Goal: Transaction & Acquisition: Book appointment/travel/reservation

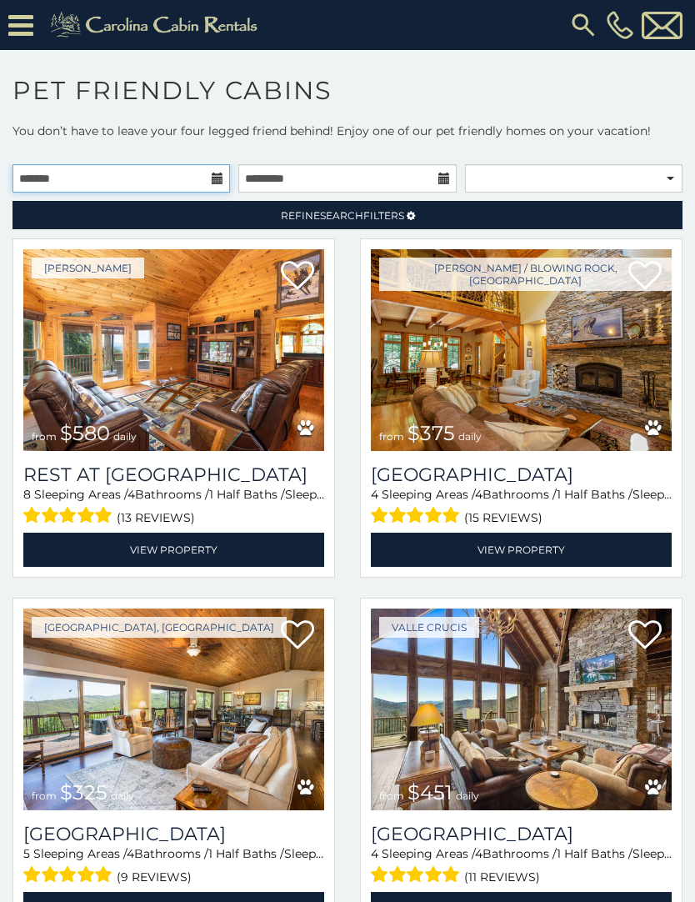
click at [216, 188] on input "text" at bounding box center [122, 178] width 218 height 28
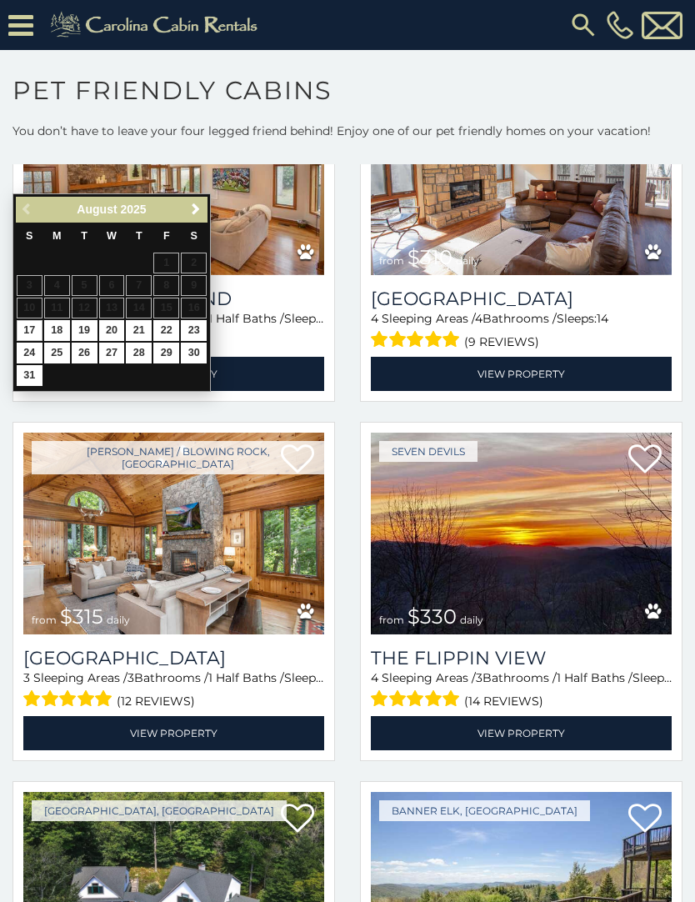
scroll to position [1251, 0]
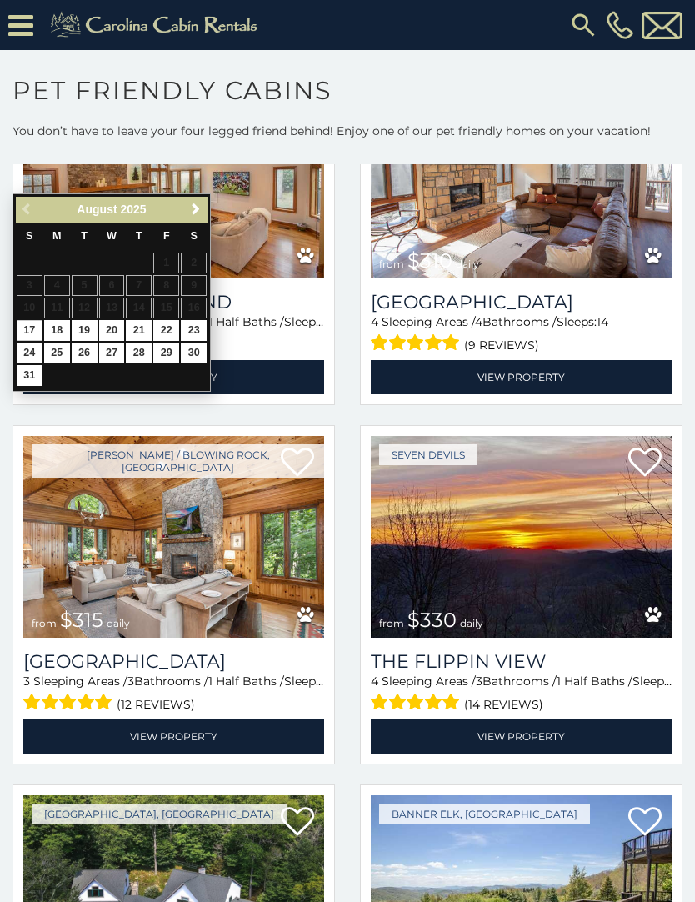
click at [235, 582] on img at bounding box center [173, 537] width 301 height 202
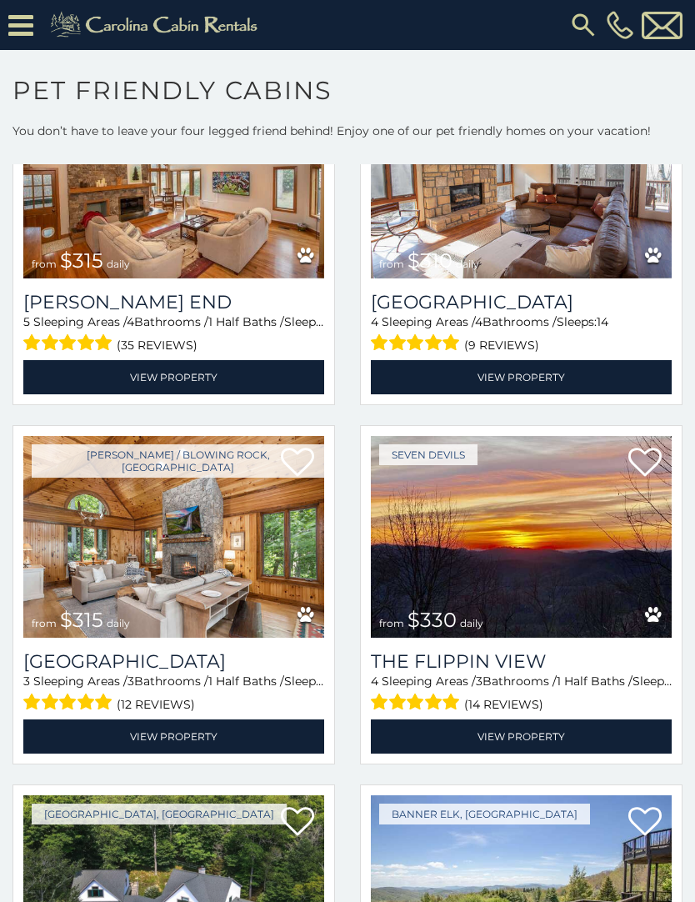
click at [257, 735] on link "View Property" at bounding box center [173, 736] width 301 height 34
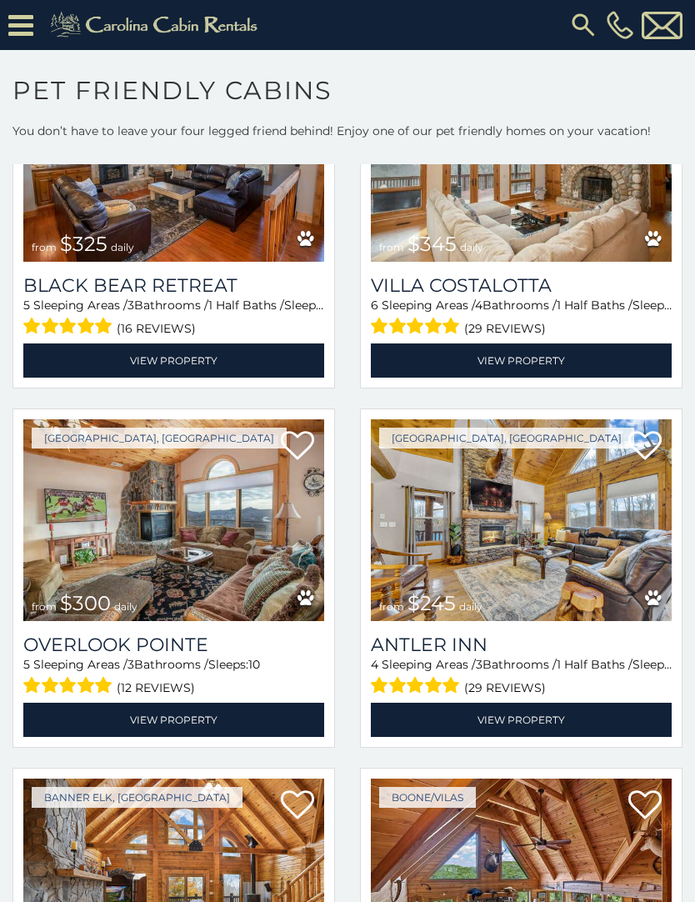
scroll to position [3787, 0]
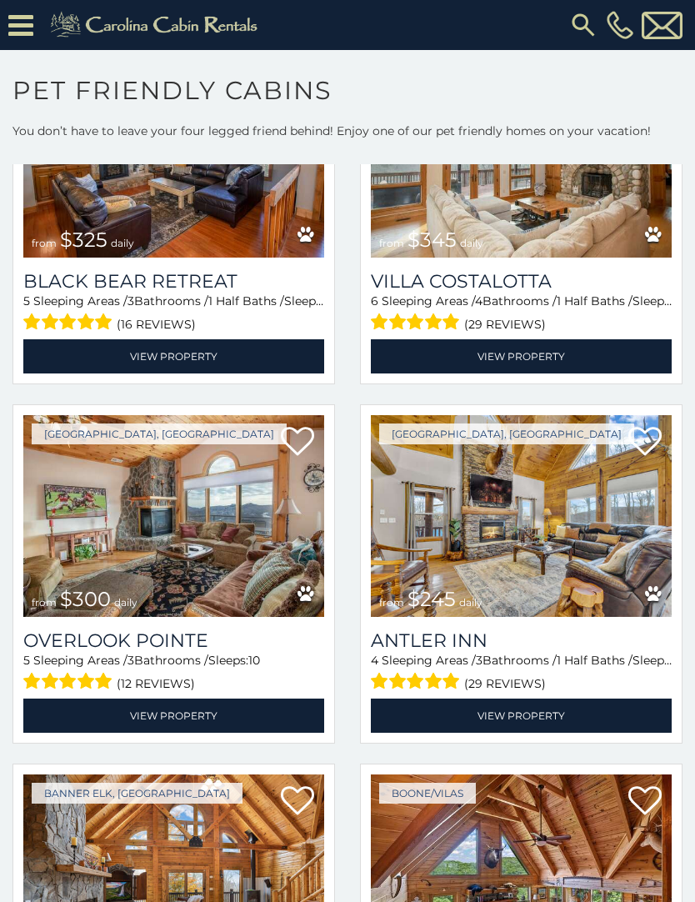
click at [513, 506] on img at bounding box center [521, 516] width 301 height 202
click at [547, 541] on img at bounding box center [521, 516] width 301 height 202
click at [504, 710] on link "View Property" at bounding box center [521, 716] width 301 height 34
click at [523, 721] on link "View Property" at bounding box center [521, 716] width 301 height 34
click at [558, 599] on img at bounding box center [521, 516] width 301 height 202
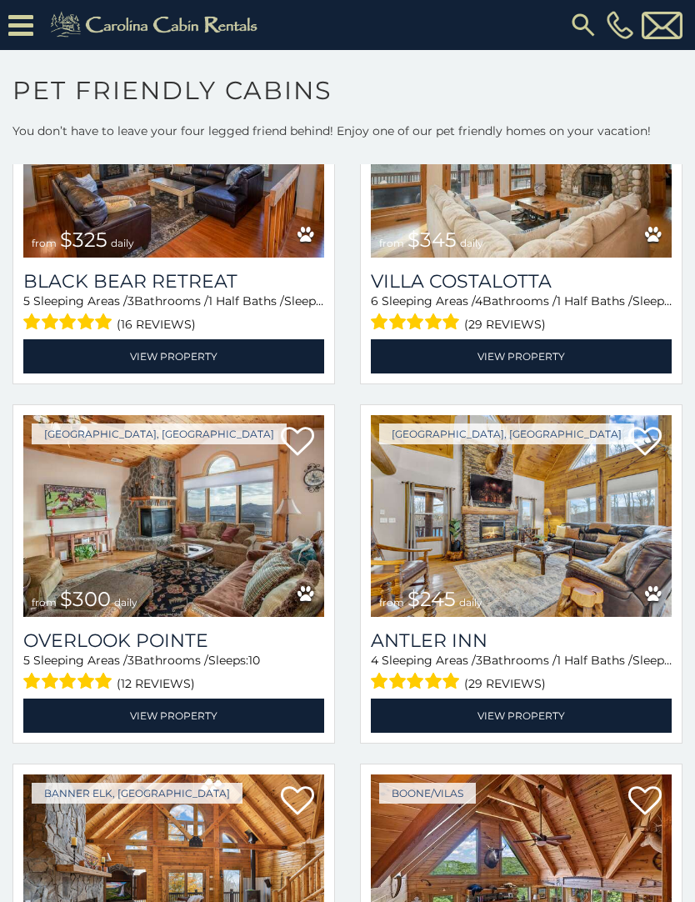
click at [514, 650] on h3 "Antler Inn" at bounding box center [521, 640] width 301 height 23
click at [507, 720] on link "View Property" at bounding box center [521, 716] width 301 height 34
click at [579, 557] on img at bounding box center [521, 516] width 301 height 202
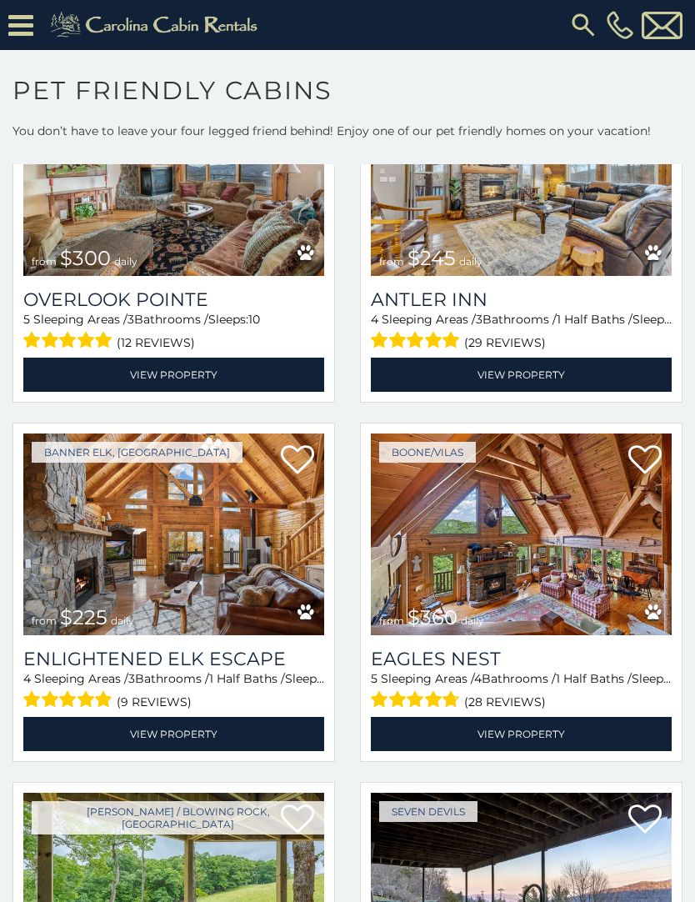
scroll to position [4129, 0]
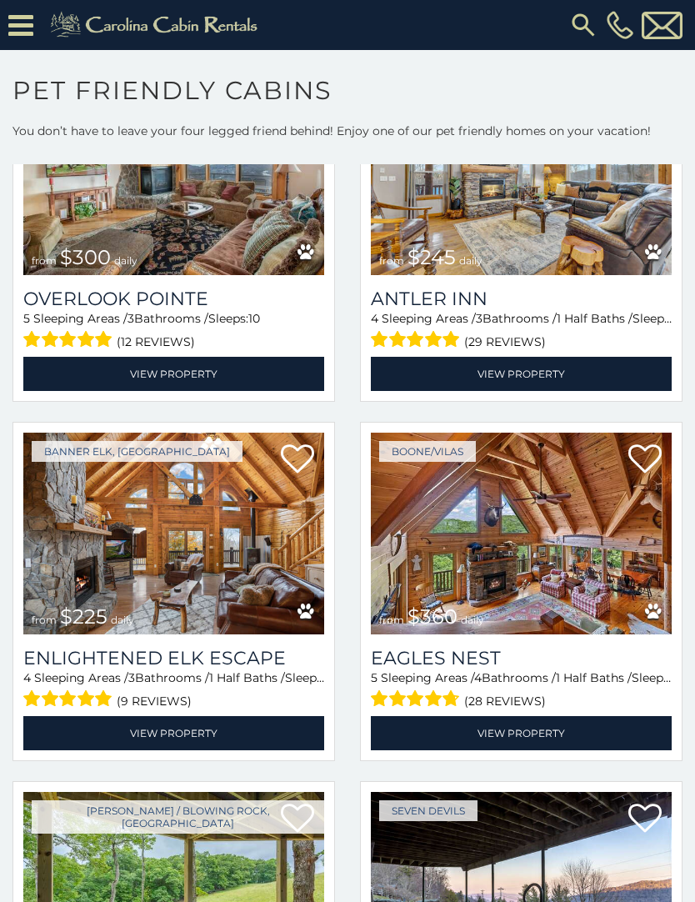
click at [167, 557] on img at bounding box center [173, 534] width 301 height 202
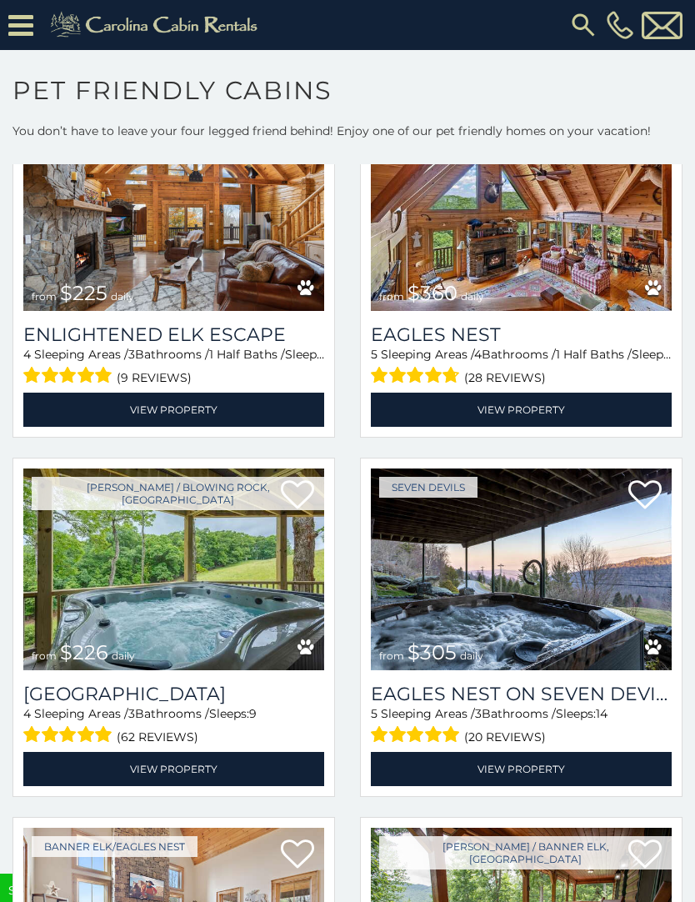
scroll to position [4529, 0]
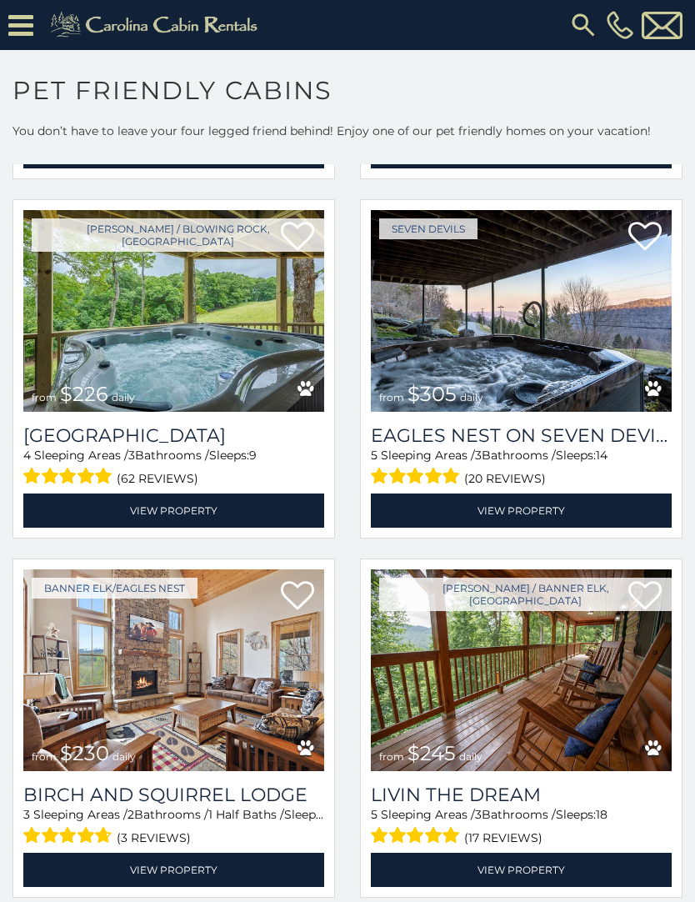
scroll to position [4711, 0]
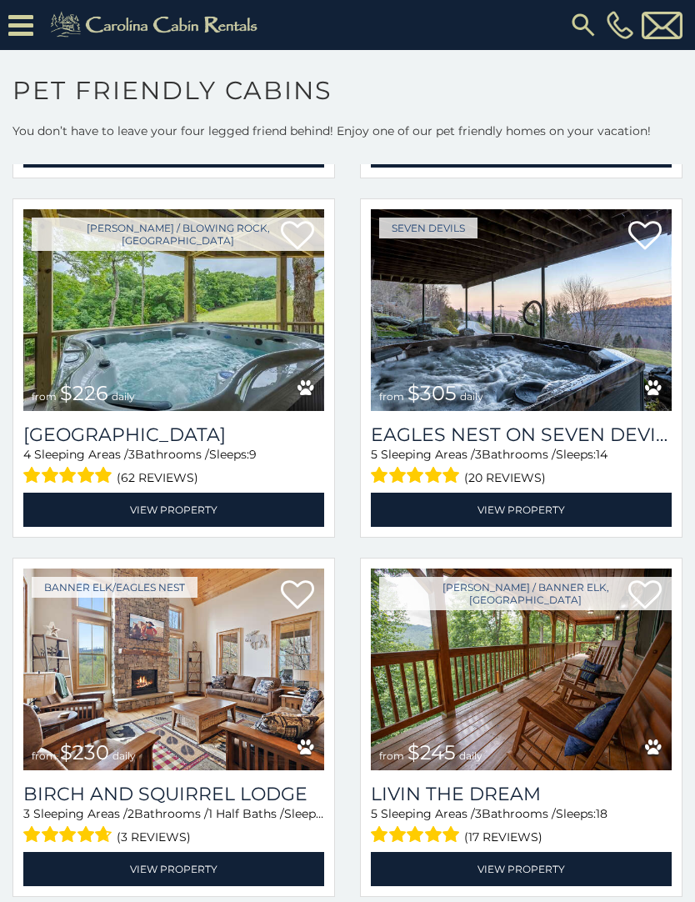
click at [228, 728] on img at bounding box center [173, 670] width 301 height 202
click at [240, 694] on img at bounding box center [173, 670] width 301 height 202
click at [216, 870] on link "View Property" at bounding box center [173, 869] width 301 height 34
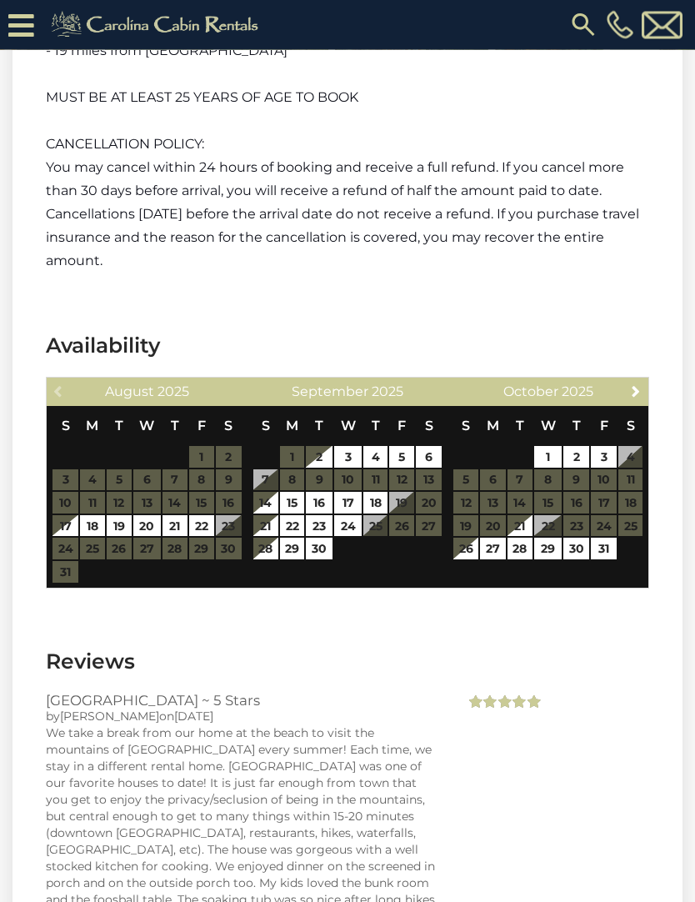
scroll to position [3401, 0]
click at [108, 515] on link "19" at bounding box center [119, 526] width 25 height 22
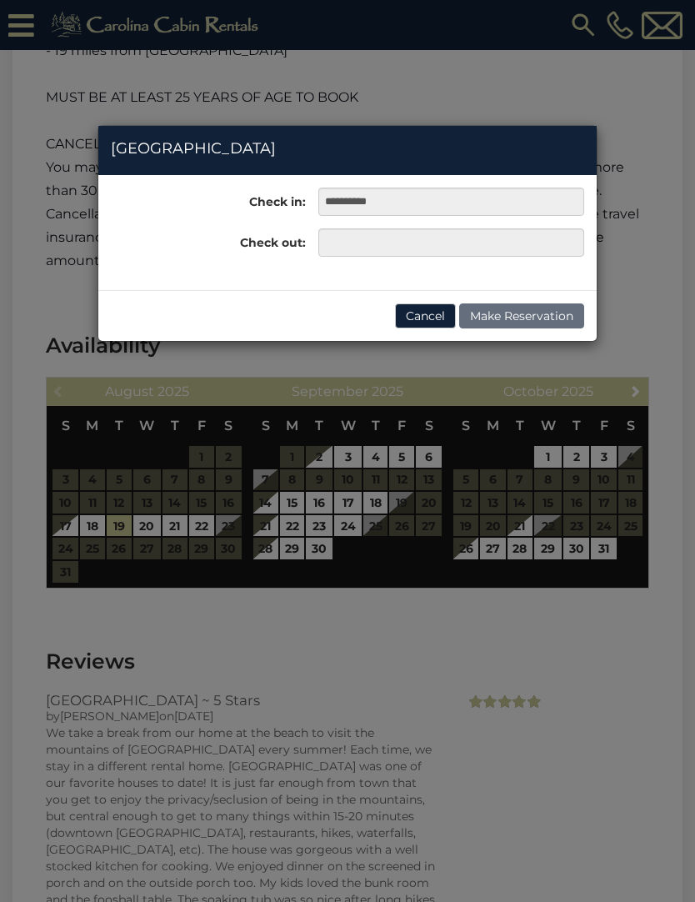
click at [422, 315] on button "Cancel" at bounding box center [425, 315] width 61 height 25
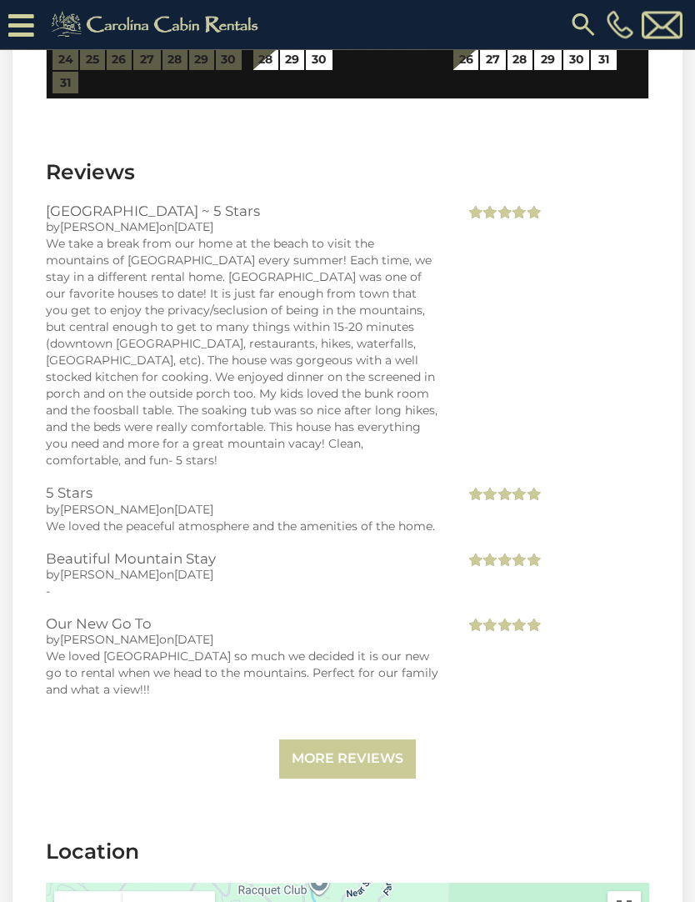
scroll to position [3890, 0]
click at [367, 740] on link "More Reviews" at bounding box center [347, 759] width 137 height 39
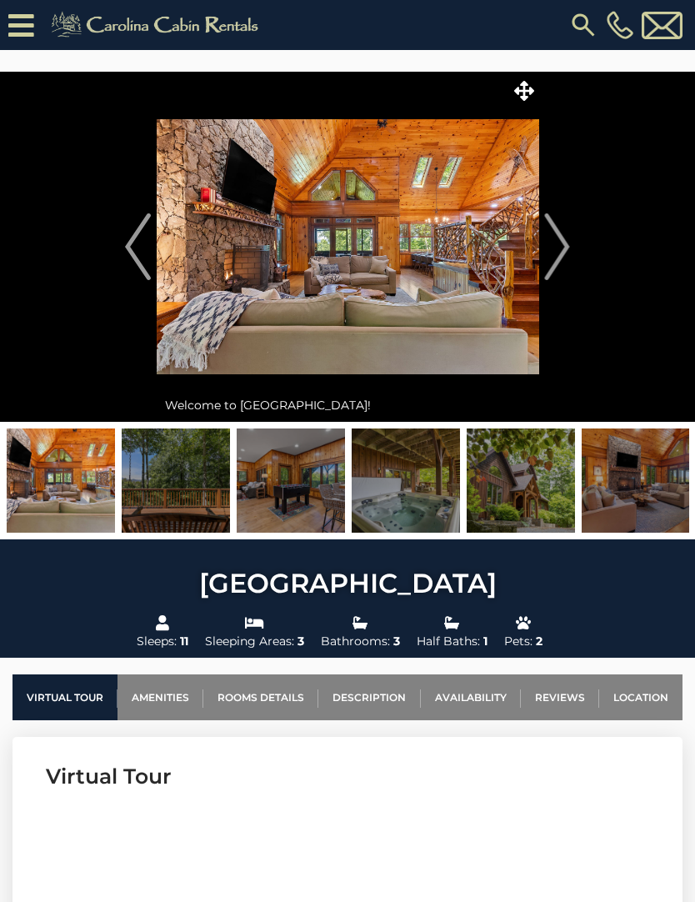
scroll to position [0, 0]
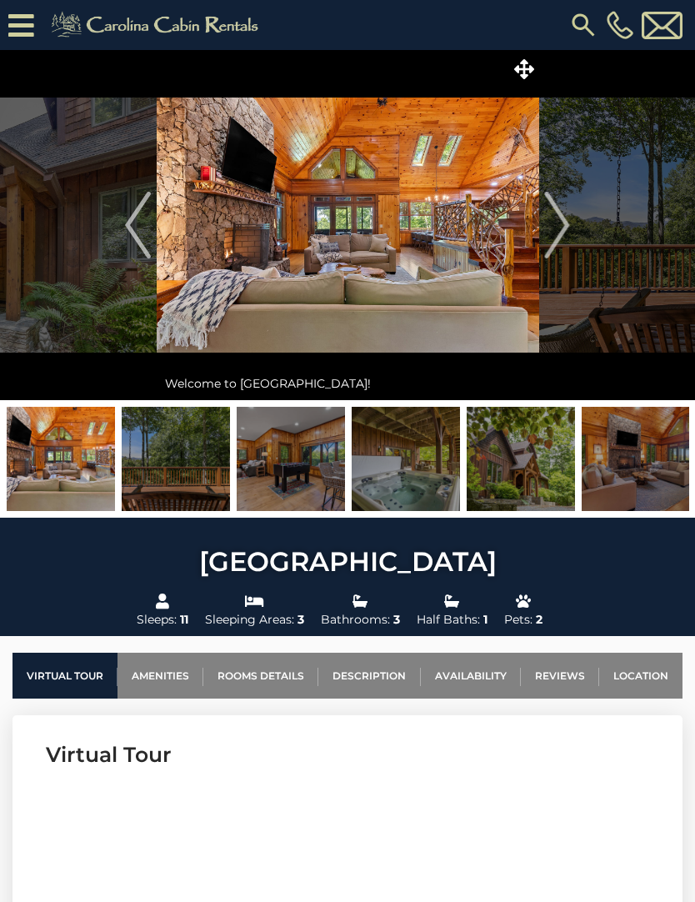
click at [567, 225] on img "Next" at bounding box center [557, 225] width 25 height 67
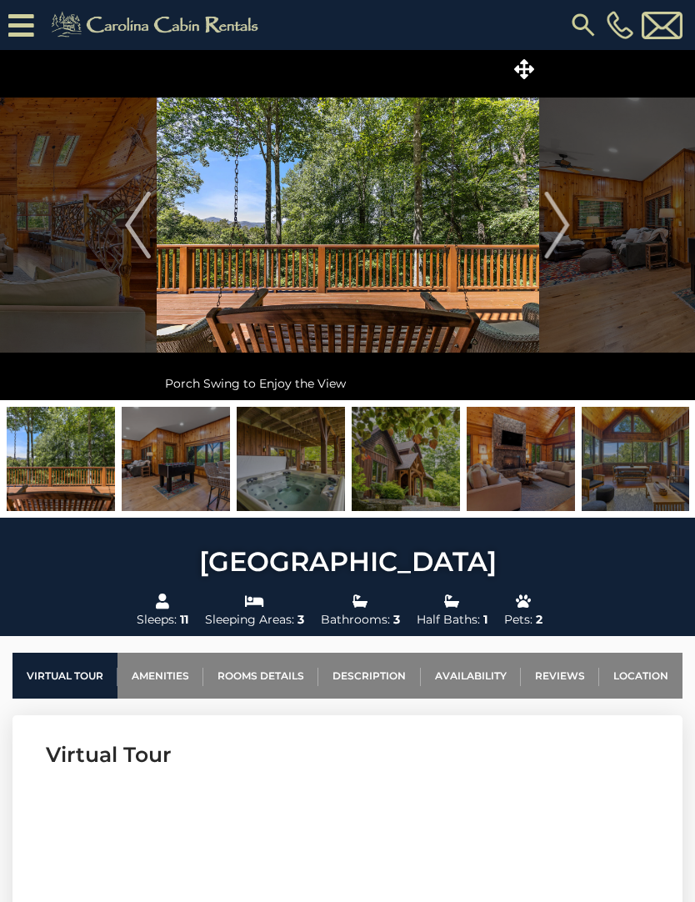
click at [563, 235] on img "Next" at bounding box center [557, 225] width 25 height 67
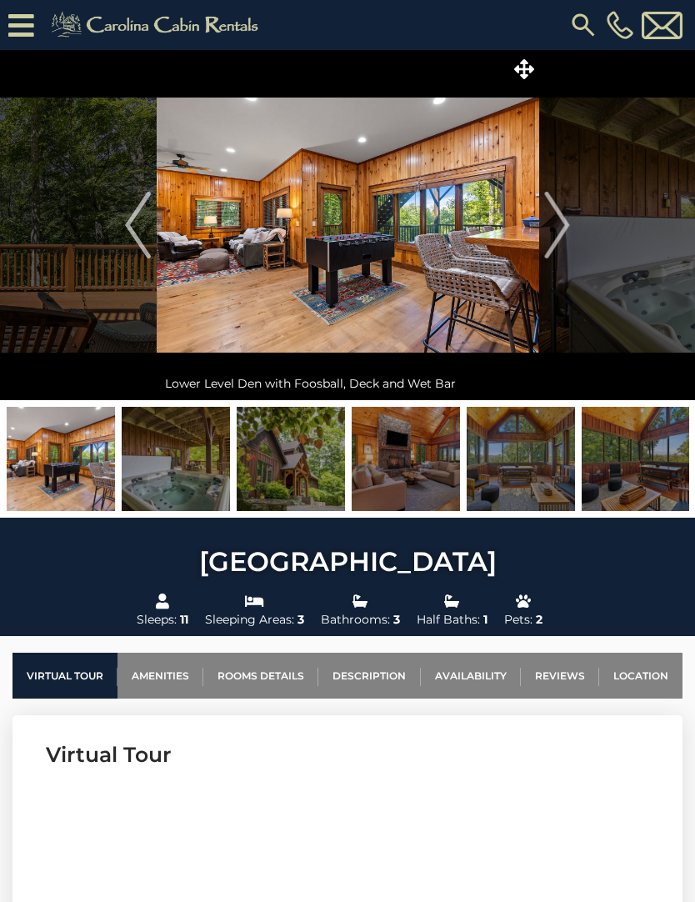
click at [561, 228] on img "Next" at bounding box center [557, 225] width 25 height 67
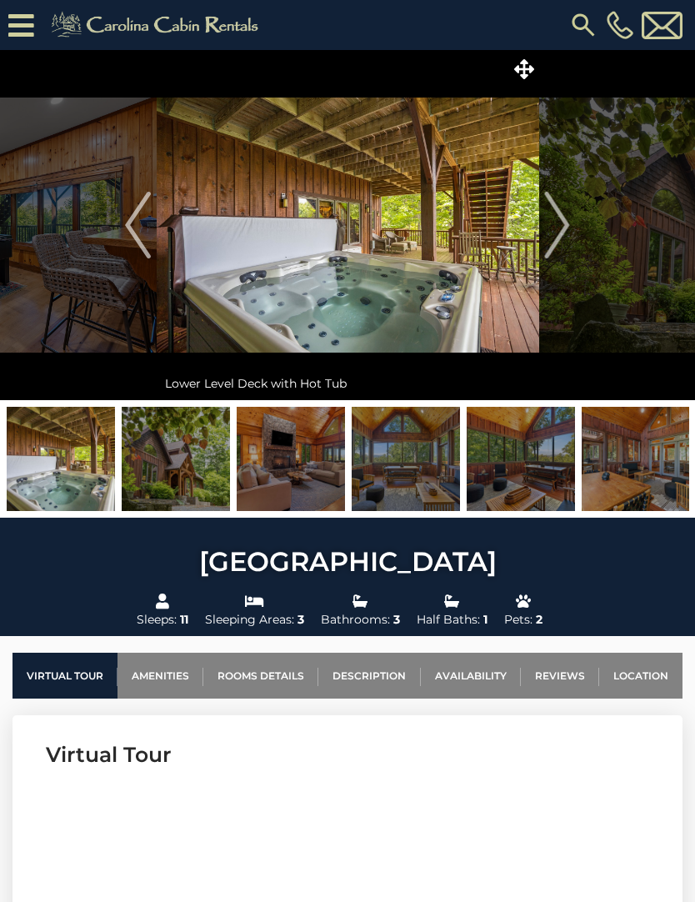
click at [565, 226] on img "Next" at bounding box center [557, 225] width 25 height 67
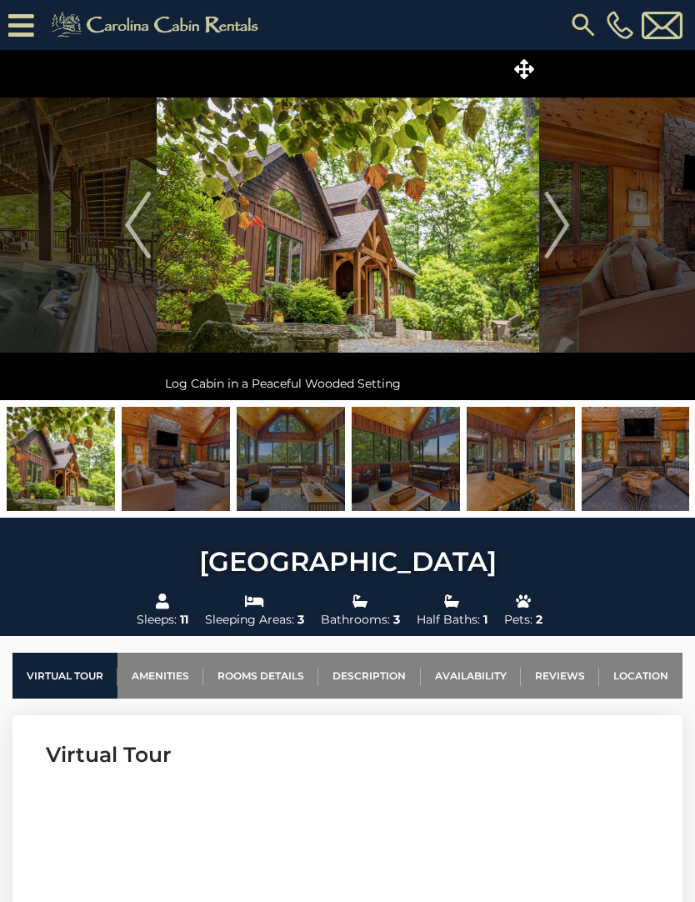
click at [568, 231] on img "Next" at bounding box center [557, 225] width 25 height 67
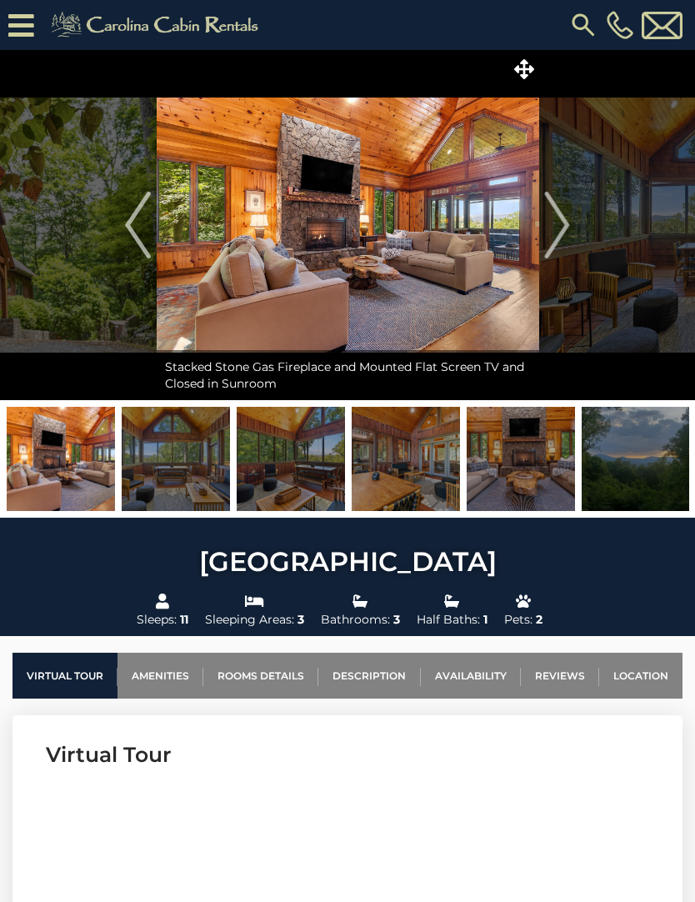
click at [571, 228] on button "Next" at bounding box center [558, 225] width 38 height 350
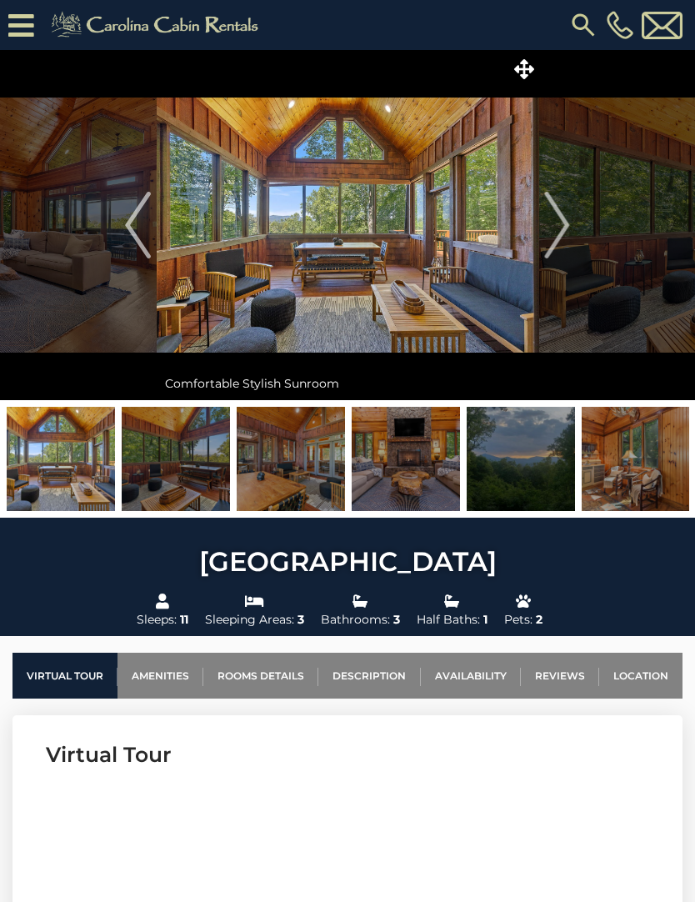
click at [359, 258] on img at bounding box center [348, 225] width 383 height 350
click at [554, 230] on img "Next" at bounding box center [557, 225] width 25 height 67
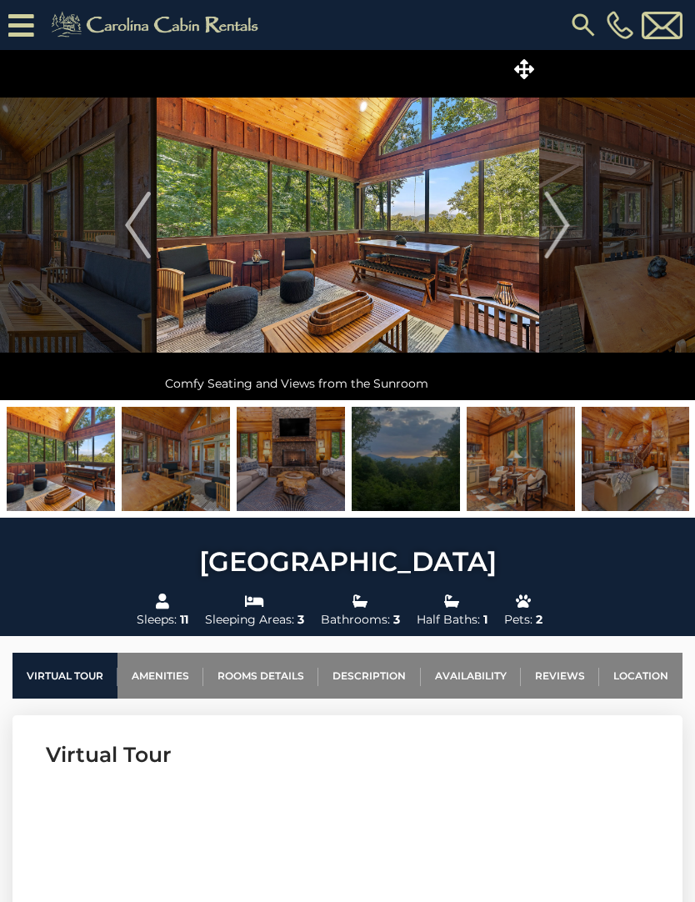
click at [568, 233] on img "Next" at bounding box center [557, 225] width 25 height 67
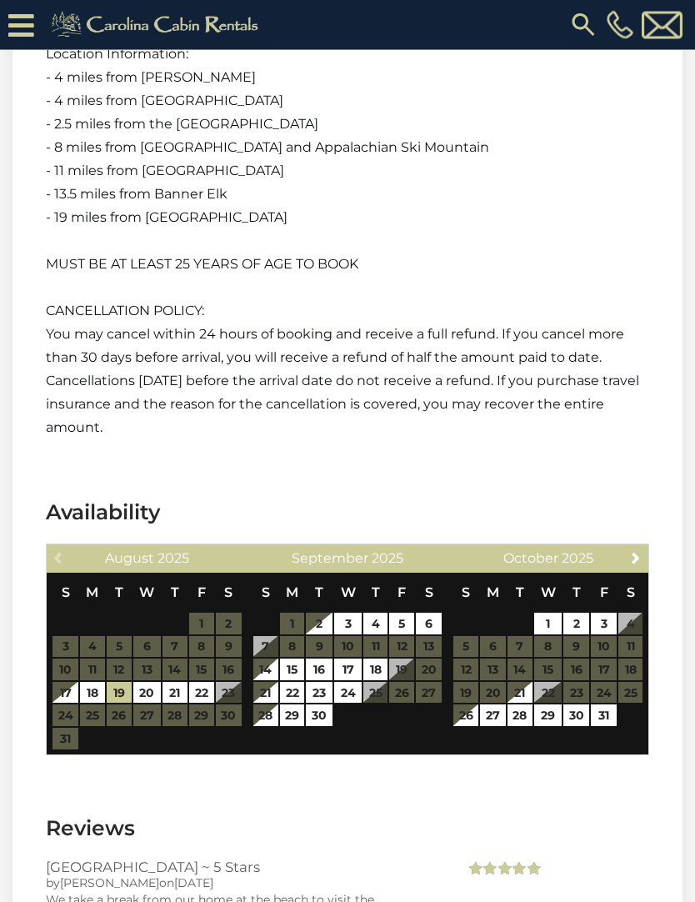
scroll to position [3233, 0]
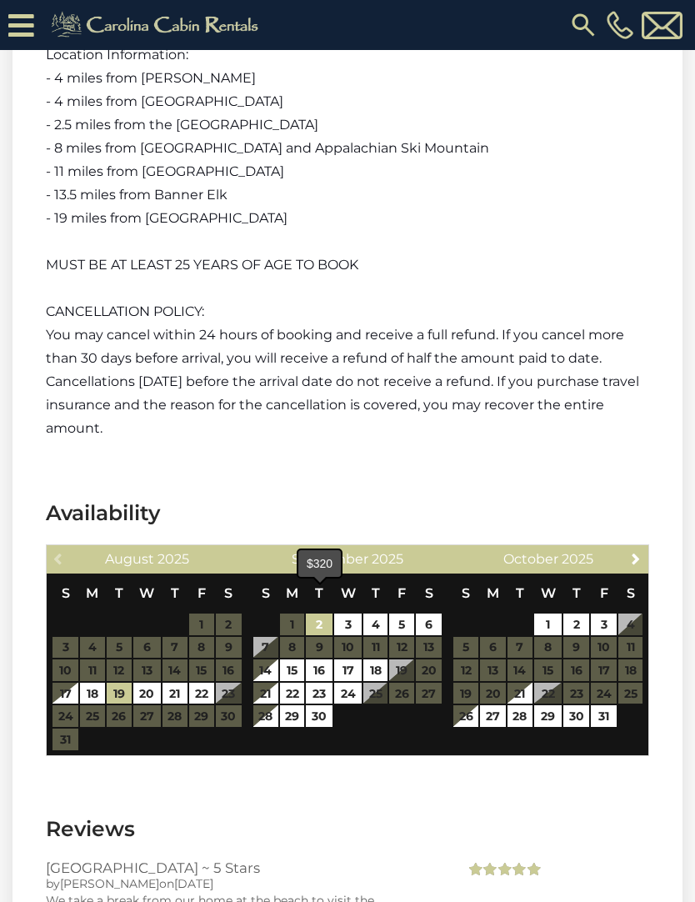
click at [321, 614] on link "2" at bounding box center [319, 625] width 26 height 22
type input "**********"
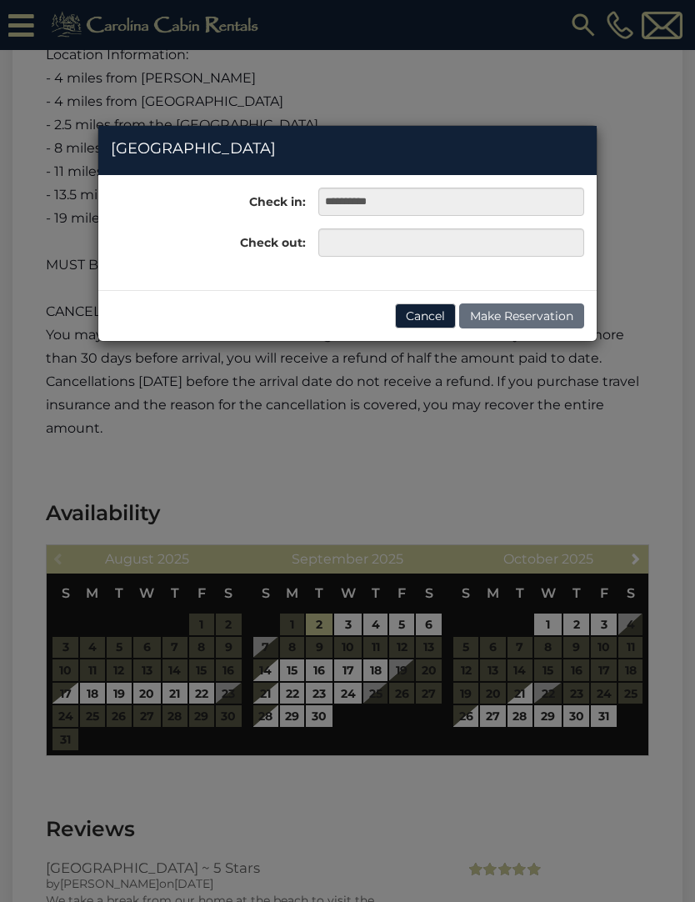
click at [270, 619] on div "**********" at bounding box center [347, 451] width 695 height 902
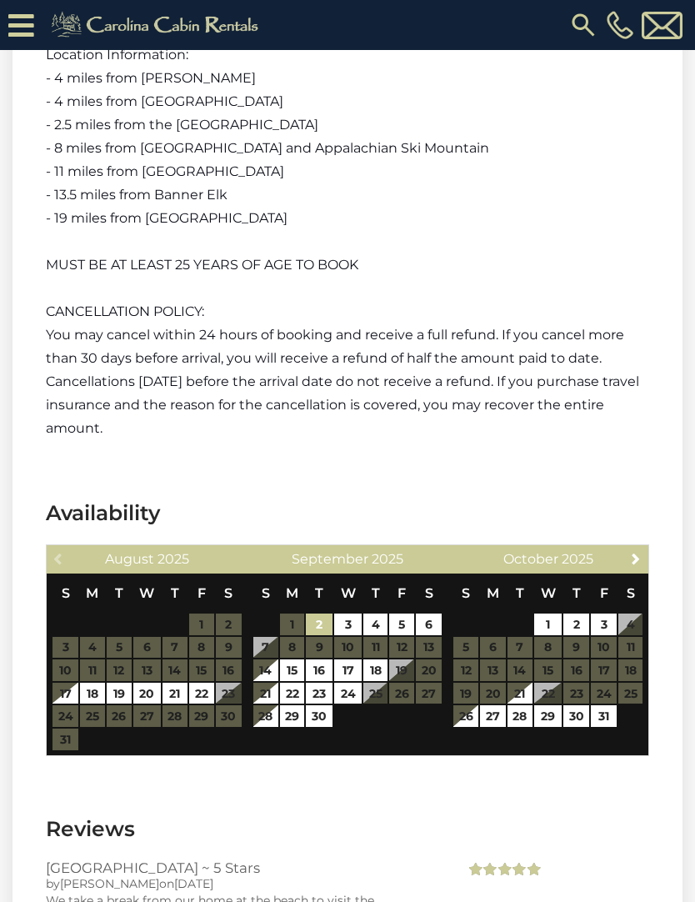
click at [319, 614] on link "2" at bounding box center [319, 625] width 26 height 22
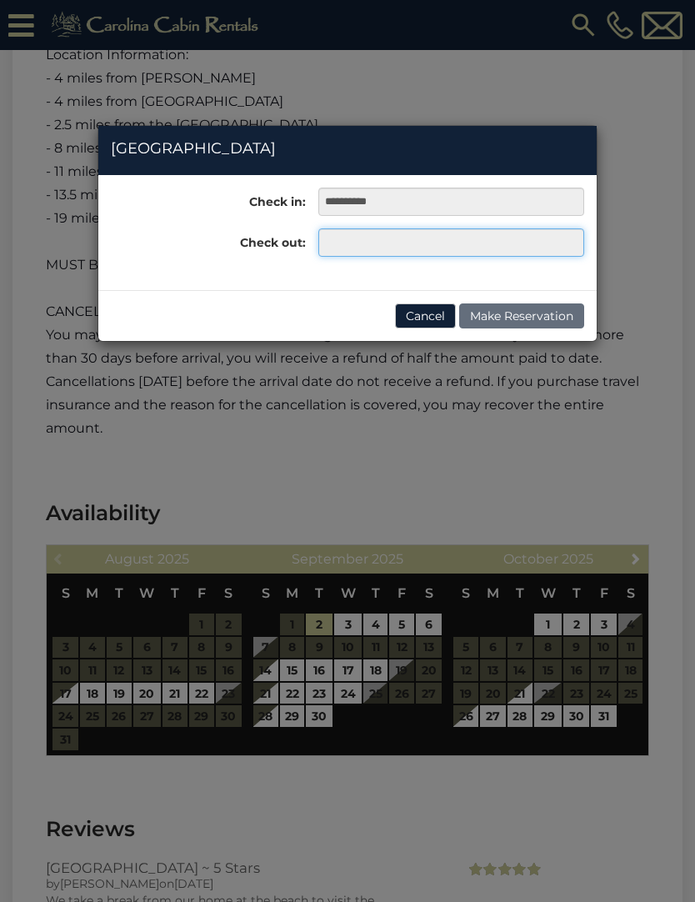
click at [445, 254] on input "text" at bounding box center [451, 242] width 266 height 28
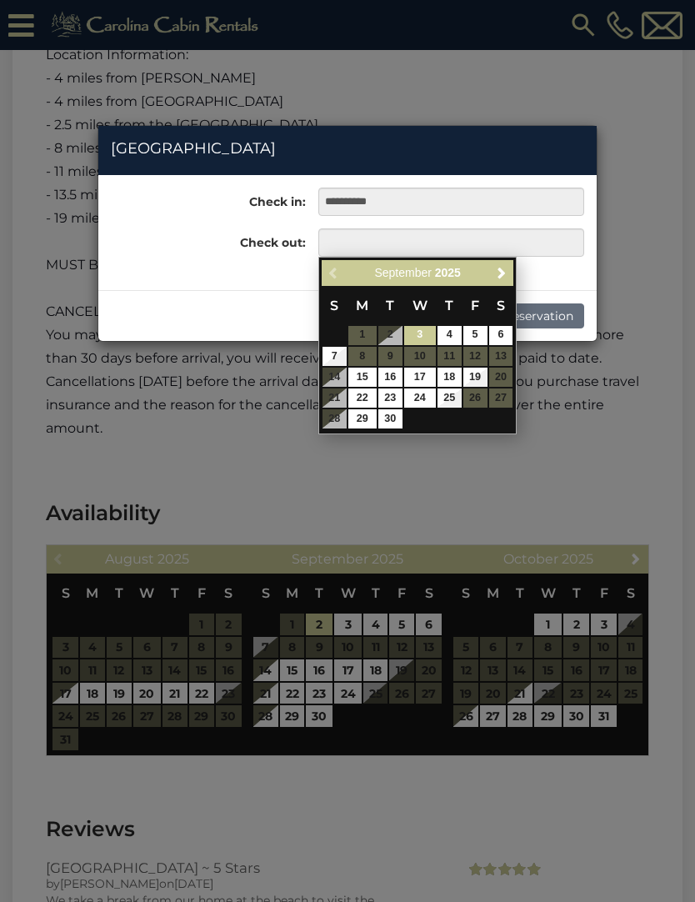
click at [330, 350] on link "7" at bounding box center [335, 356] width 24 height 19
type input "**********"
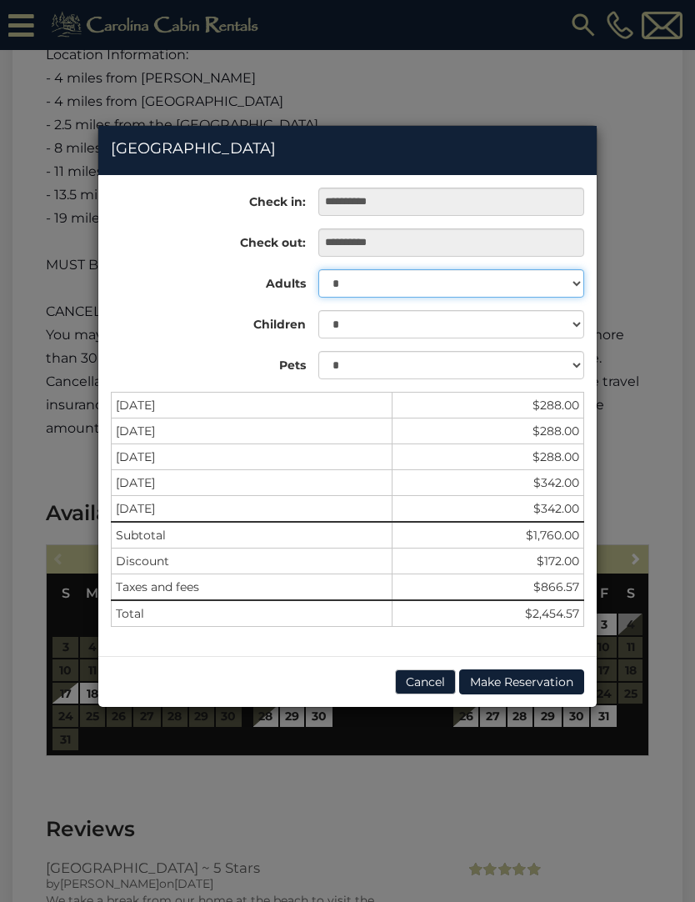
click at [574, 289] on select "* * * * * * * * * ** **" at bounding box center [451, 283] width 266 height 28
select select "*"
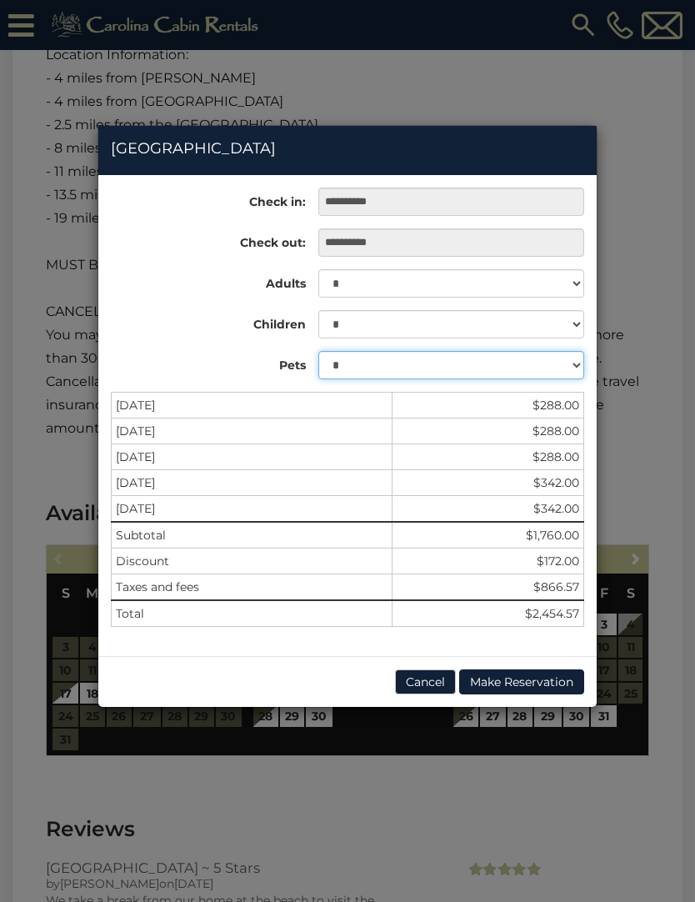
click at [566, 374] on select "* * *" at bounding box center [451, 365] width 266 height 28
select select "*"
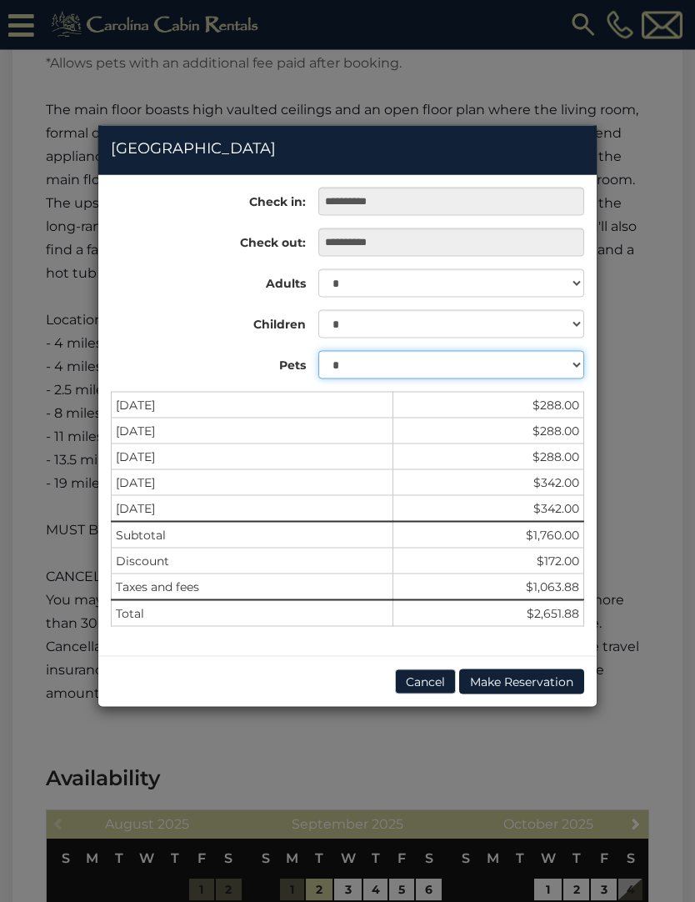
scroll to position [2925, 0]
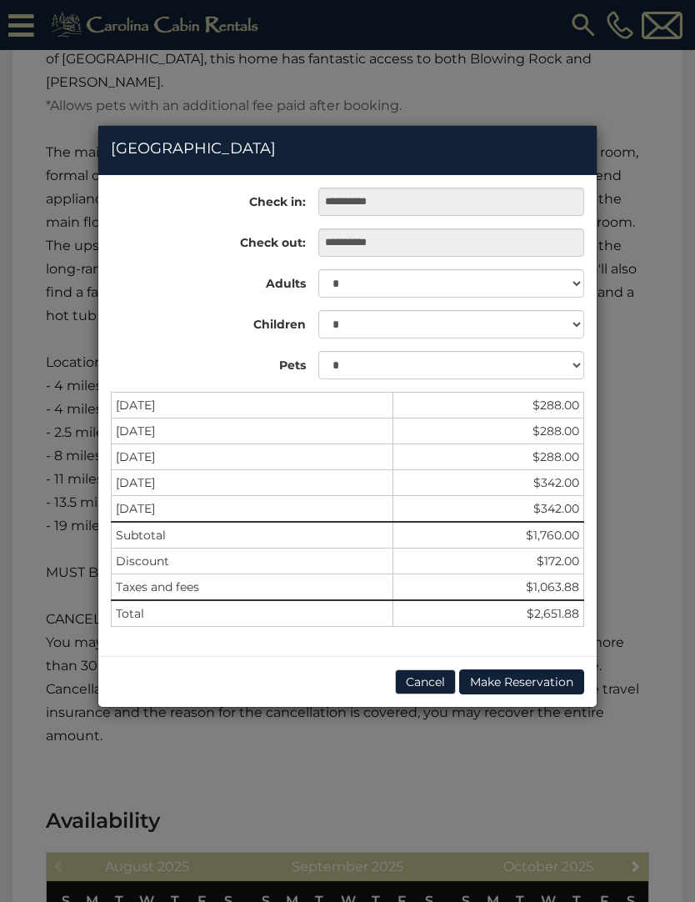
click at [420, 683] on button "Cancel" at bounding box center [425, 681] width 61 height 25
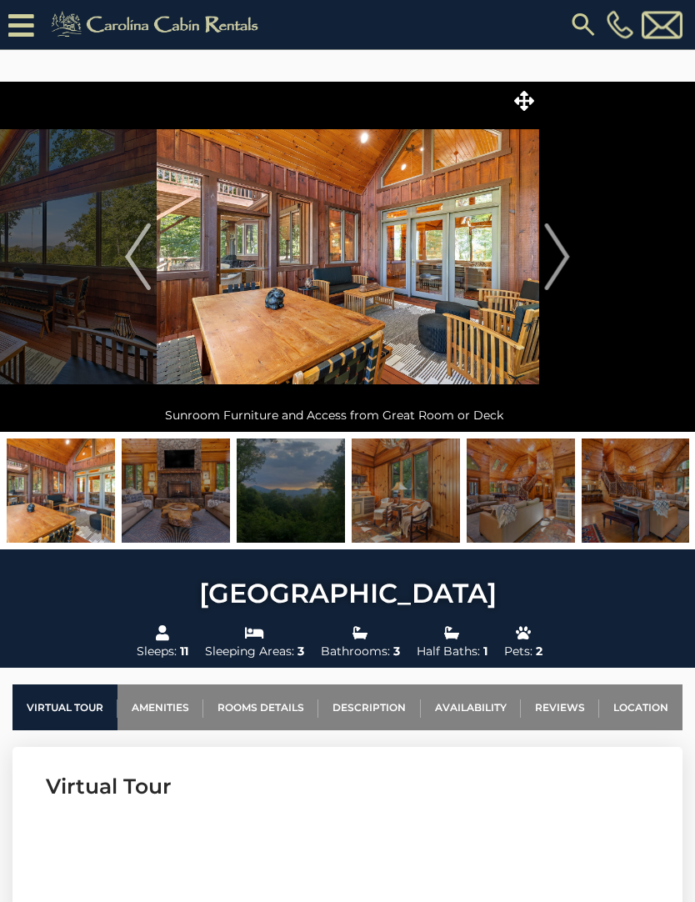
scroll to position [0, 0]
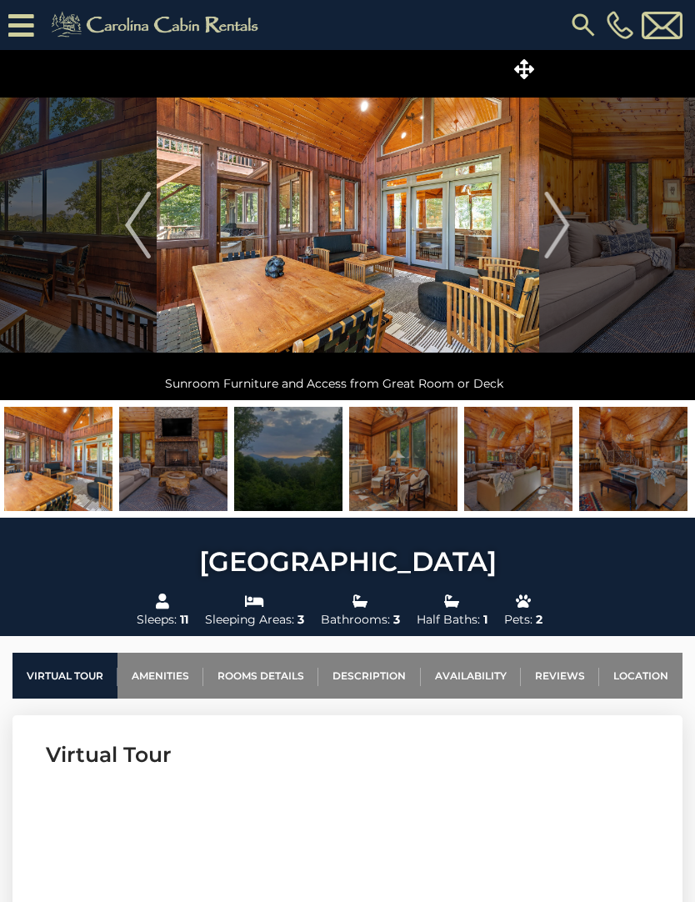
click at [531, 474] on img at bounding box center [518, 459] width 108 height 104
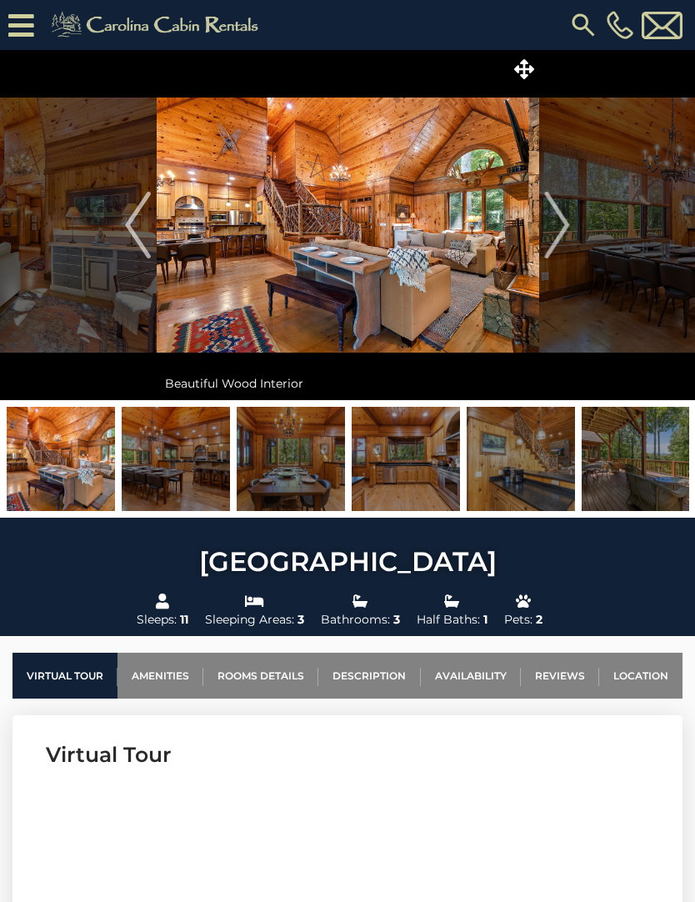
click at [658, 457] on img at bounding box center [636, 459] width 108 height 104
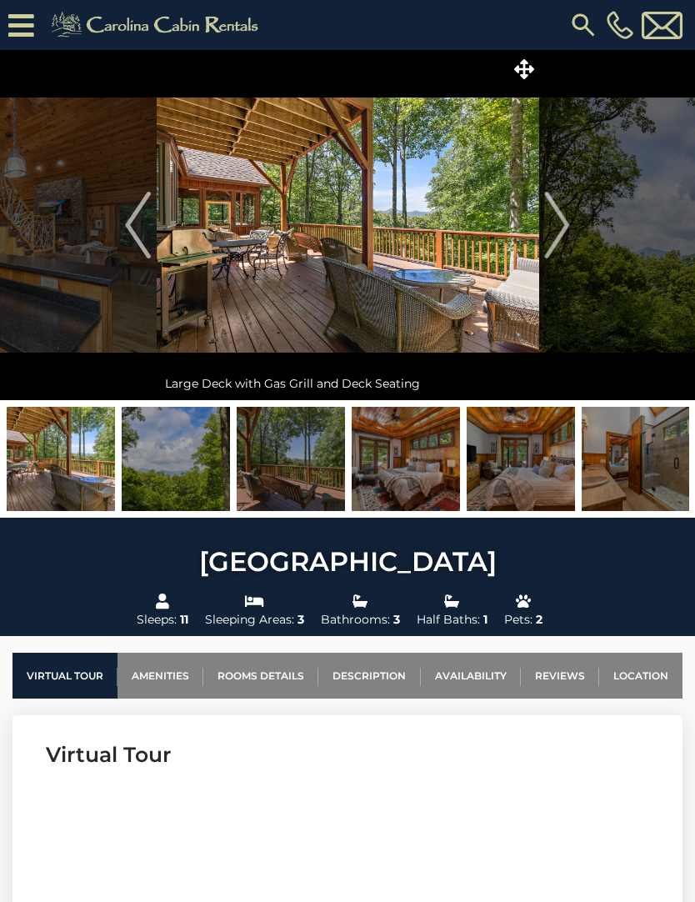
click at [427, 459] on img at bounding box center [406, 459] width 108 height 104
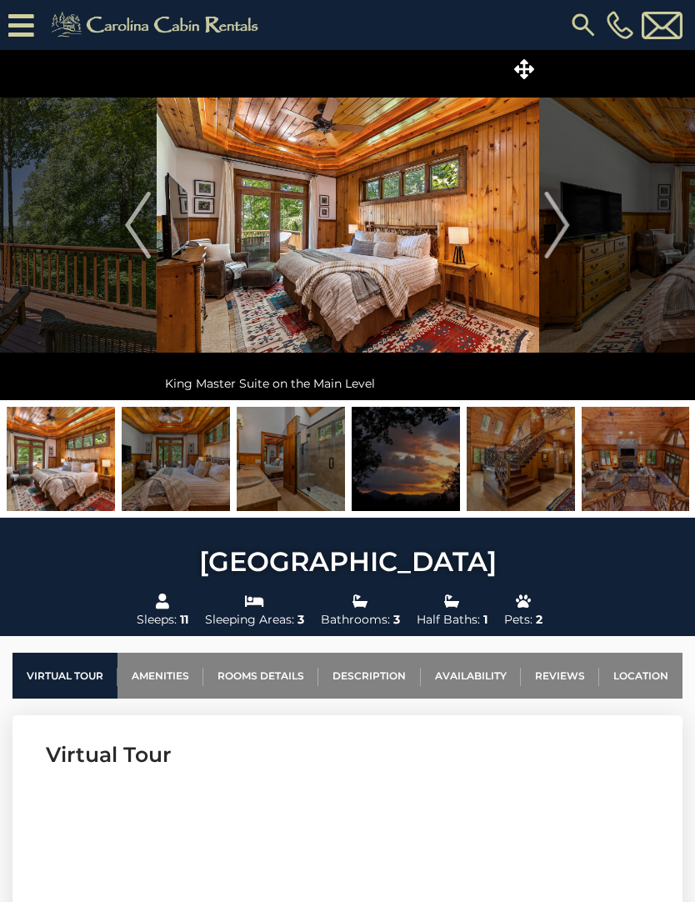
click at [312, 467] on img at bounding box center [291, 459] width 108 height 104
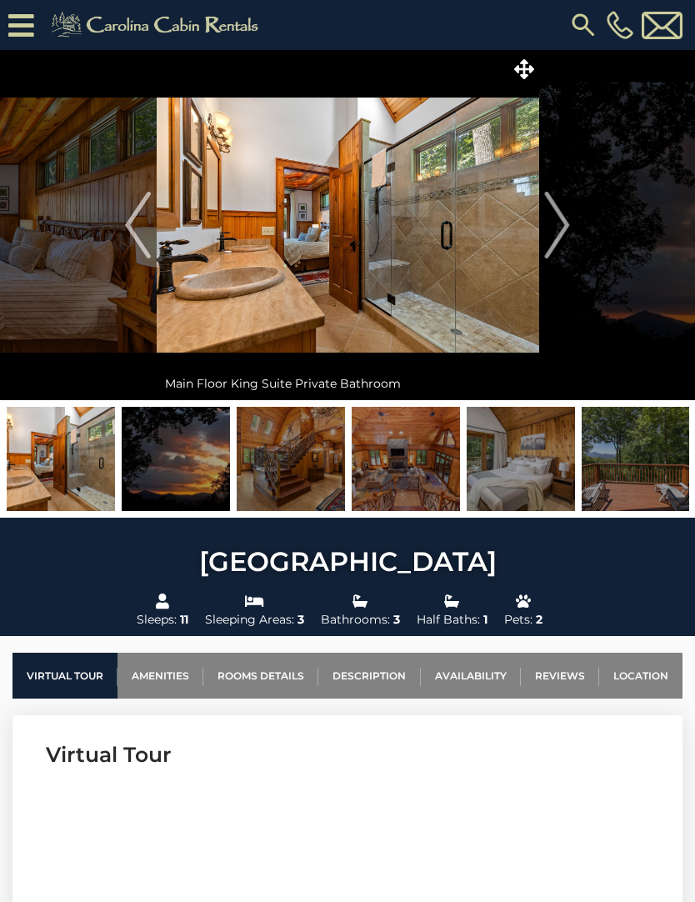
click at [314, 469] on img at bounding box center [291, 459] width 108 height 104
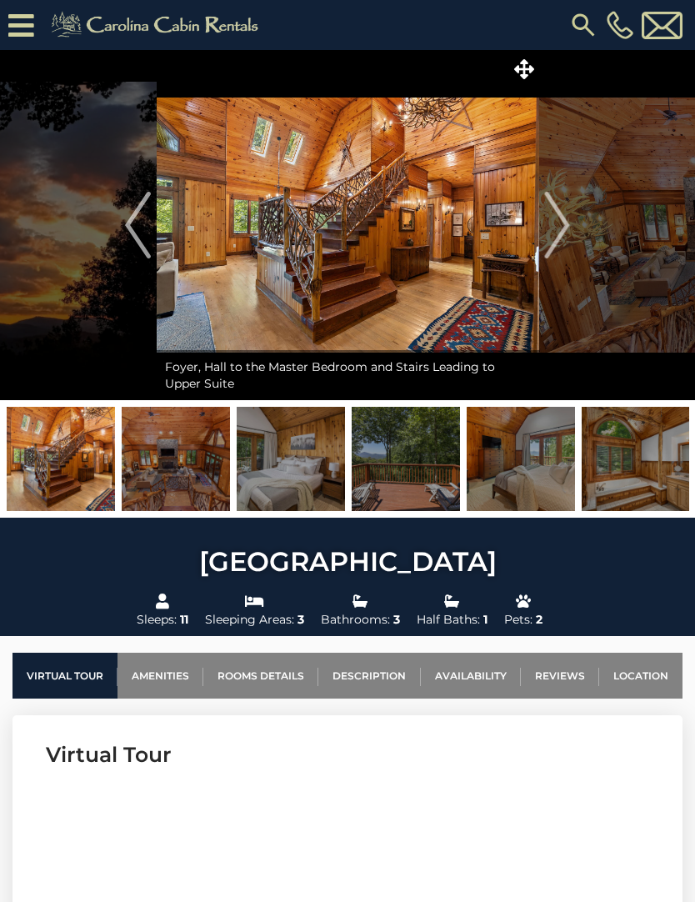
click at [401, 465] on img at bounding box center [406, 459] width 108 height 104
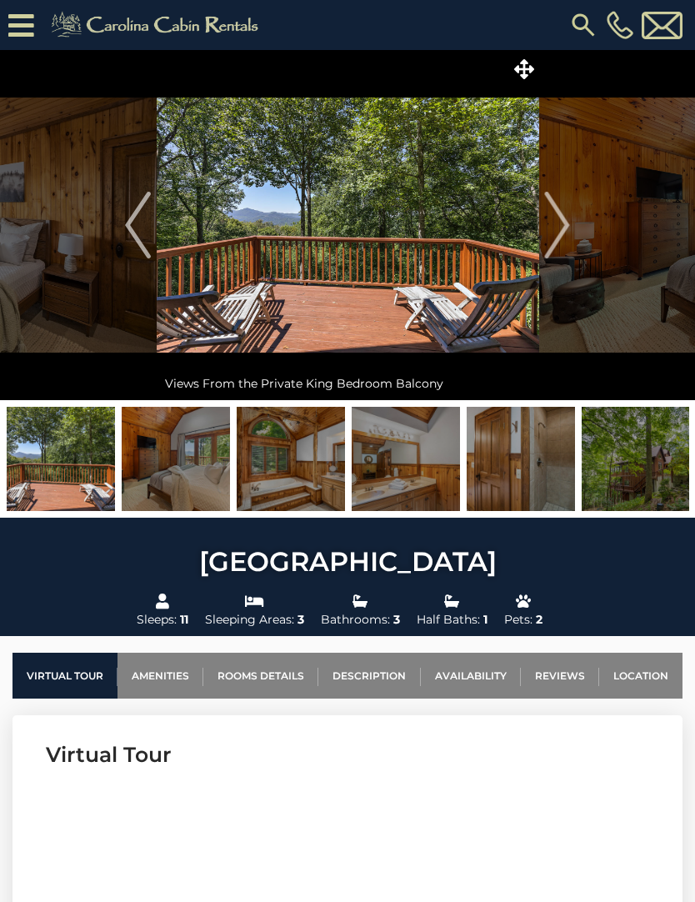
click at [303, 480] on img at bounding box center [291, 459] width 108 height 104
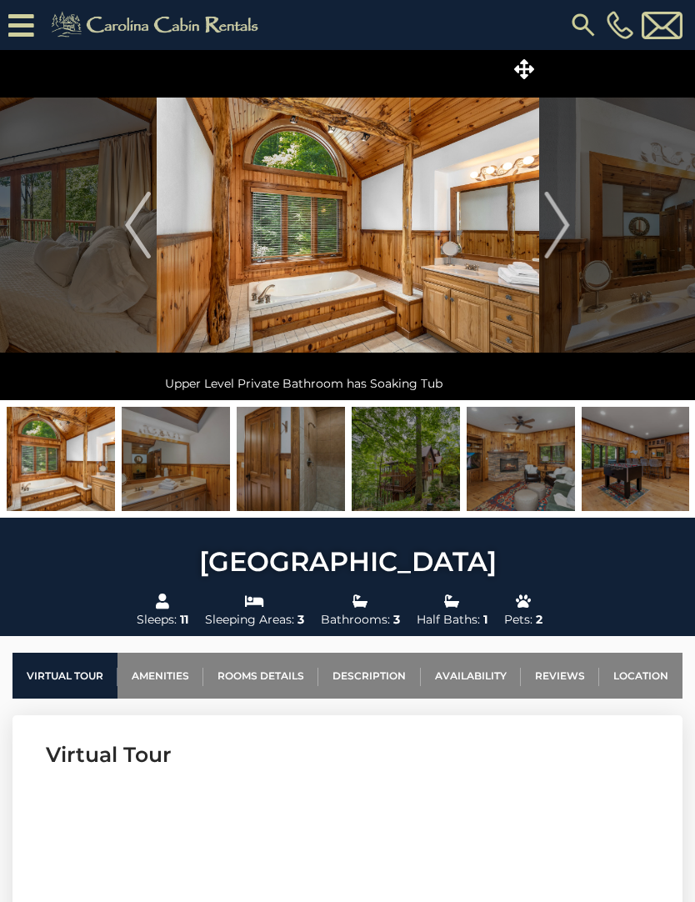
click at [320, 477] on img at bounding box center [291, 459] width 108 height 104
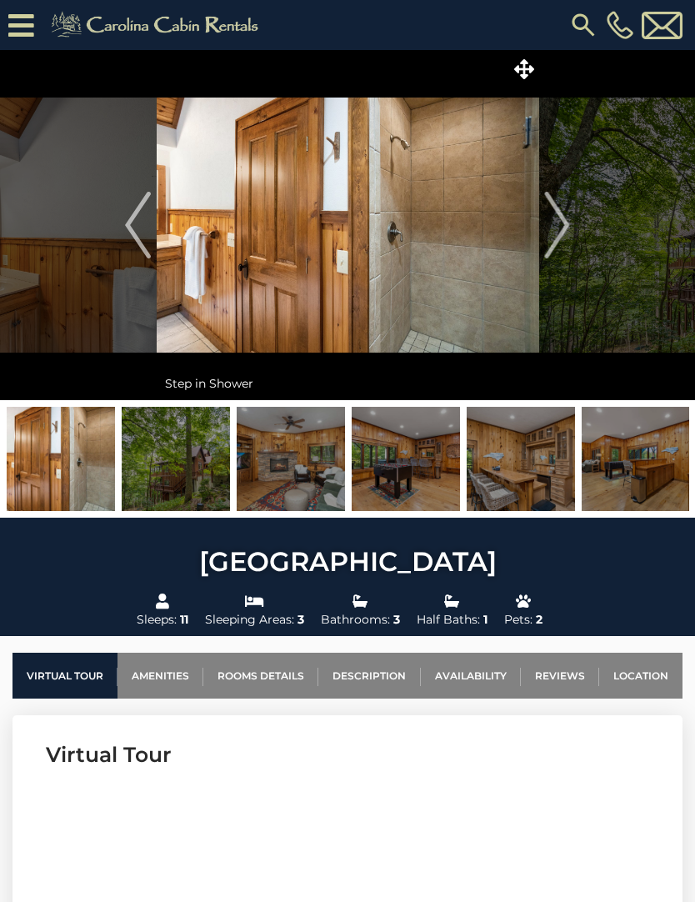
click at [397, 465] on img at bounding box center [406, 459] width 108 height 104
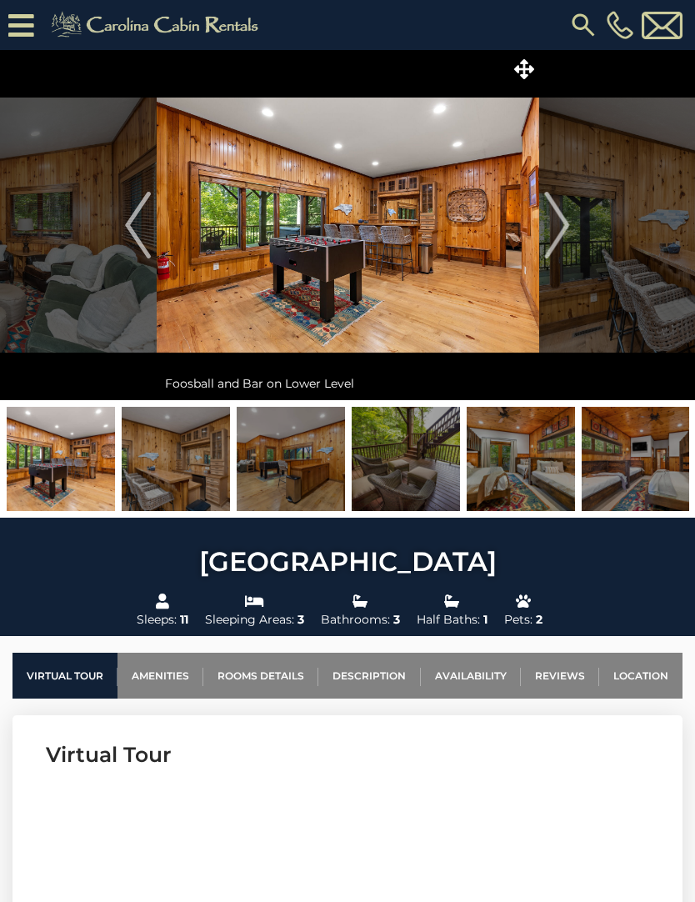
click at [404, 474] on img at bounding box center [406, 459] width 108 height 104
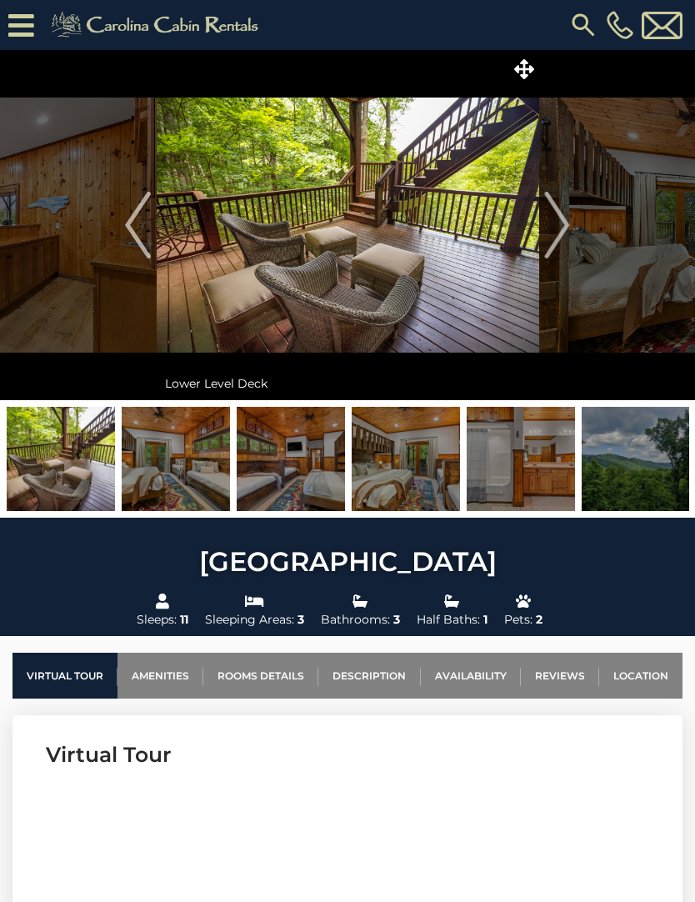
click at [424, 474] on img at bounding box center [406, 459] width 108 height 104
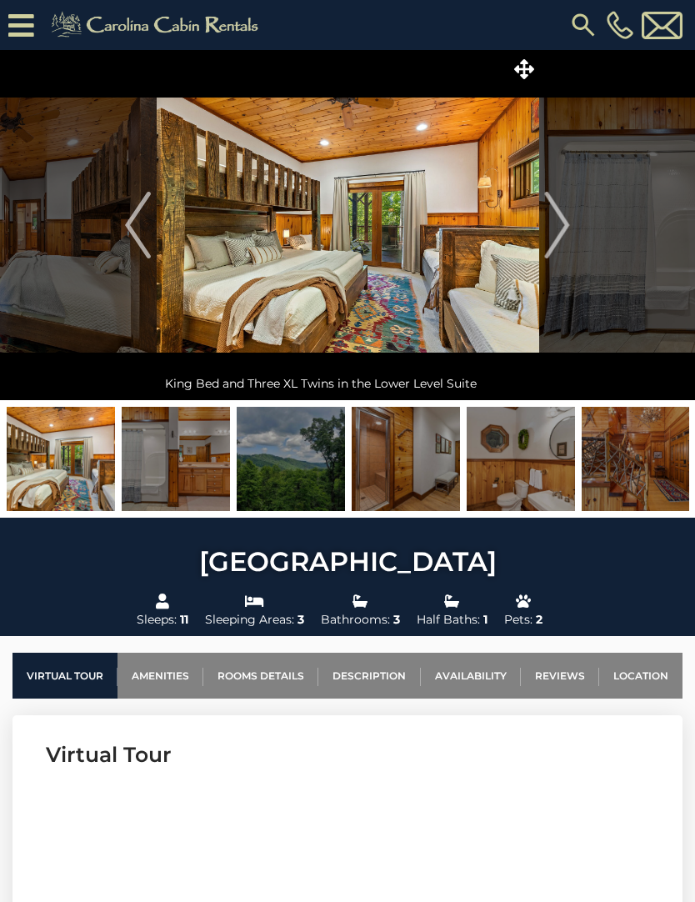
click at [425, 484] on img at bounding box center [406, 459] width 108 height 104
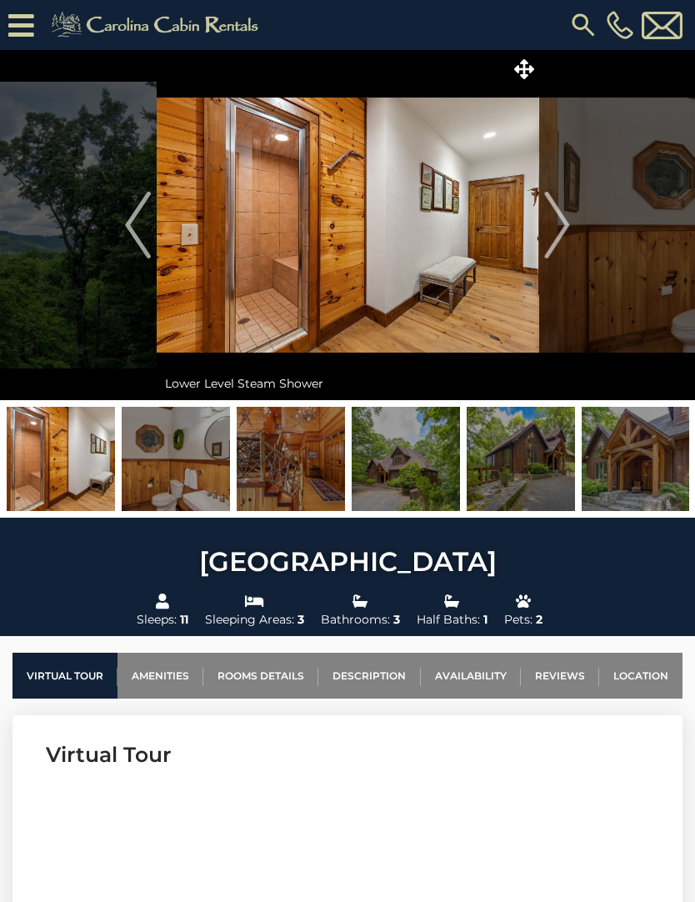
click at [419, 469] on img at bounding box center [406, 459] width 108 height 104
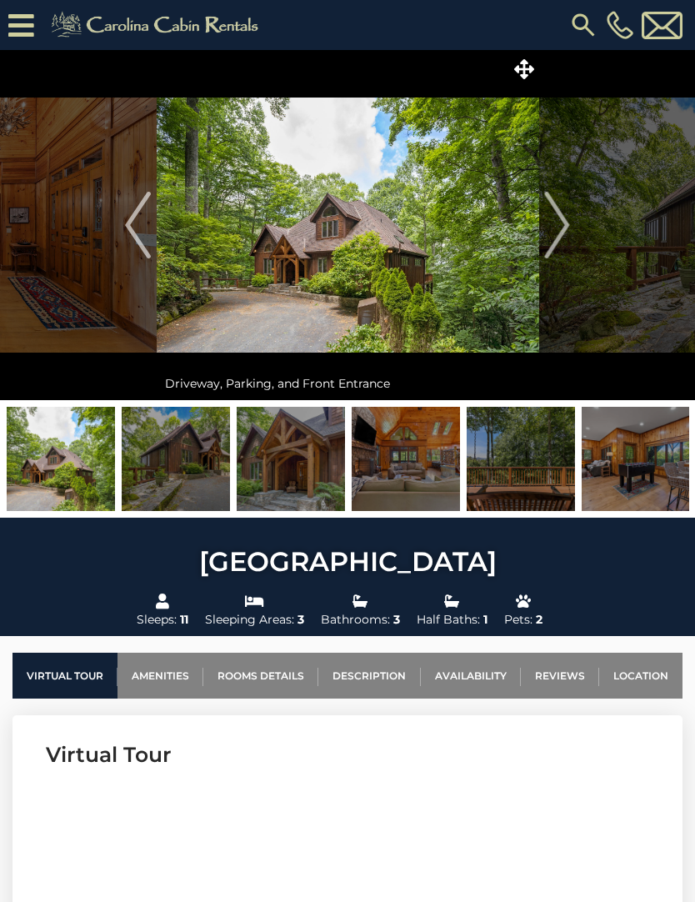
click at [414, 478] on img at bounding box center [406, 459] width 108 height 104
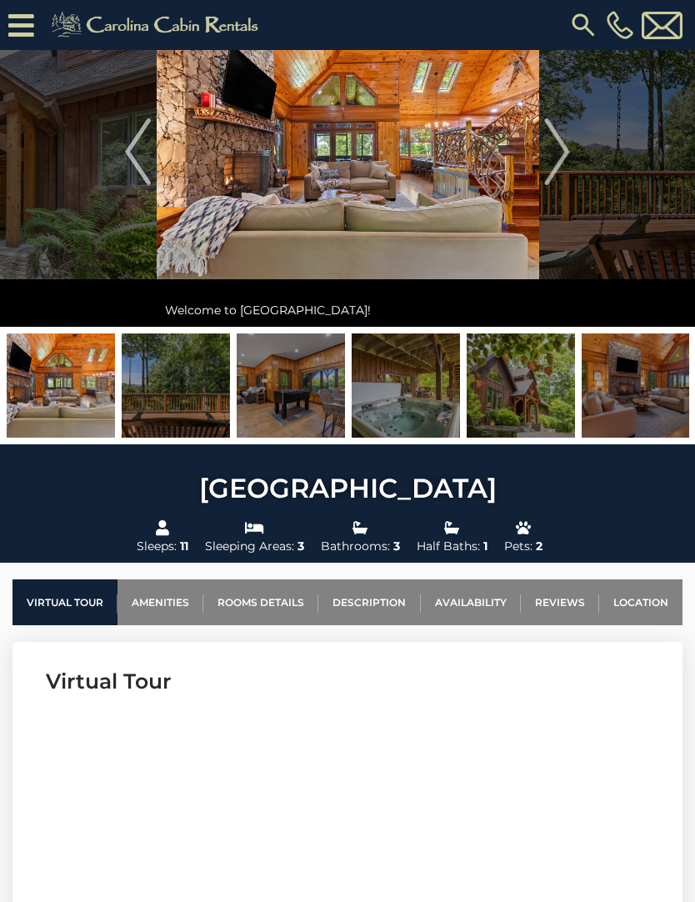
scroll to position [106, 0]
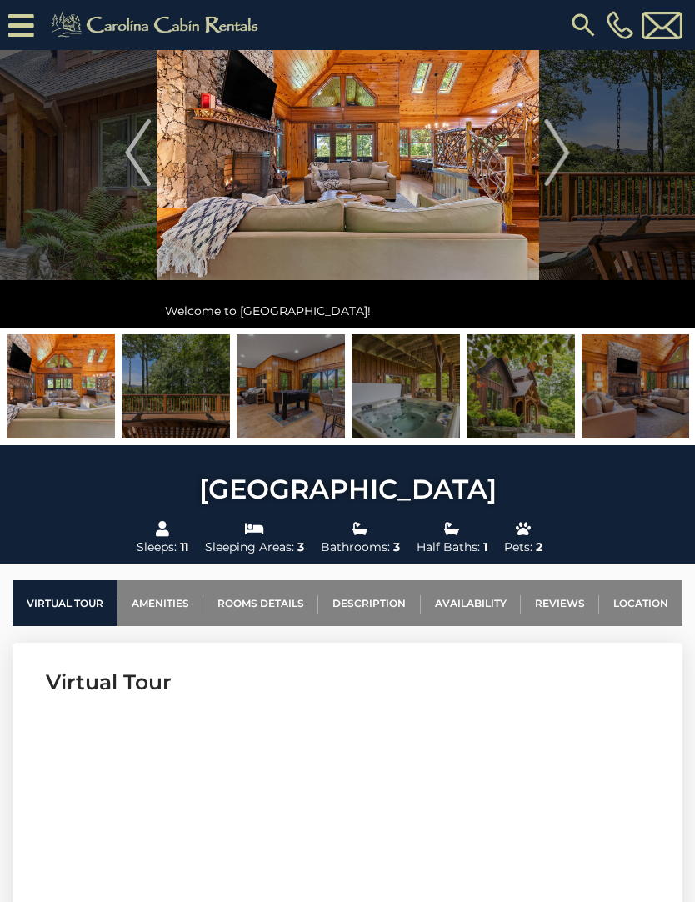
click at [188, 601] on link "Amenities" at bounding box center [161, 603] width 86 height 46
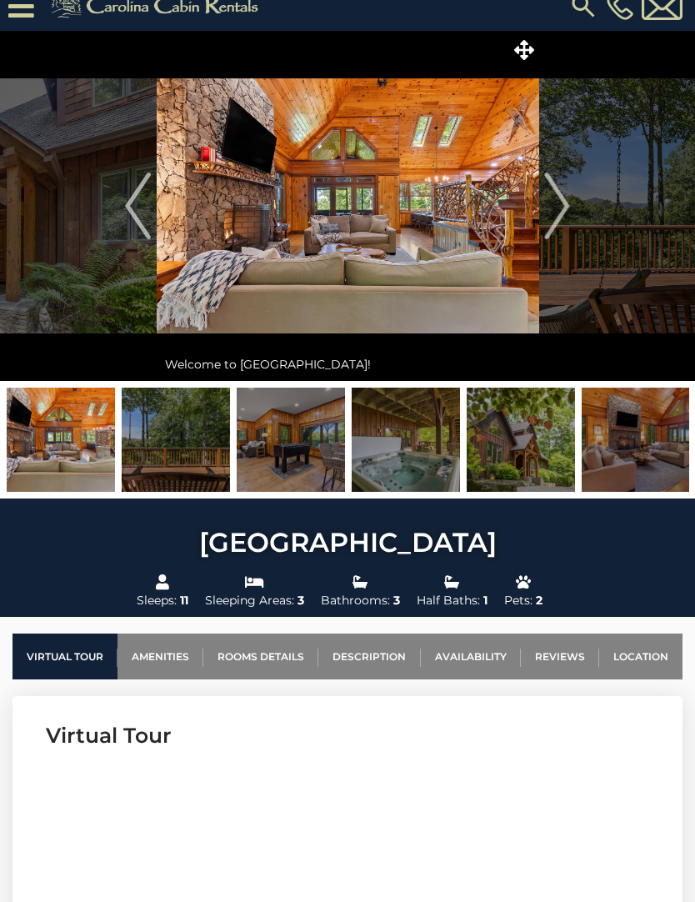
scroll to position [0, 0]
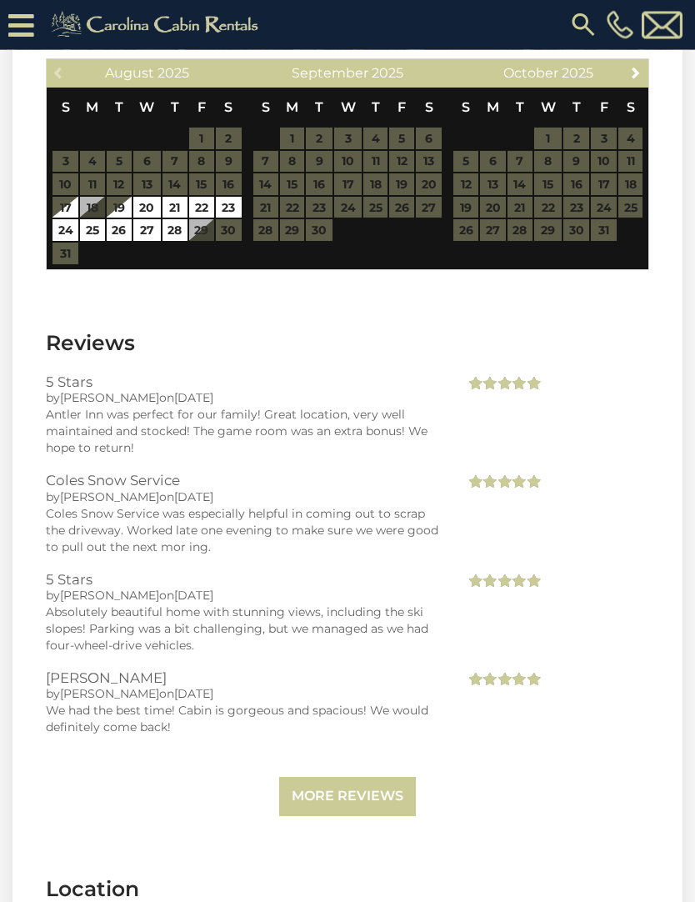
scroll to position [3351, 0]
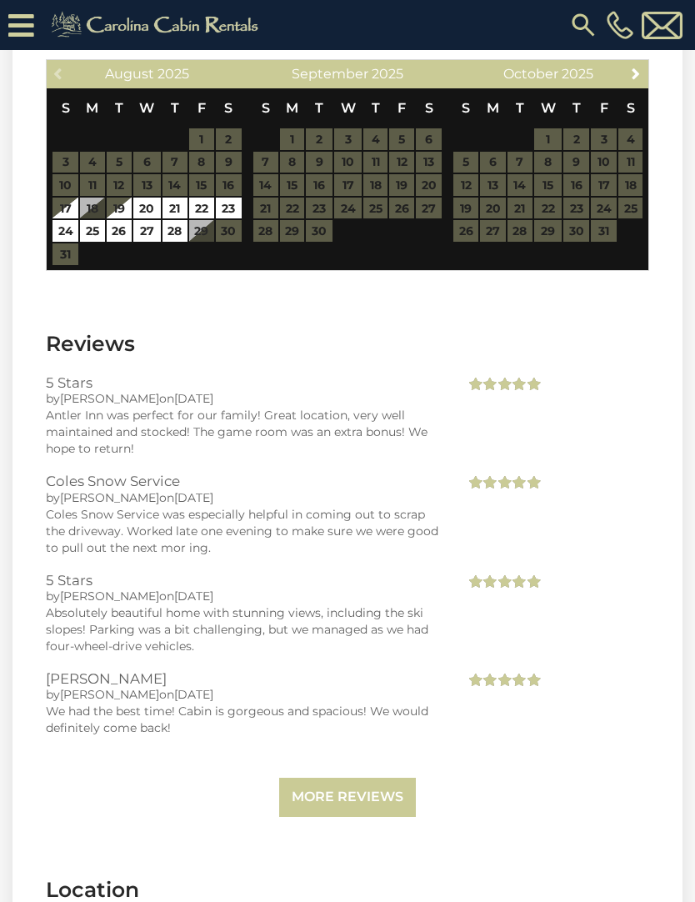
click at [371, 796] on link "More Reviews" at bounding box center [347, 797] width 137 height 39
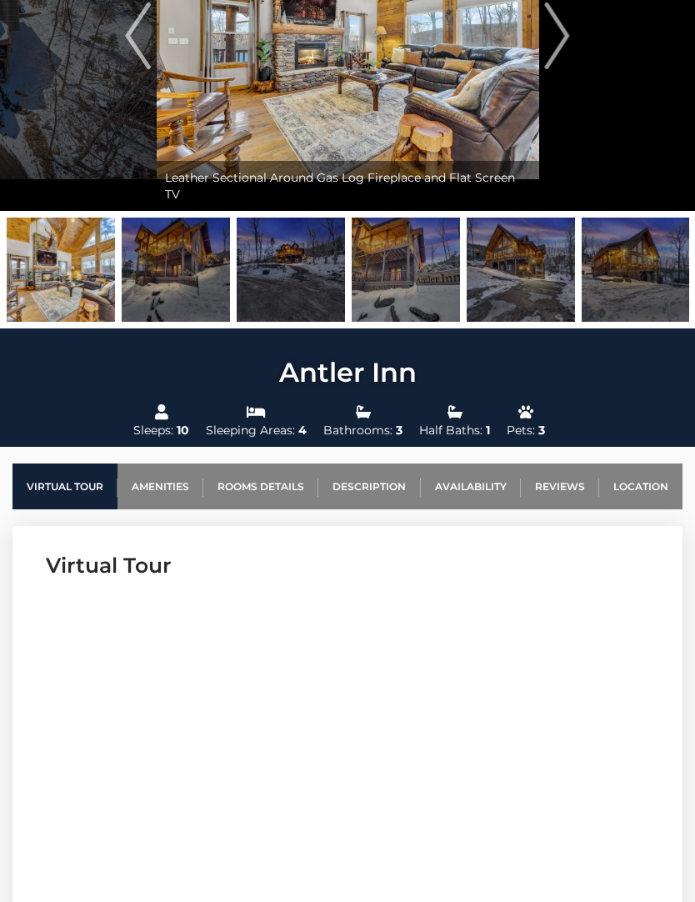
scroll to position [0, 0]
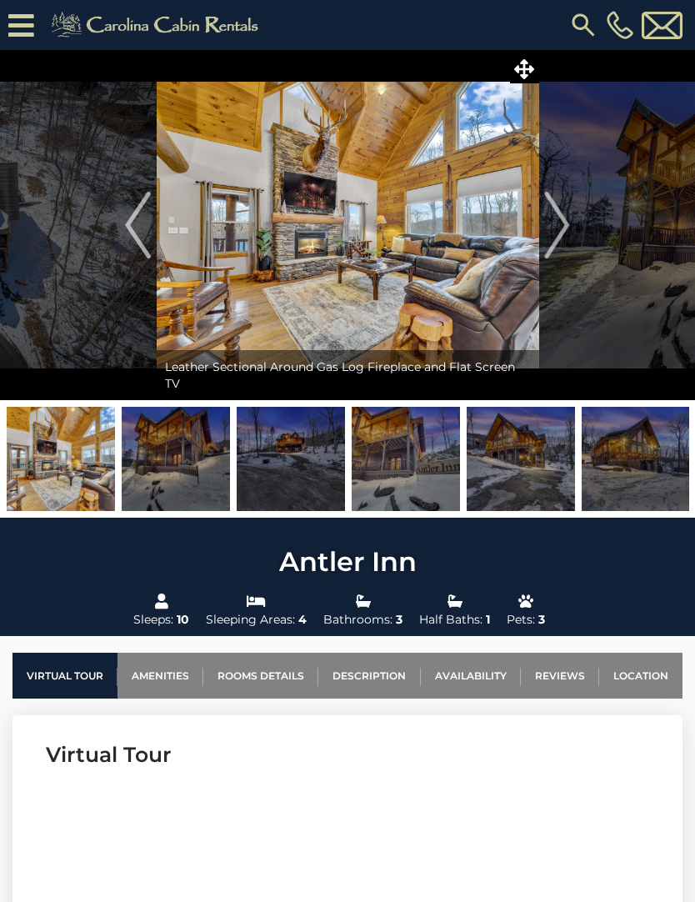
click at [560, 233] on img "Next" at bounding box center [557, 225] width 25 height 67
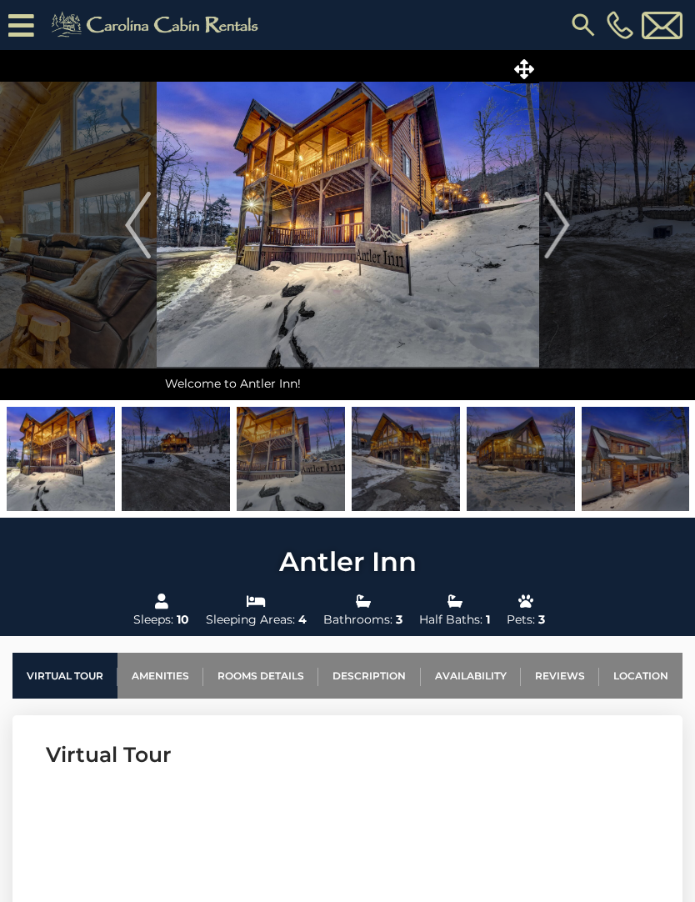
click at [558, 232] on img "Next" at bounding box center [557, 225] width 25 height 67
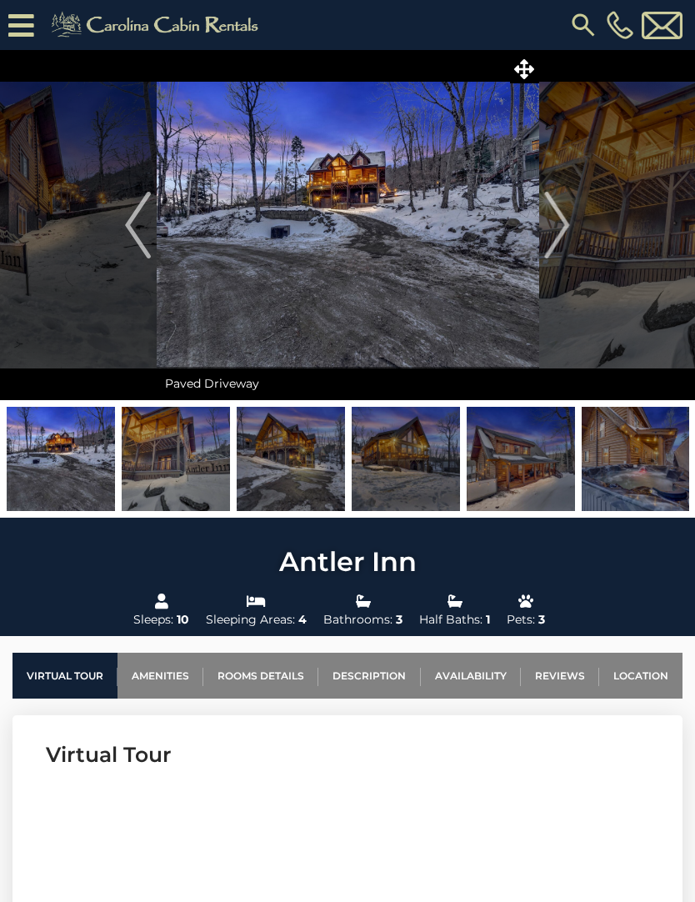
click at [150, 214] on img "Previous" at bounding box center [137, 225] width 25 height 67
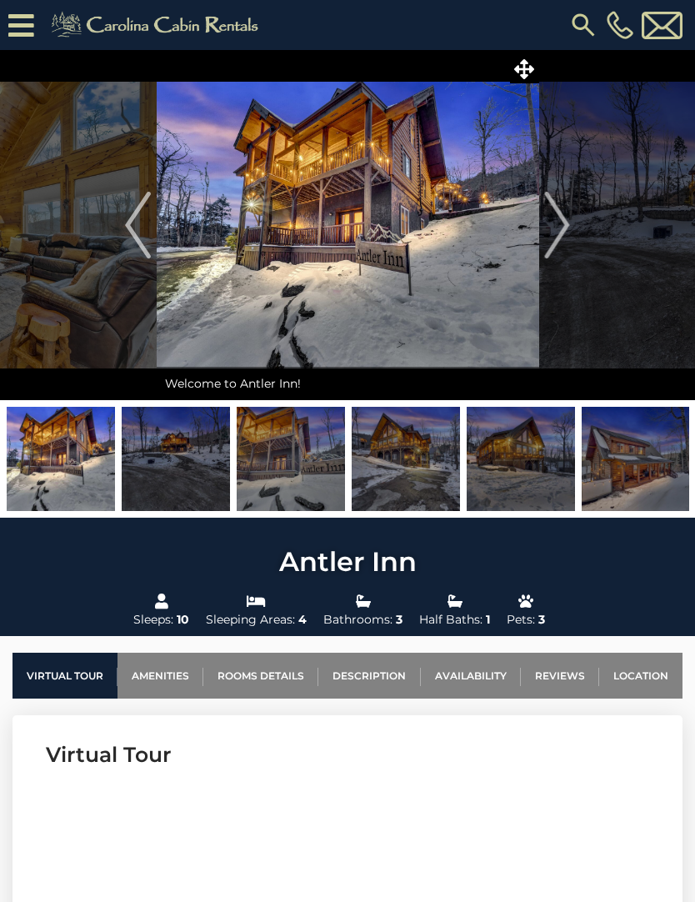
click at [549, 244] on img "Next" at bounding box center [557, 225] width 25 height 67
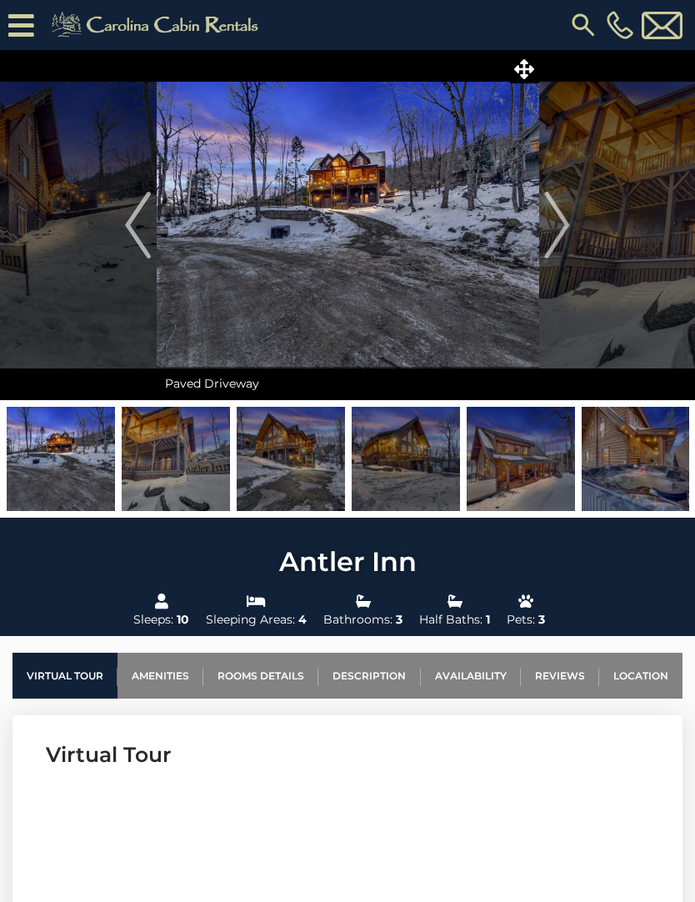
click at [557, 226] on img "Next" at bounding box center [557, 225] width 25 height 67
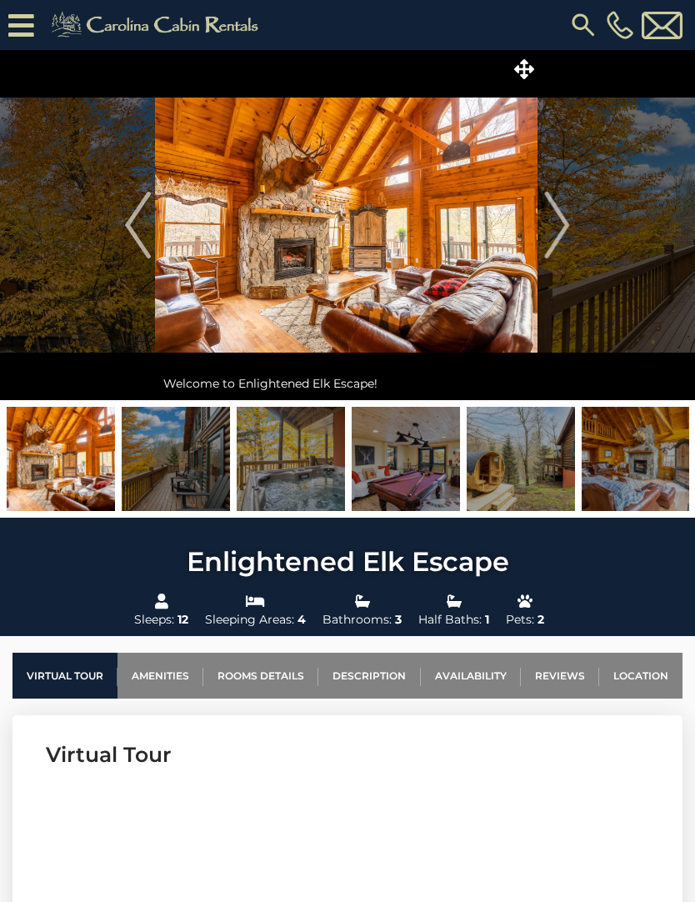
click at [555, 223] on img "Next" at bounding box center [557, 225] width 25 height 67
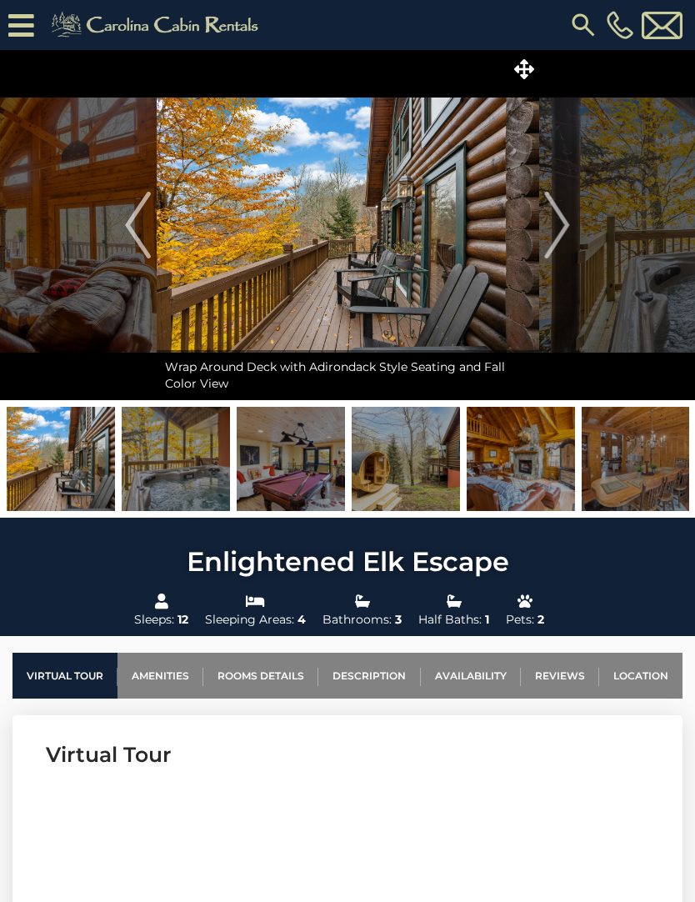
click at [554, 223] on img "Next" at bounding box center [557, 225] width 25 height 67
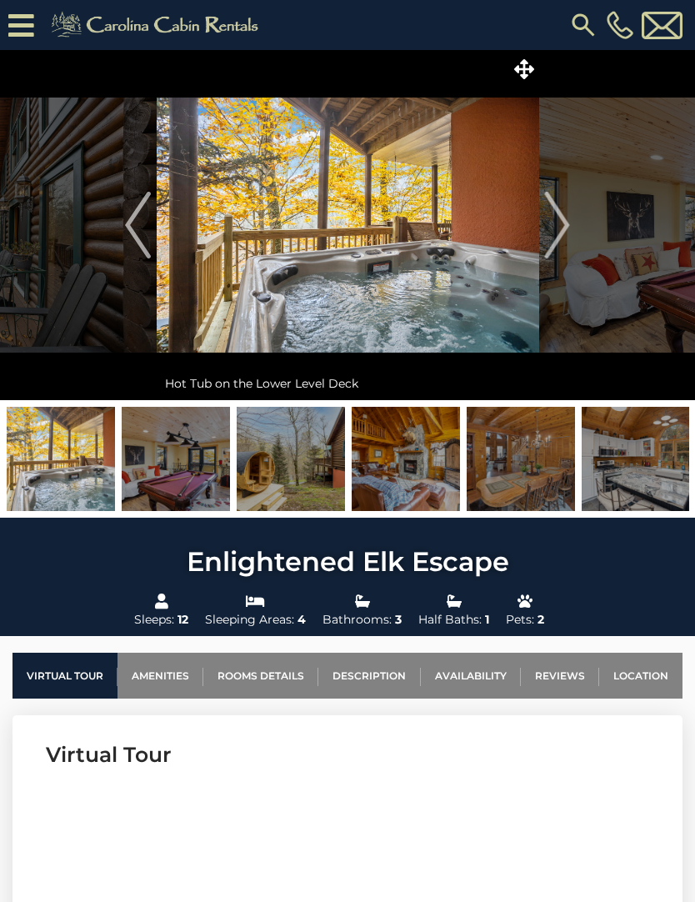
click at [563, 211] on img "Next" at bounding box center [557, 225] width 25 height 67
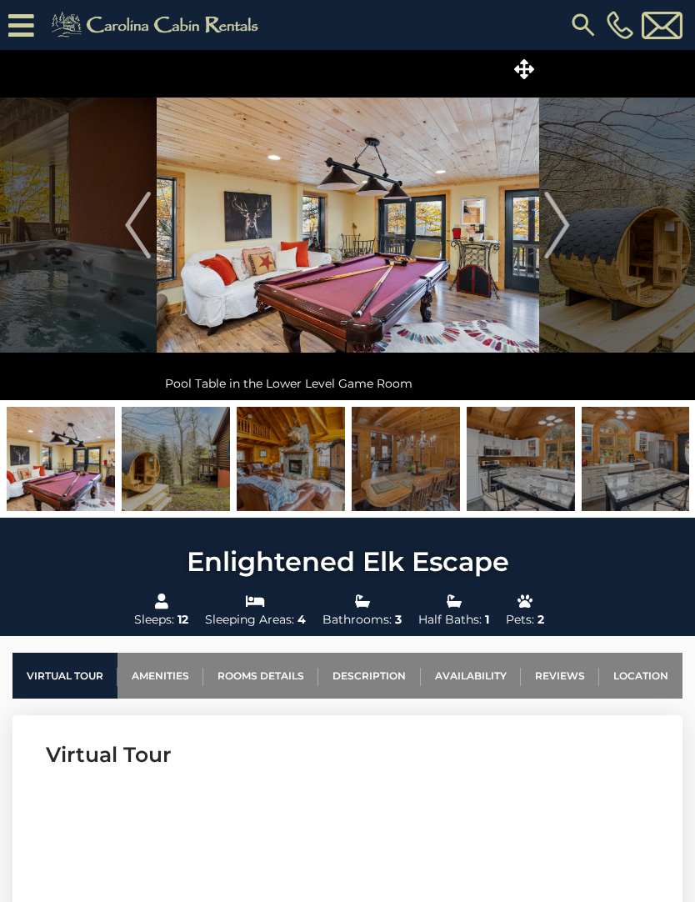
click at [573, 214] on button "Next" at bounding box center [558, 225] width 38 height 350
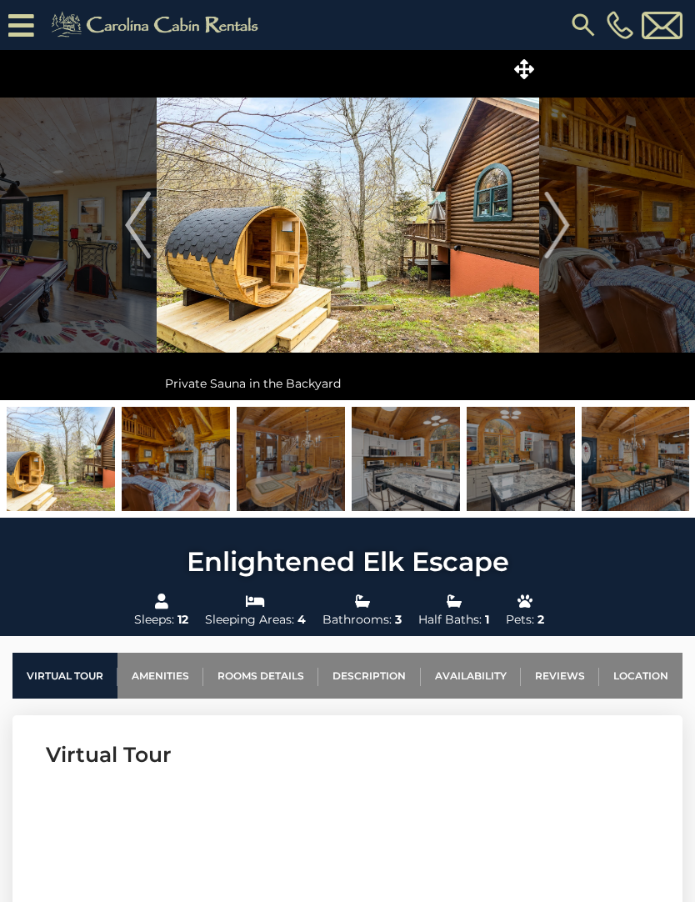
click at [569, 221] on img "Next" at bounding box center [557, 225] width 25 height 67
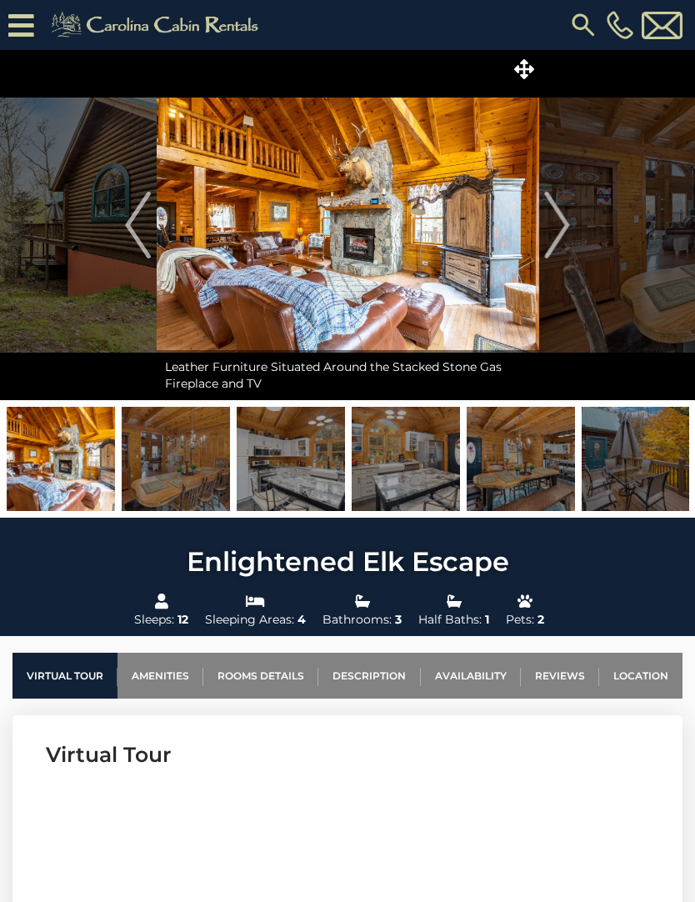
click at [570, 220] on button "Next" at bounding box center [558, 225] width 38 height 350
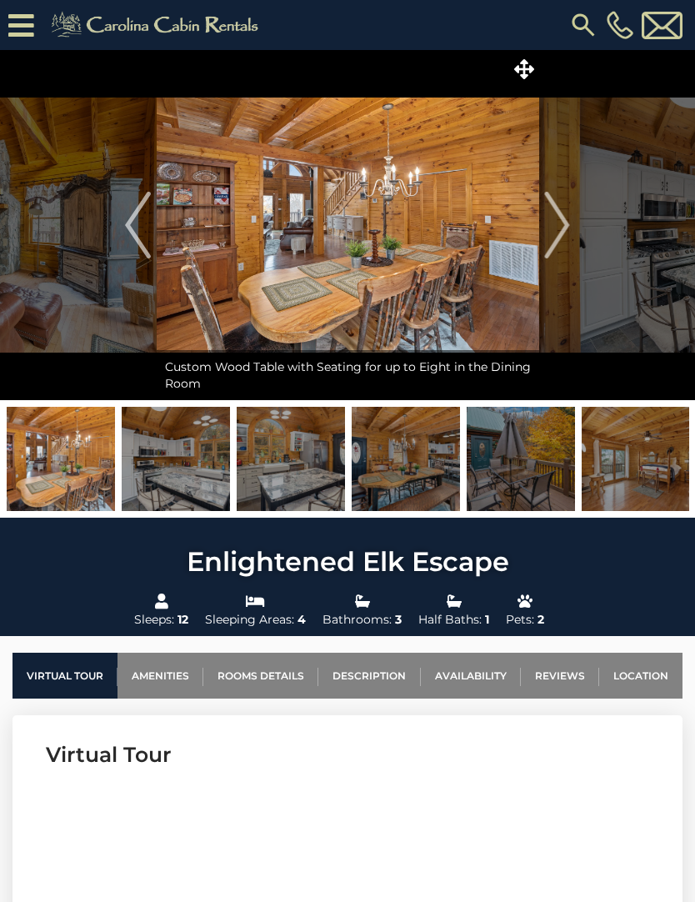
click at [573, 221] on button "Next" at bounding box center [558, 225] width 38 height 350
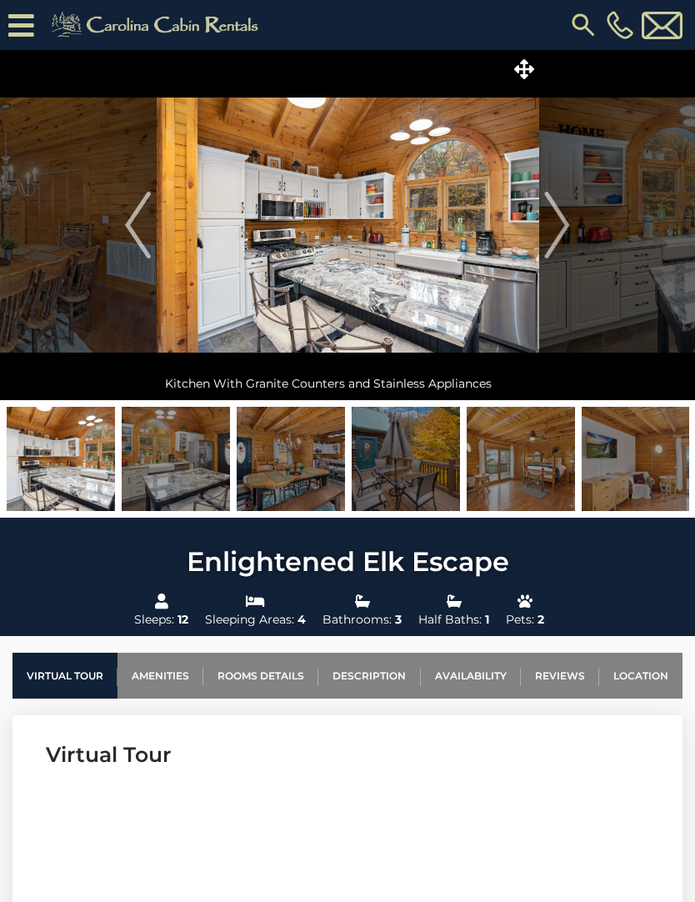
click at [568, 219] on img "Next" at bounding box center [557, 225] width 25 height 67
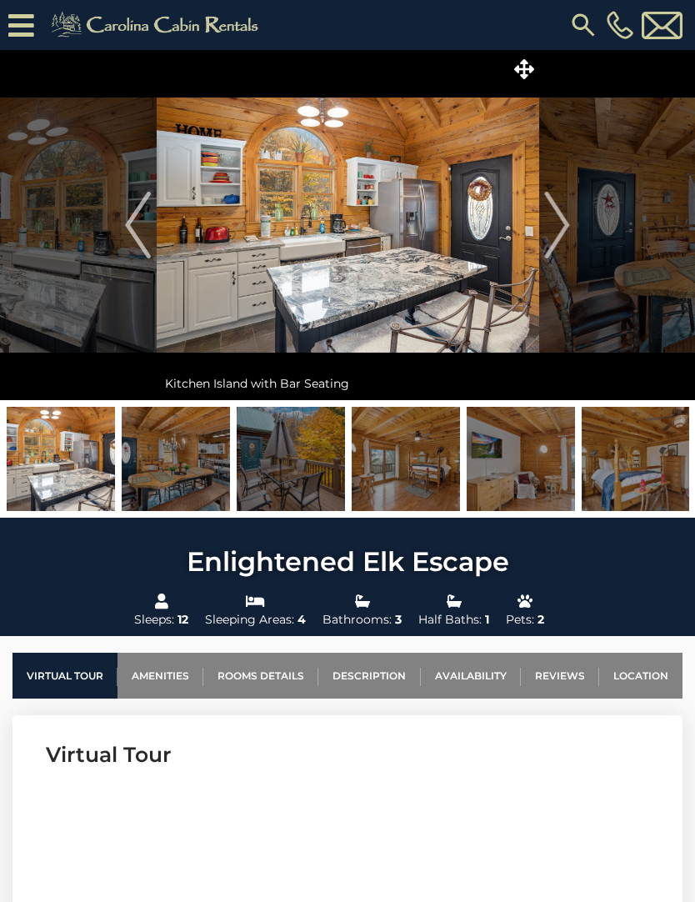
click at [575, 224] on button "Next" at bounding box center [558, 225] width 38 height 350
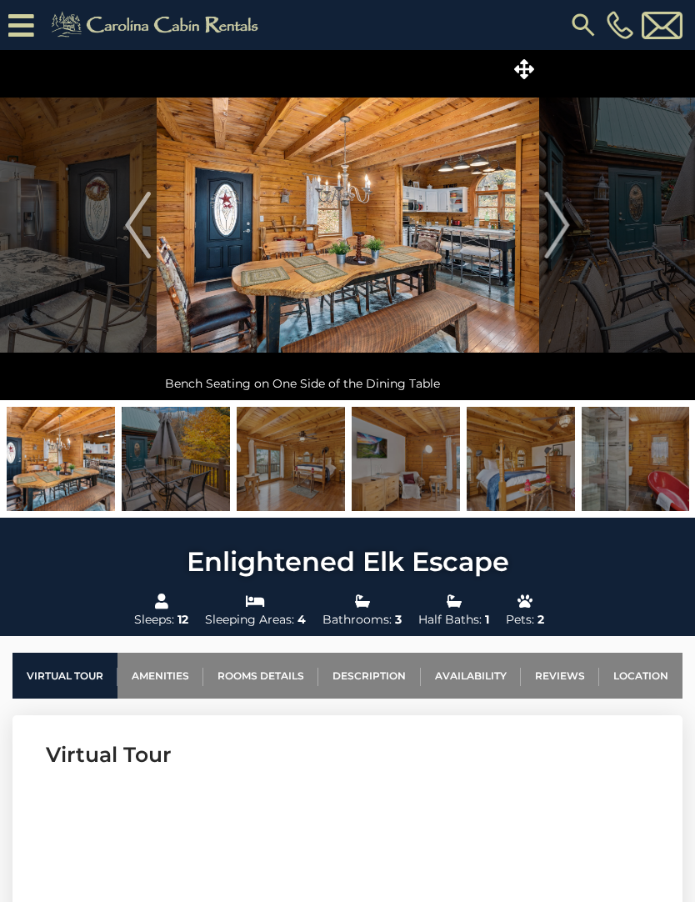
click at [567, 226] on img "Next" at bounding box center [557, 225] width 25 height 67
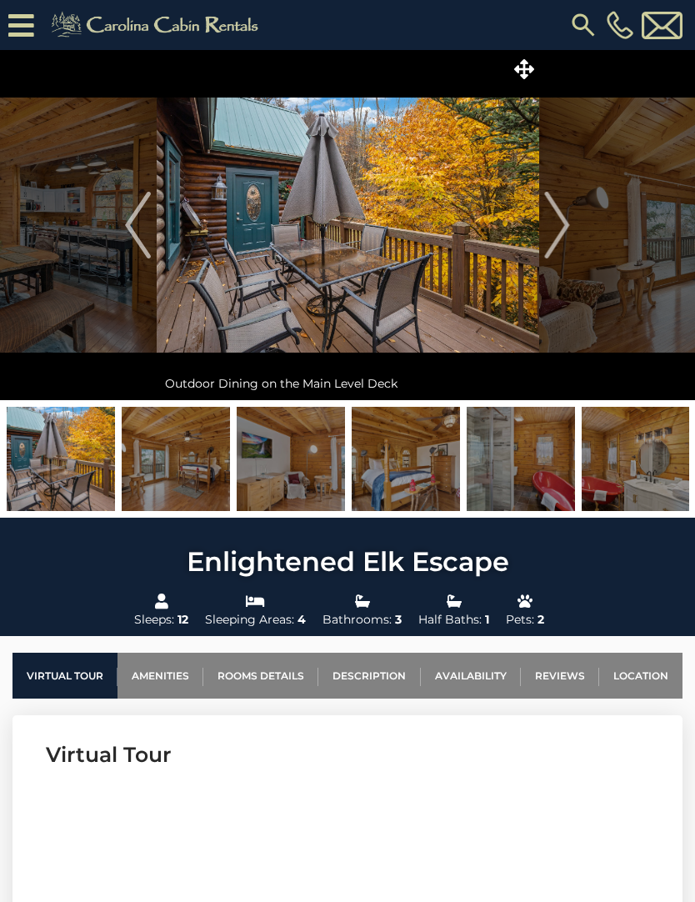
click at [571, 225] on button "Next" at bounding box center [558, 225] width 38 height 350
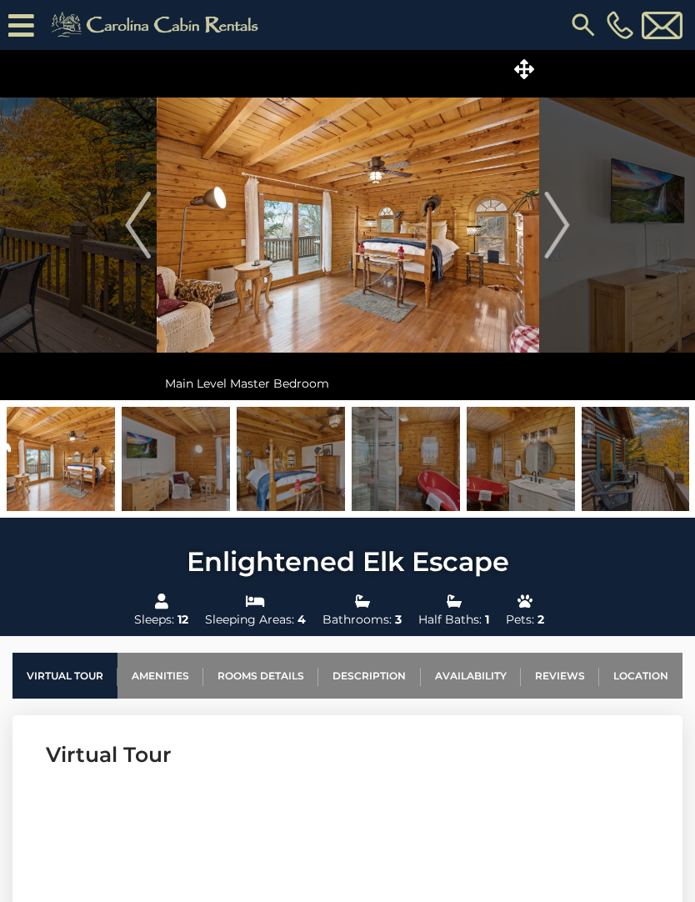
click at [574, 217] on button "Next" at bounding box center [558, 225] width 38 height 350
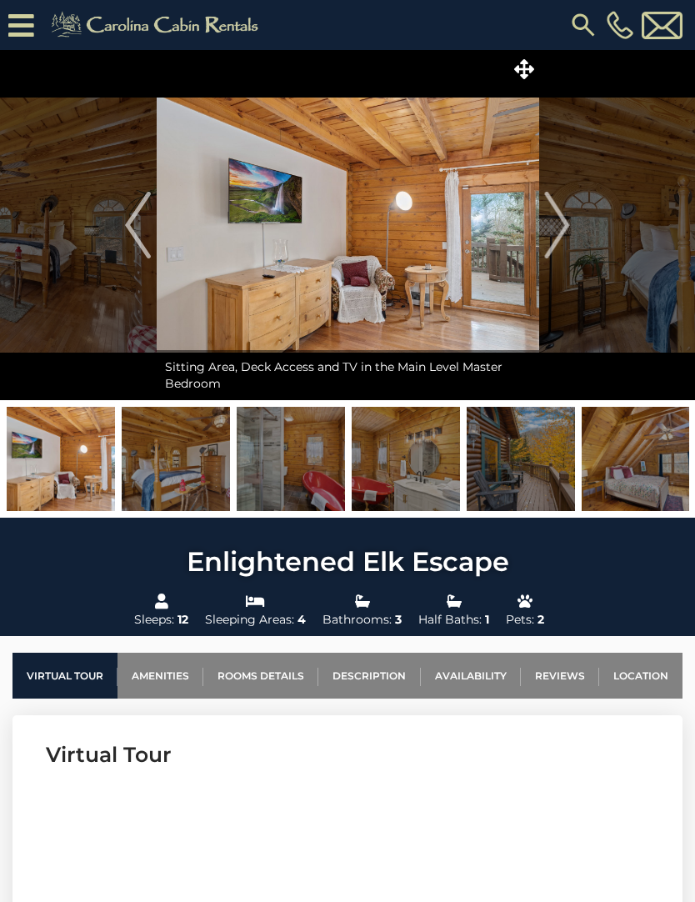
click at [566, 228] on img "Next" at bounding box center [557, 225] width 25 height 67
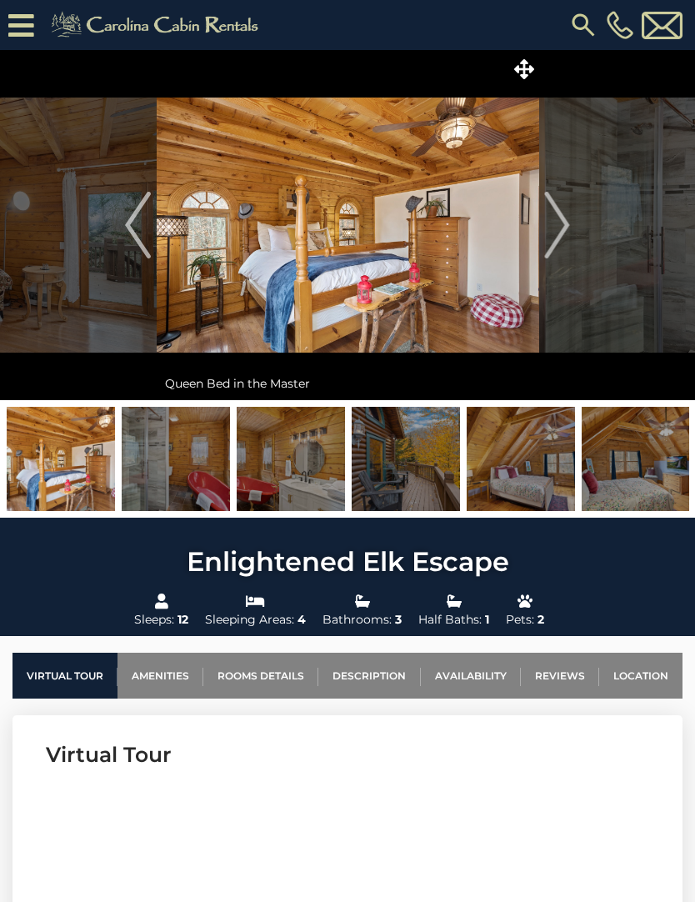
click at [563, 223] on img "Next" at bounding box center [557, 225] width 25 height 67
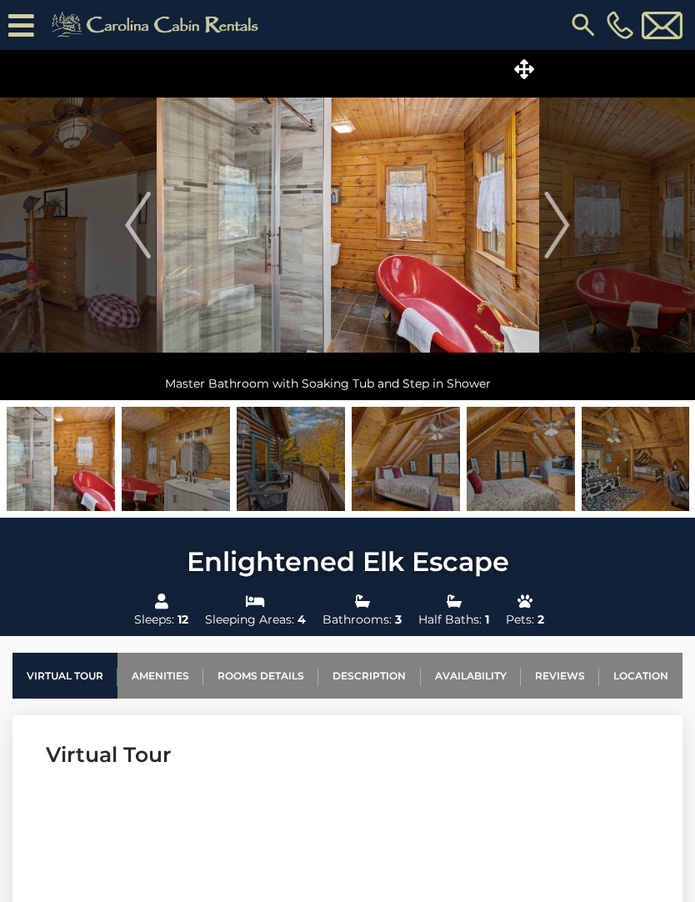
click at [567, 223] on img "Next" at bounding box center [557, 225] width 25 height 67
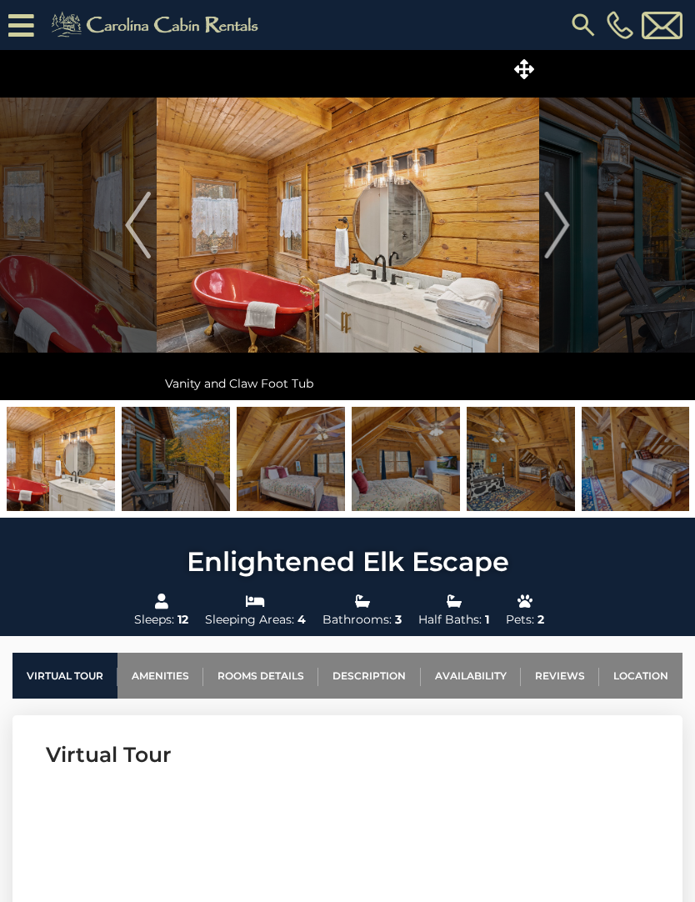
click at [131, 218] on img "Previous" at bounding box center [137, 225] width 25 height 67
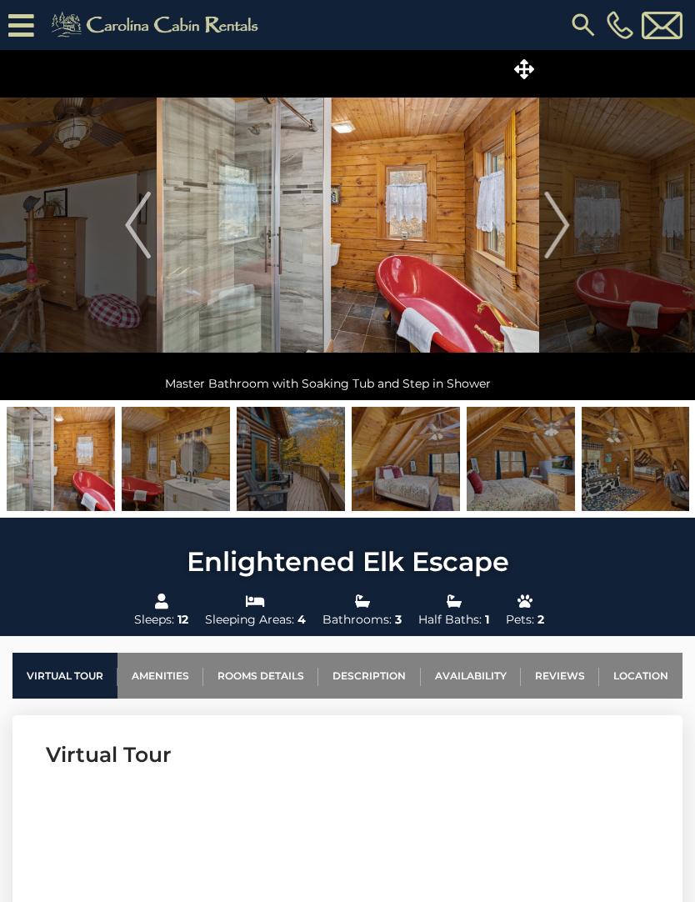
click at [137, 214] on img "Previous" at bounding box center [137, 225] width 25 height 67
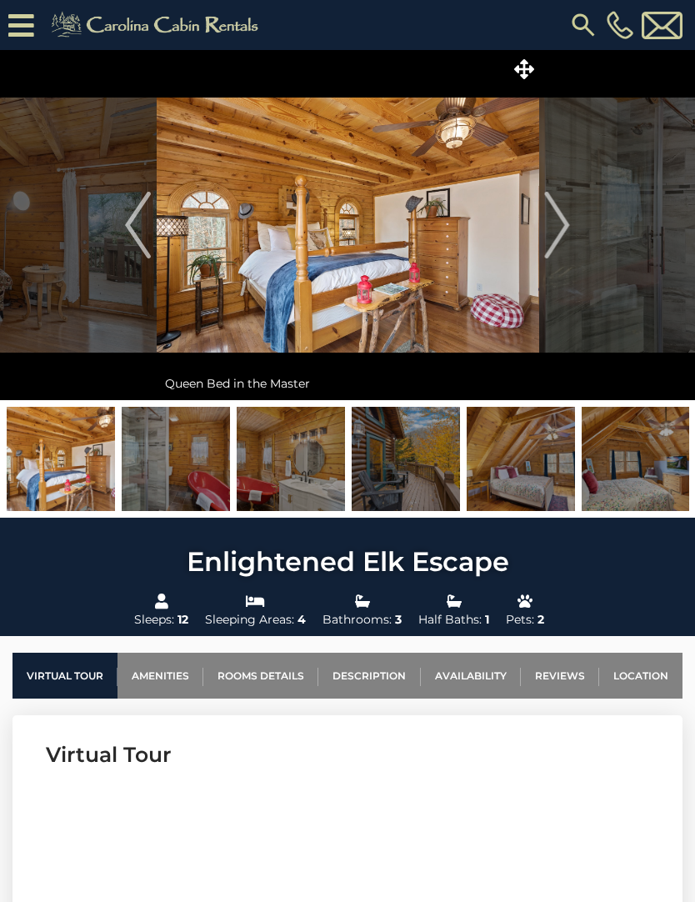
click at [180, 466] on img at bounding box center [176, 459] width 108 height 104
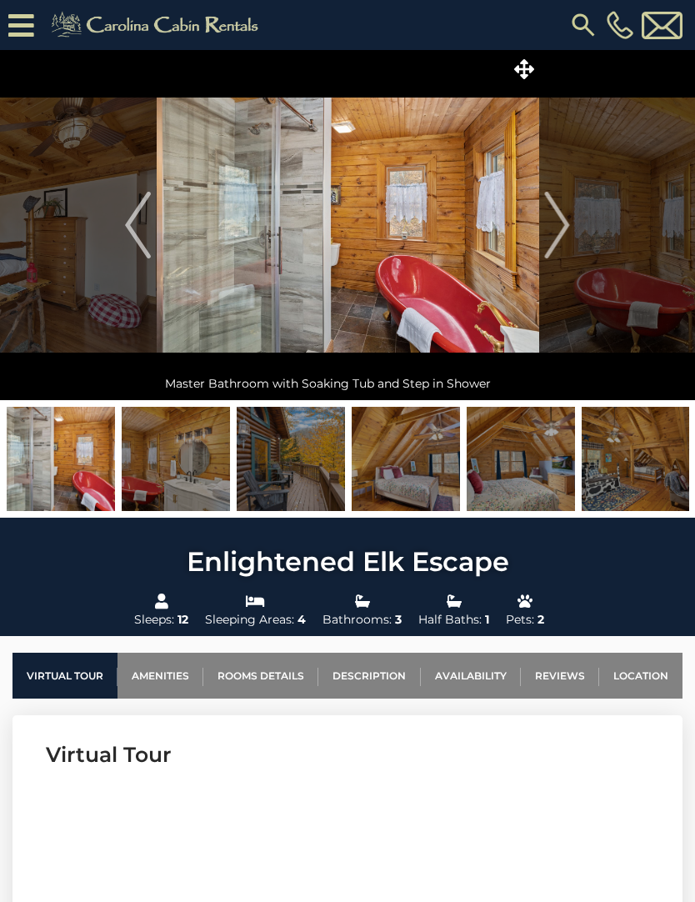
click at [573, 227] on button "Next" at bounding box center [558, 225] width 38 height 350
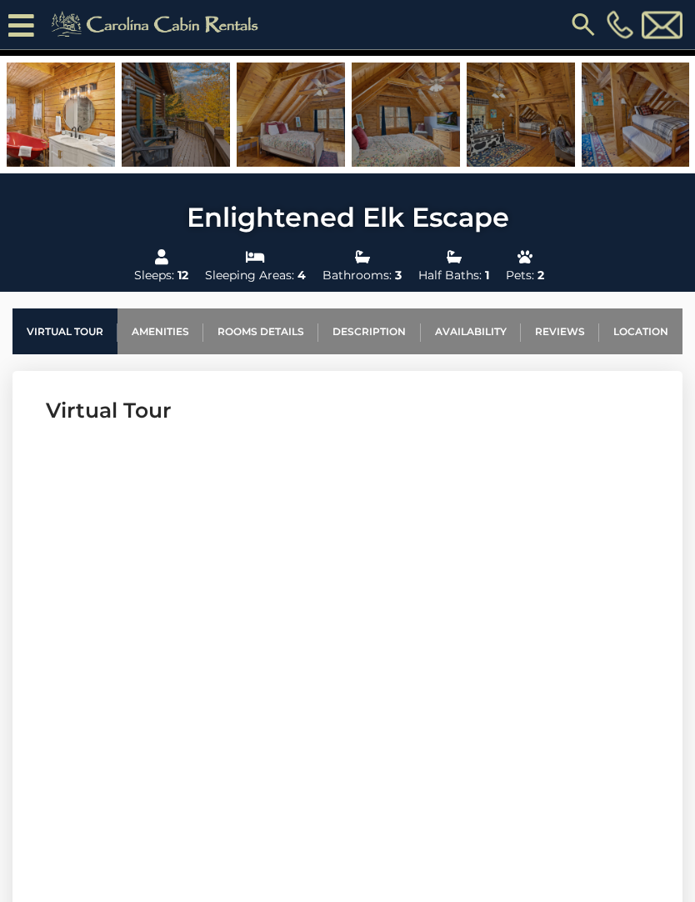
scroll to position [379, 0]
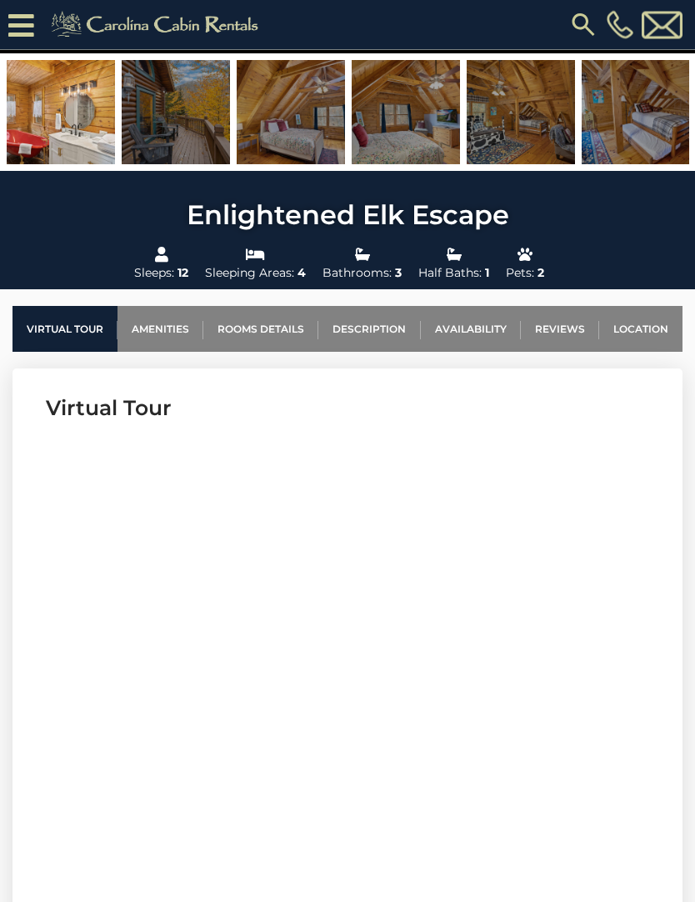
click at [296, 328] on link "Rooms Details" at bounding box center [260, 330] width 115 height 46
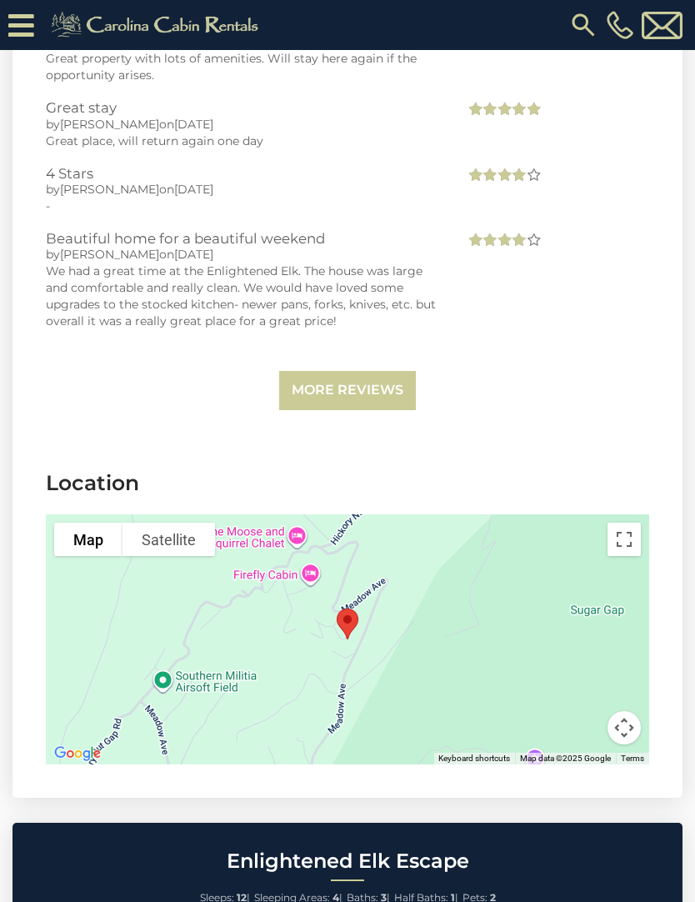
scroll to position [3931, 0]
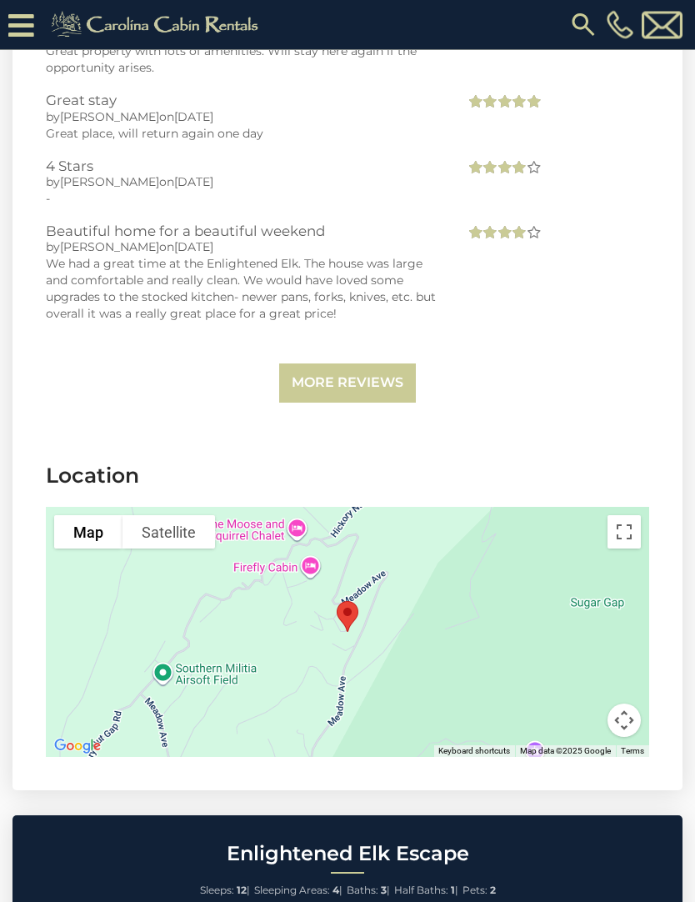
click at [399, 624] on div at bounding box center [348, 633] width 604 height 250
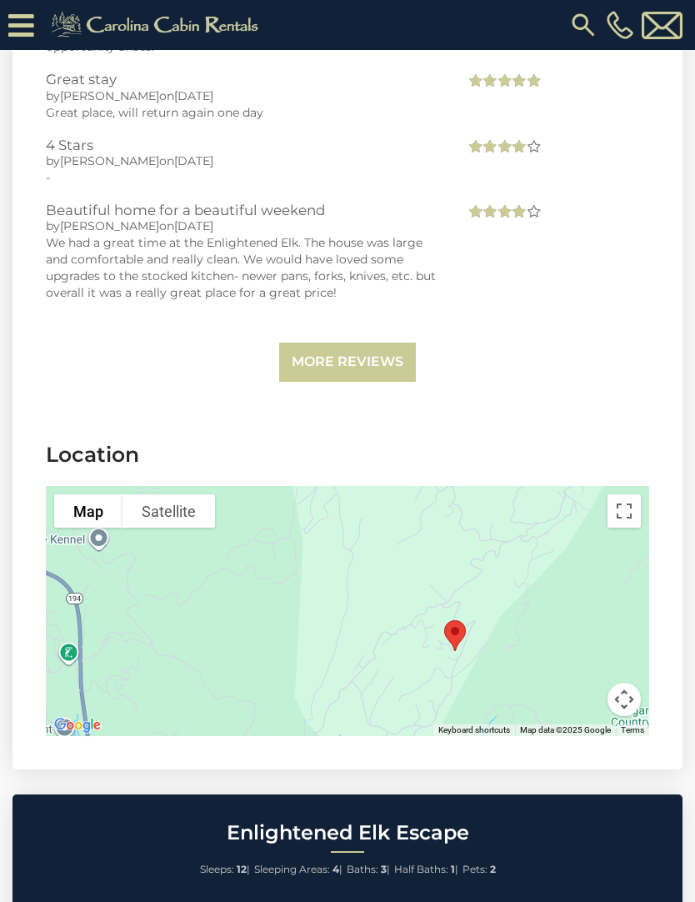
click at [639, 497] on button "Toggle fullscreen view" at bounding box center [624, 510] width 33 height 33
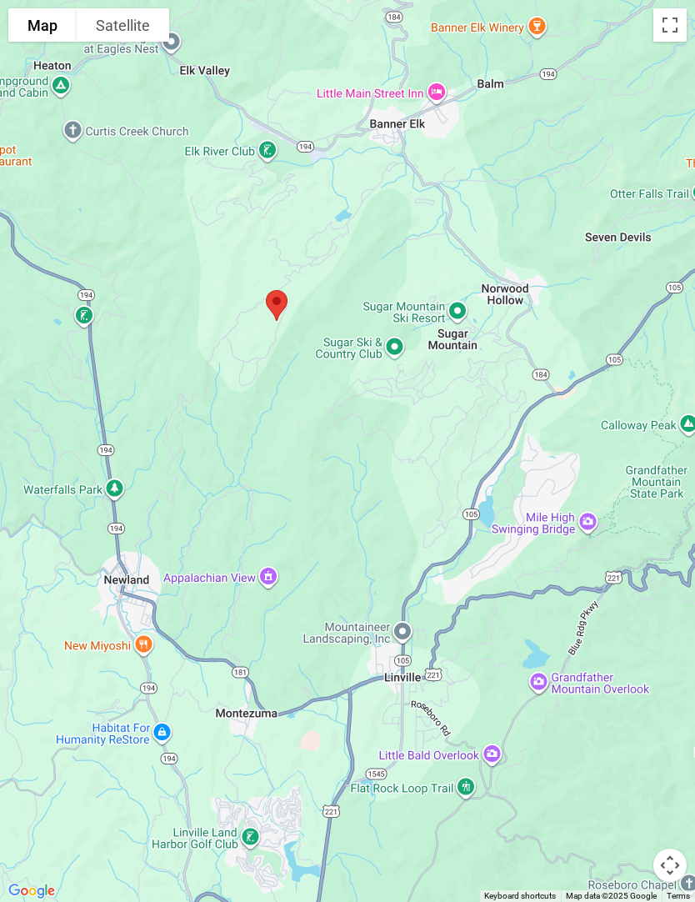
scroll to position [3751, 0]
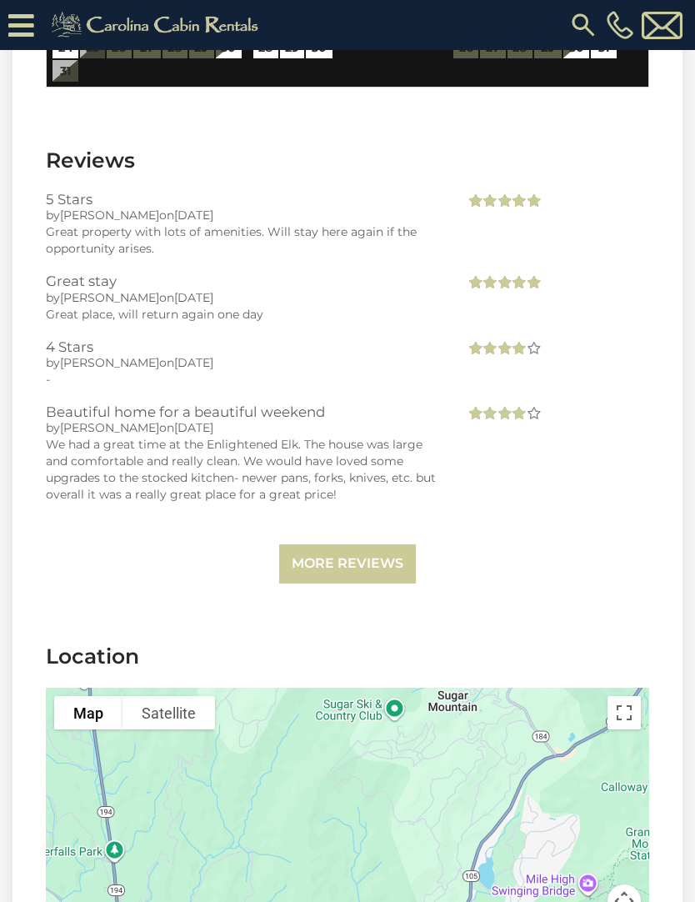
click at [372, 549] on link "More Reviews" at bounding box center [347, 563] width 137 height 39
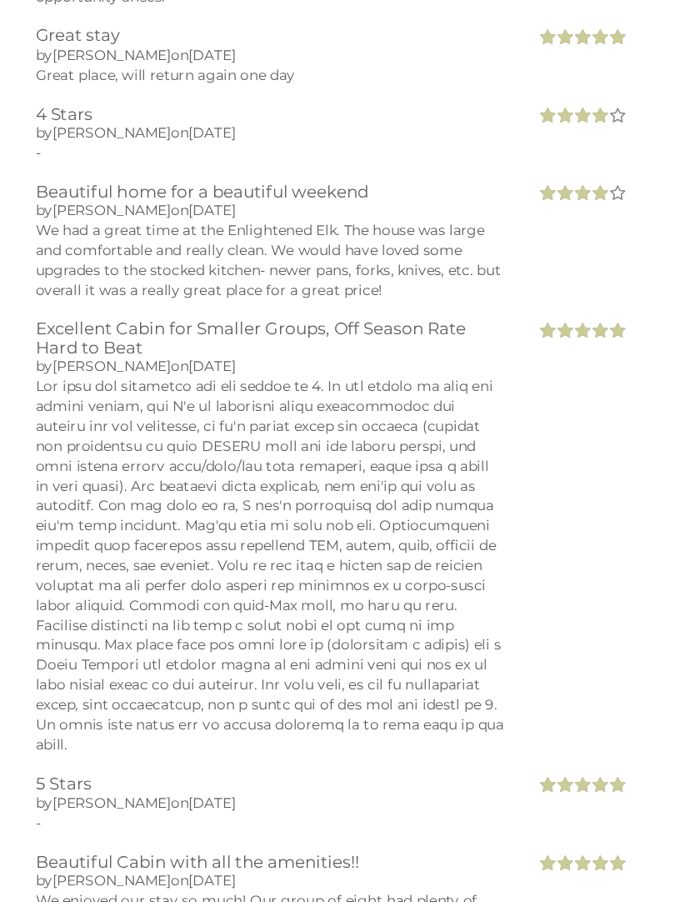
scroll to position [3856, 0]
click at [363, 549] on div at bounding box center [243, 620] width 394 height 317
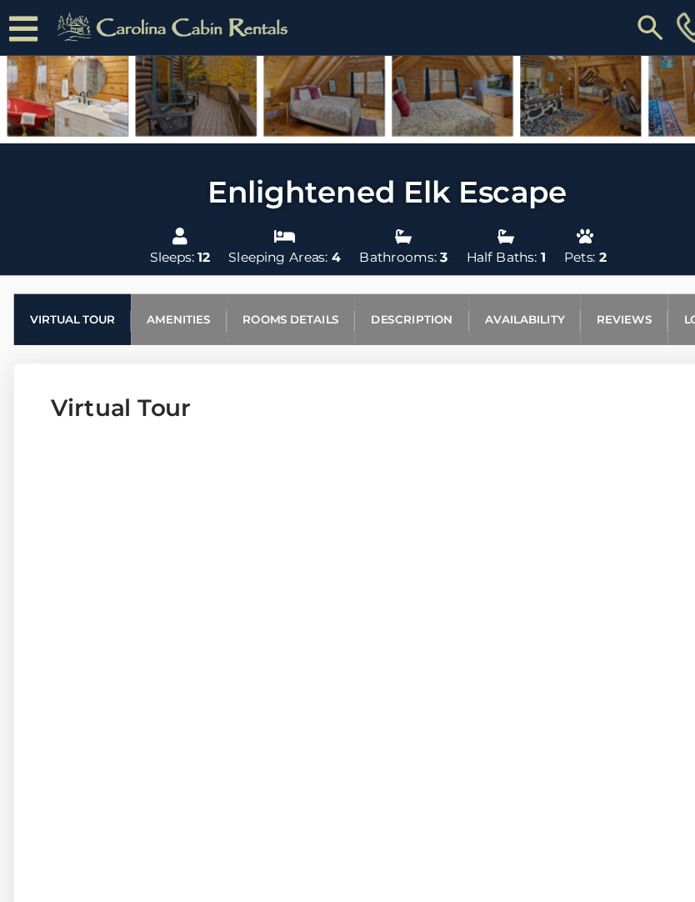
scroll to position [360, 0]
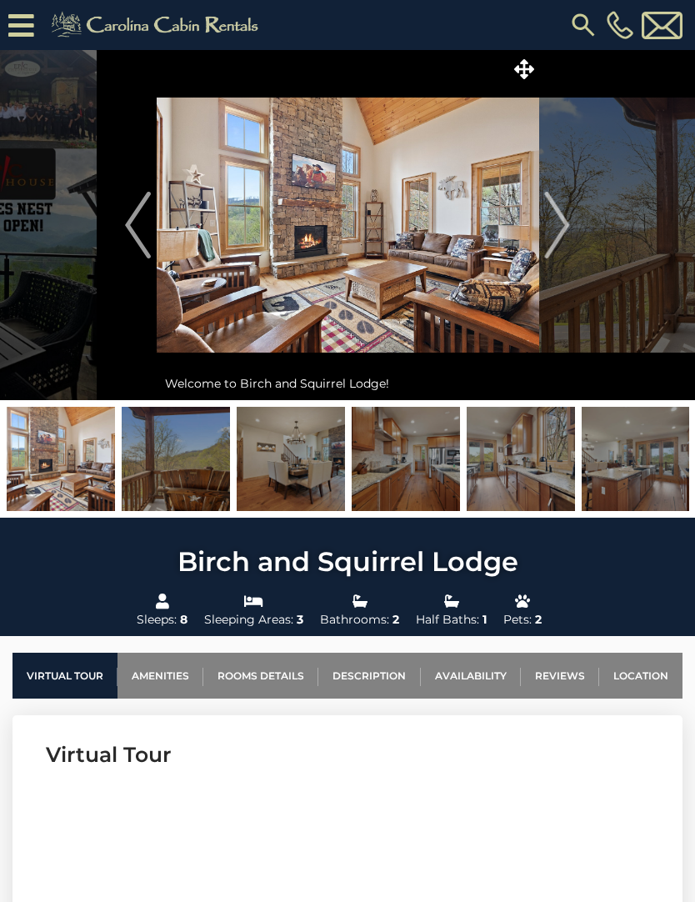
click at [428, 227] on img at bounding box center [348, 225] width 383 height 350
click at [571, 233] on button "Next" at bounding box center [558, 225] width 38 height 350
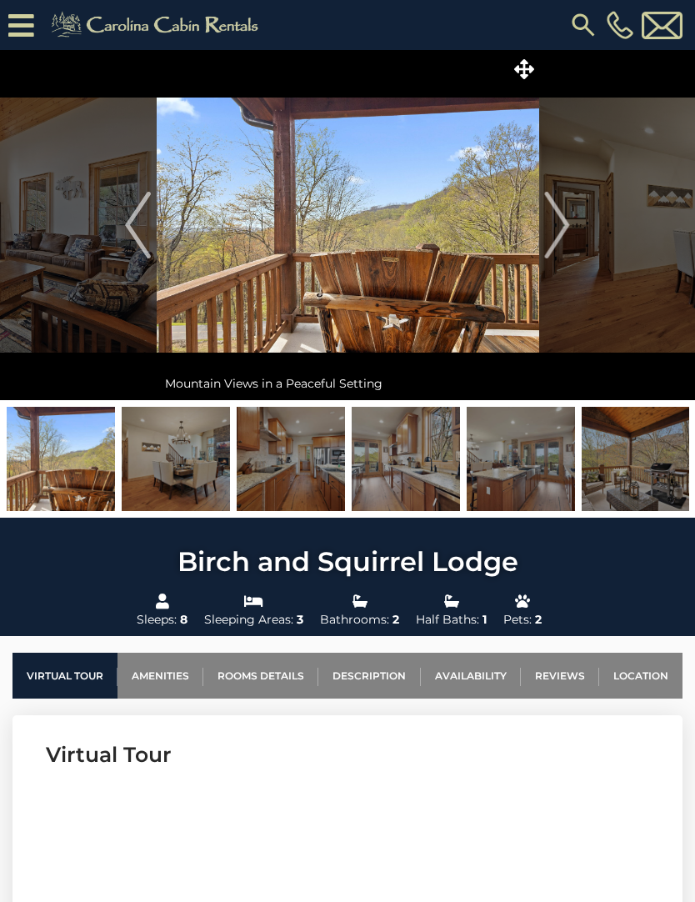
click at [560, 219] on img "Next" at bounding box center [557, 225] width 25 height 67
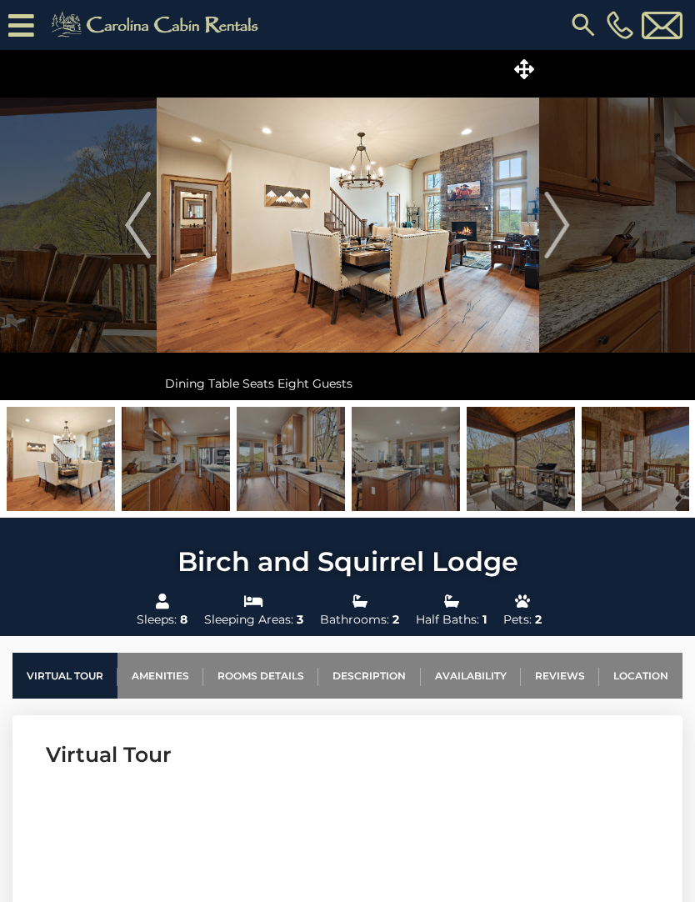
click at [564, 208] on img "Next" at bounding box center [557, 225] width 25 height 67
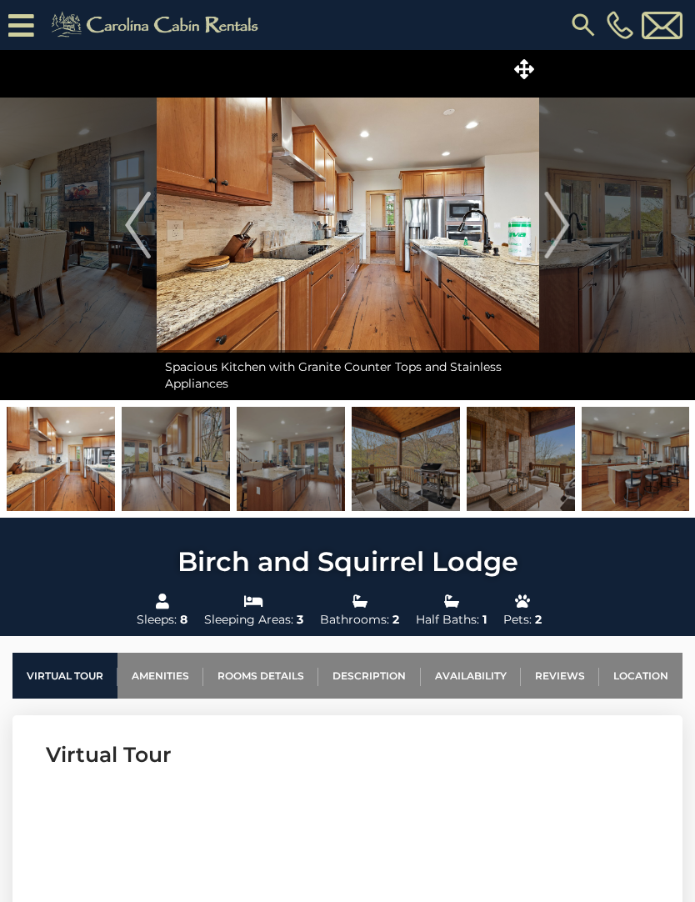
click at [556, 211] on img "Next" at bounding box center [557, 225] width 25 height 67
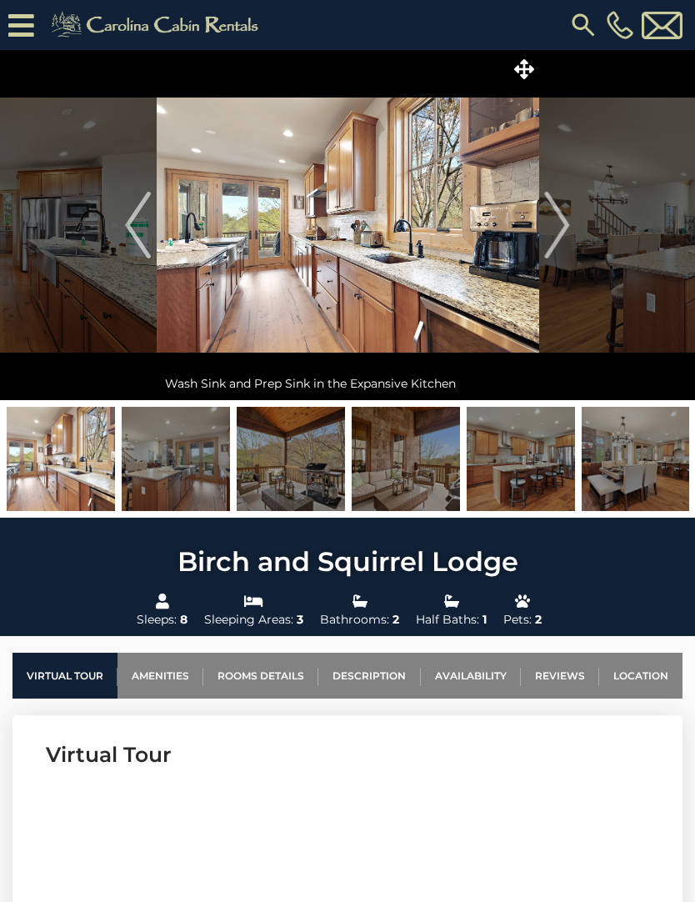
click at [555, 221] on img "Next" at bounding box center [557, 225] width 25 height 67
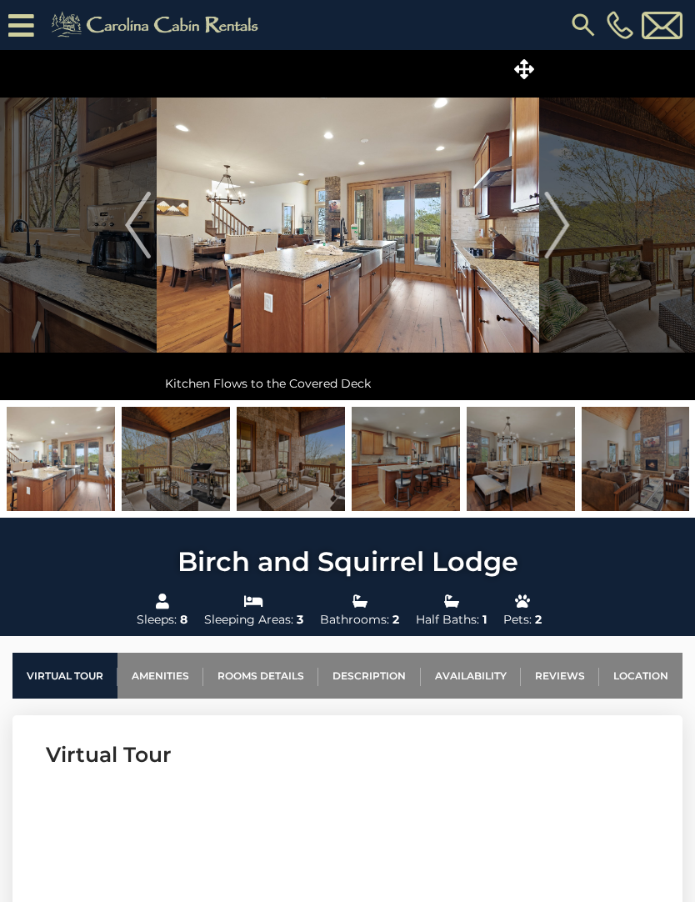
click at [555, 213] on img "Next" at bounding box center [557, 225] width 25 height 67
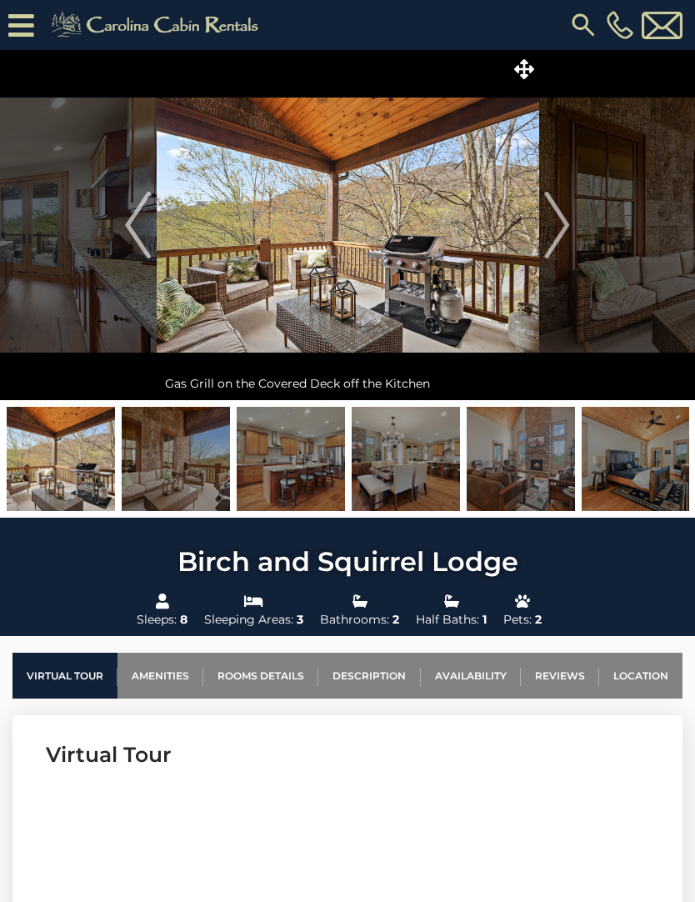
click at [555, 214] on img "Next" at bounding box center [557, 225] width 25 height 67
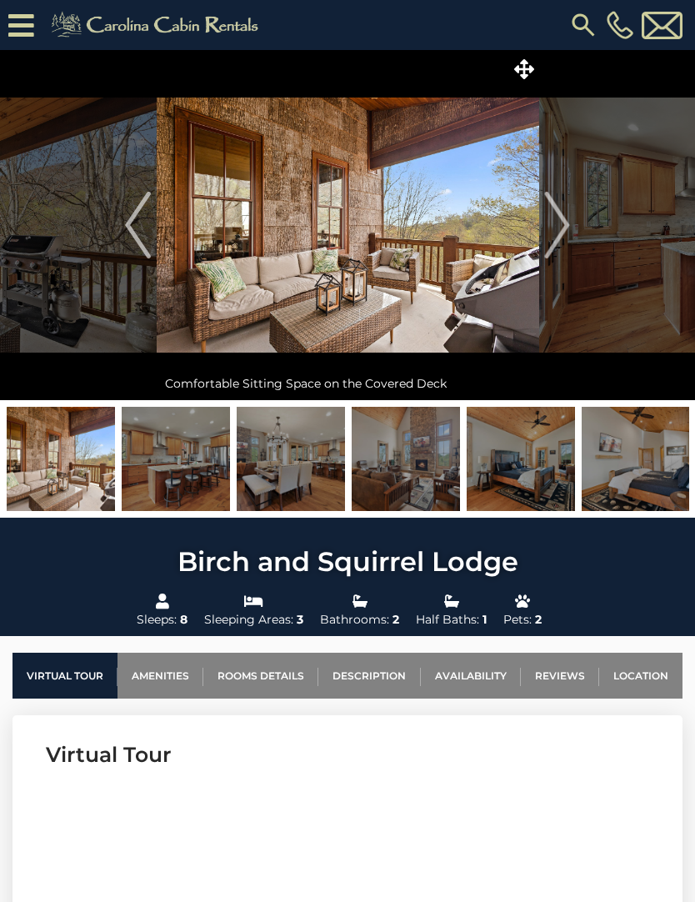
click at [559, 219] on img "Next" at bounding box center [557, 225] width 25 height 67
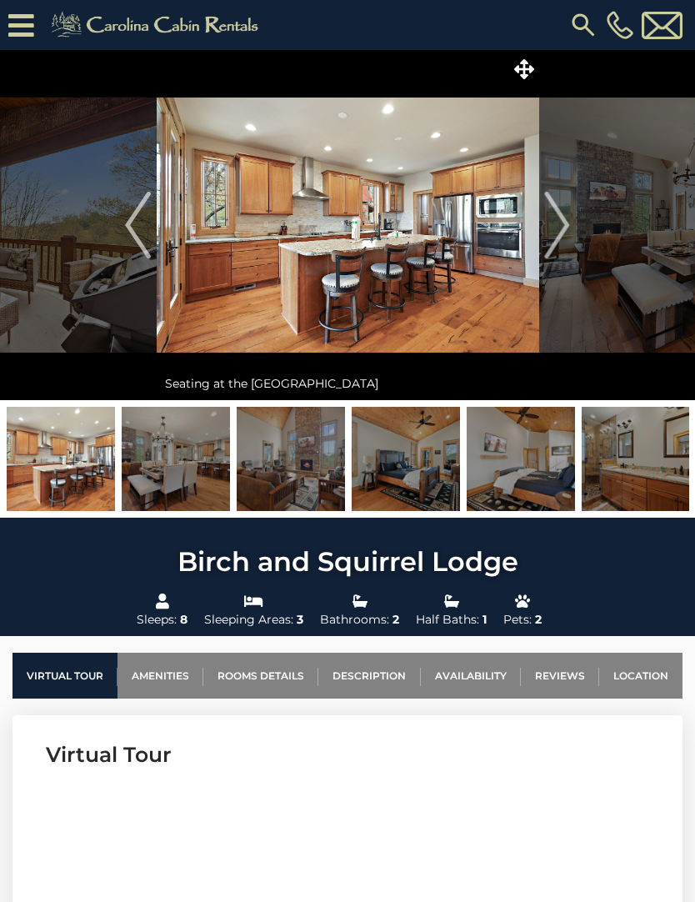
click at [549, 213] on img "Next" at bounding box center [557, 225] width 25 height 67
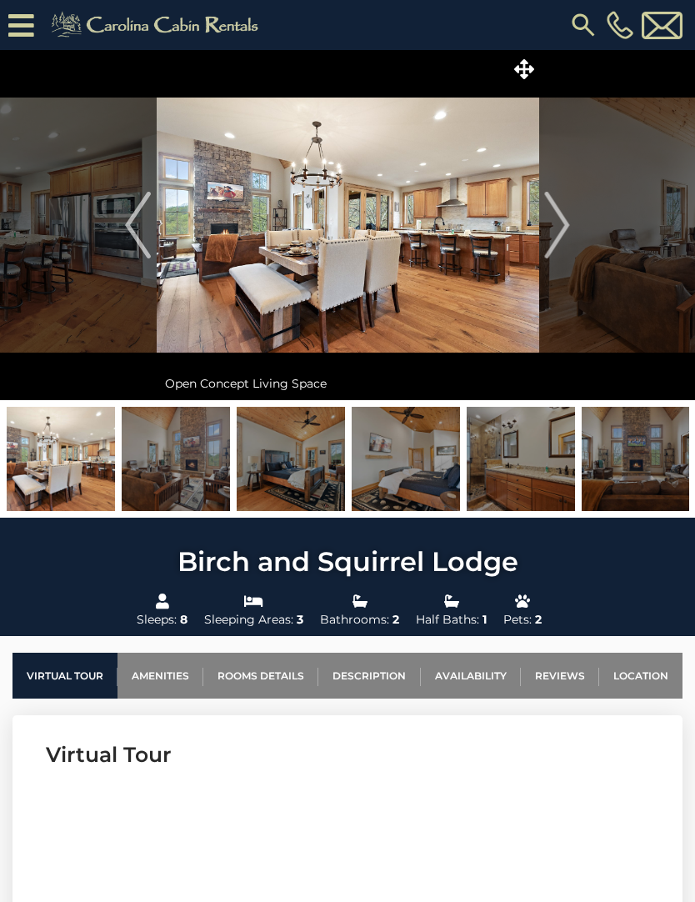
click at [555, 220] on img "Next" at bounding box center [557, 225] width 25 height 67
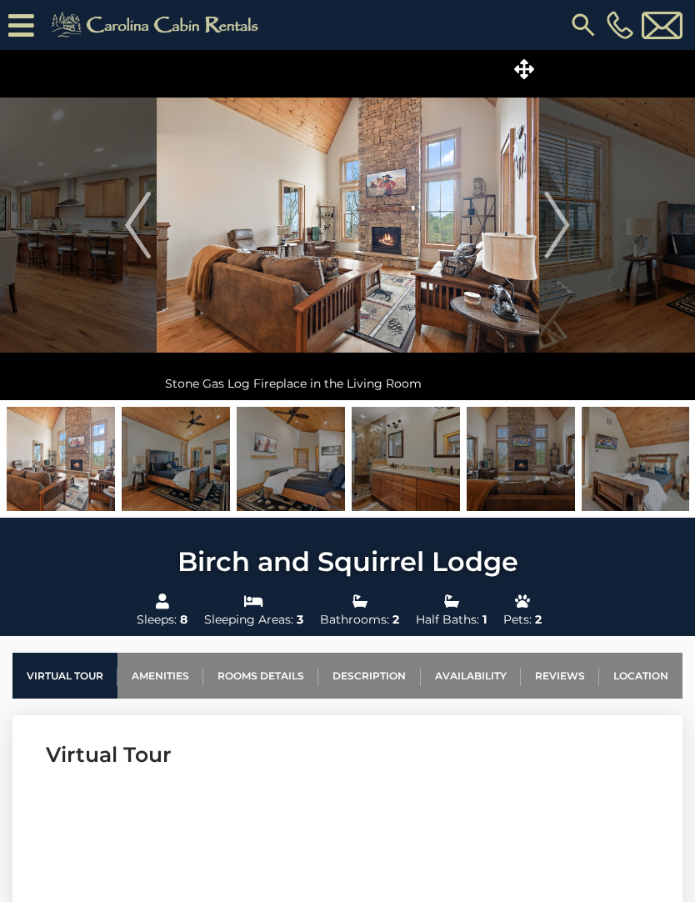
click at [552, 224] on img "Next" at bounding box center [557, 225] width 25 height 67
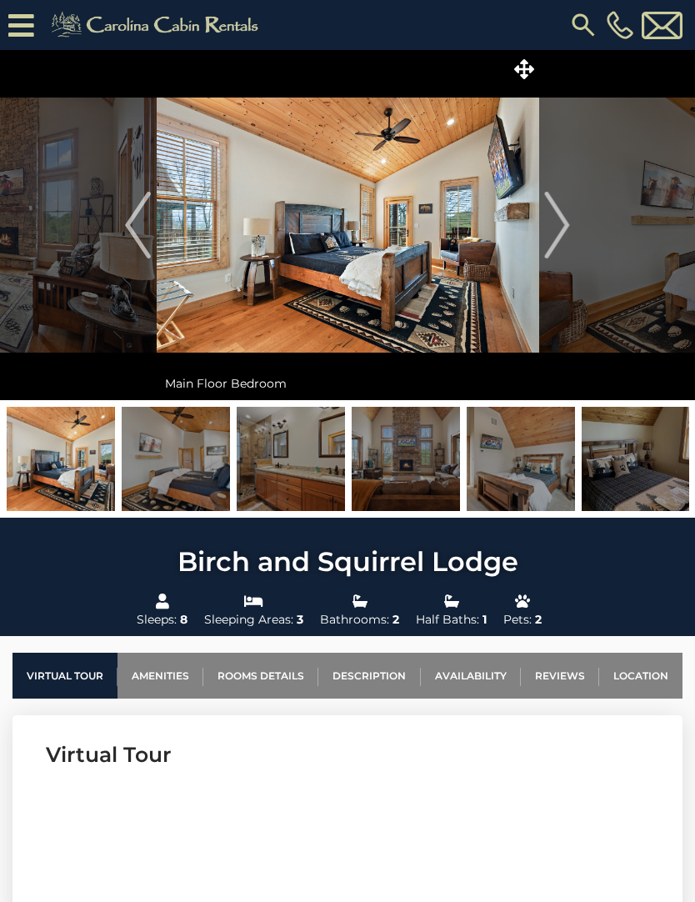
click at [559, 218] on img "Next" at bounding box center [557, 225] width 25 height 67
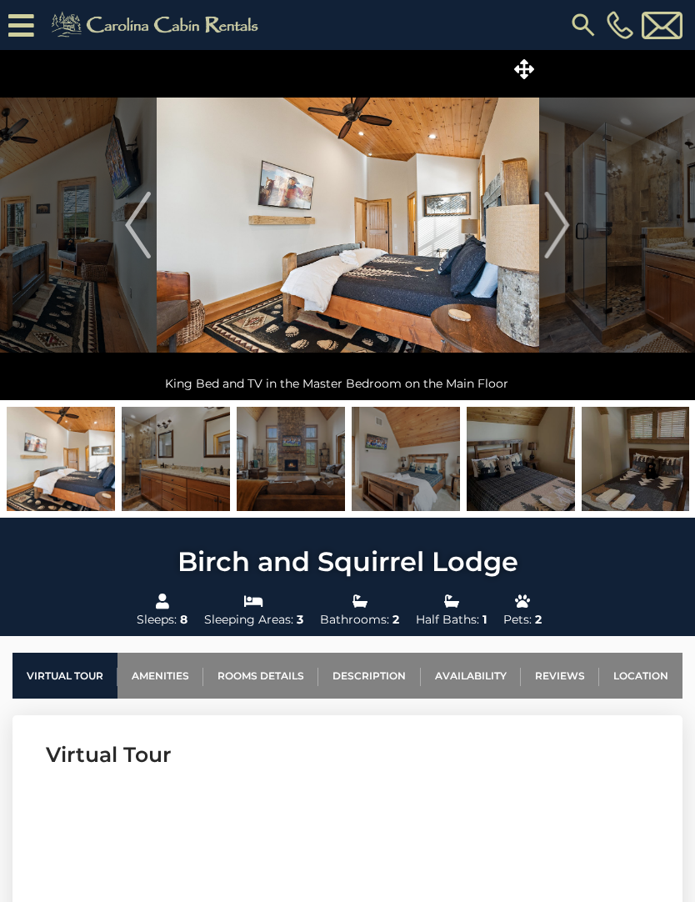
click at [568, 218] on img "Next" at bounding box center [557, 225] width 25 height 67
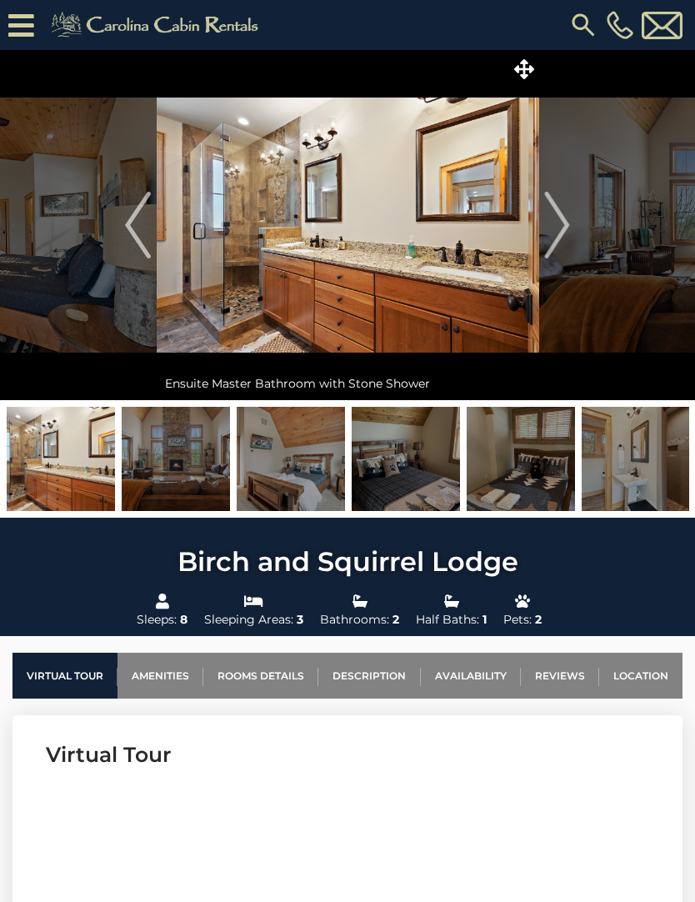
click at [563, 224] on img "Next" at bounding box center [557, 225] width 25 height 67
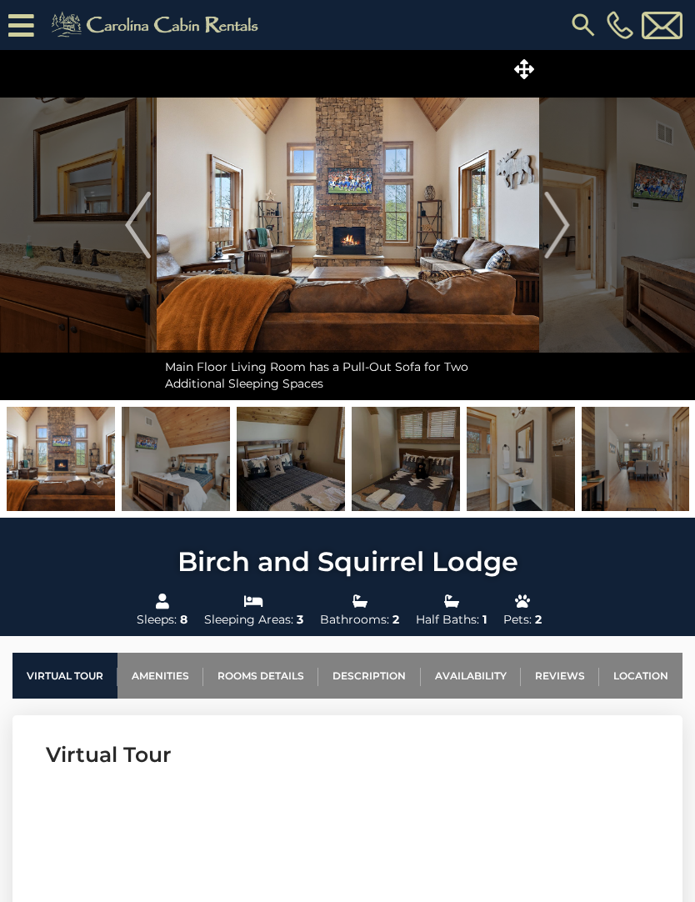
click at [549, 226] on img "Next" at bounding box center [557, 225] width 25 height 67
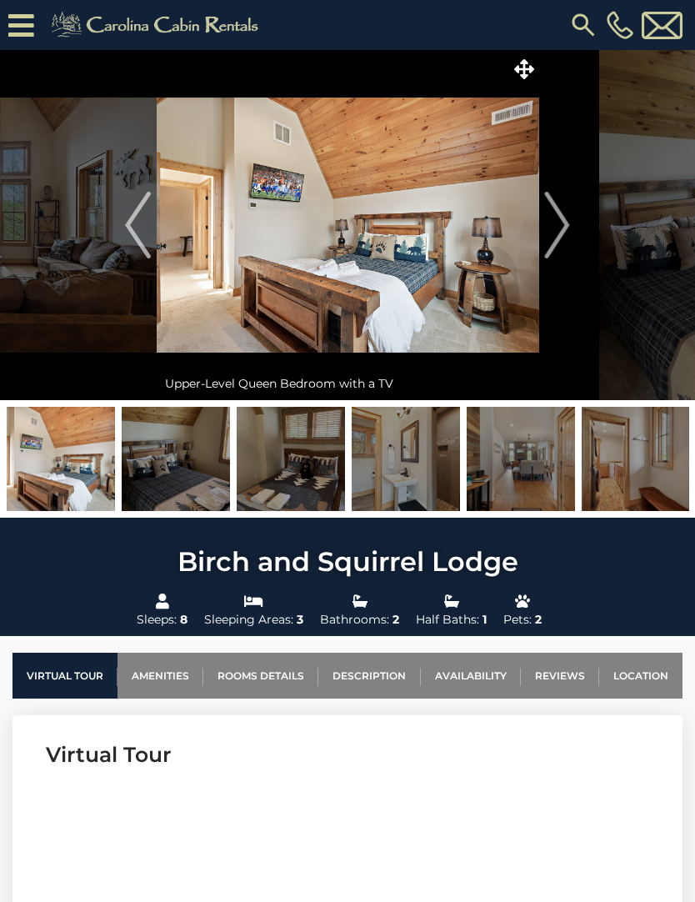
click at [558, 227] on img "Next" at bounding box center [557, 225] width 25 height 67
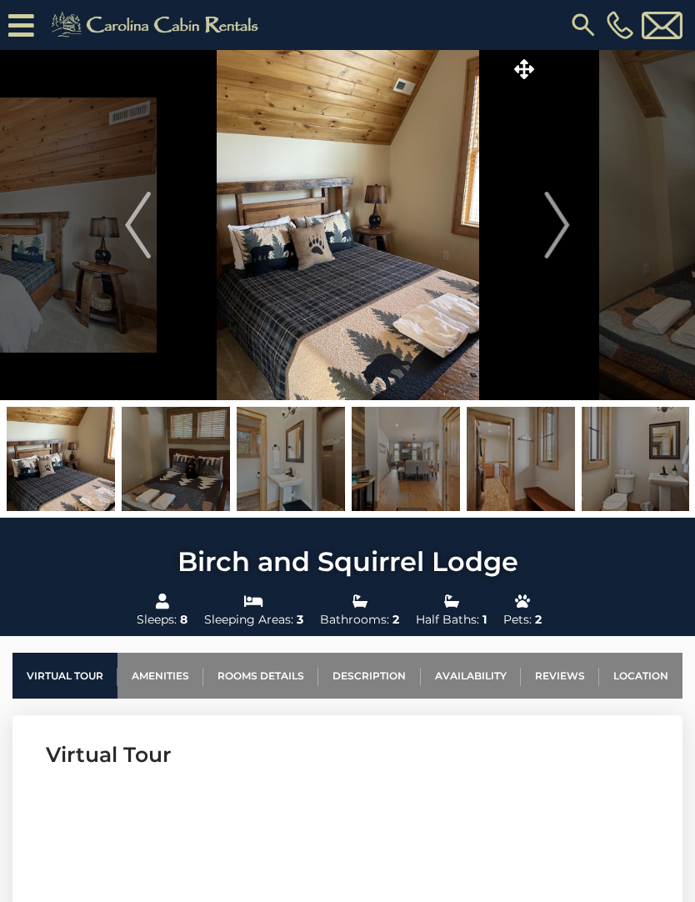
click at [553, 227] on img "Next" at bounding box center [557, 225] width 25 height 67
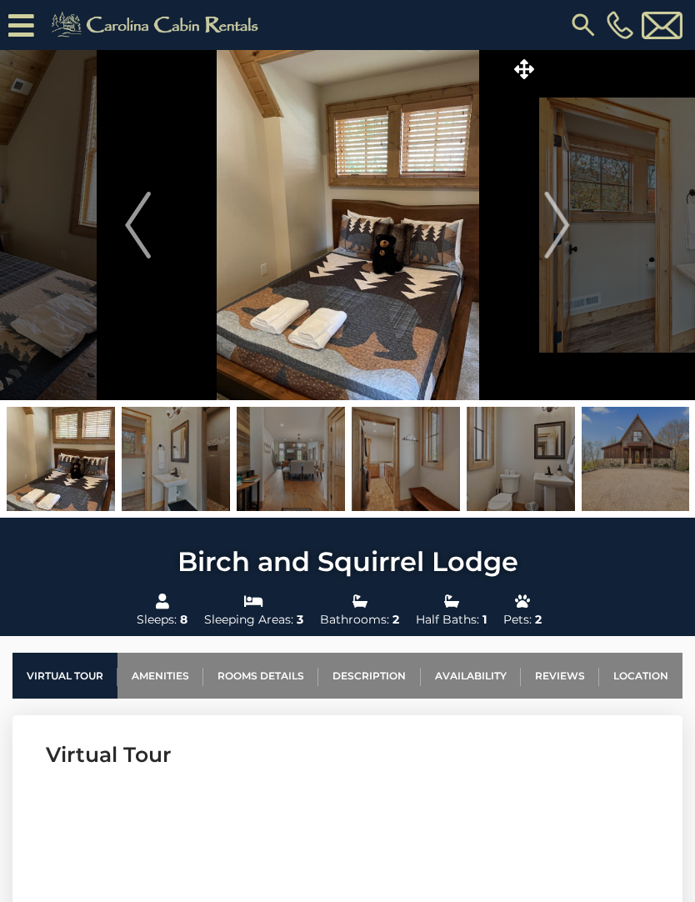
click at [554, 233] on img "Next" at bounding box center [557, 225] width 25 height 67
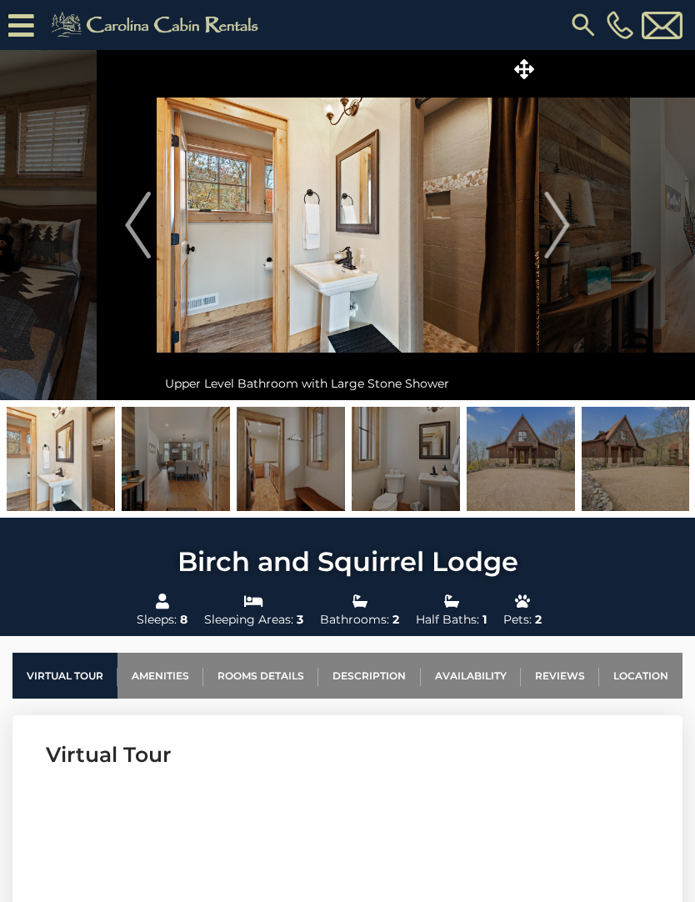
click at [553, 227] on img "Next" at bounding box center [557, 225] width 25 height 67
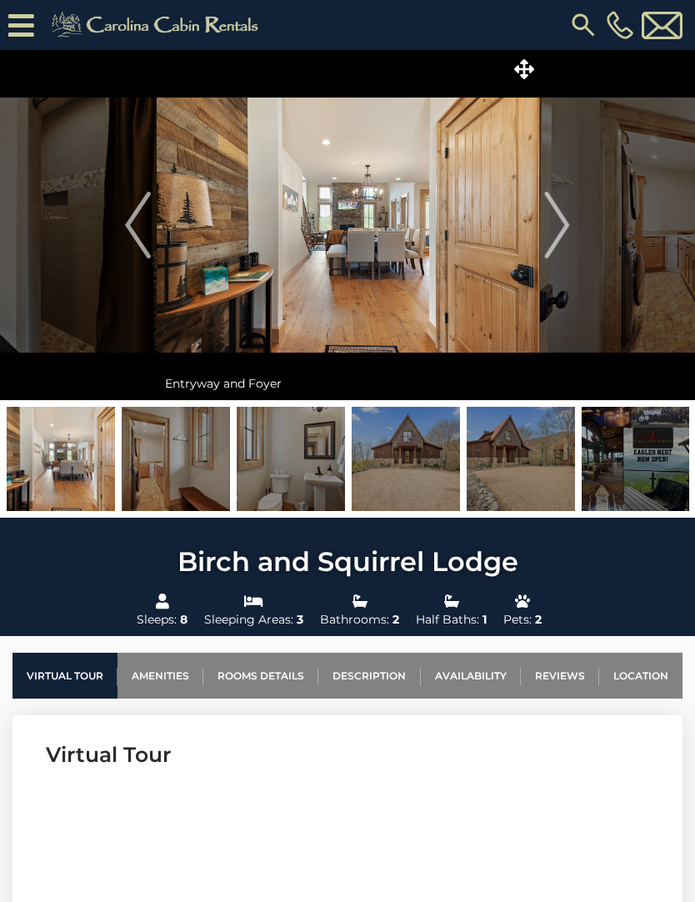
click at [559, 227] on img "Next" at bounding box center [557, 225] width 25 height 67
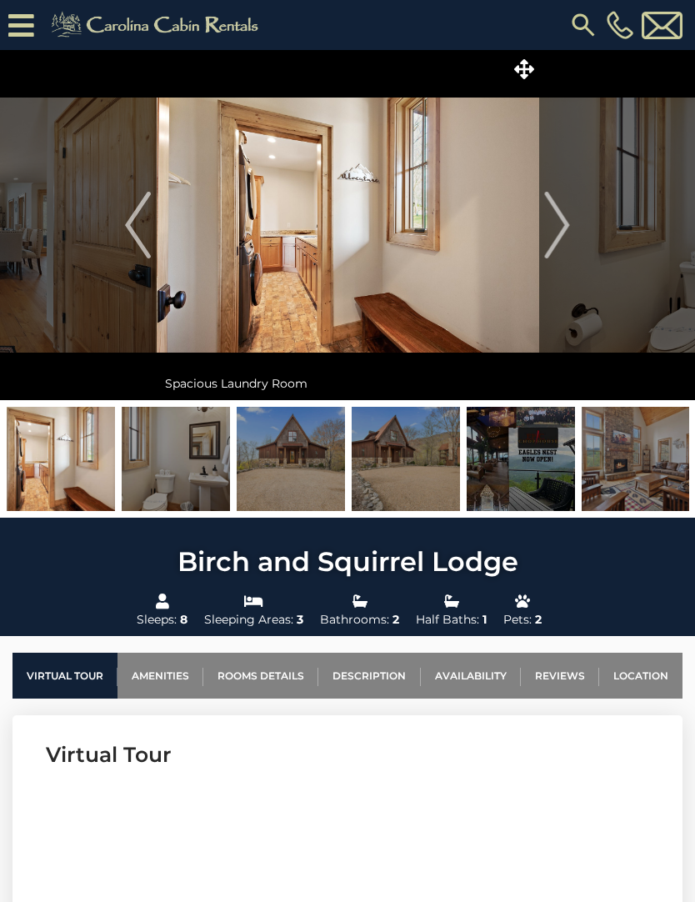
click at [564, 231] on img "Next" at bounding box center [557, 225] width 25 height 67
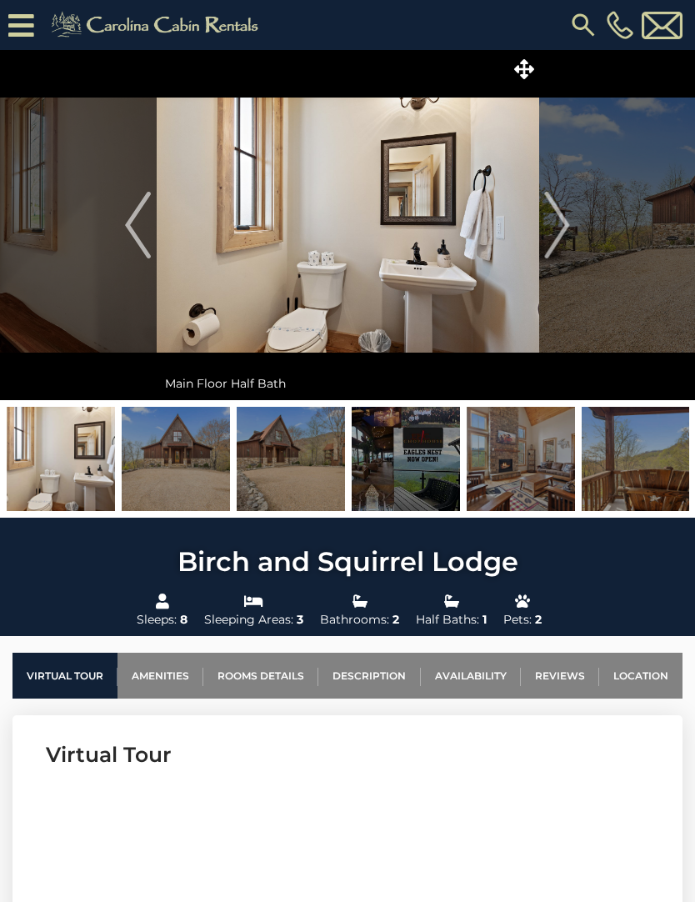
click at [552, 231] on img "Next" at bounding box center [557, 225] width 25 height 67
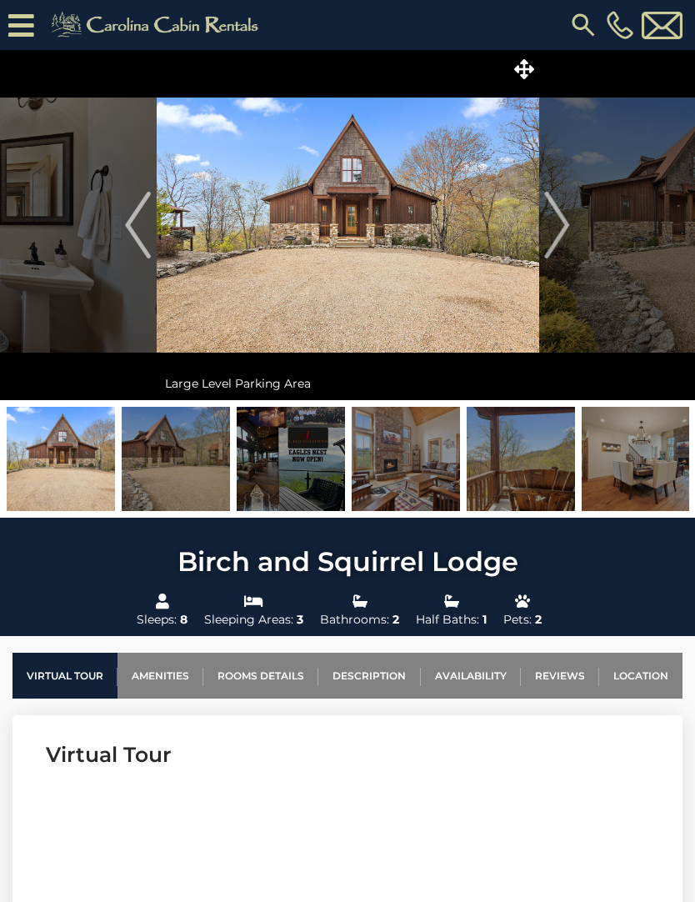
click at [563, 224] on img "Next" at bounding box center [557, 225] width 25 height 67
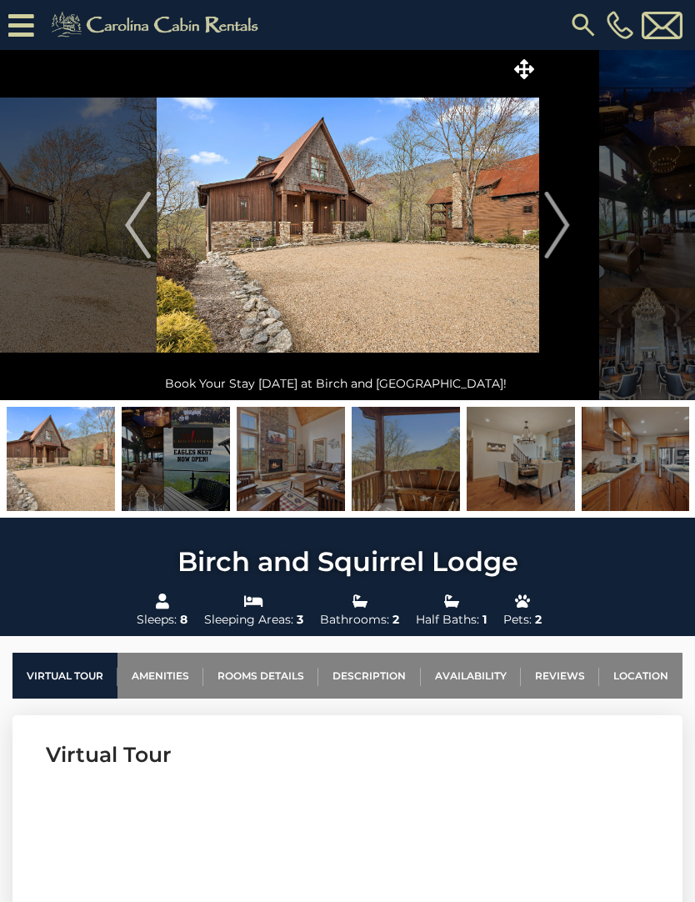
click at [556, 230] on img "Next" at bounding box center [557, 225] width 25 height 67
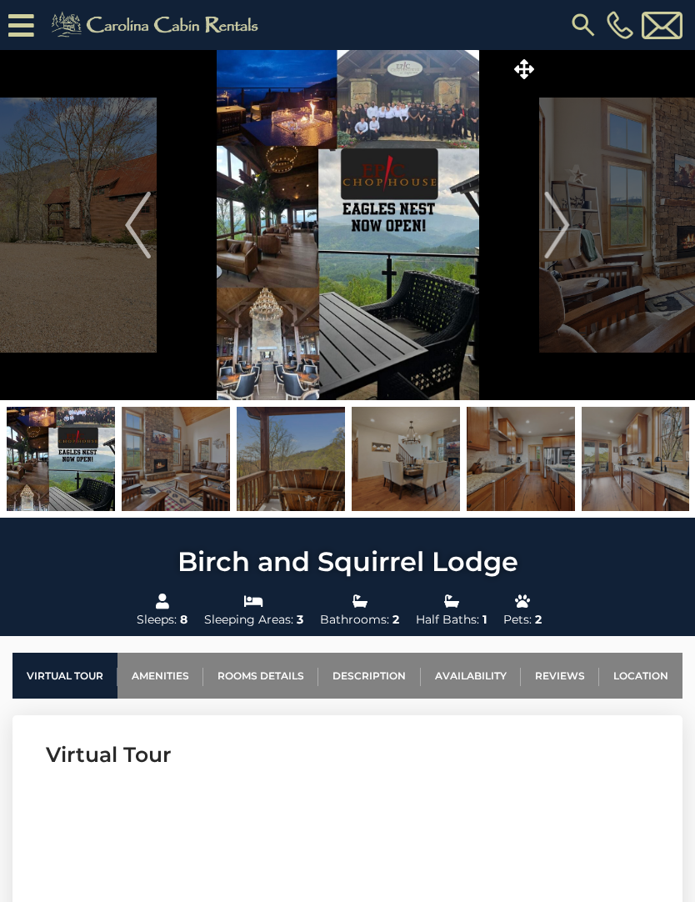
click at [537, 228] on img at bounding box center [348, 225] width 383 height 350
click at [562, 228] on img "Next" at bounding box center [557, 225] width 25 height 67
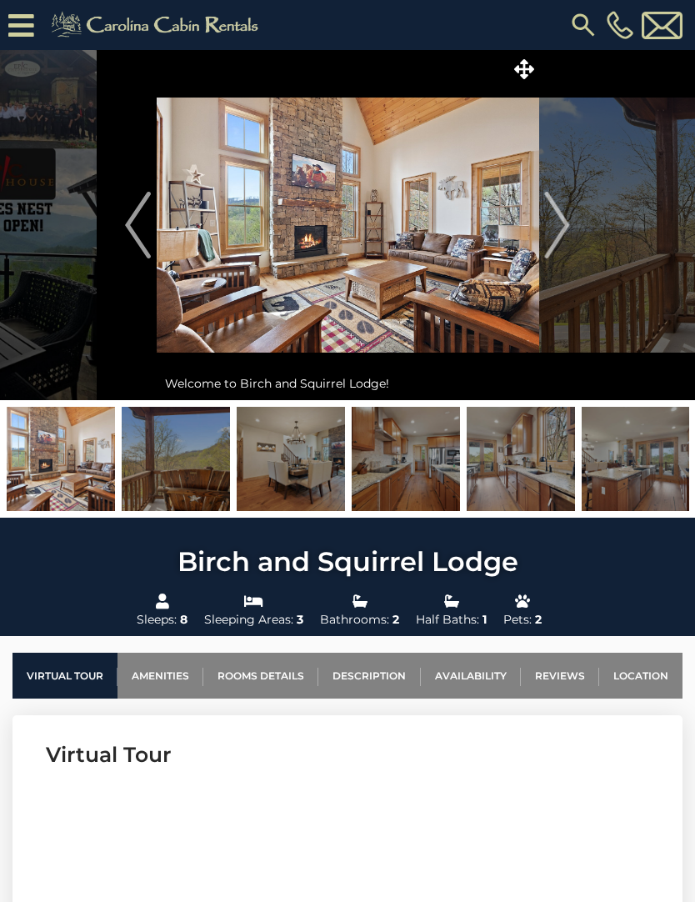
click at [564, 217] on img "Next" at bounding box center [557, 225] width 25 height 67
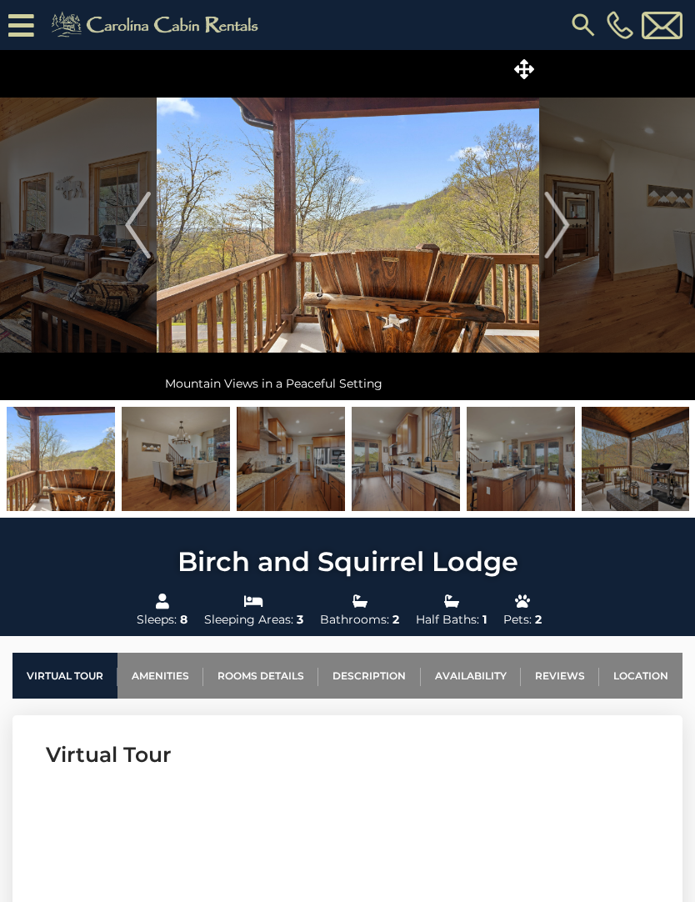
click at [554, 231] on img "Next" at bounding box center [557, 225] width 25 height 67
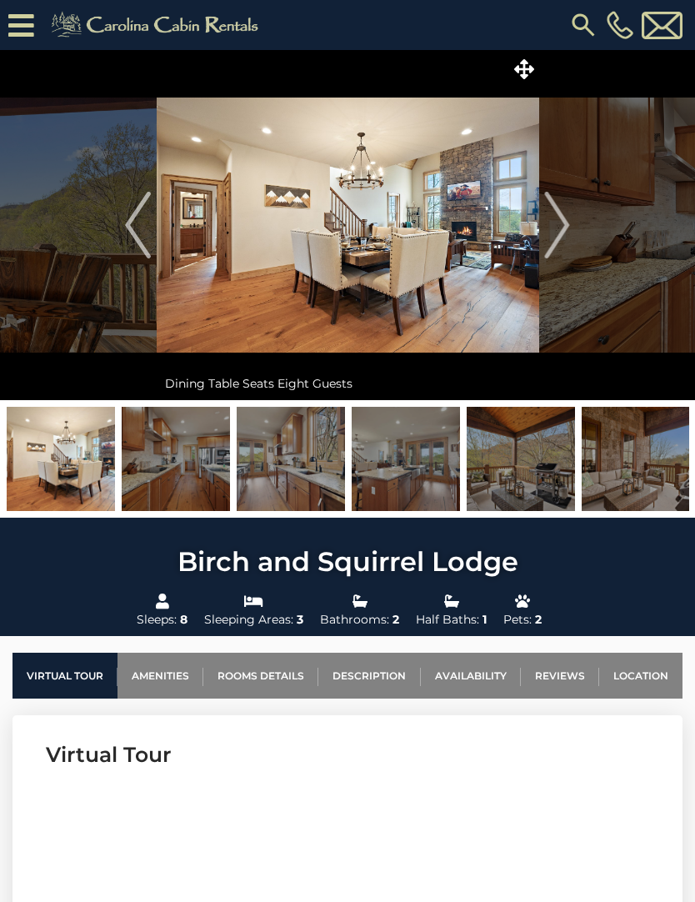
click at [561, 220] on img "Next" at bounding box center [557, 225] width 25 height 67
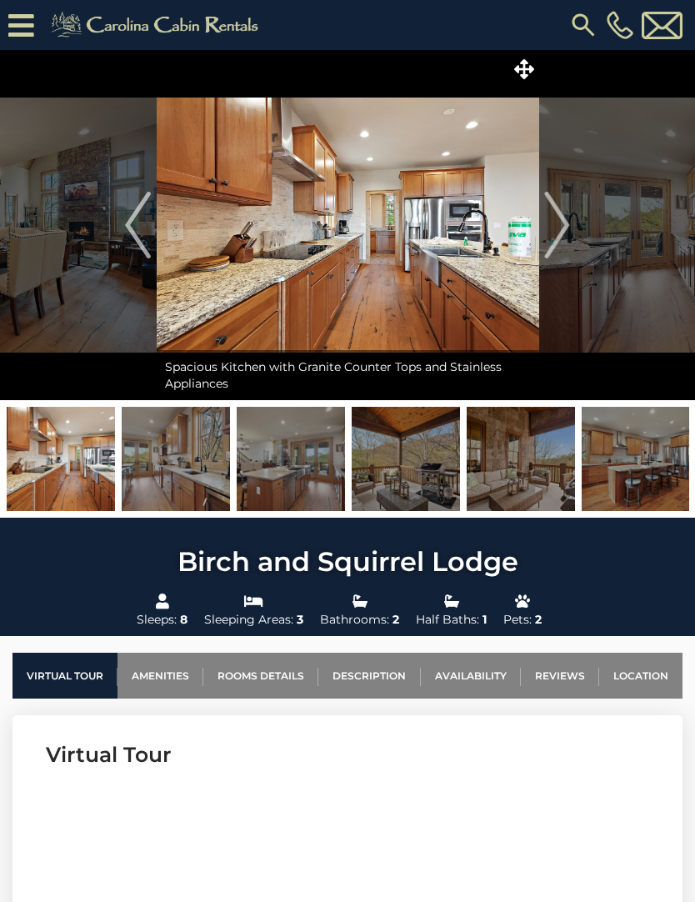
click at [564, 217] on img "Next" at bounding box center [557, 225] width 25 height 67
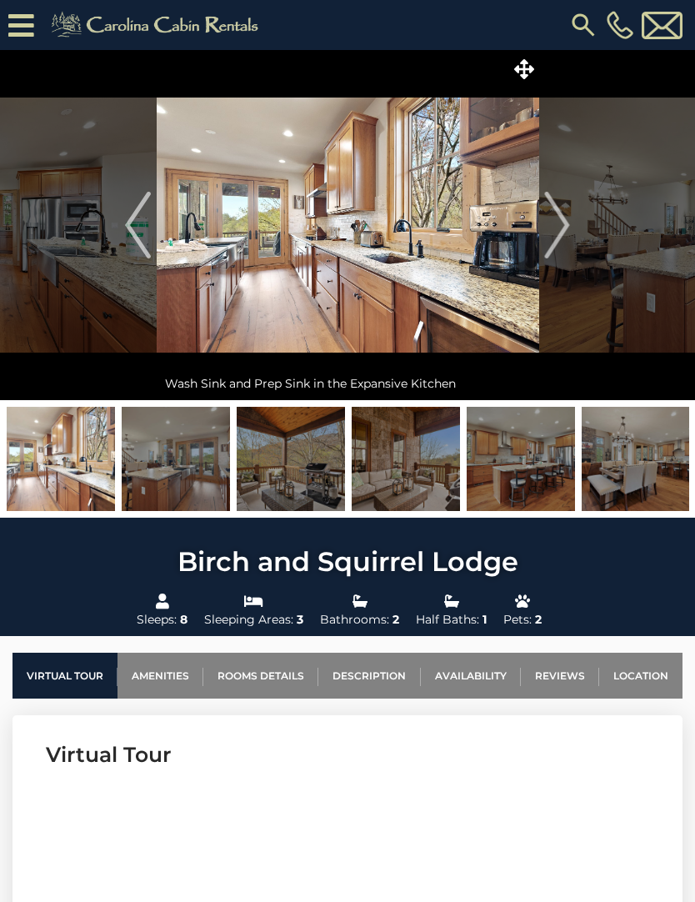
click at [554, 223] on img "Next" at bounding box center [557, 225] width 25 height 67
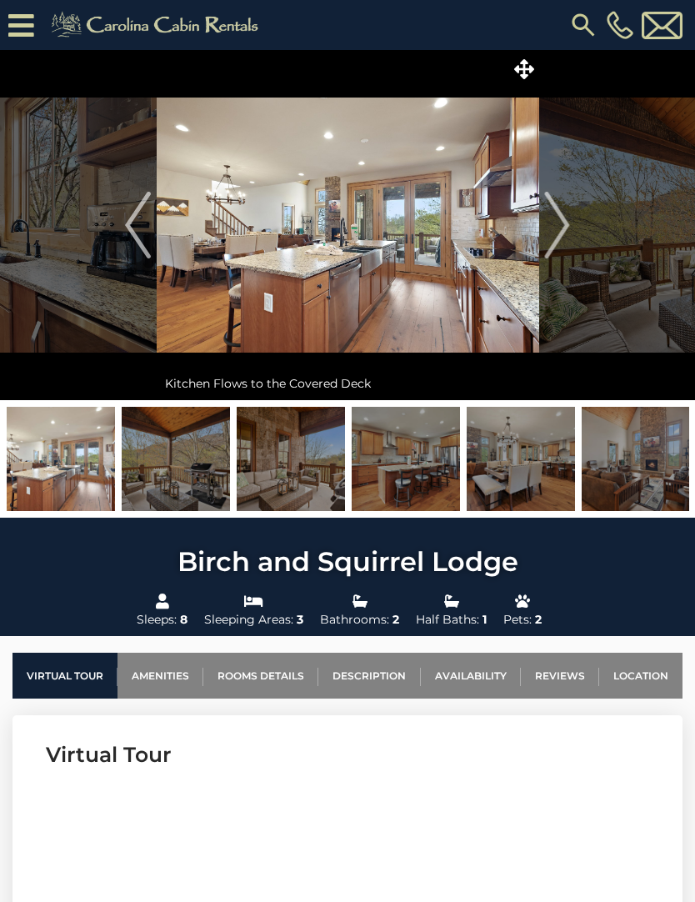
click at [555, 221] on img "Next" at bounding box center [557, 225] width 25 height 67
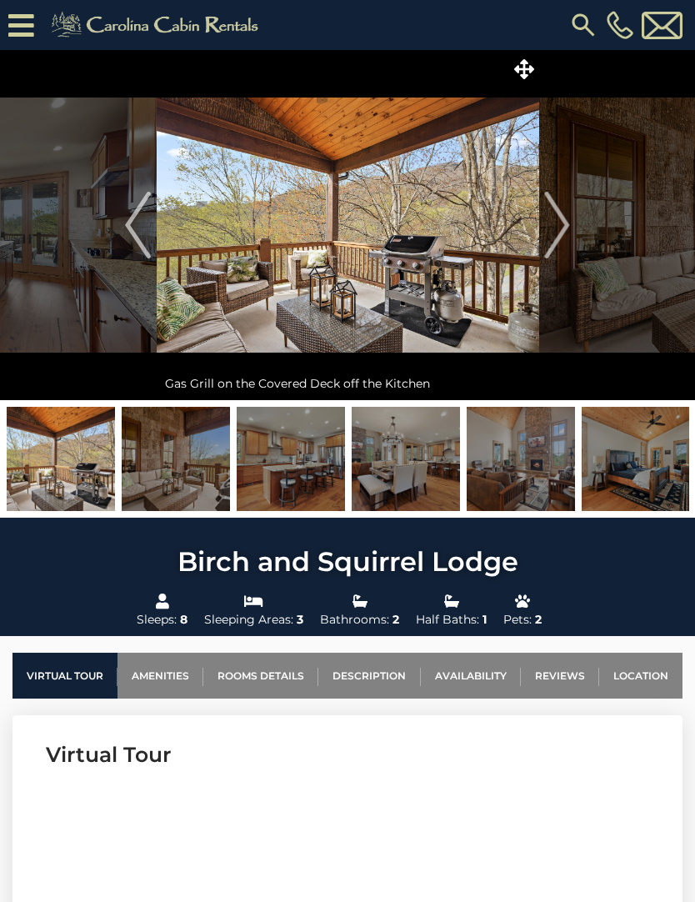
click at [564, 228] on img "Next" at bounding box center [557, 225] width 25 height 67
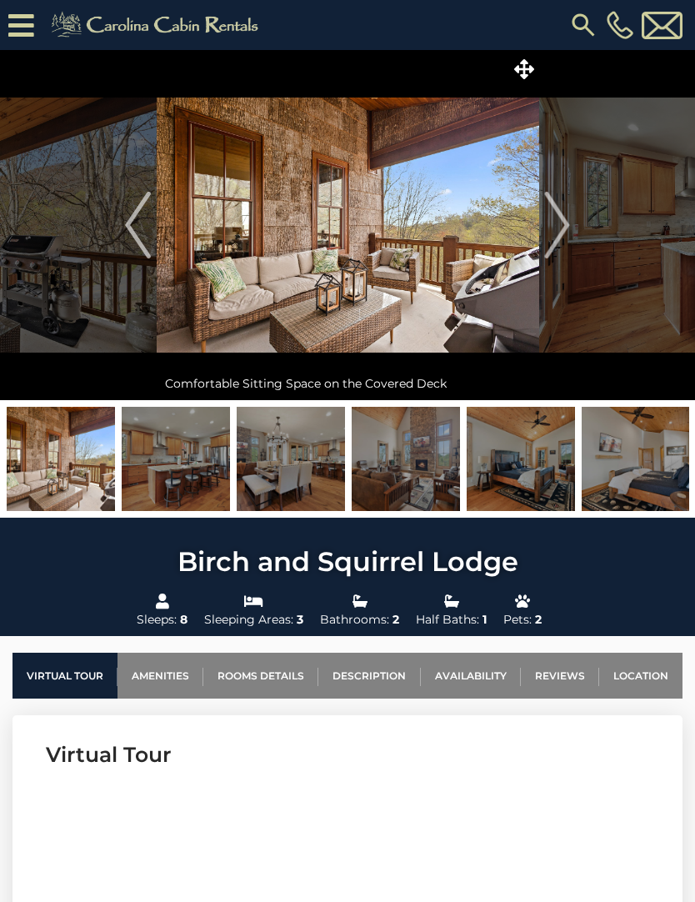
click at [559, 223] on img "Next" at bounding box center [557, 225] width 25 height 67
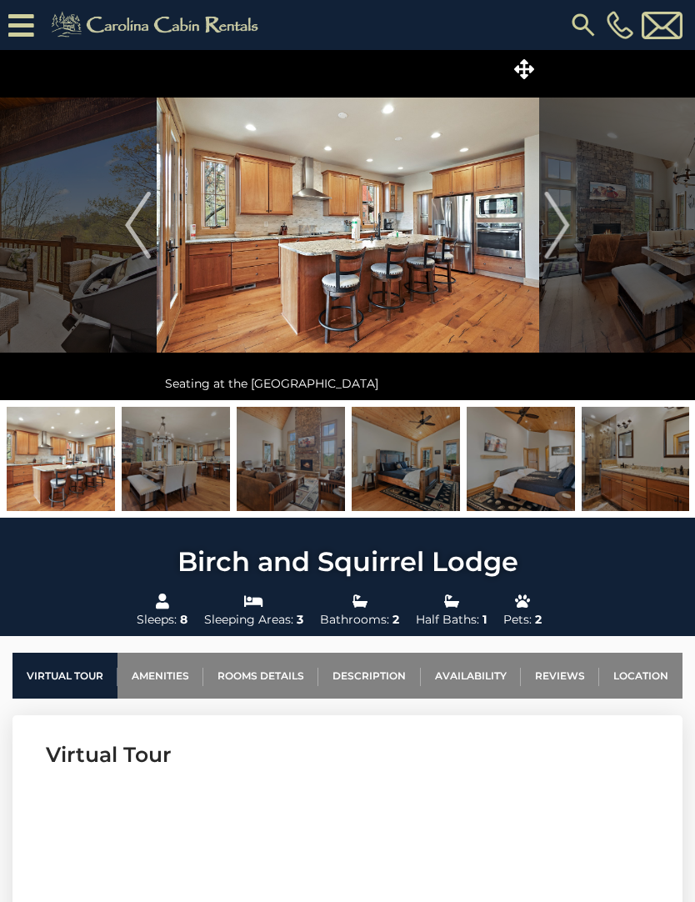
click at [560, 224] on img "Next" at bounding box center [557, 225] width 25 height 67
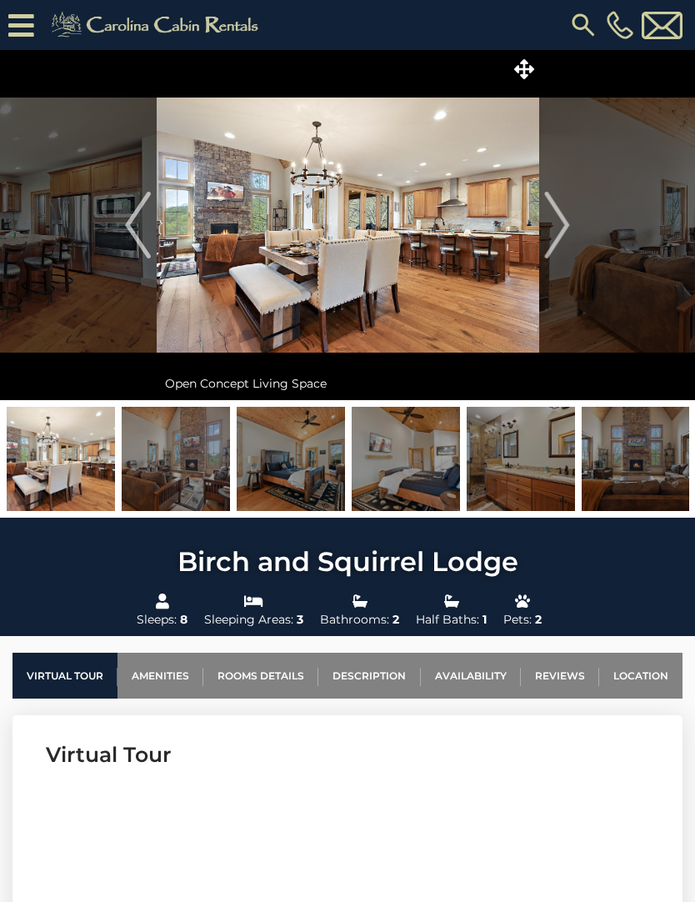
click at [574, 223] on button "Next" at bounding box center [558, 225] width 38 height 350
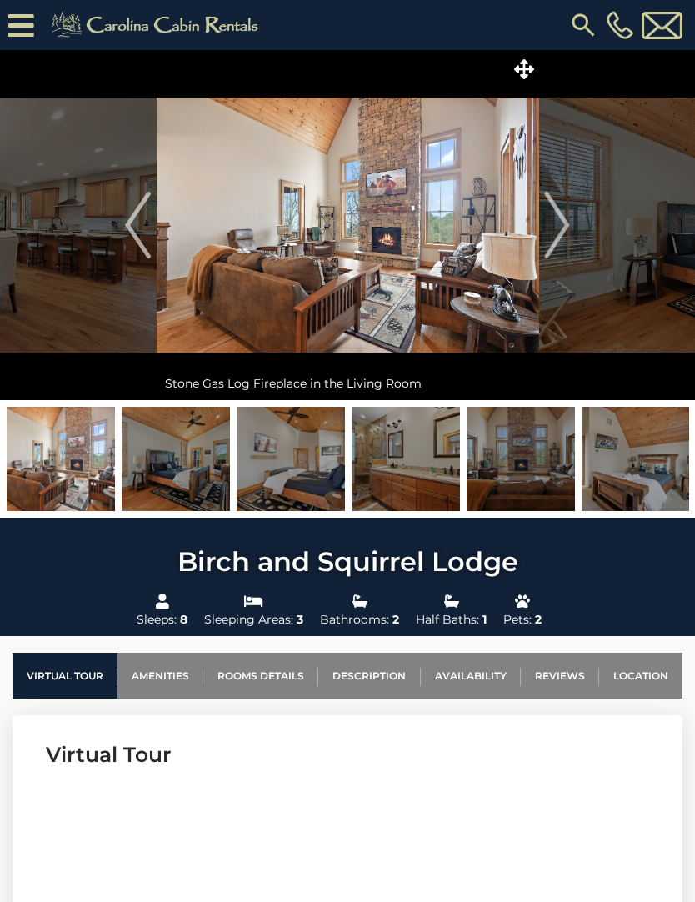
click at [564, 228] on img "Next" at bounding box center [557, 225] width 25 height 67
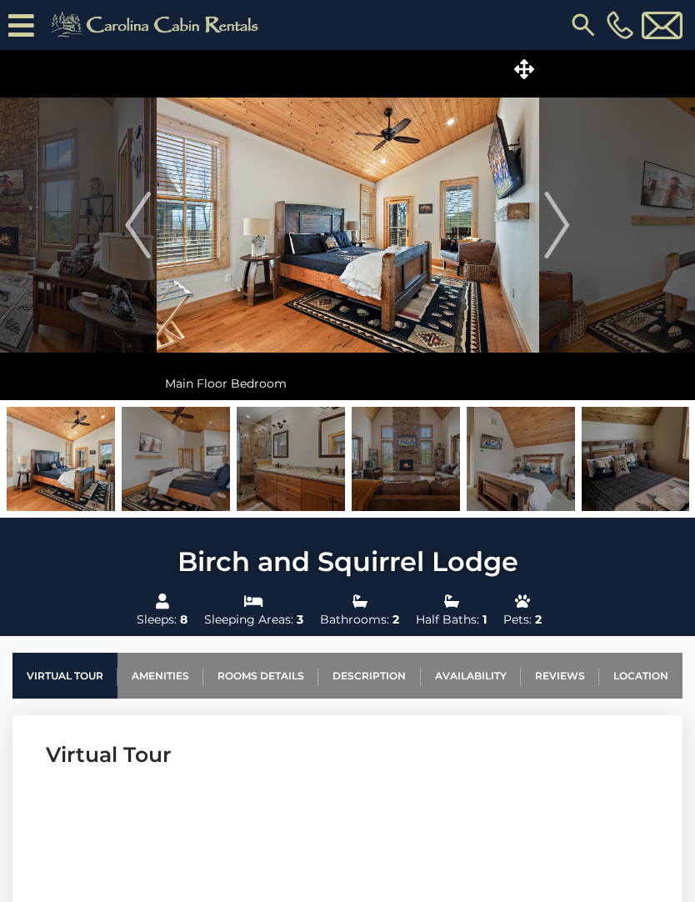
click at [562, 228] on img "Next" at bounding box center [557, 225] width 25 height 67
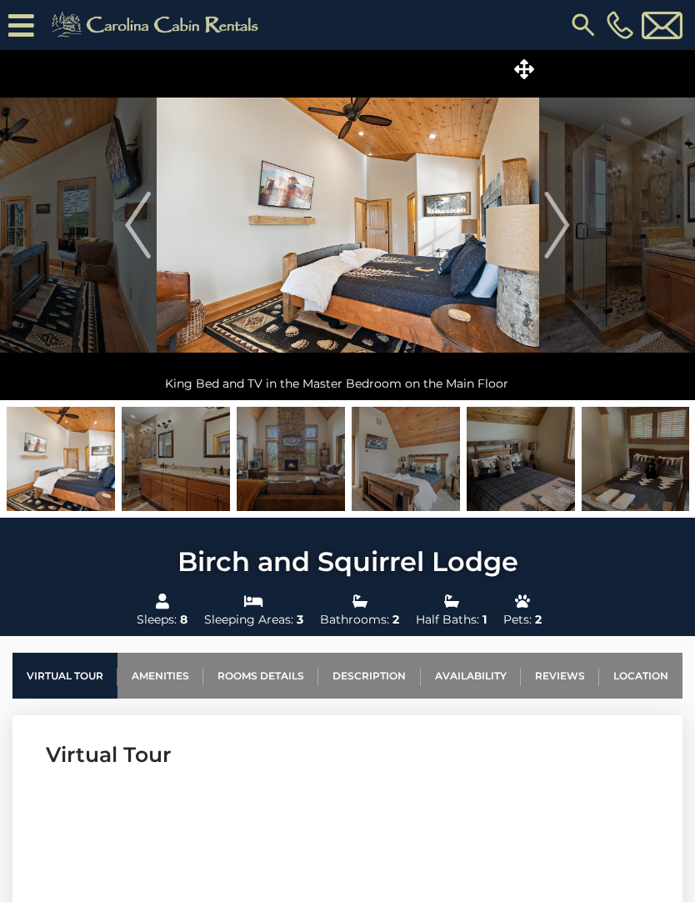
click at [568, 233] on img "Next" at bounding box center [557, 225] width 25 height 67
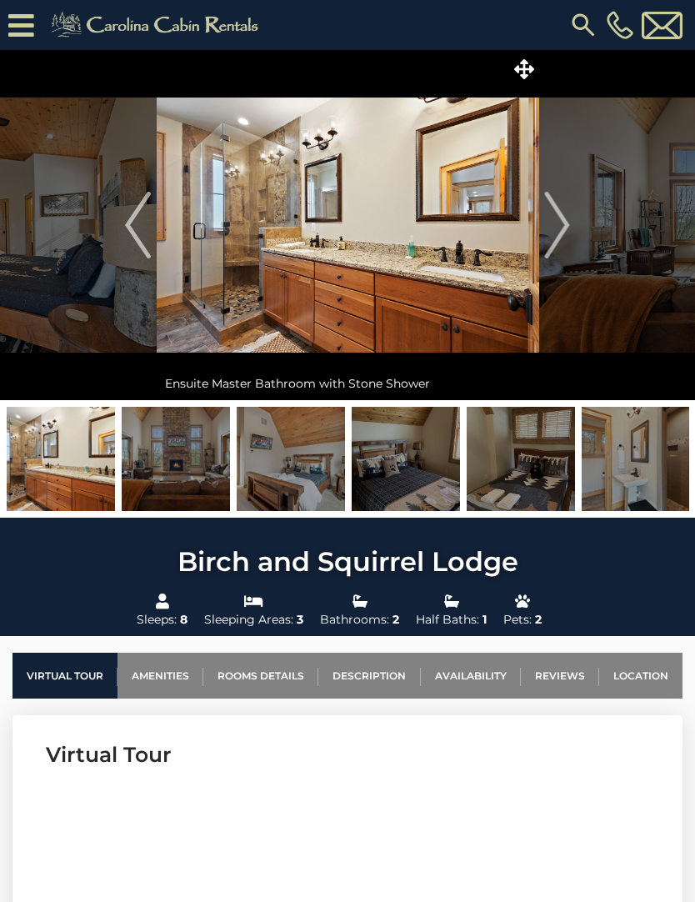
click at [549, 233] on img "Next" at bounding box center [557, 225] width 25 height 67
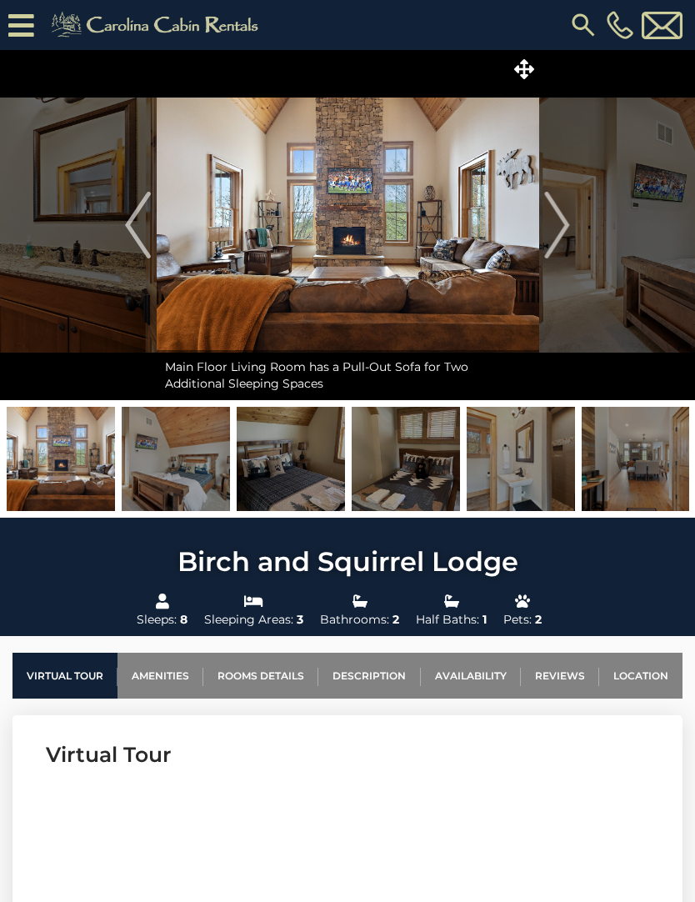
click at [567, 223] on img "Next" at bounding box center [557, 225] width 25 height 67
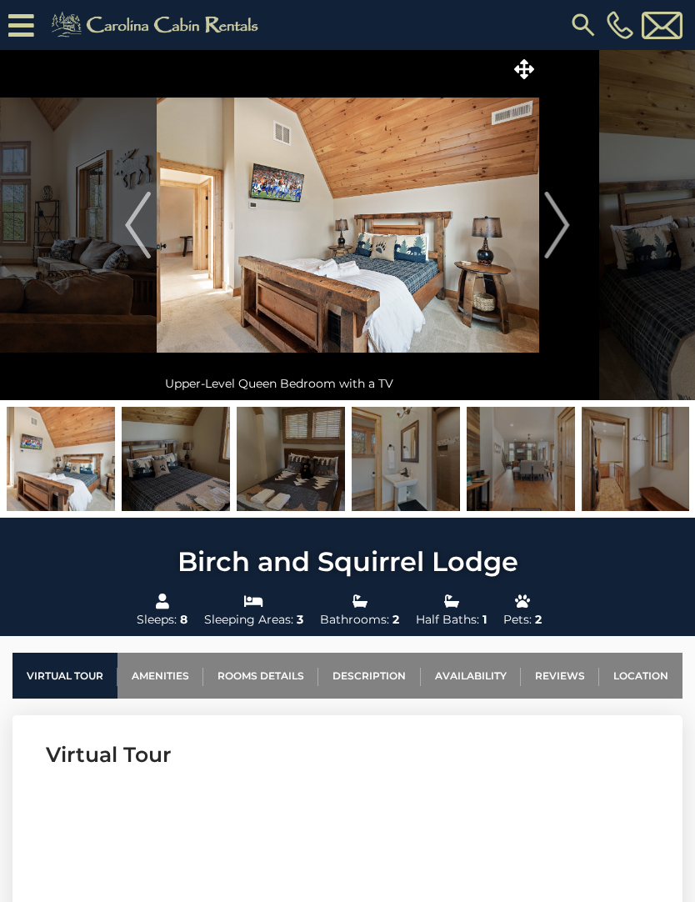
click at [555, 230] on img "Next" at bounding box center [557, 225] width 25 height 67
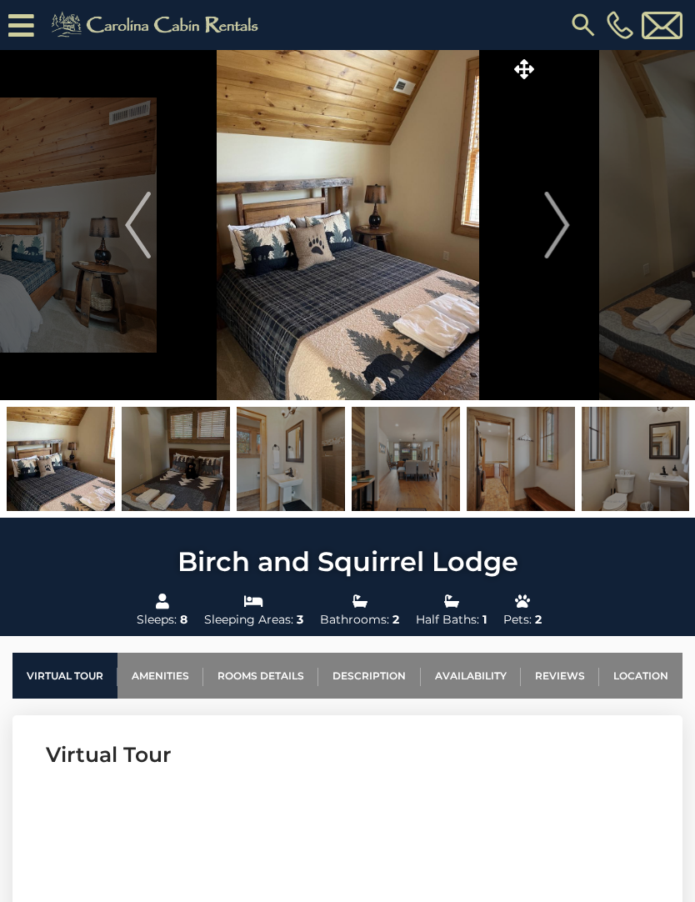
click at [555, 228] on img "Next" at bounding box center [557, 225] width 25 height 67
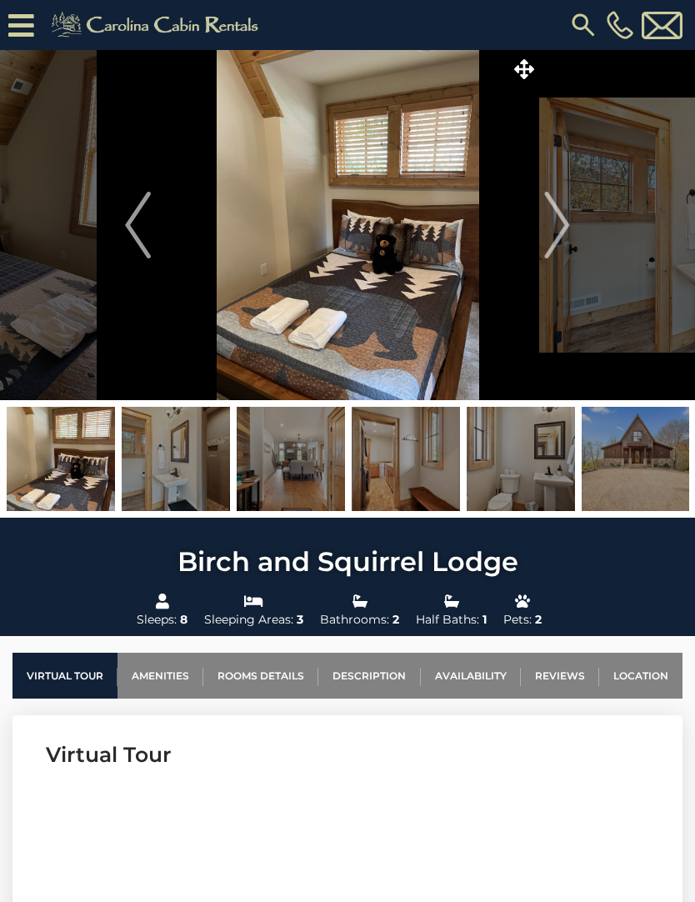
click at [550, 225] on img "Next" at bounding box center [557, 225] width 25 height 67
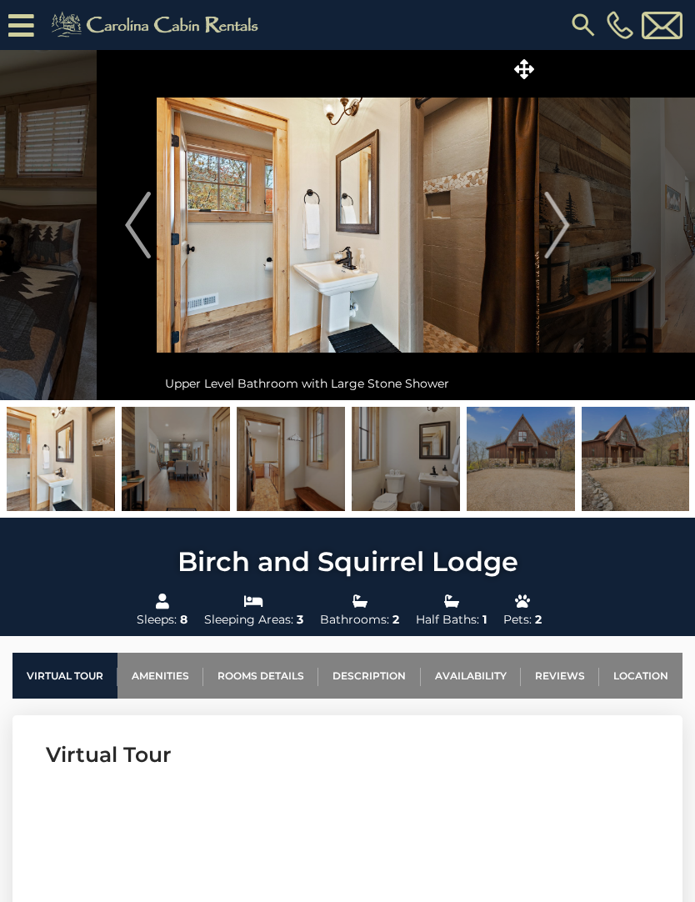
click at [553, 233] on img "Next" at bounding box center [557, 225] width 25 height 67
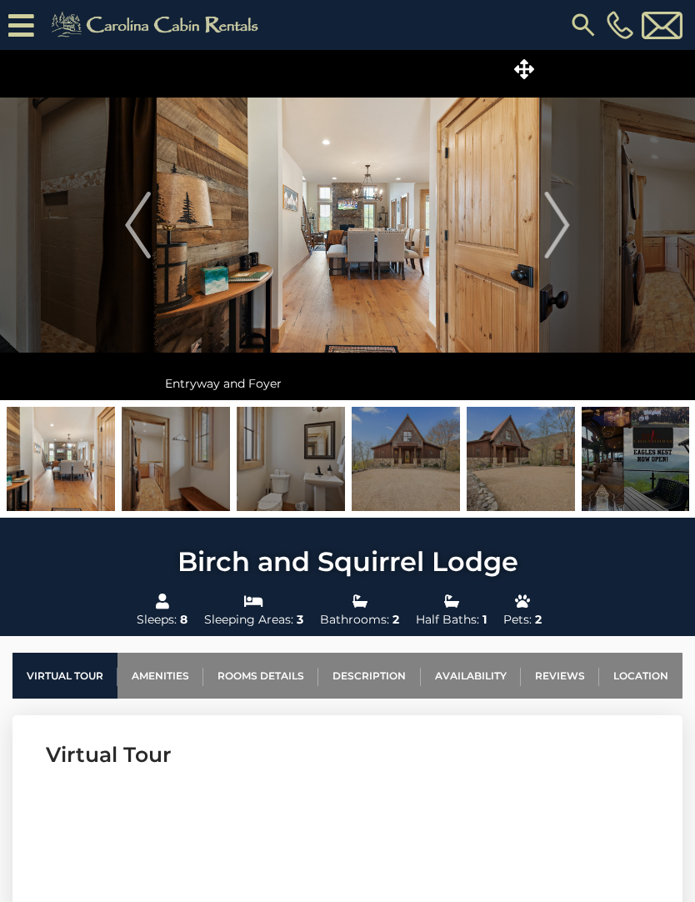
click at [554, 233] on img "Next" at bounding box center [557, 225] width 25 height 67
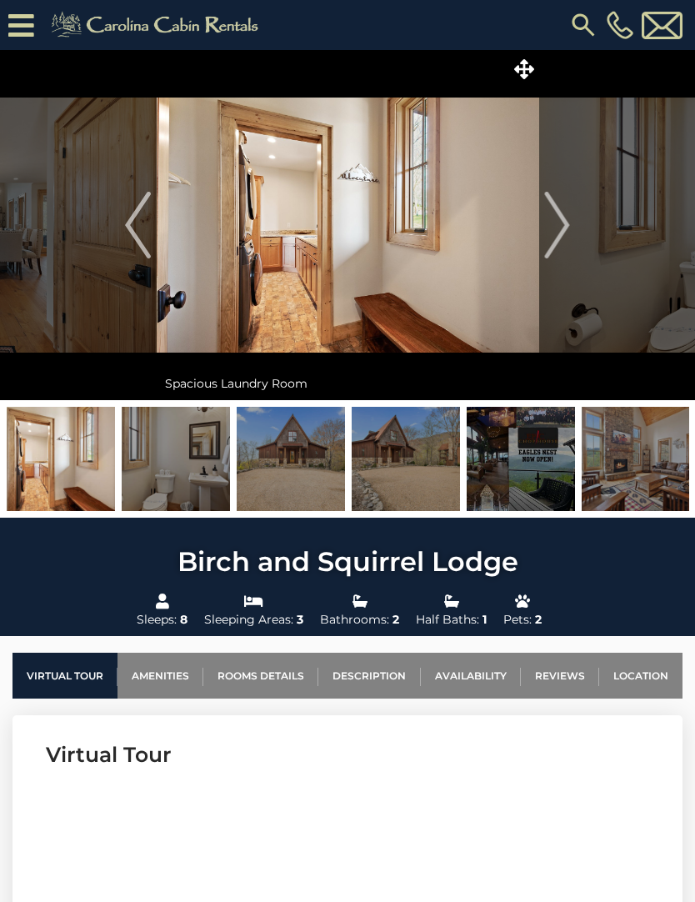
click at [562, 228] on img "Next" at bounding box center [557, 225] width 25 height 67
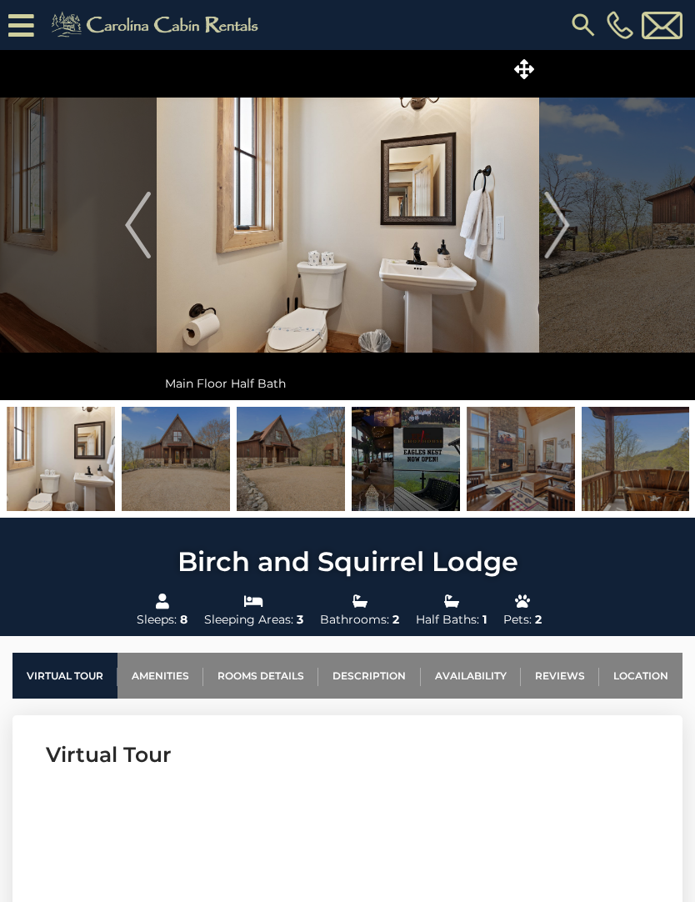
click at [560, 230] on img "Next" at bounding box center [557, 225] width 25 height 67
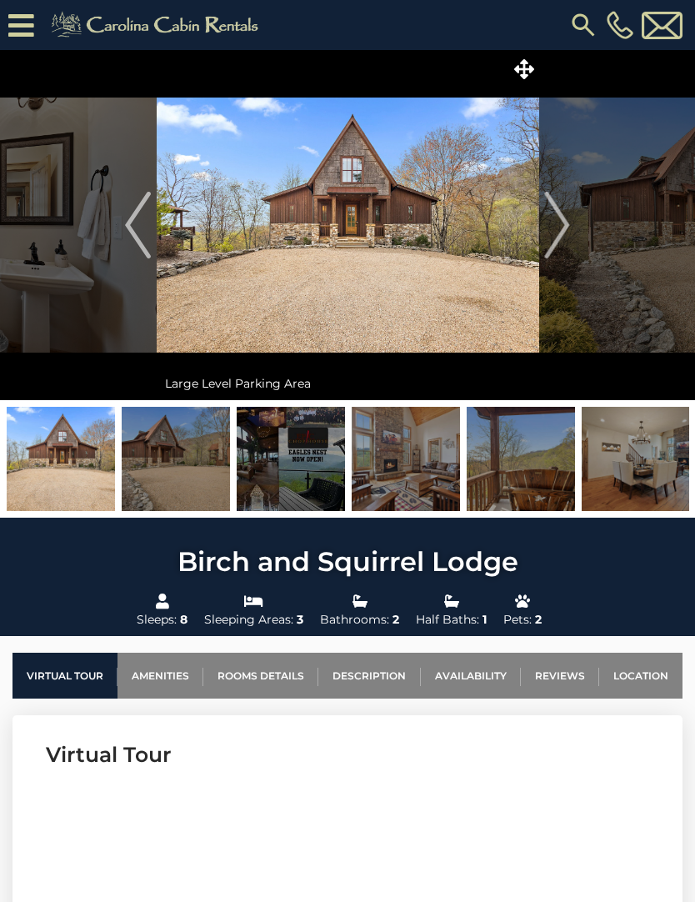
click at [554, 223] on img "Next" at bounding box center [557, 225] width 25 height 67
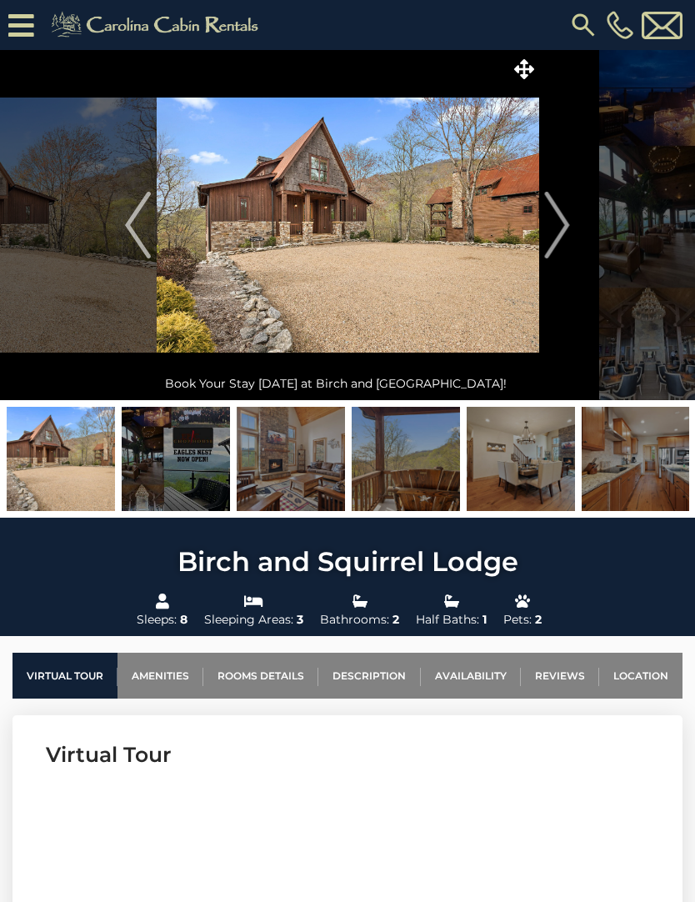
click at [563, 226] on img "Next" at bounding box center [557, 225] width 25 height 67
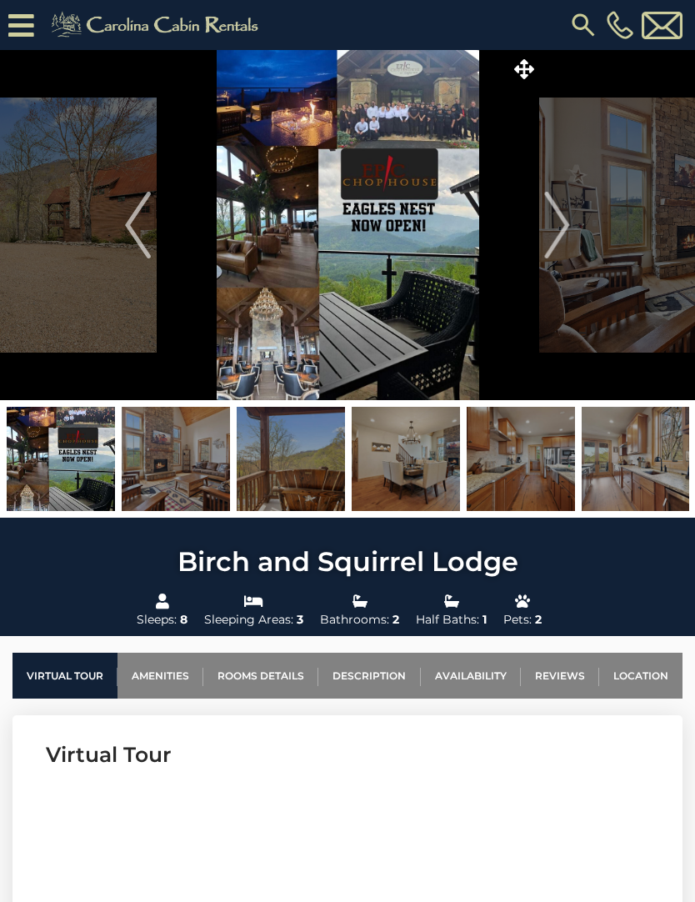
click at [563, 238] on img "Next" at bounding box center [557, 225] width 25 height 67
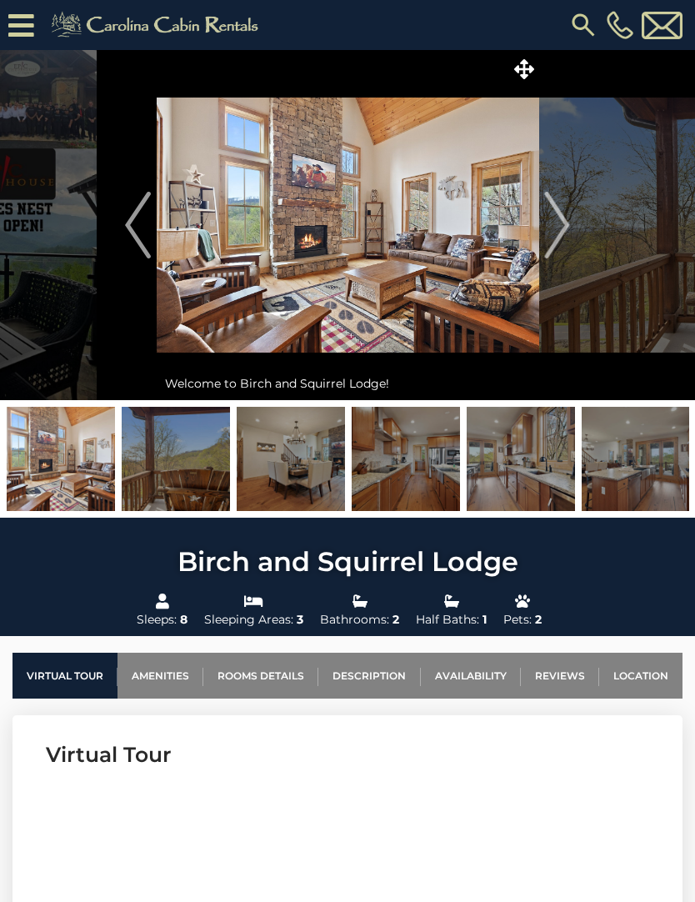
click at [144, 228] on img "Previous" at bounding box center [137, 225] width 25 height 67
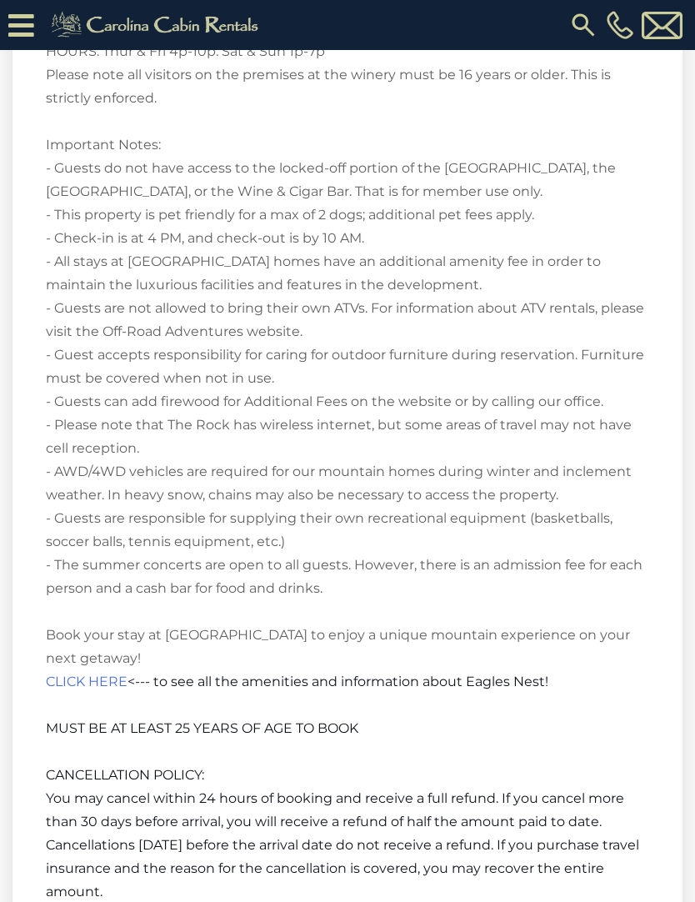
scroll to position [3860, 0]
click at [88, 674] on span "CLICK HERE" at bounding box center [87, 682] width 82 height 16
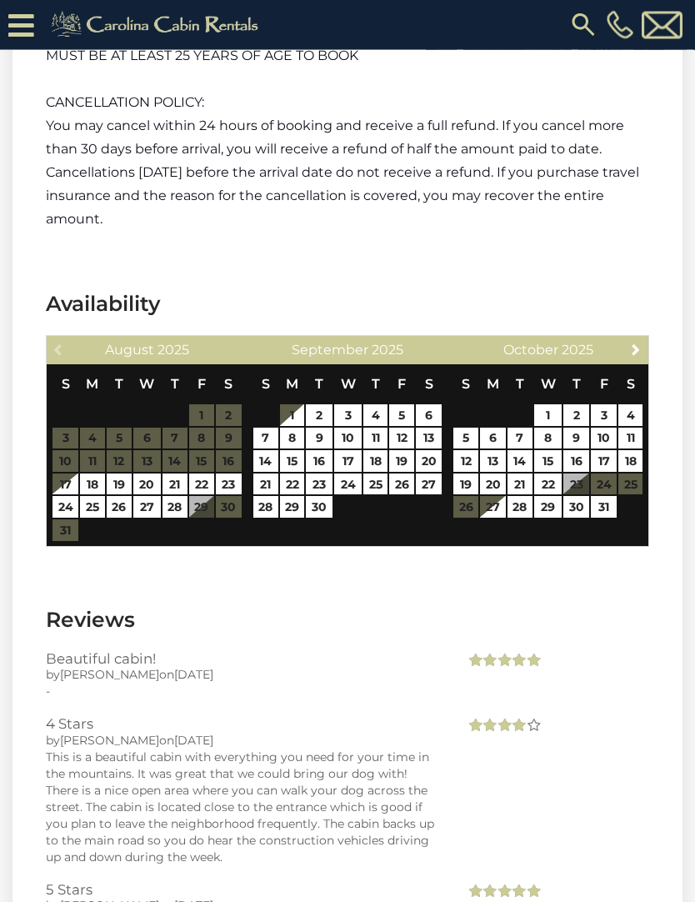
scroll to position [4535, 0]
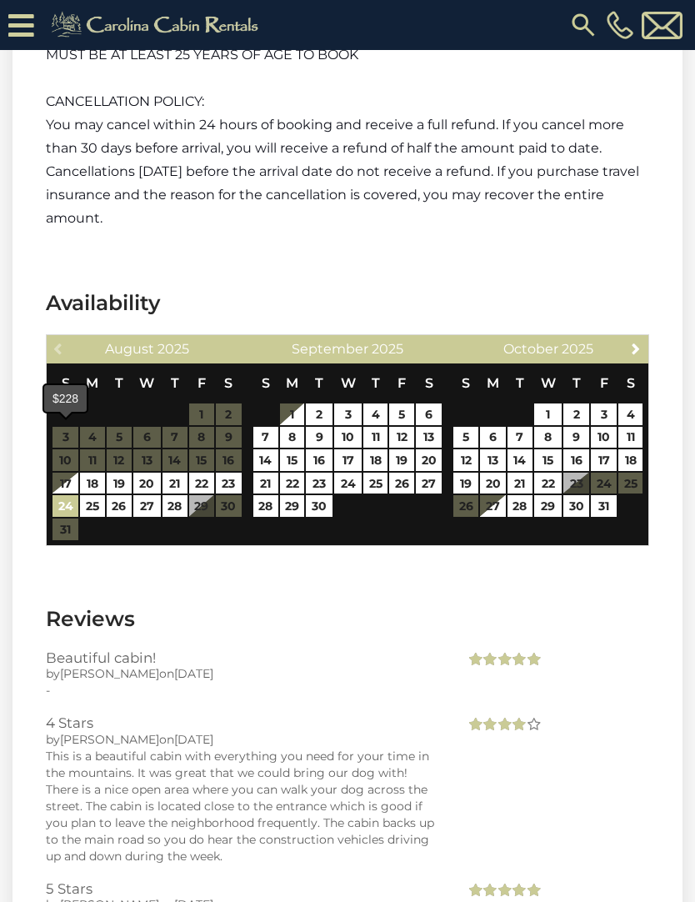
click at [65, 495] on link "24" at bounding box center [66, 506] width 26 height 22
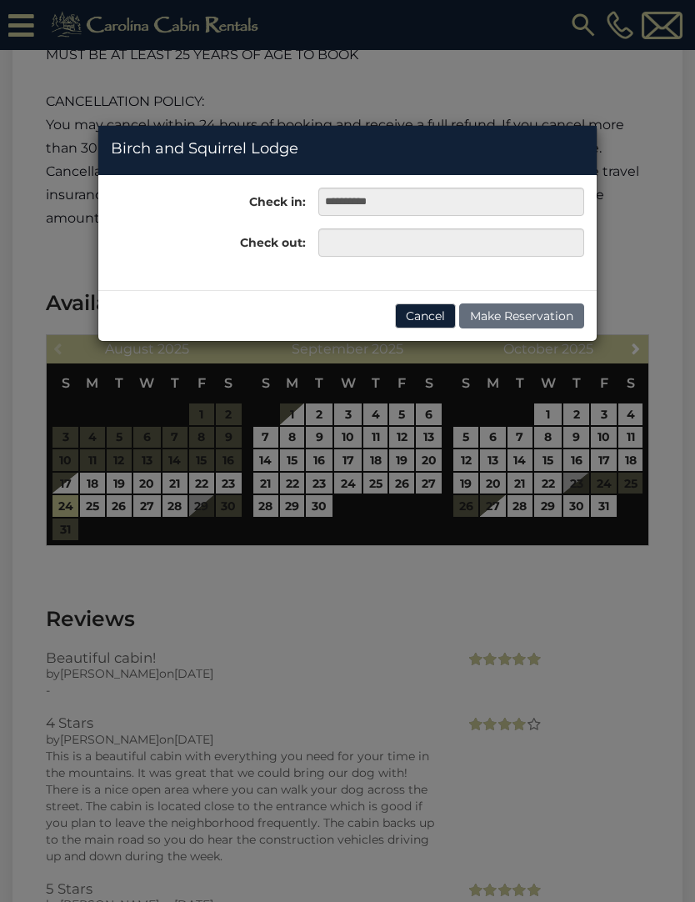
click at [429, 316] on button "Cancel" at bounding box center [425, 315] width 61 height 25
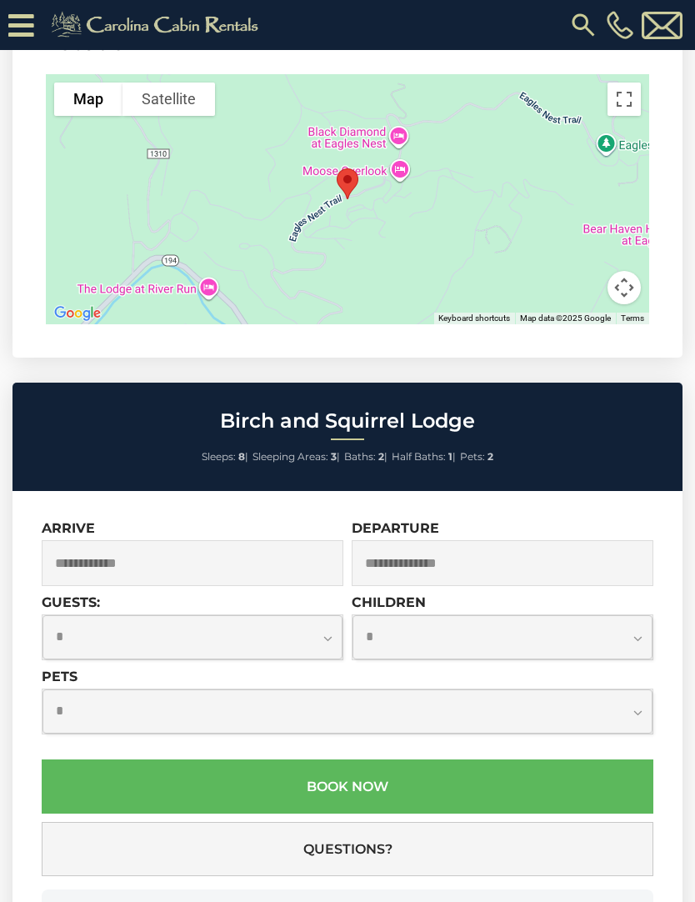
scroll to position [5507, 0]
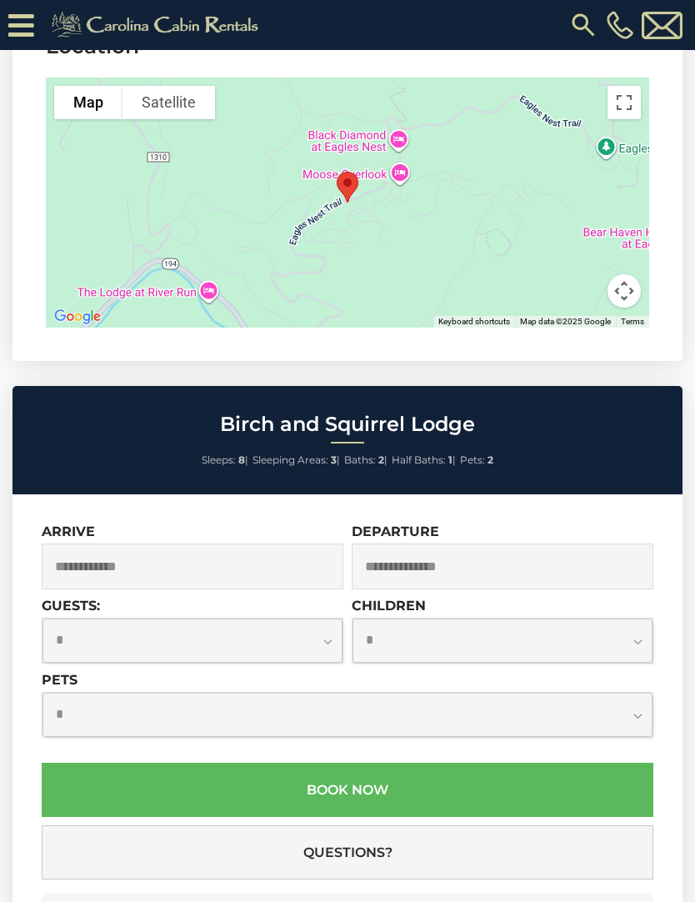
click at [263, 544] on input "text" at bounding box center [193, 567] width 302 height 46
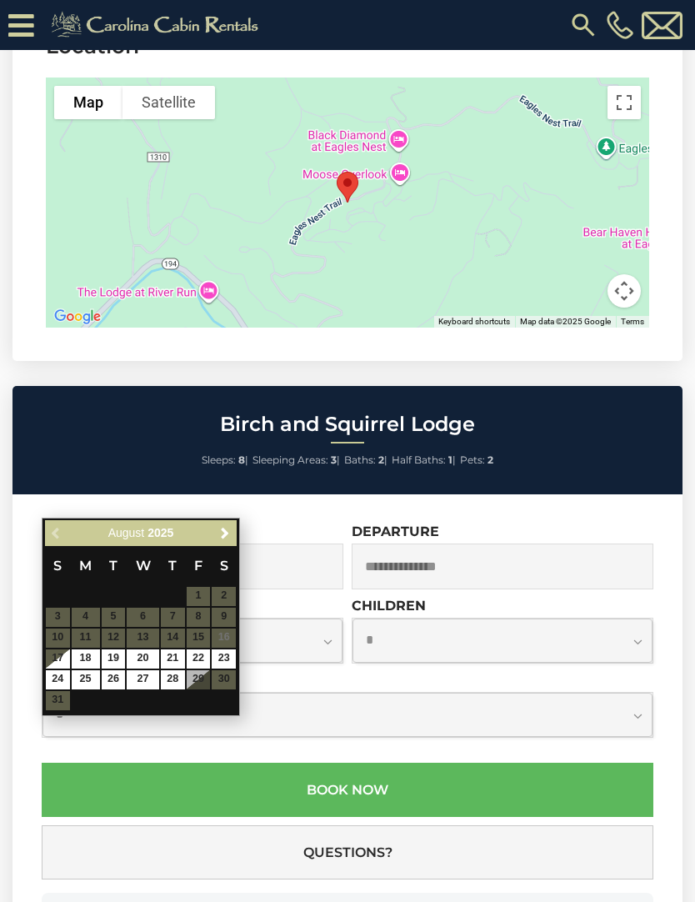
click at [227, 541] on link "Next" at bounding box center [224, 533] width 21 height 21
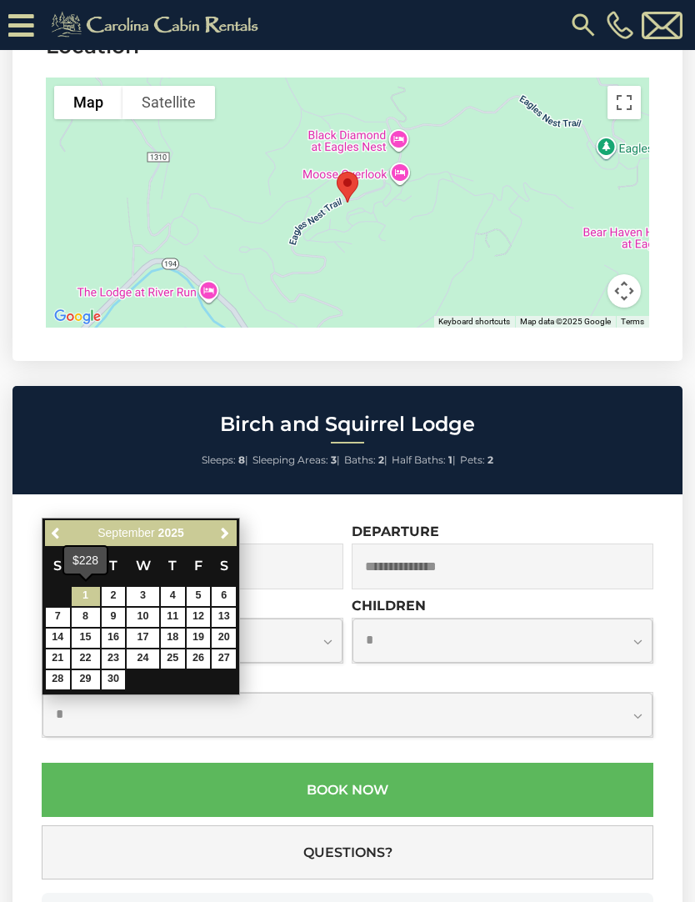
click at [86, 600] on link "1" at bounding box center [86, 596] width 28 height 19
type input "**********"
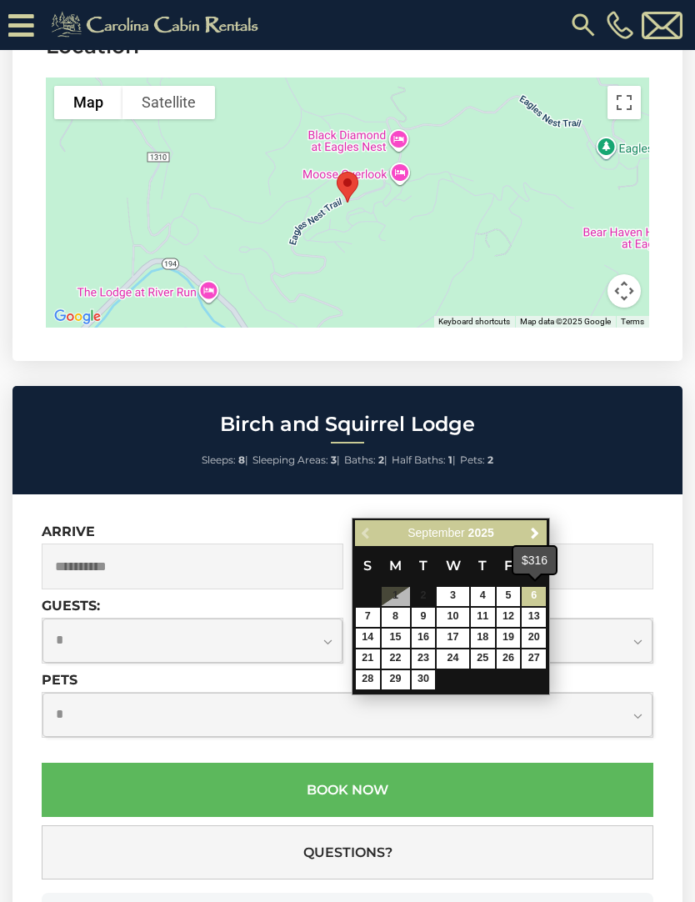
click at [541, 597] on link "6" at bounding box center [534, 596] width 24 height 19
type input "**********"
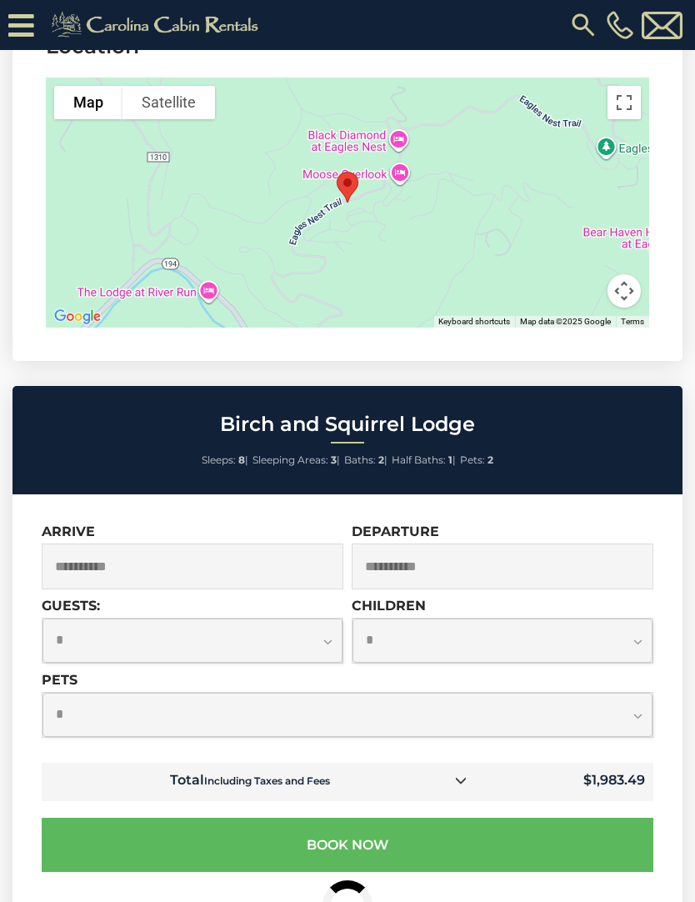
click at [335, 619] on select "**********" at bounding box center [193, 641] width 300 height 44
select select "*"
click at [638, 693] on select "**********" at bounding box center [348, 715] width 610 height 44
select select "*"
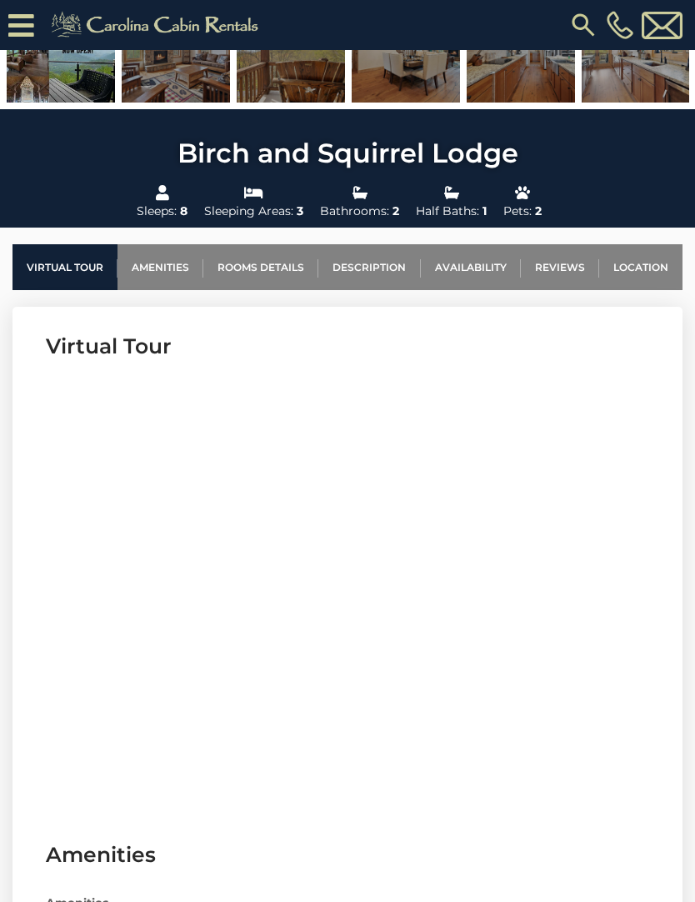
scroll to position [440, 0]
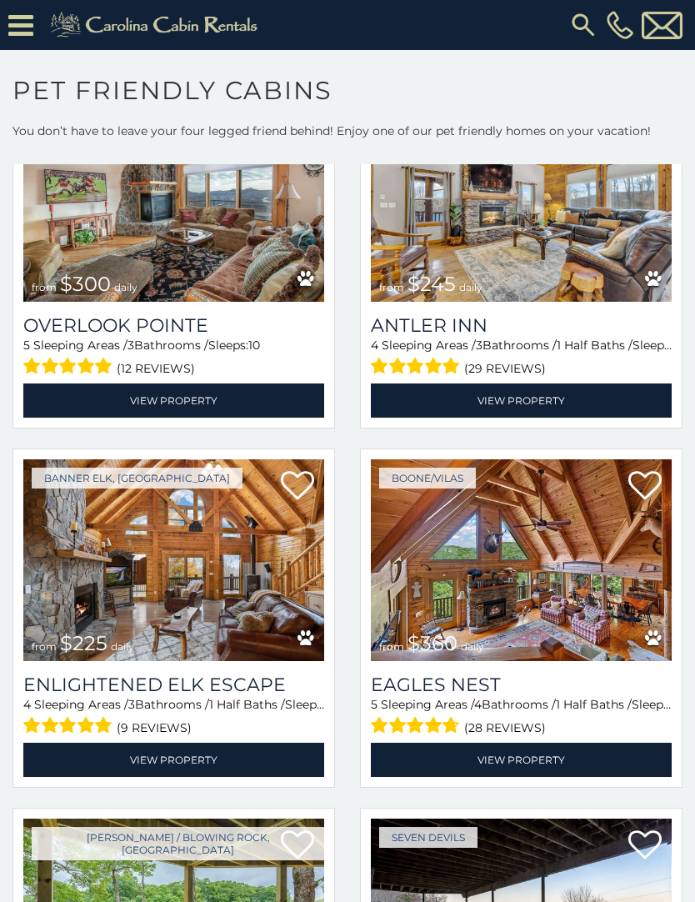
scroll to position [4095, 0]
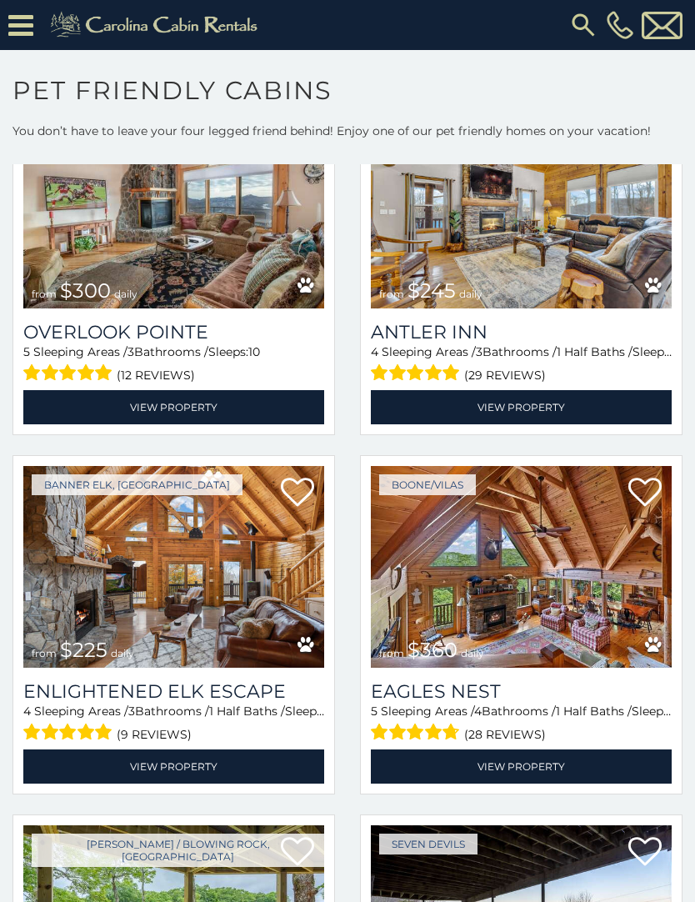
click at [239, 643] on img at bounding box center [173, 567] width 301 height 202
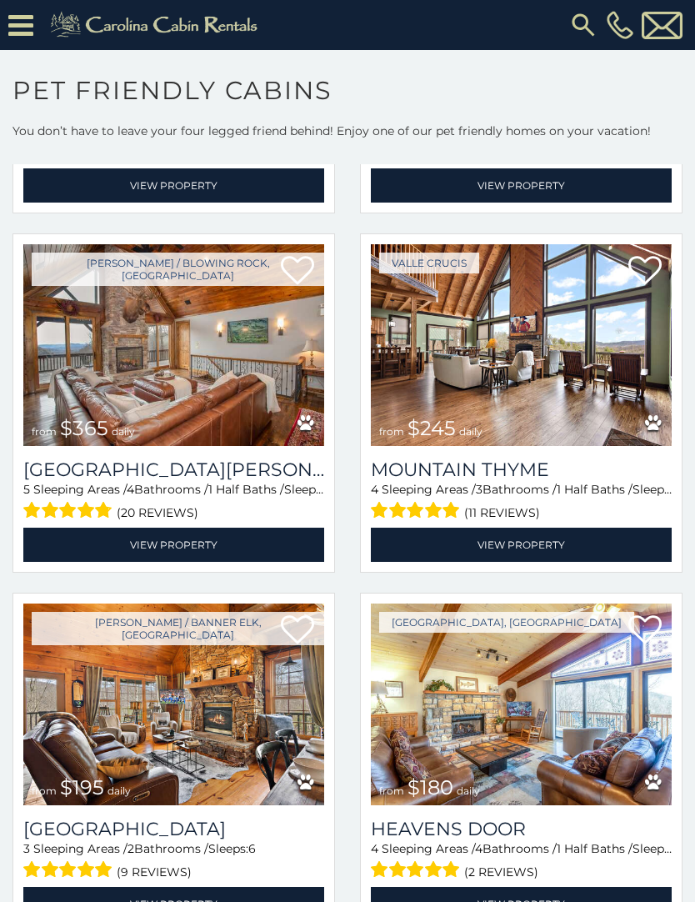
scroll to position [7581, 0]
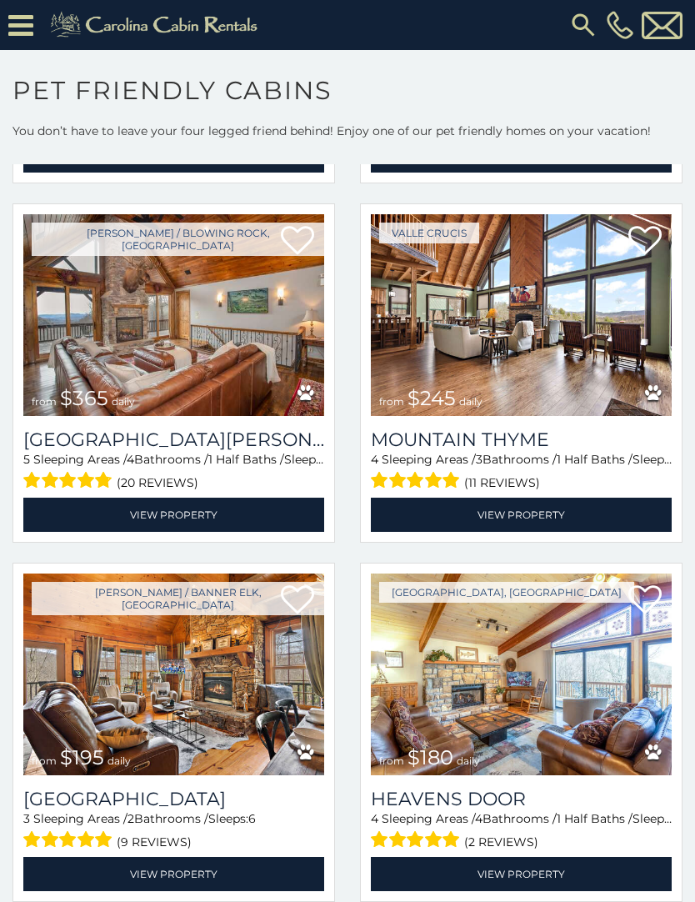
click at [571, 372] on img at bounding box center [521, 315] width 301 height 202
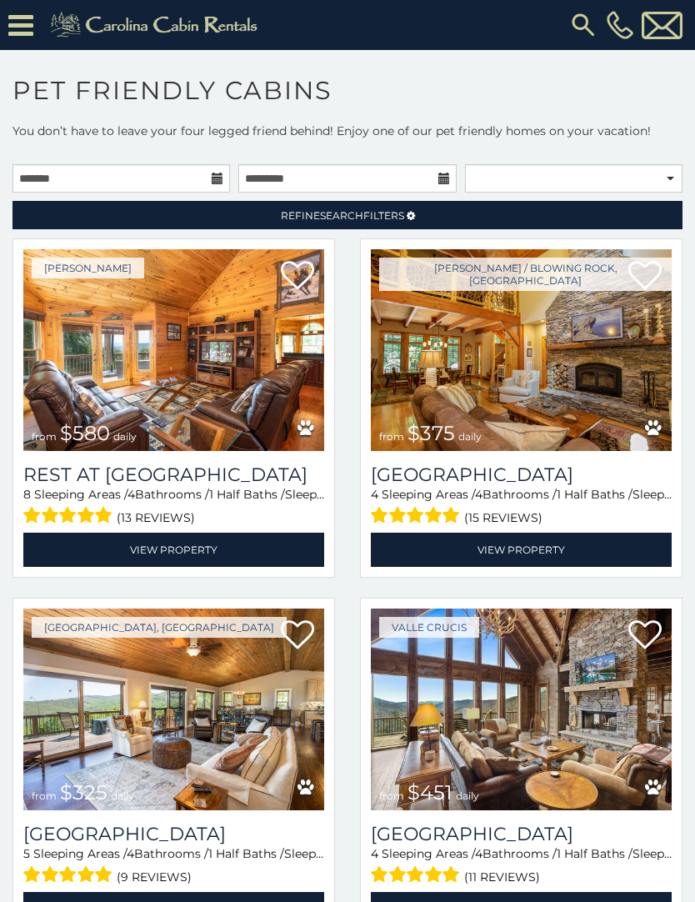
scroll to position [0, 0]
click at [226, 187] on input "text" at bounding box center [122, 178] width 218 height 28
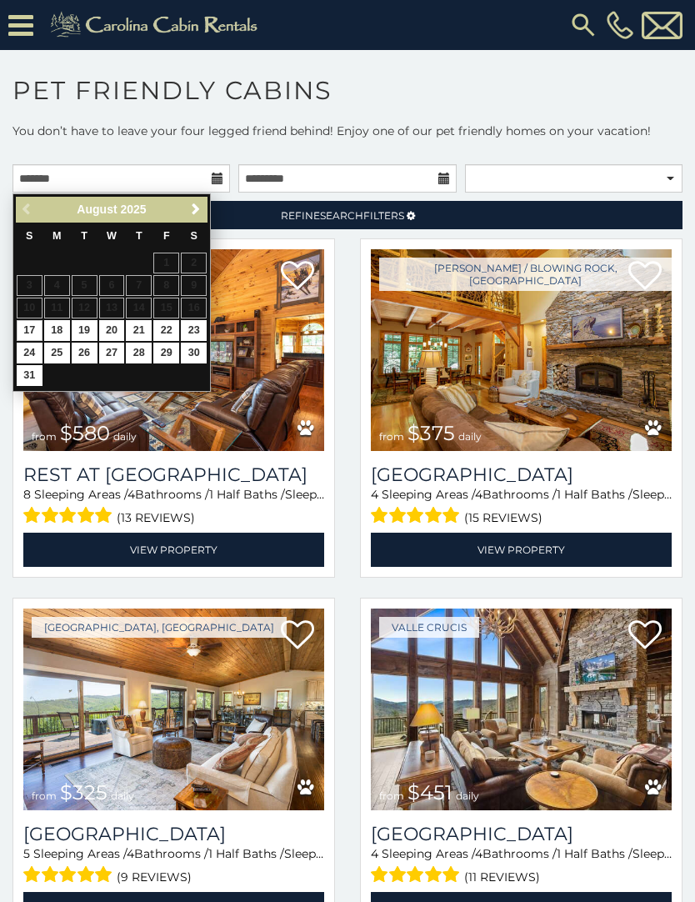
click at [348, 320] on div "[PERSON_NAME] / Blowing Rock, [GEOGRAPHIC_DATA] from $375 daily [GEOGRAPHIC_DAT…" at bounding box center [522, 412] width 348 height 349
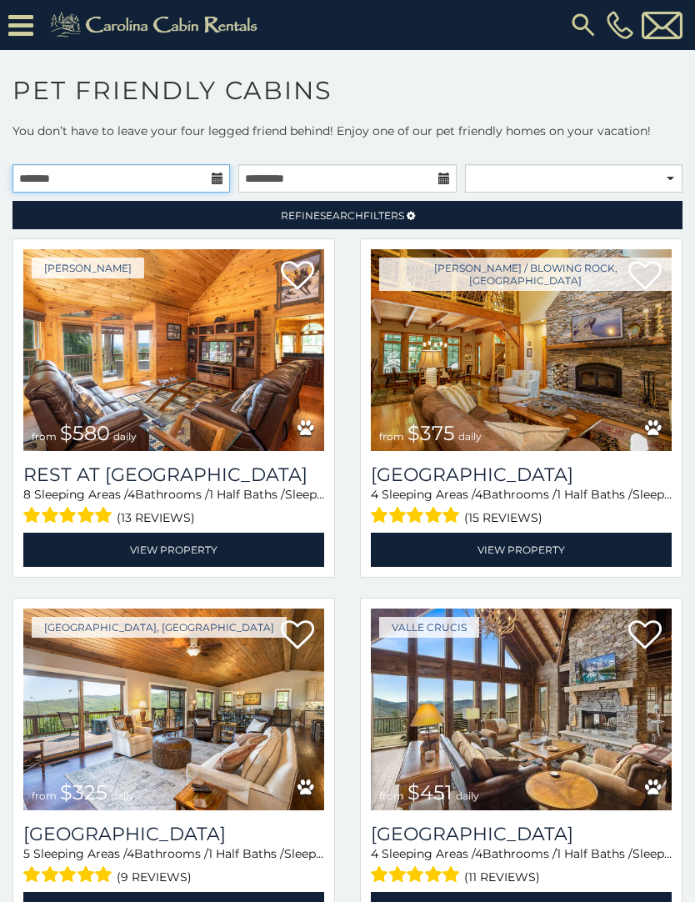
click at [210, 182] on input "text" at bounding box center [122, 178] width 218 height 28
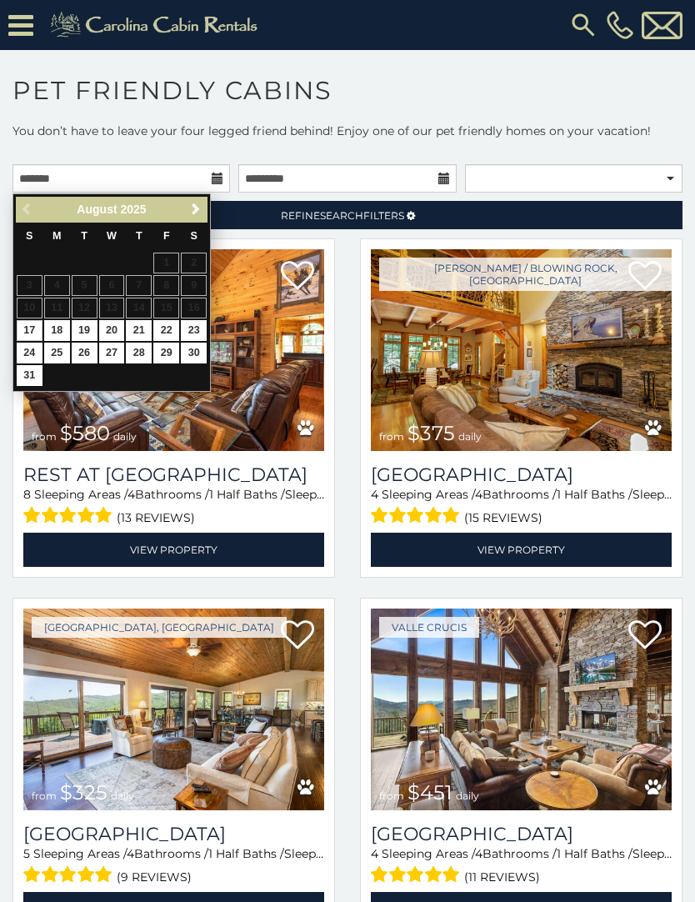
click at [196, 217] on link "Next" at bounding box center [195, 209] width 21 height 21
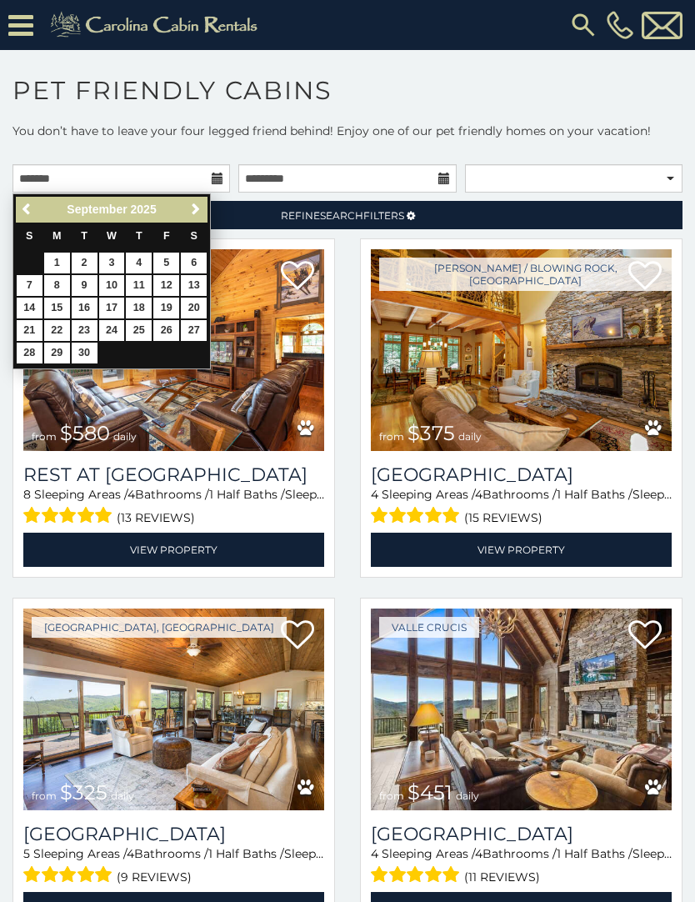
click at [37, 210] on link "Previous" at bounding box center [28, 209] width 21 height 21
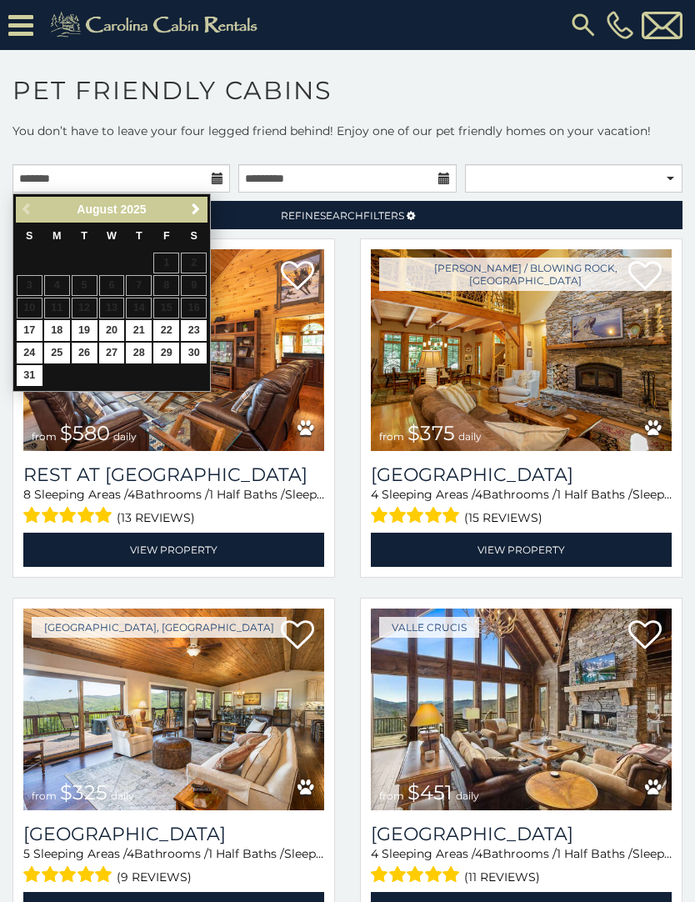
click at [79, 356] on link "26" at bounding box center [85, 353] width 26 height 21
type input "**********"
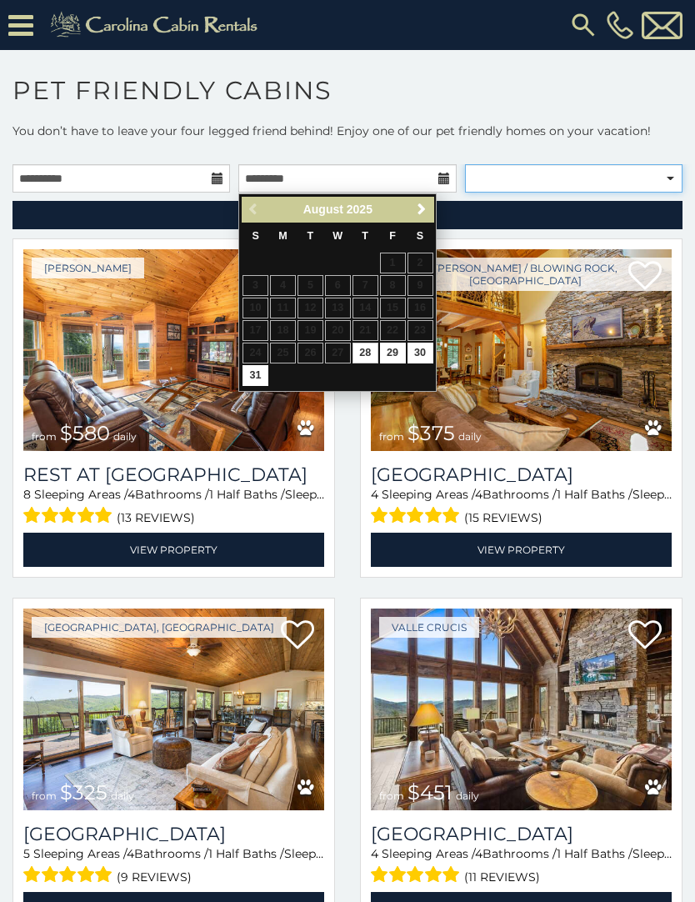
click at [484, 193] on select "**********" at bounding box center [574, 178] width 218 height 28
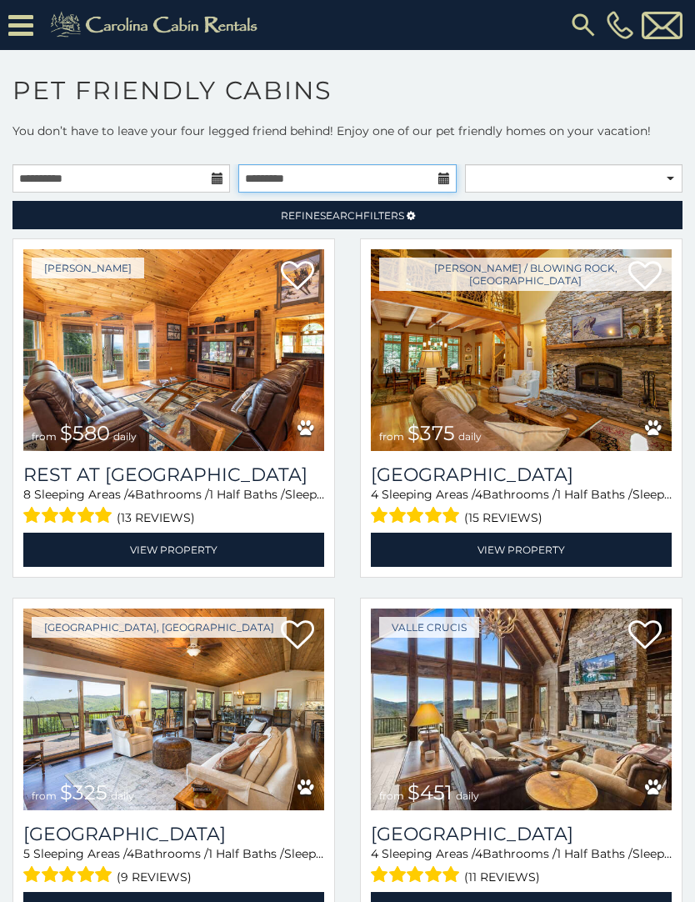
click at [451, 180] on input "text" at bounding box center [347, 178] width 218 height 28
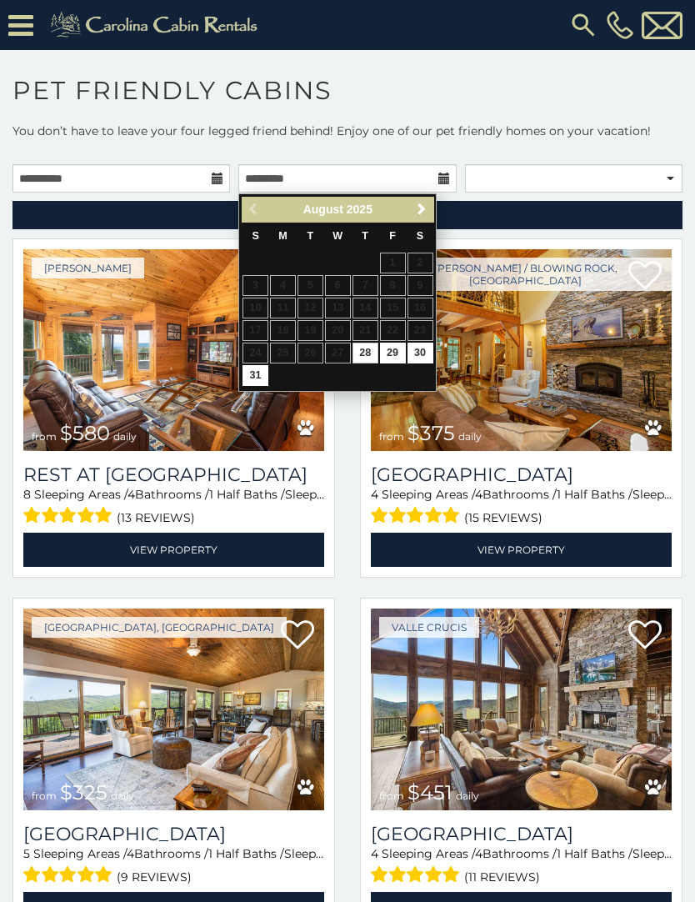
click at [421, 213] on span "Next" at bounding box center [421, 209] width 13 height 13
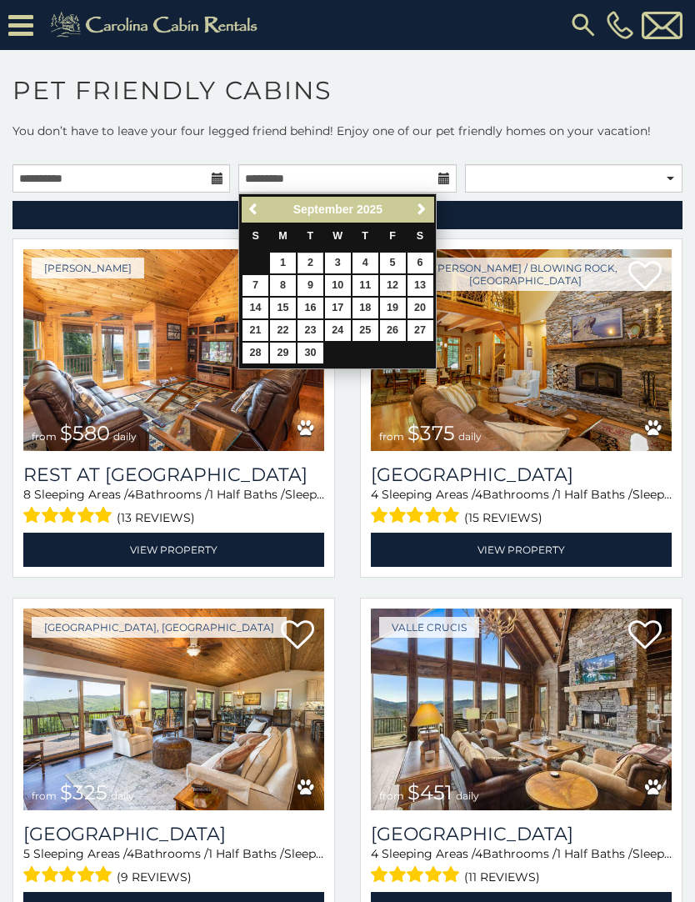
click at [319, 264] on link "2" at bounding box center [311, 263] width 26 height 21
type input "**********"
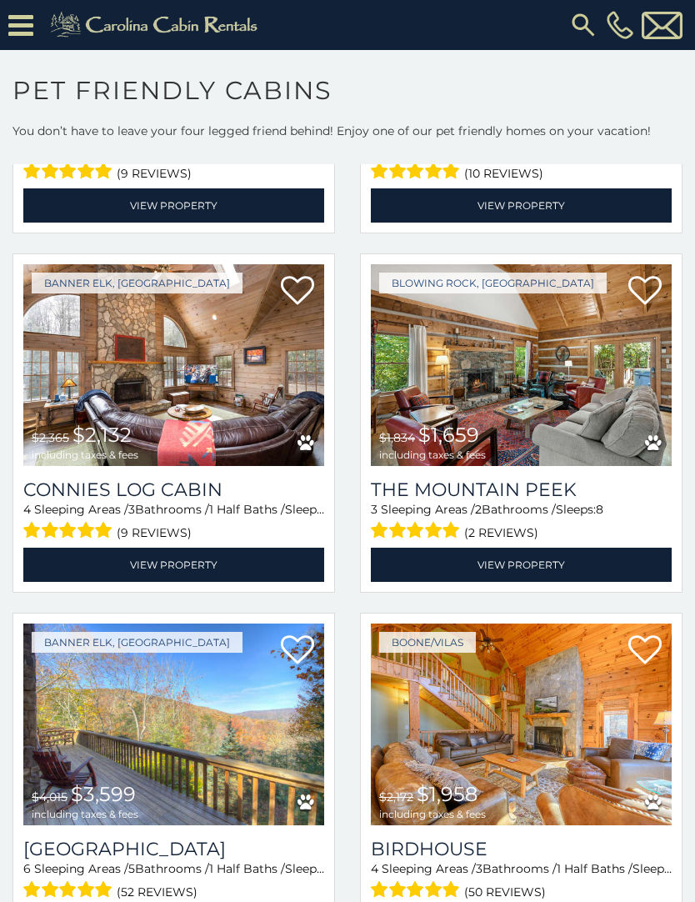
scroll to position [3231, 0]
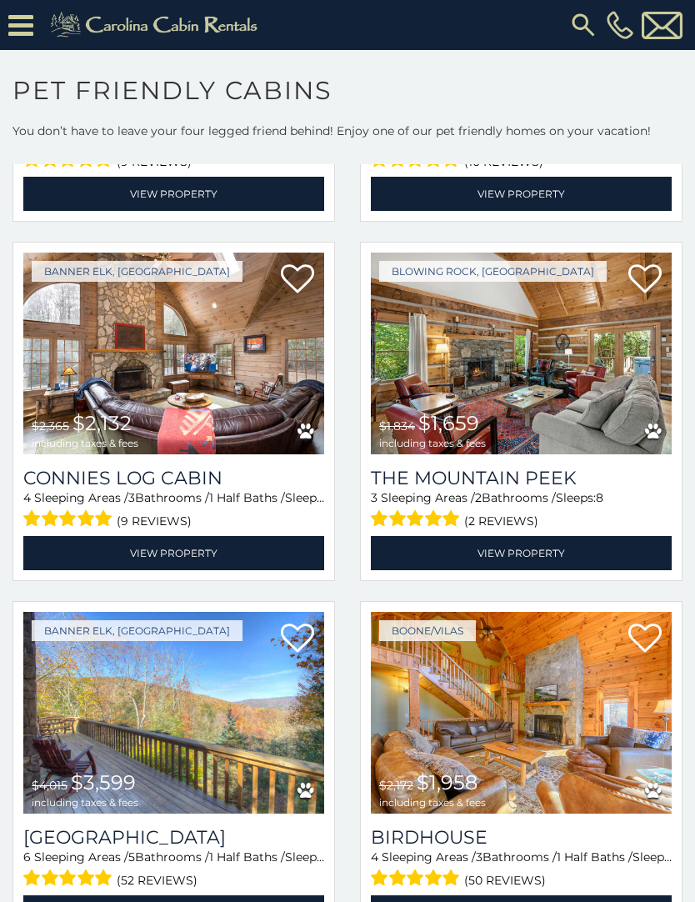
click at [590, 566] on link "View Property" at bounding box center [521, 553] width 301 height 34
click at [218, 559] on link "View Property" at bounding box center [173, 553] width 301 height 34
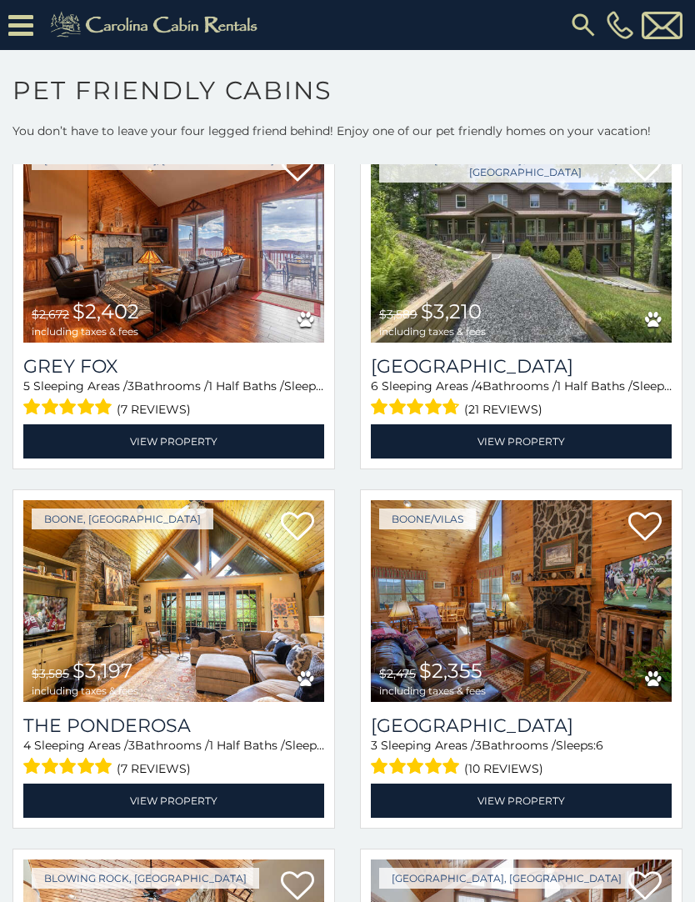
scroll to position [4429, 0]
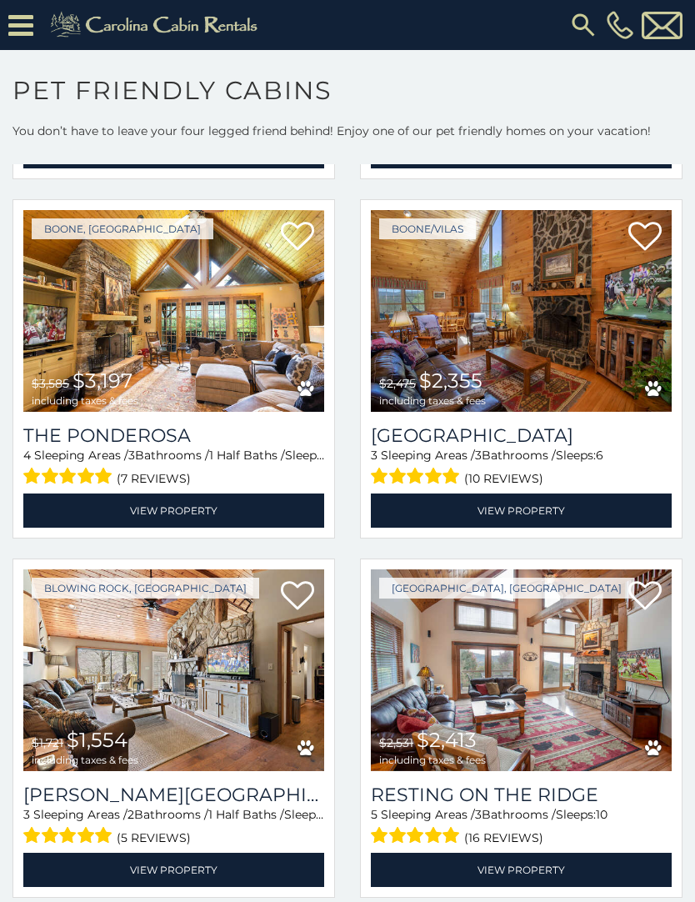
scroll to position [4711, 0]
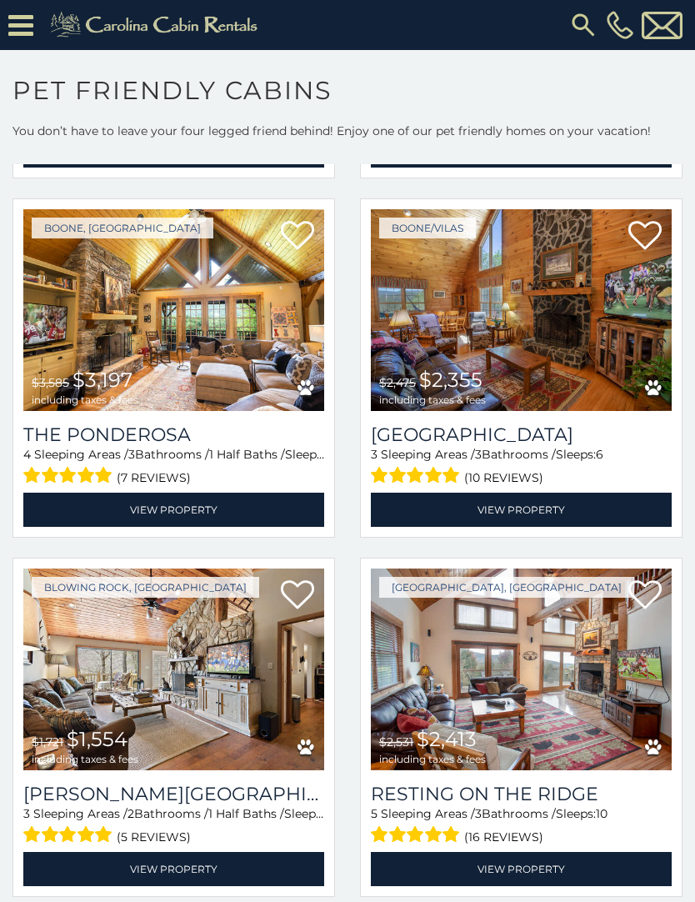
click at [120, 835] on span "(5 reviews)" at bounding box center [154, 837] width 74 height 22
click at [221, 875] on link "View Property" at bounding box center [173, 869] width 301 height 34
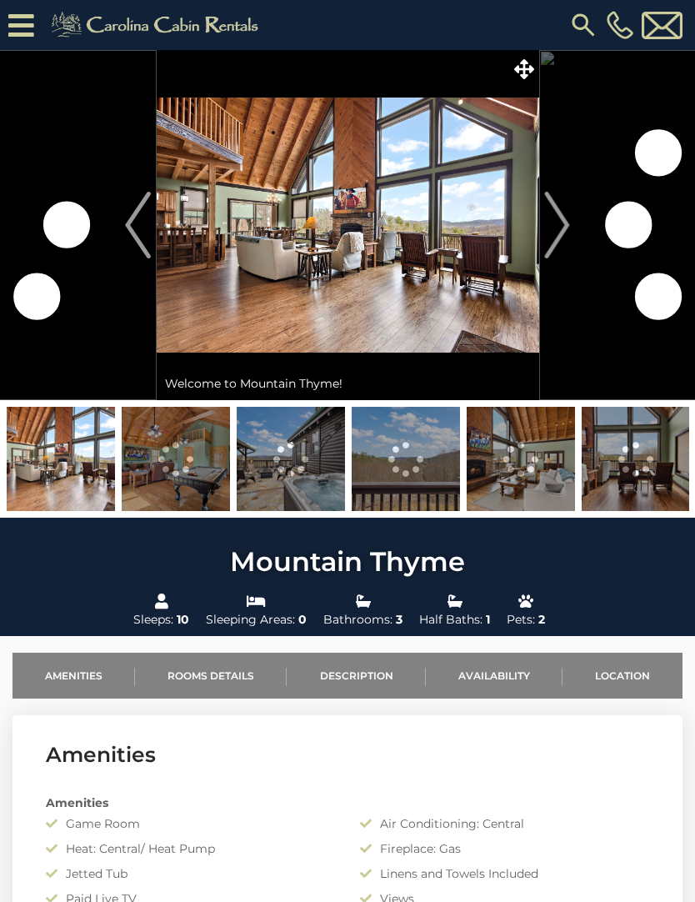
click at [545, 217] on img "Next" at bounding box center [557, 225] width 25 height 67
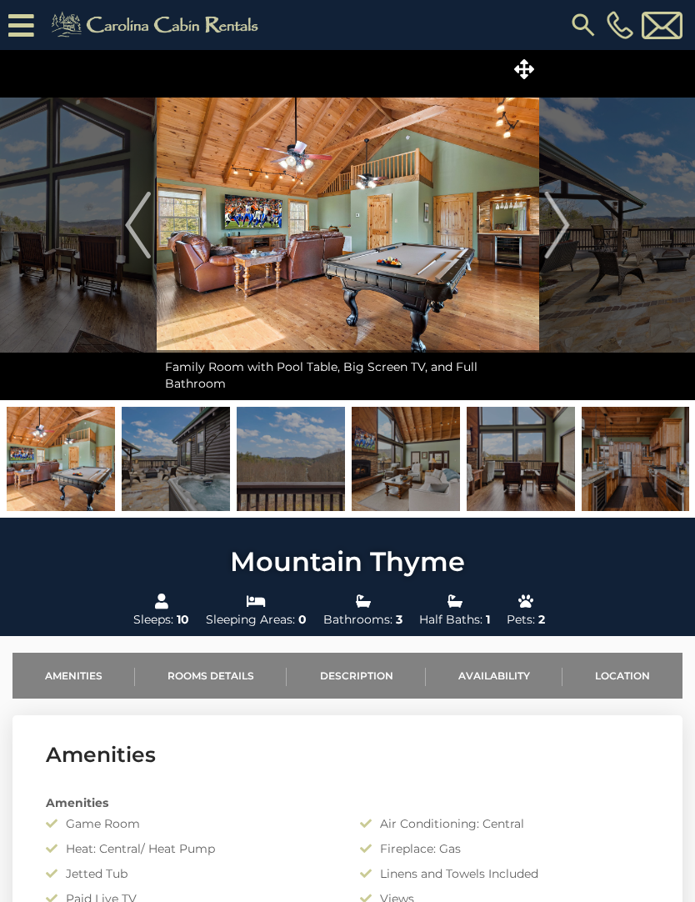
click at [564, 228] on img "Next" at bounding box center [557, 225] width 25 height 67
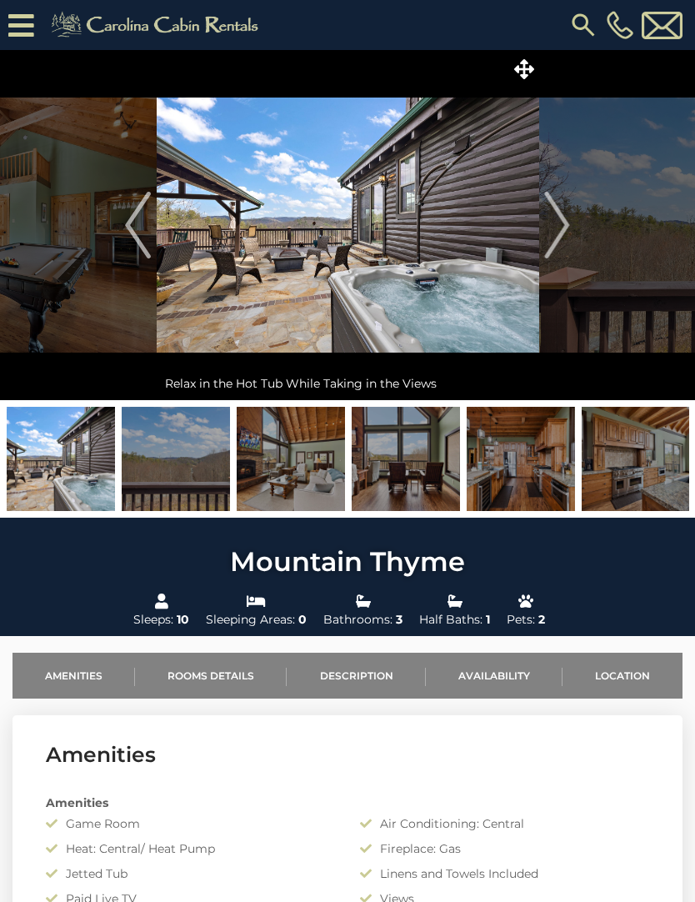
click at [574, 232] on button "Next" at bounding box center [558, 225] width 38 height 350
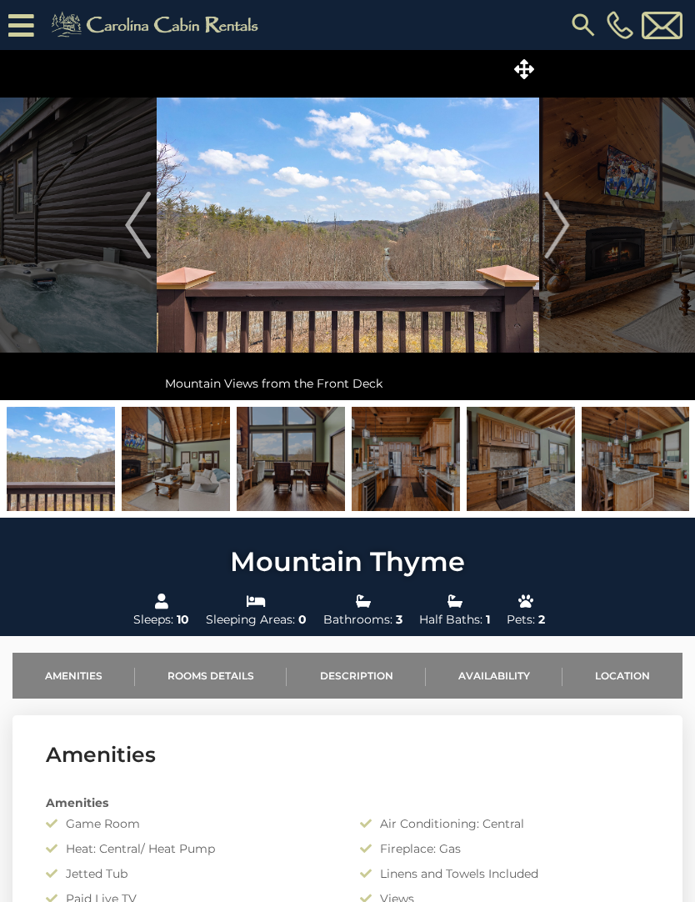
click at [574, 233] on button "Next" at bounding box center [558, 225] width 38 height 350
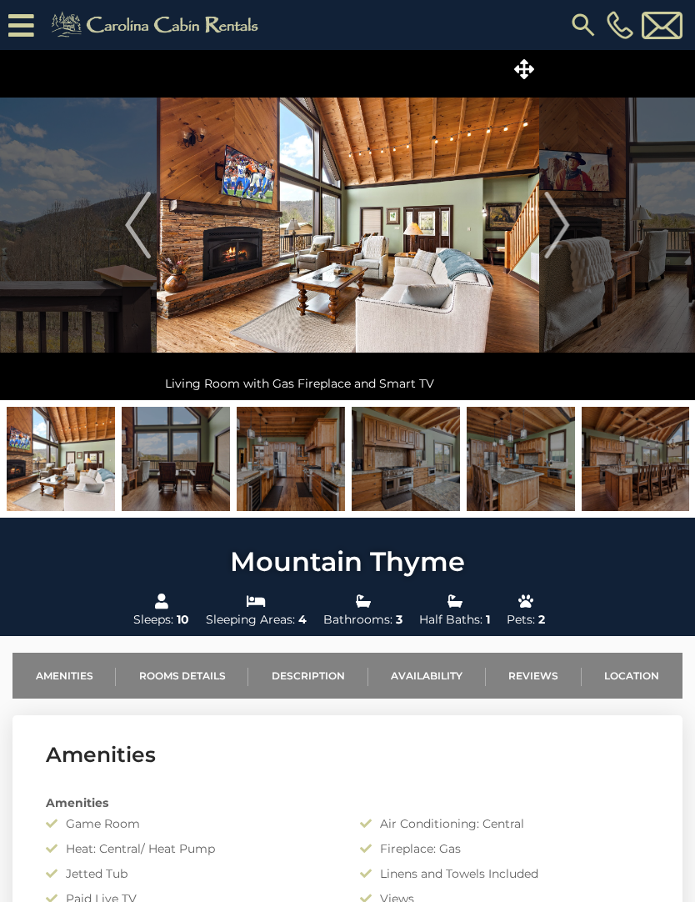
click at [567, 242] on img "Next" at bounding box center [557, 225] width 25 height 67
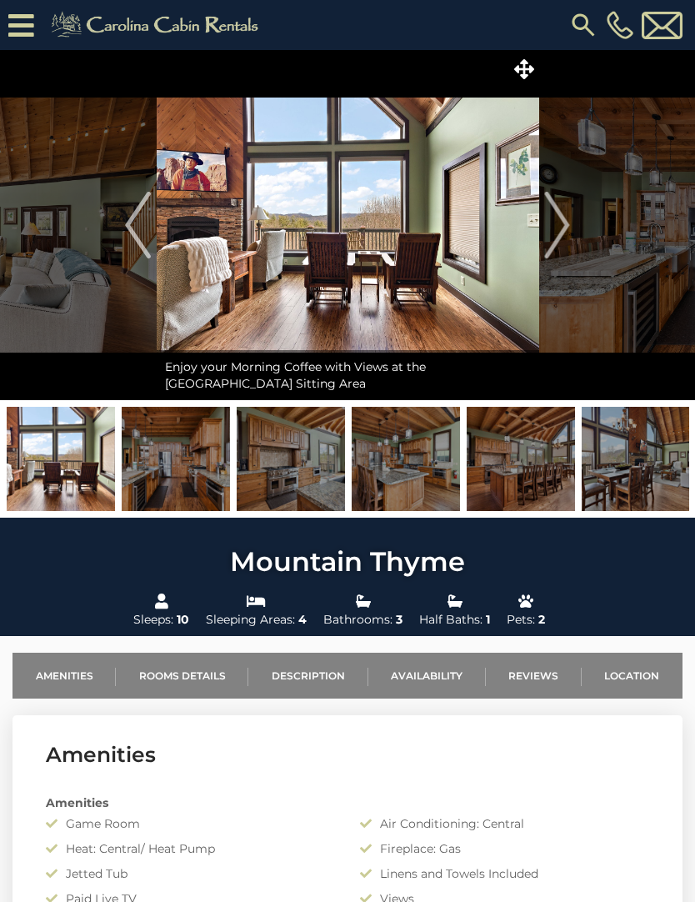
click at [573, 224] on button "Next" at bounding box center [558, 225] width 38 height 350
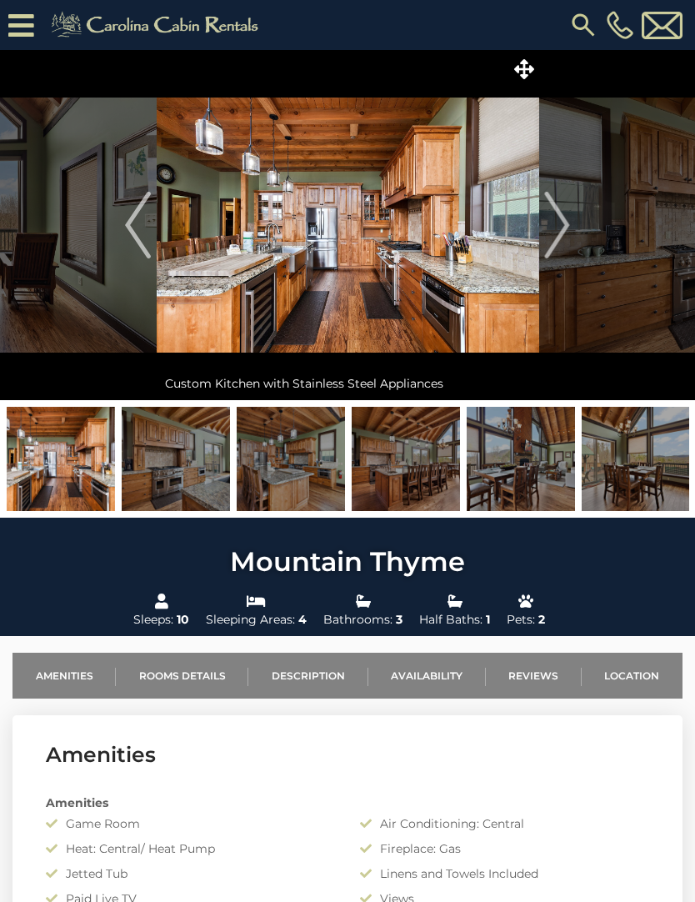
click at [559, 223] on img "Next" at bounding box center [557, 225] width 25 height 67
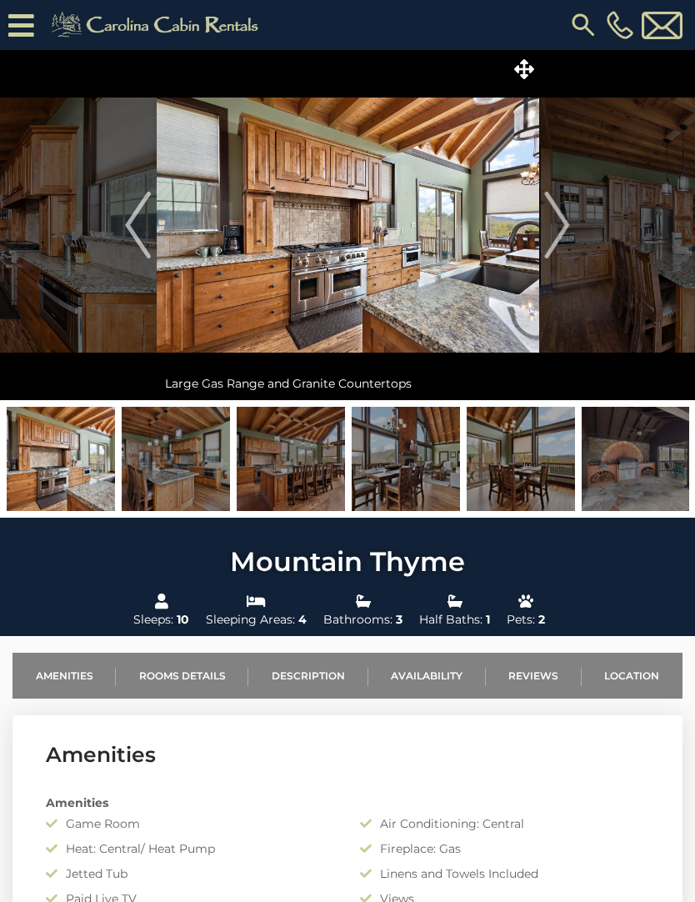
click at [574, 229] on button "Next" at bounding box center [558, 225] width 38 height 350
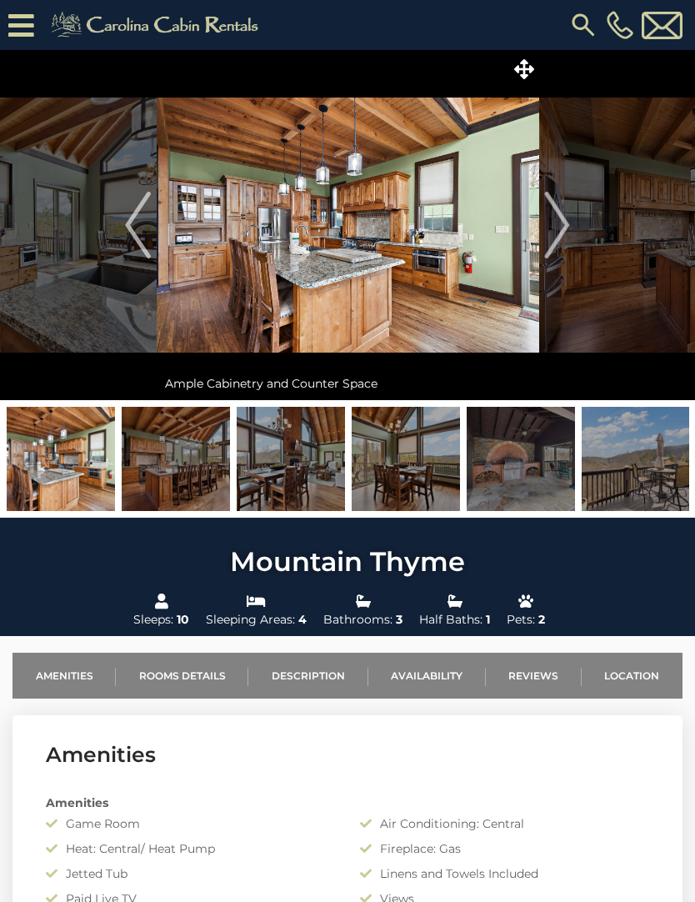
click at [566, 228] on img "Next" at bounding box center [557, 225] width 25 height 67
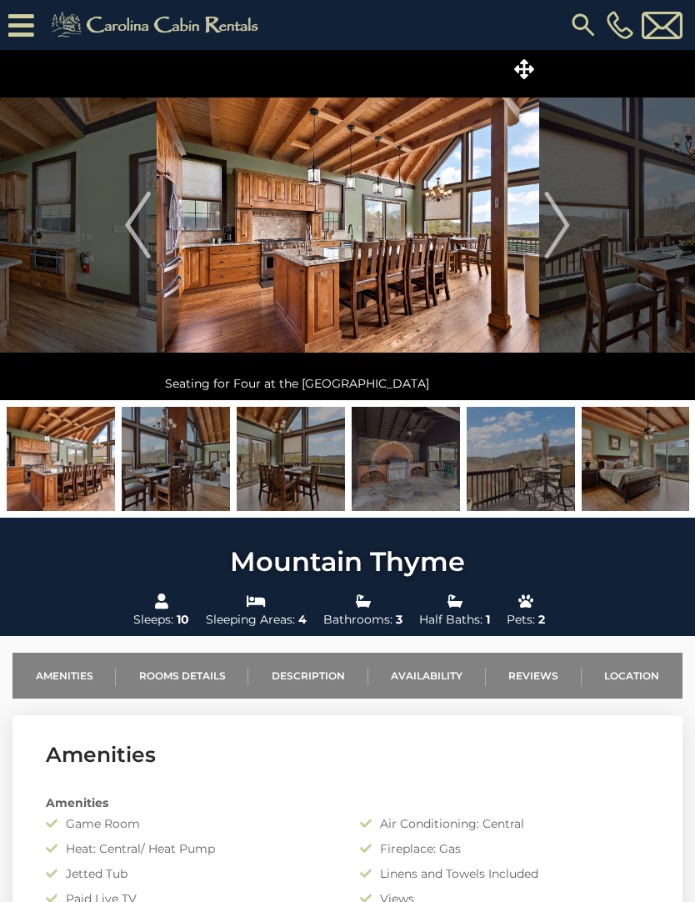
click at [563, 227] on img "Next" at bounding box center [557, 225] width 25 height 67
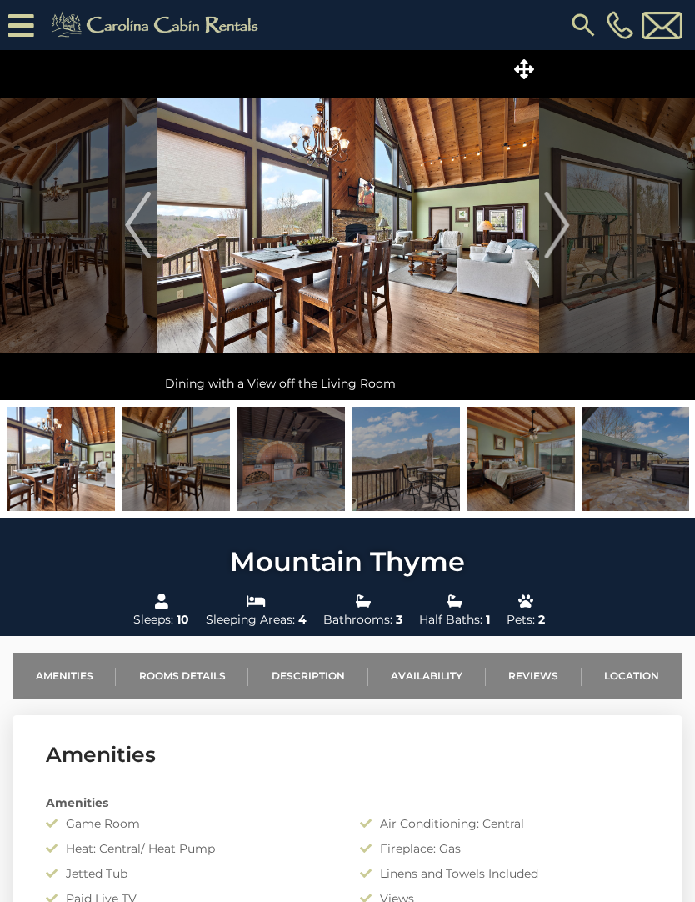
click at [563, 231] on img "Next" at bounding box center [557, 225] width 25 height 67
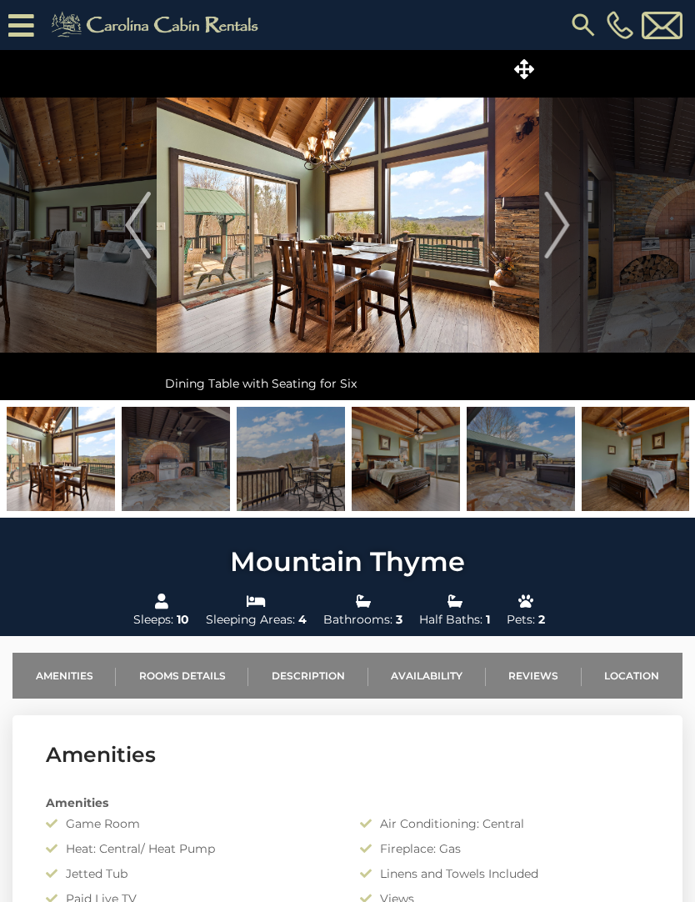
click at [568, 222] on img "Next" at bounding box center [557, 225] width 25 height 67
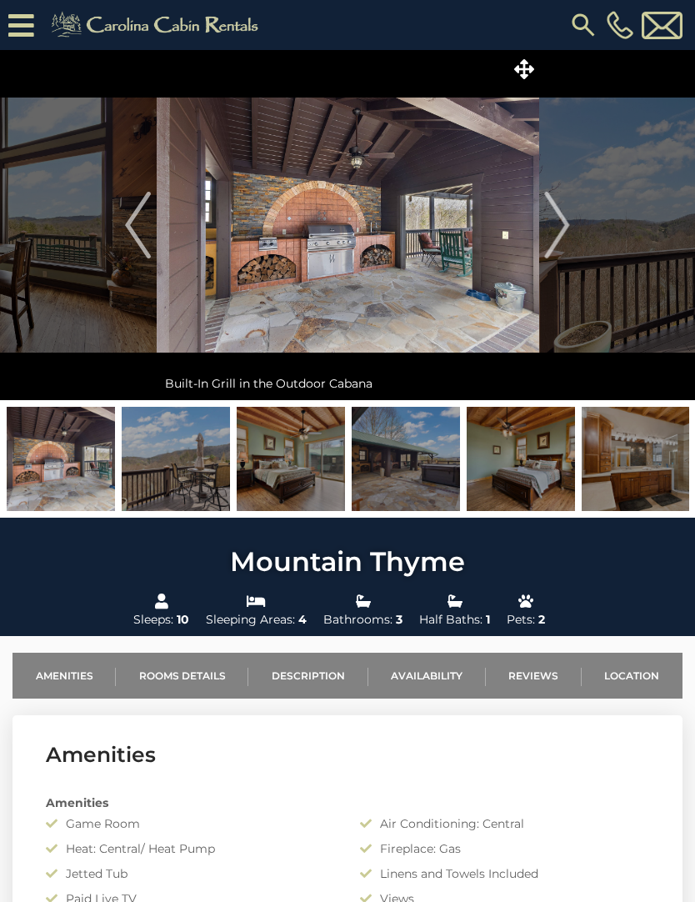
click at [569, 218] on img "Next" at bounding box center [557, 225] width 25 height 67
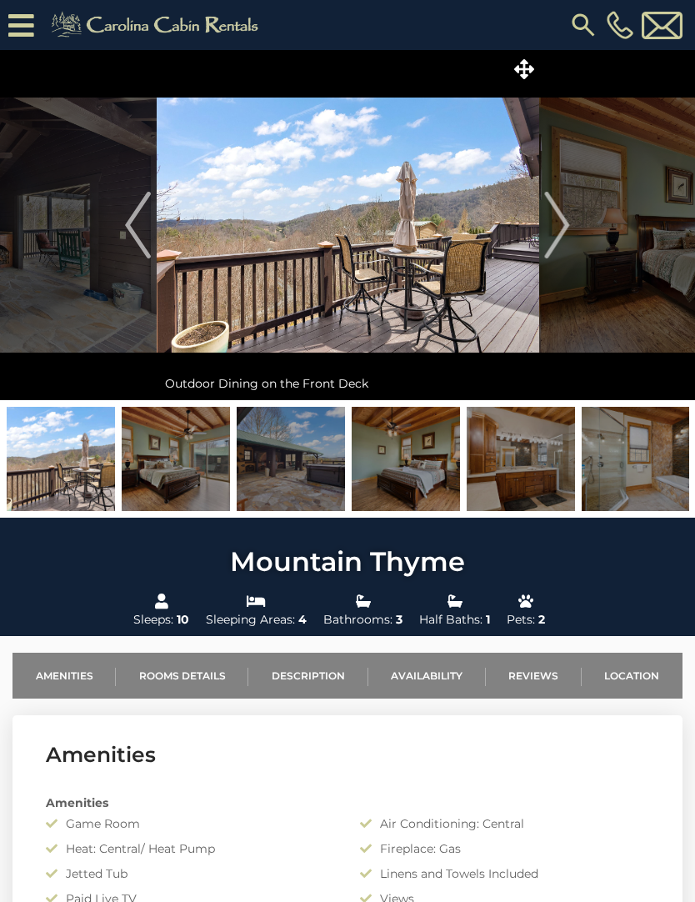
click at [564, 213] on img "Next" at bounding box center [557, 225] width 25 height 67
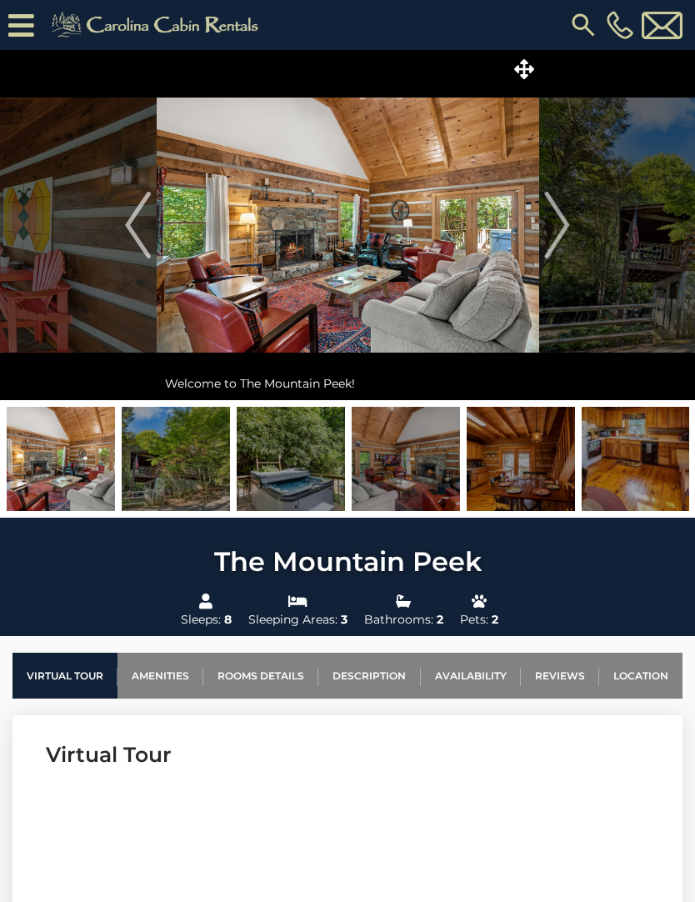
click at [558, 238] on img "Next" at bounding box center [557, 225] width 25 height 67
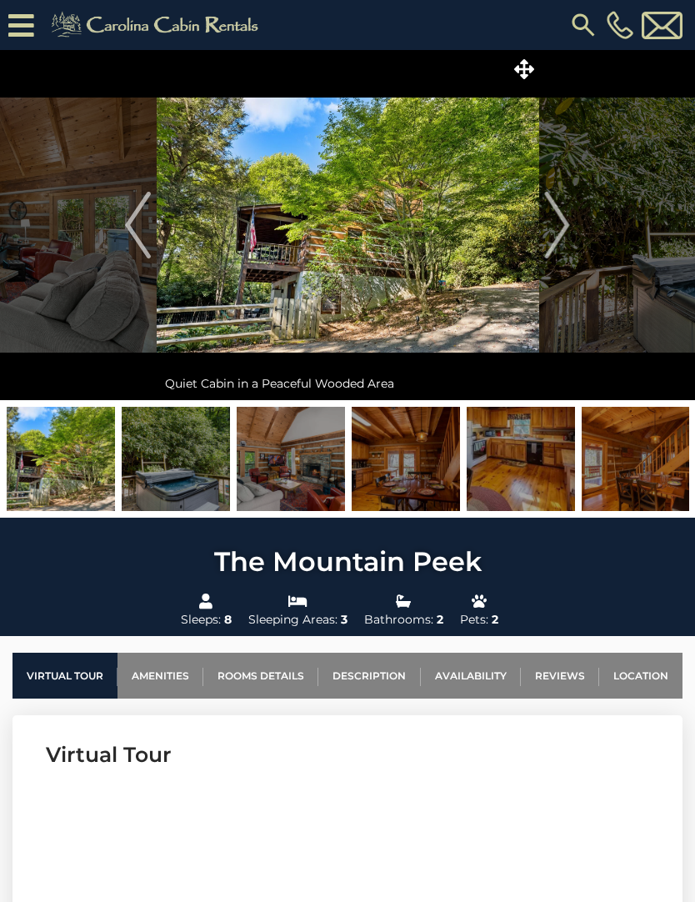
click at [564, 236] on img "Next" at bounding box center [557, 225] width 25 height 67
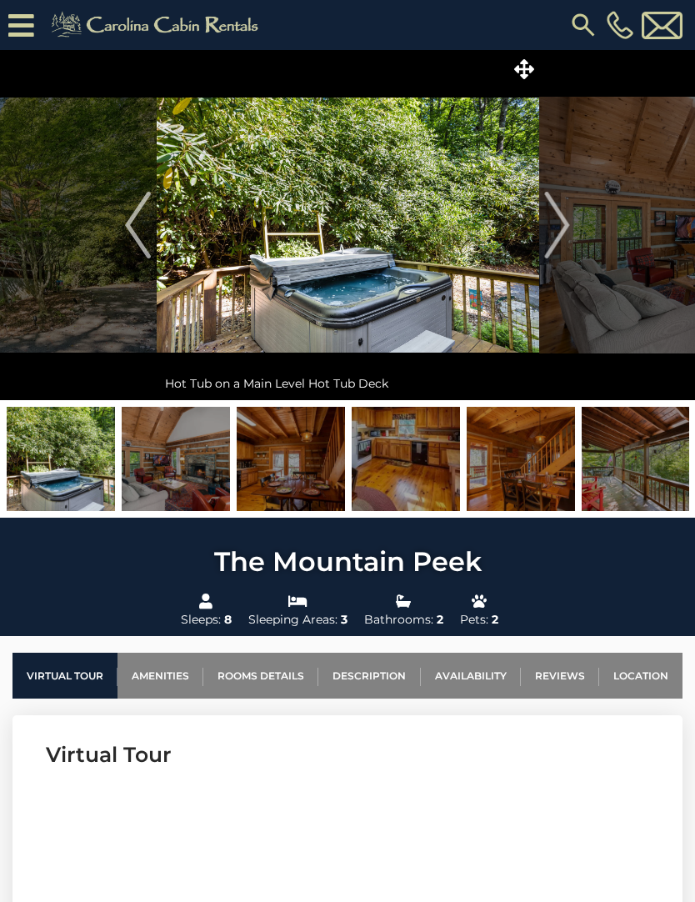
click at [567, 242] on img "Next" at bounding box center [557, 225] width 25 height 67
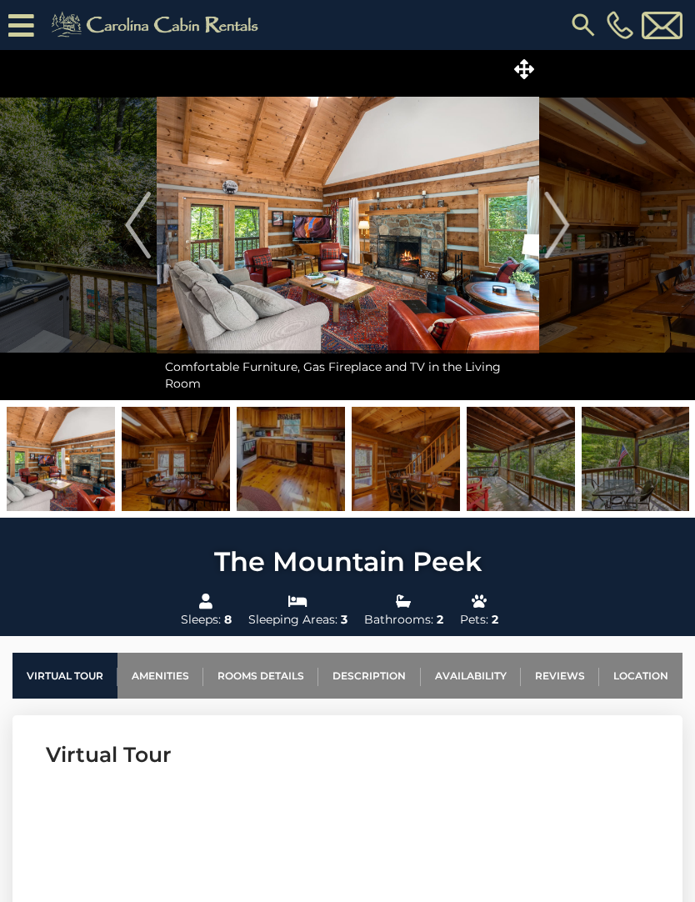
click at [561, 238] on img "Next" at bounding box center [557, 225] width 25 height 67
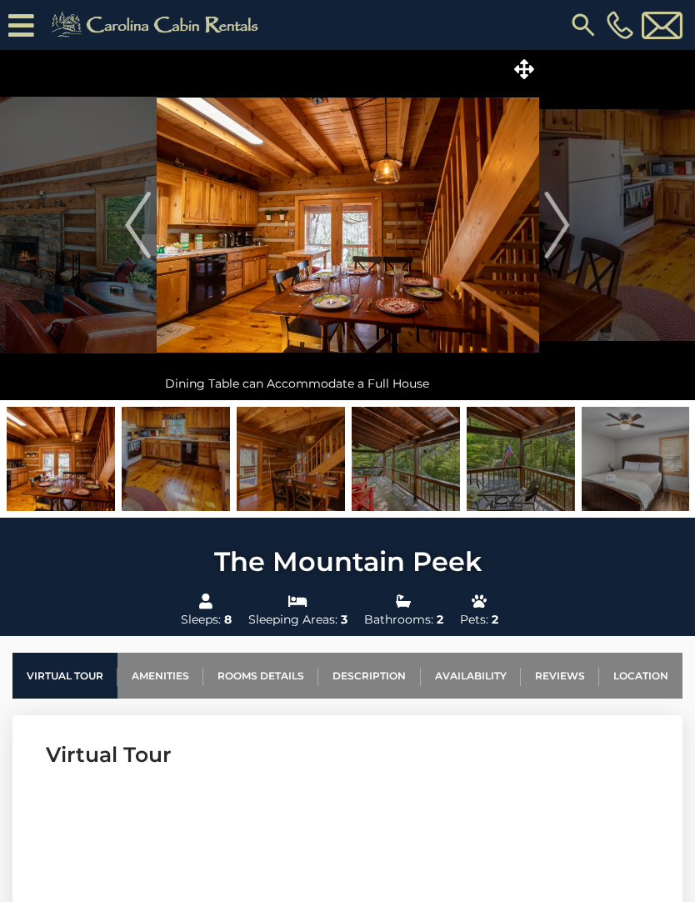
click at [564, 238] on img "Next" at bounding box center [557, 225] width 25 height 67
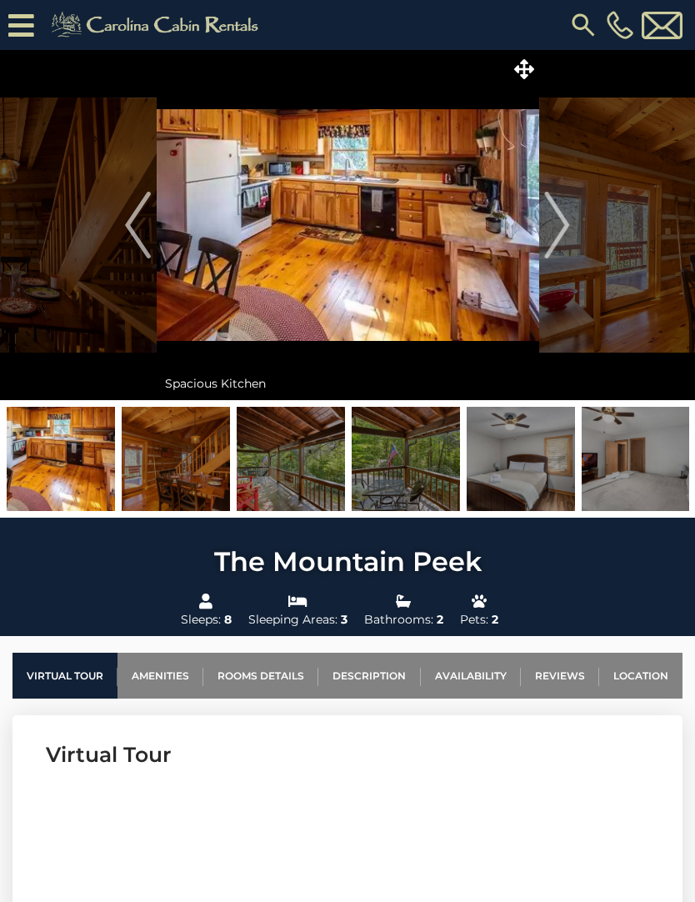
click at [565, 231] on img "Next" at bounding box center [557, 225] width 25 height 67
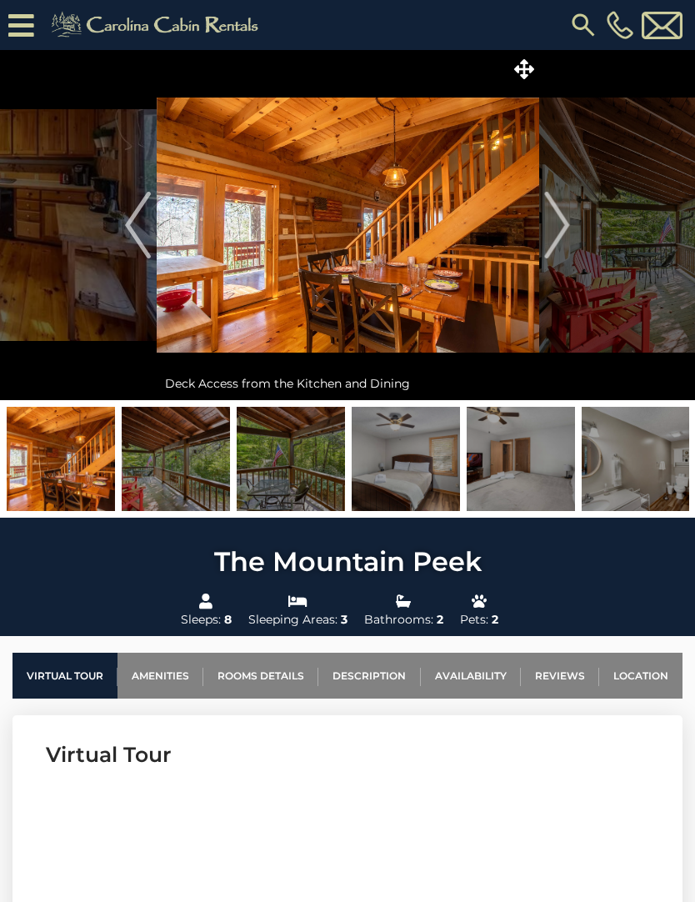
click at [565, 238] on img "Next" at bounding box center [557, 225] width 25 height 67
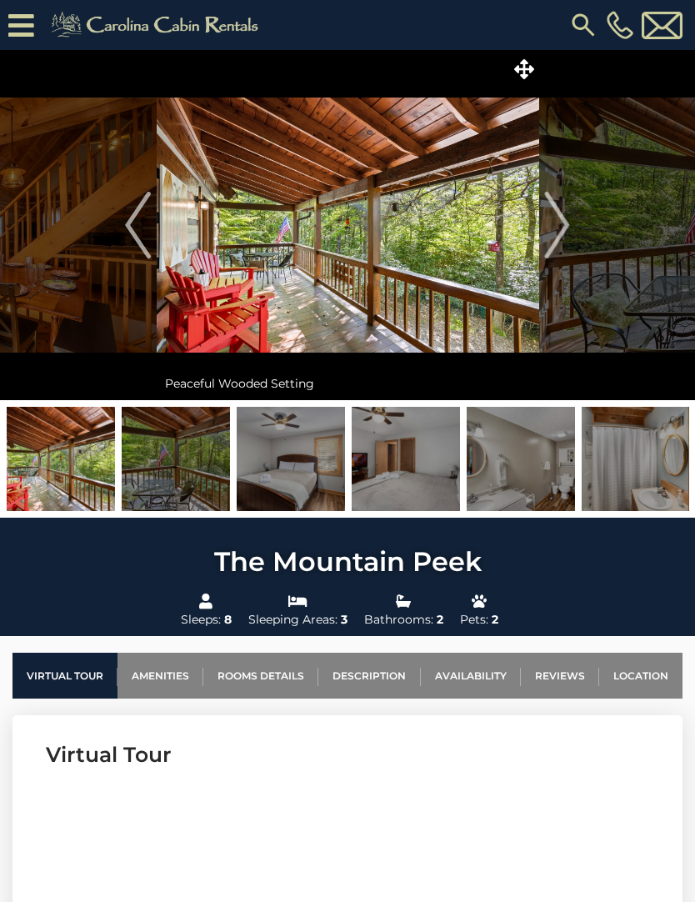
click at [569, 233] on img "Next" at bounding box center [557, 225] width 25 height 67
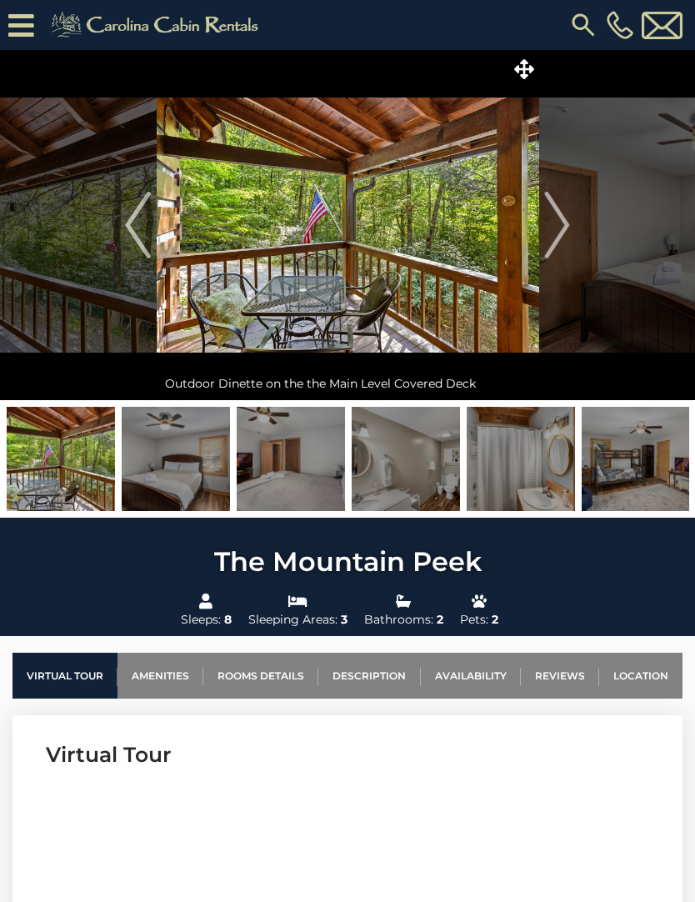
click at [565, 234] on img "Next" at bounding box center [557, 225] width 25 height 67
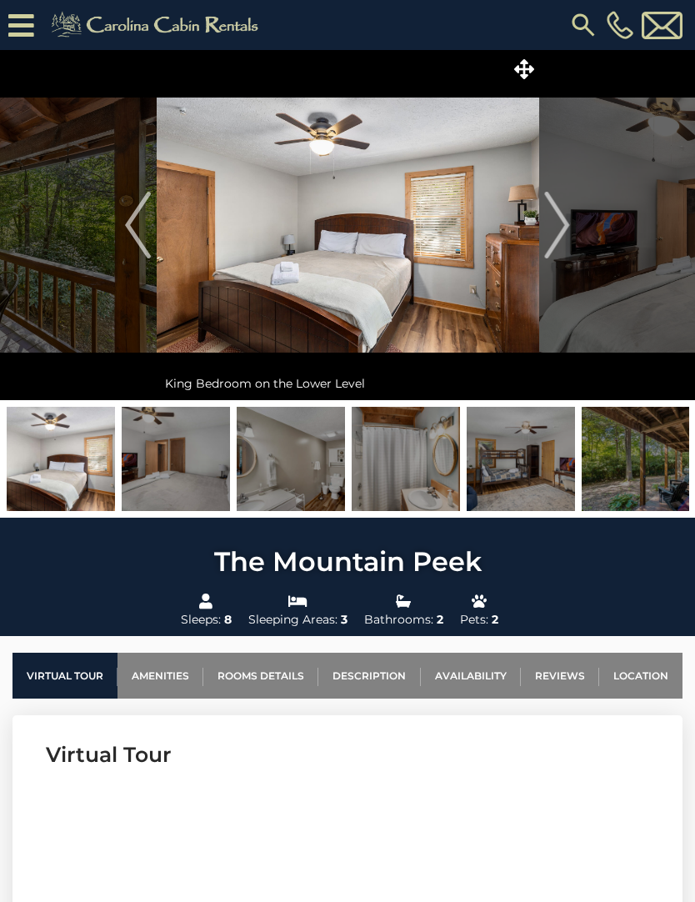
click at [570, 223] on button "Next" at bounding box center [558, 225] width 38 height 350
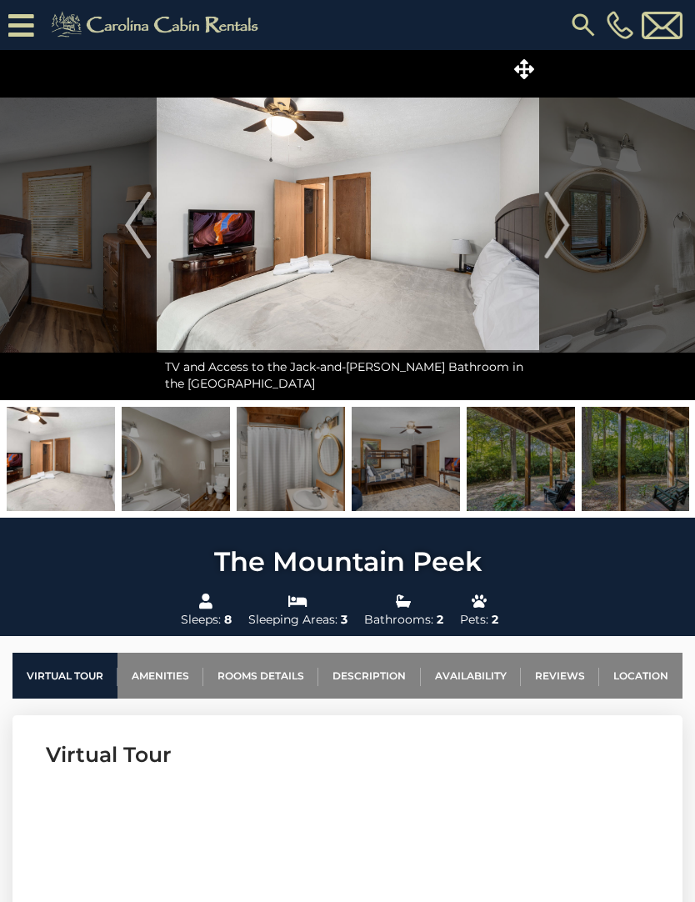
click at [569, 234] on img "Next" at bounding box center [557, 225] width 25 height 67
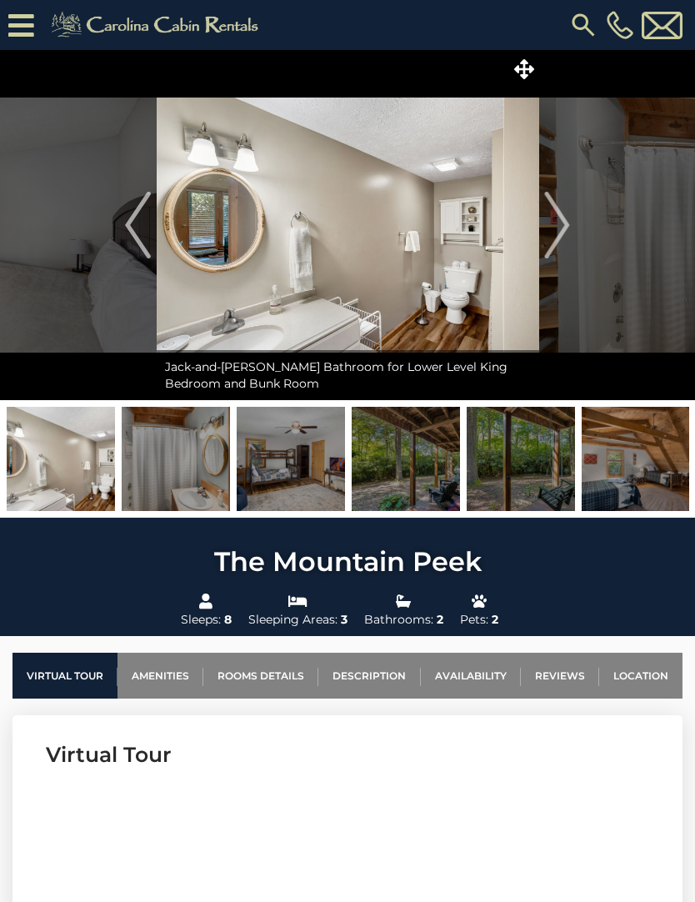
click at [573, 240] on button "Next" at bounding box center [558, 225] width 38 height 350
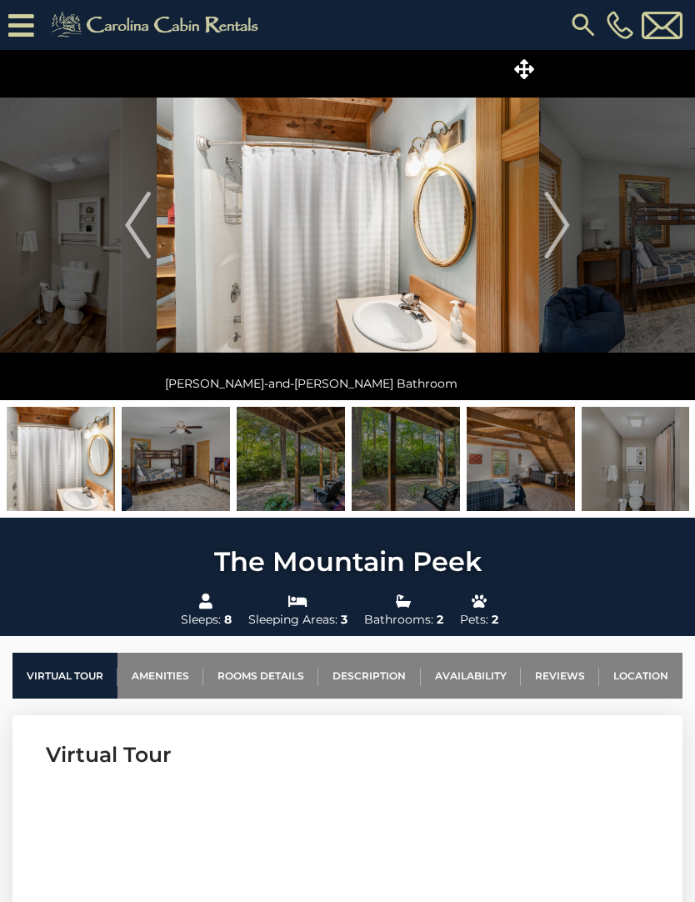
click at [564, 233] on img "Next" at bounding box center [557, 225] width 25 height 67
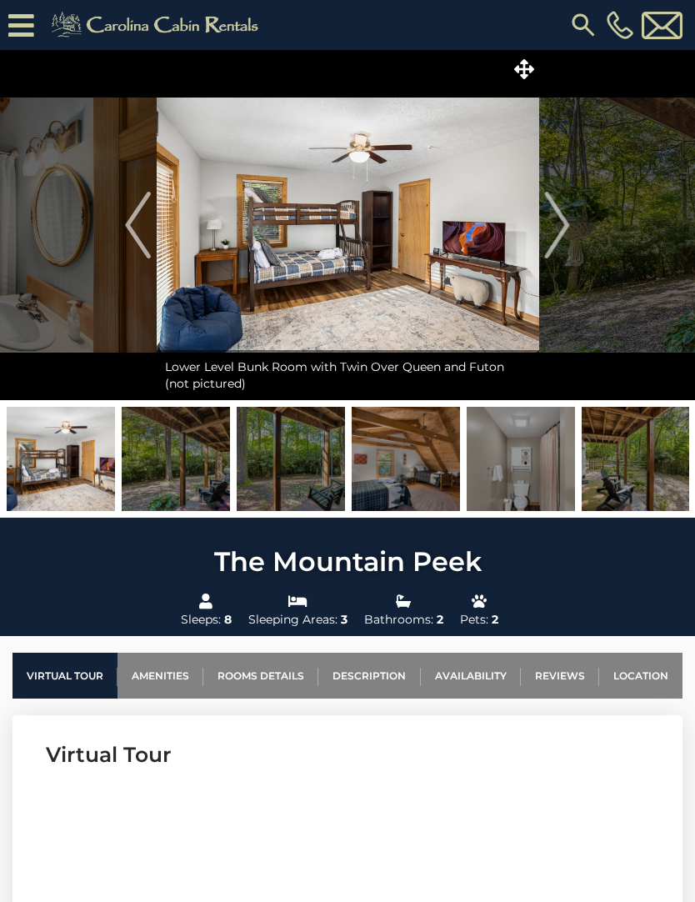
click at [551, 233] on img "Next" at bounding box center [557, 225] width 25 height 67
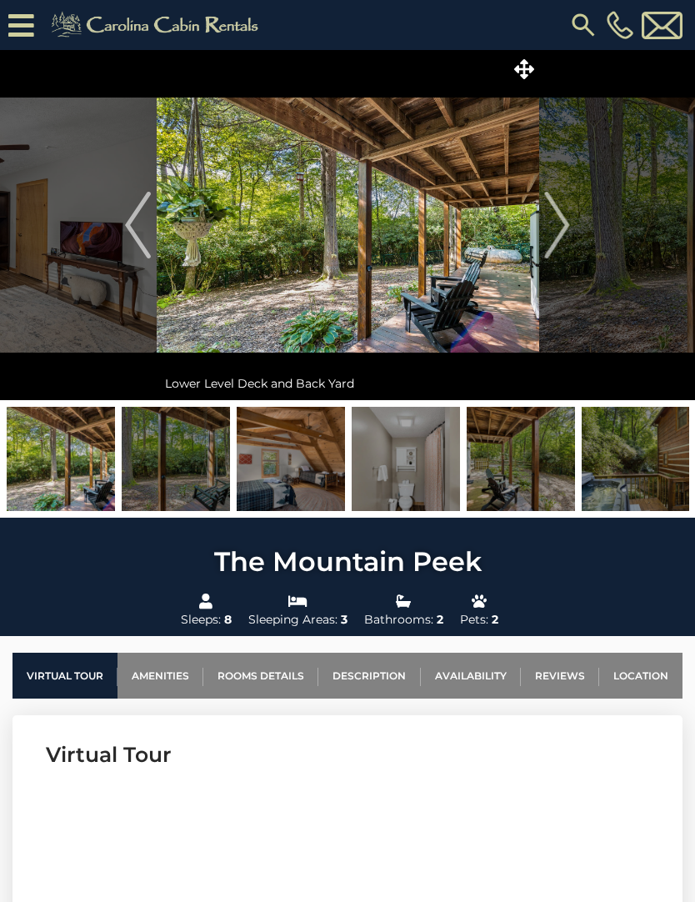
click at [549, 229] on img "Next" at bounding box center [557, 225] width 25 height 67
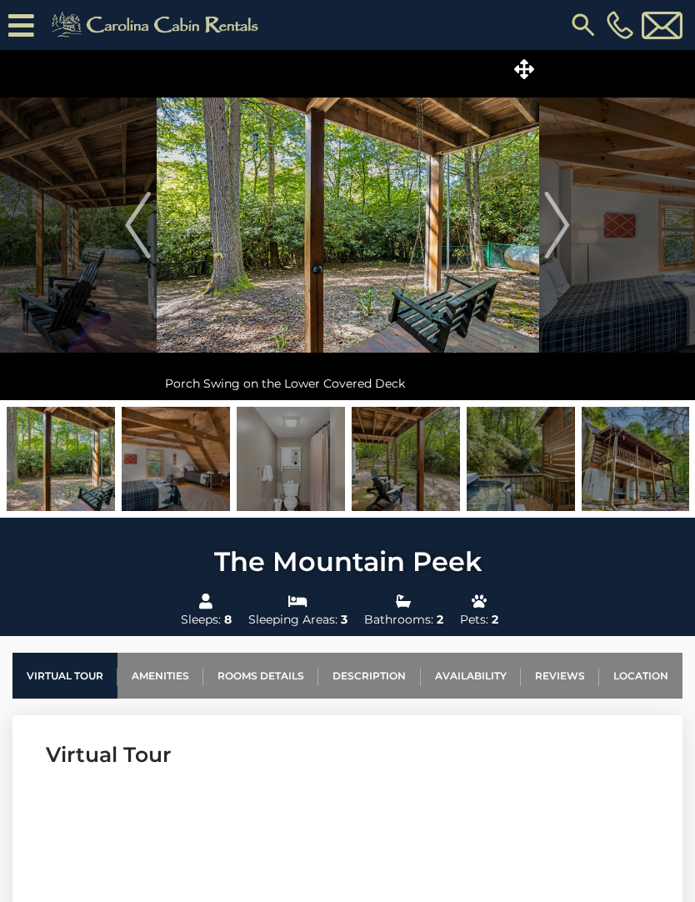
click at [554, 237] on img "Next" at bounding box center [557, 225] width 25 height 67
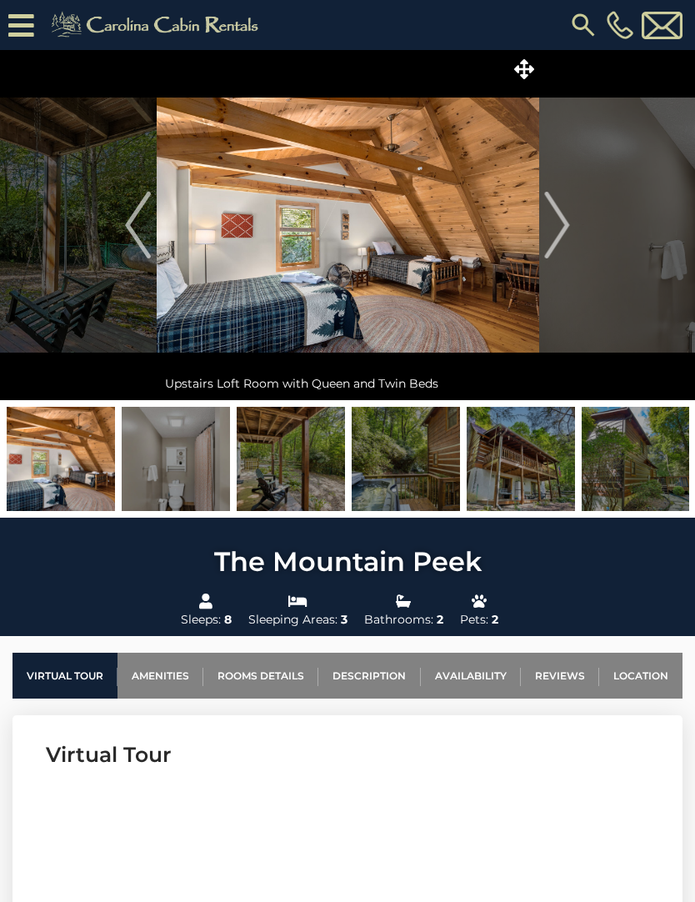
click at [566, 237] on img "Next" at bounding box center [557, 225] width 25 height 67
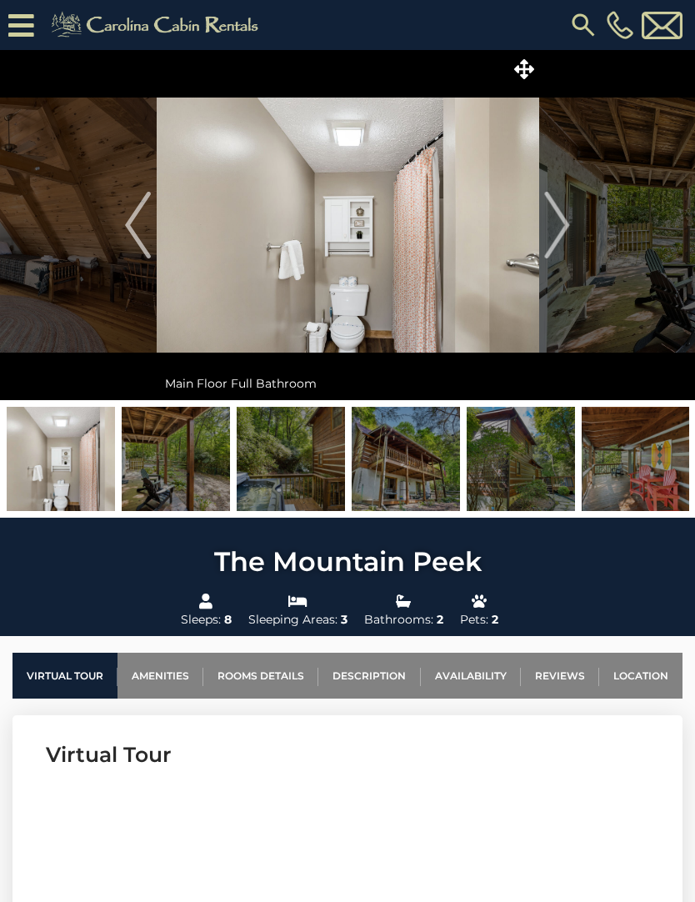
click at [574, 228] on button "Next" at bounding box center [558, 225] width 38 height 350
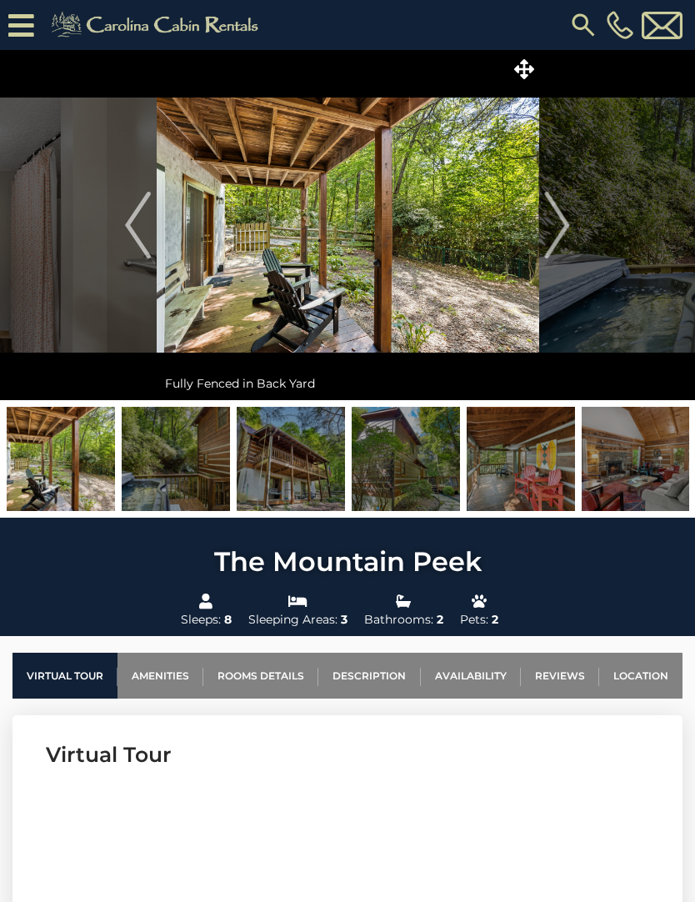
click at [562, 224] on img "Next" at bounding box center [557, 225] width 25 height 67
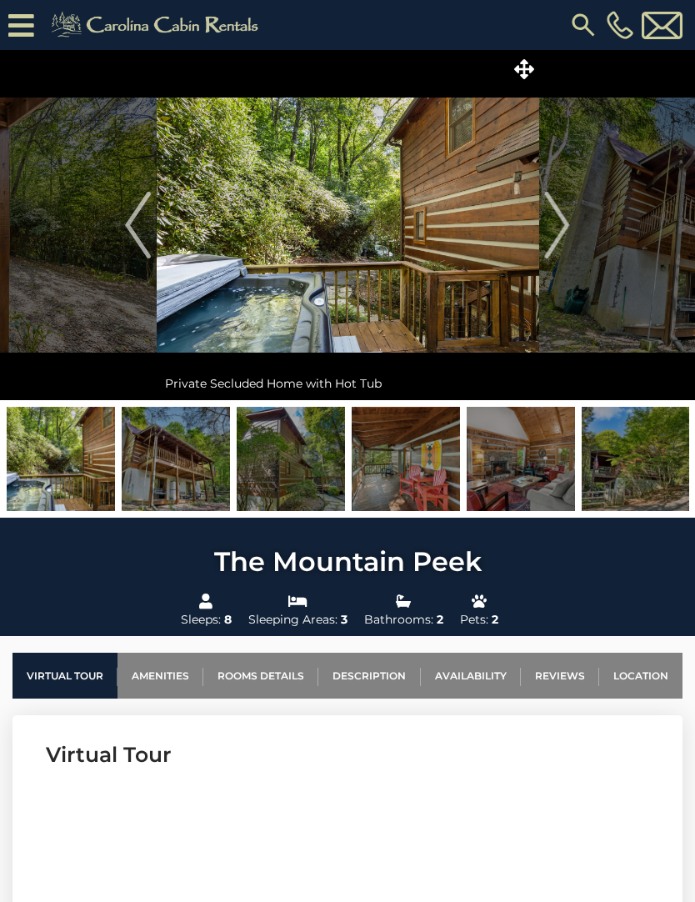
click at [564, 233] on img "Next" at bounding box center [557, 225] width 25 height 67
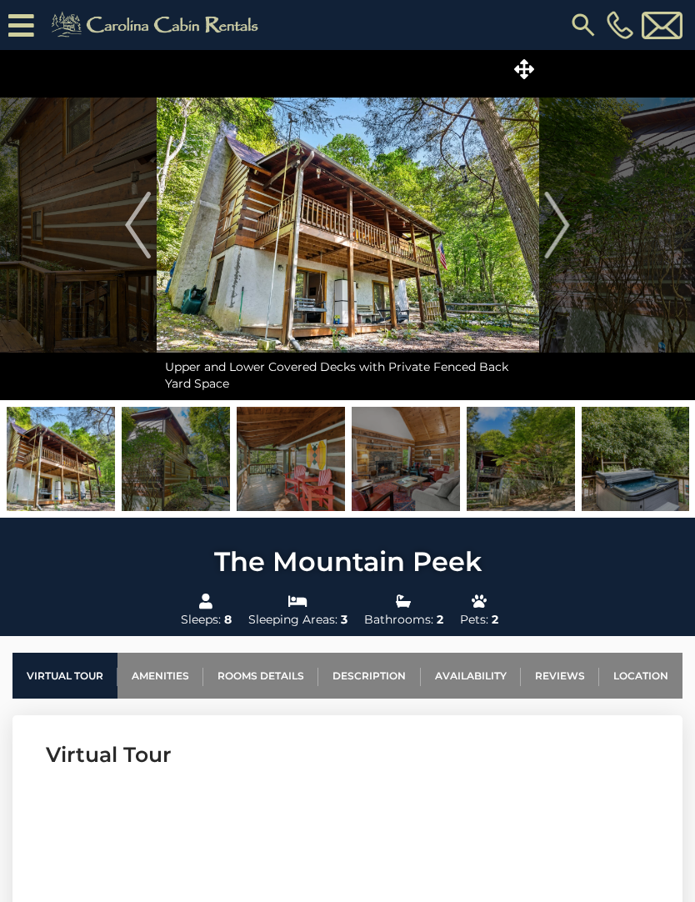
click at [567, 231] on img "Next" at bounding box center [557, 225] width 25 height 67
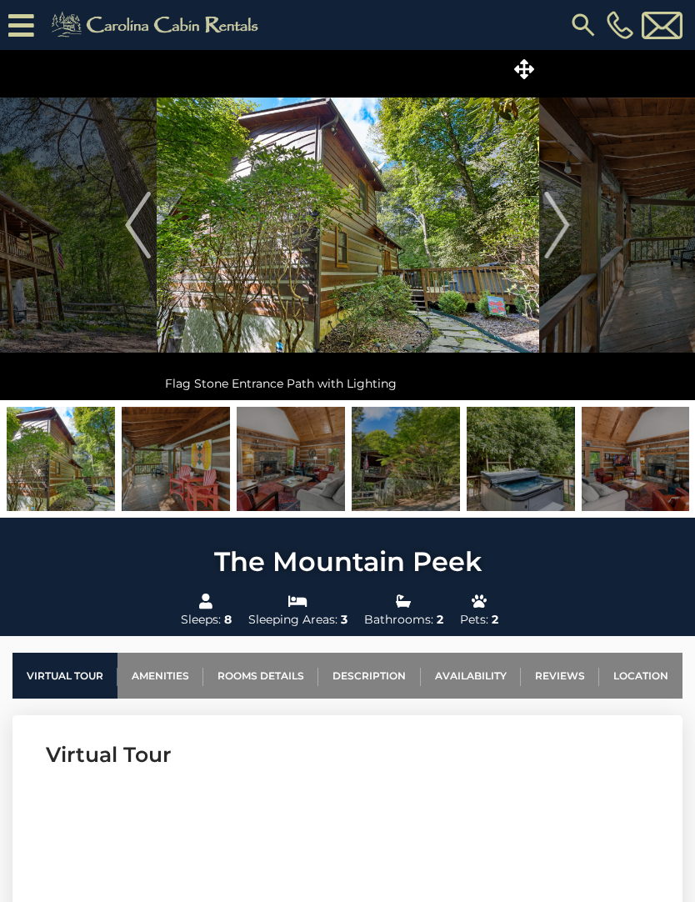
click at [566, 235] on img "Next" at bounding box center [557, 225] width 25 height 67
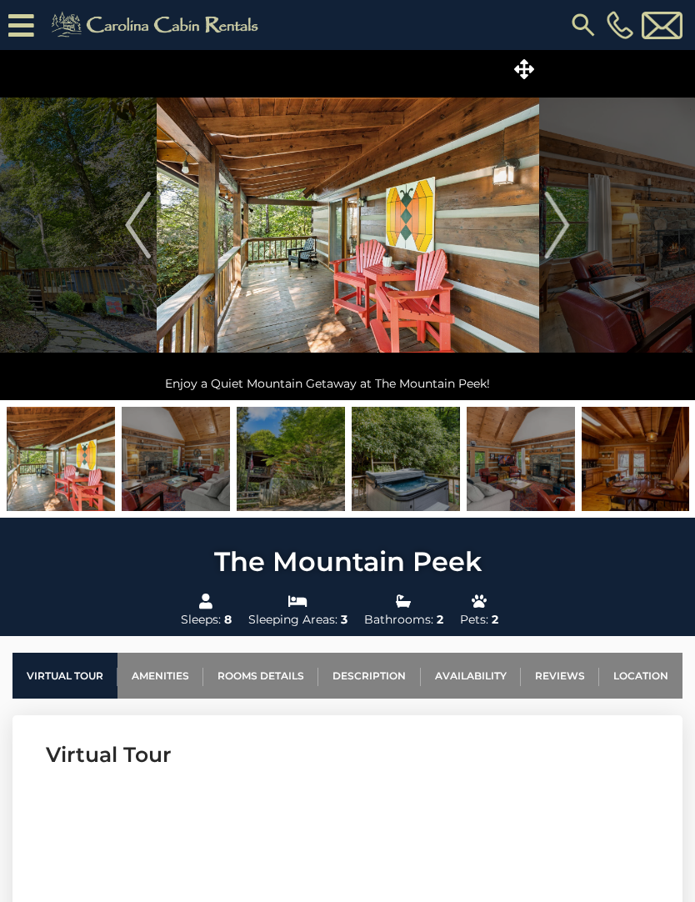
click at [564, 236] on img "Next" at bounding box center [557, 225] width 25 height 67
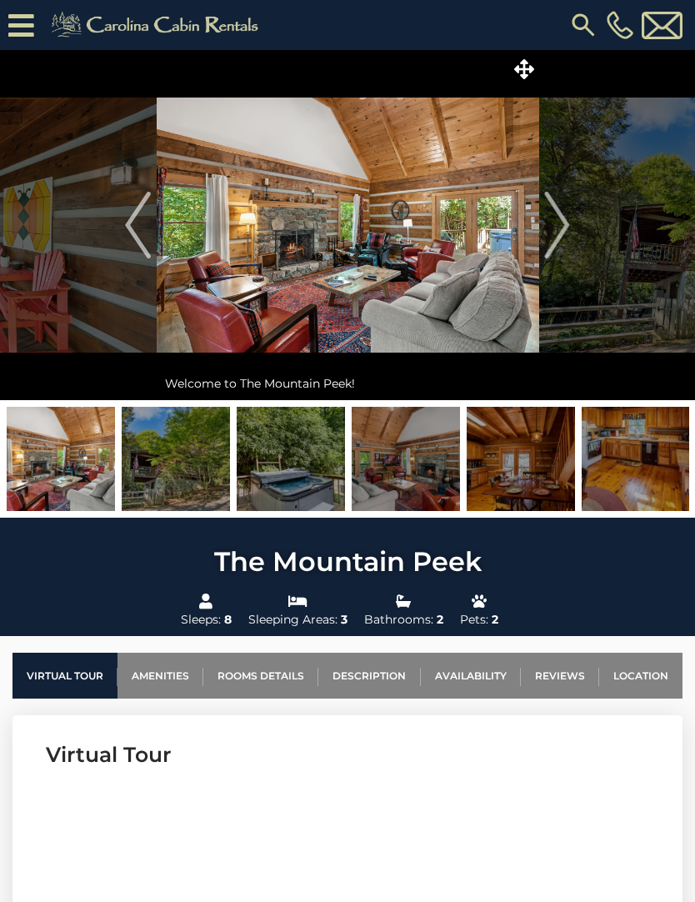
click at [569, 232] on img "Next" at bounding box center [557, 225] width 25 height 67
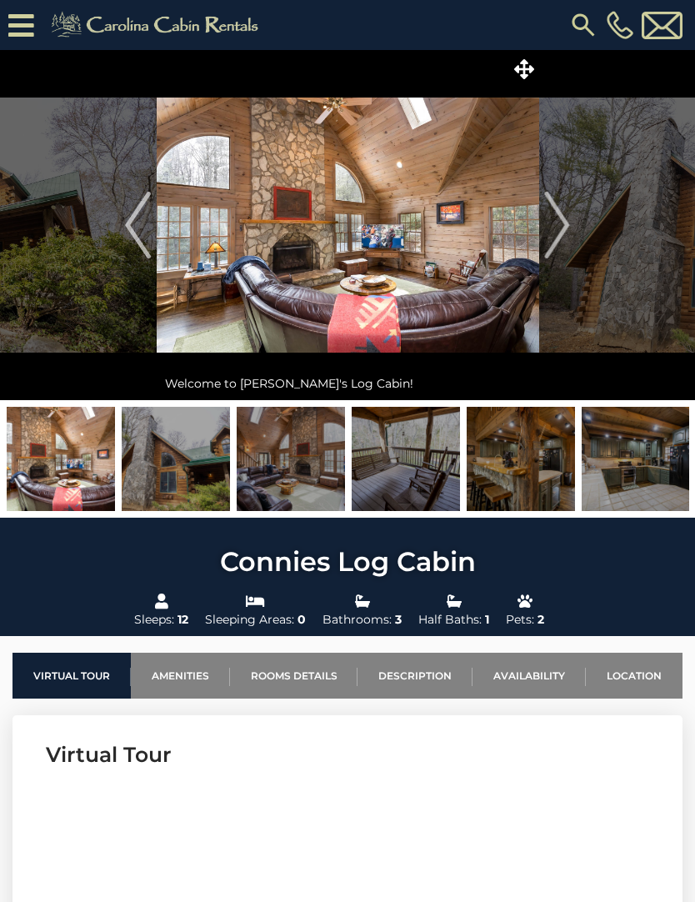
click at [568, 236] on img "Next" at bounding box center [557, 225] width 25 height 67
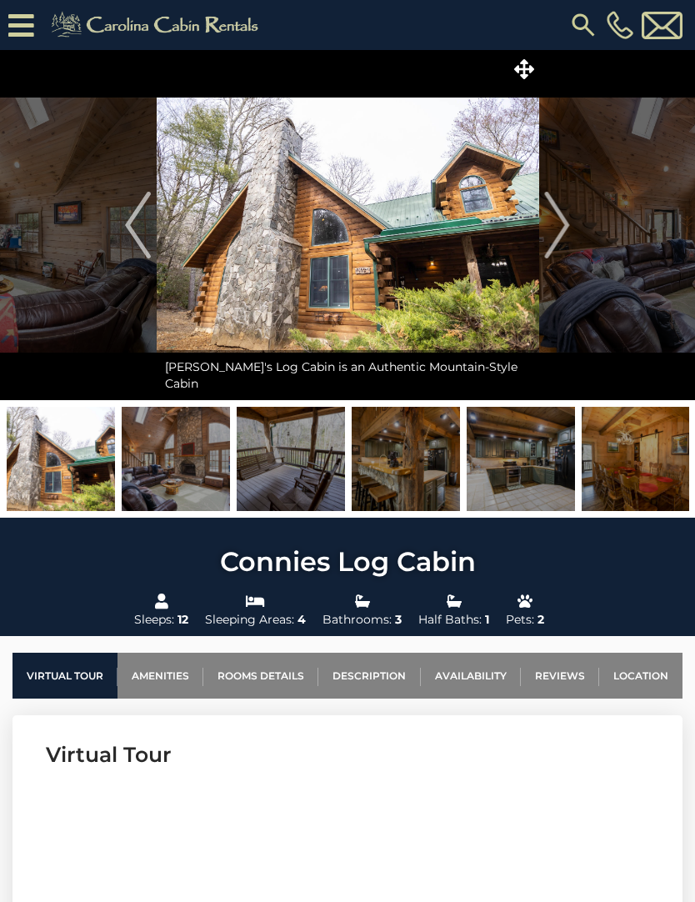
click at [567, 238] on img "Next" at bounding box center [557, 225] width 25 height 67
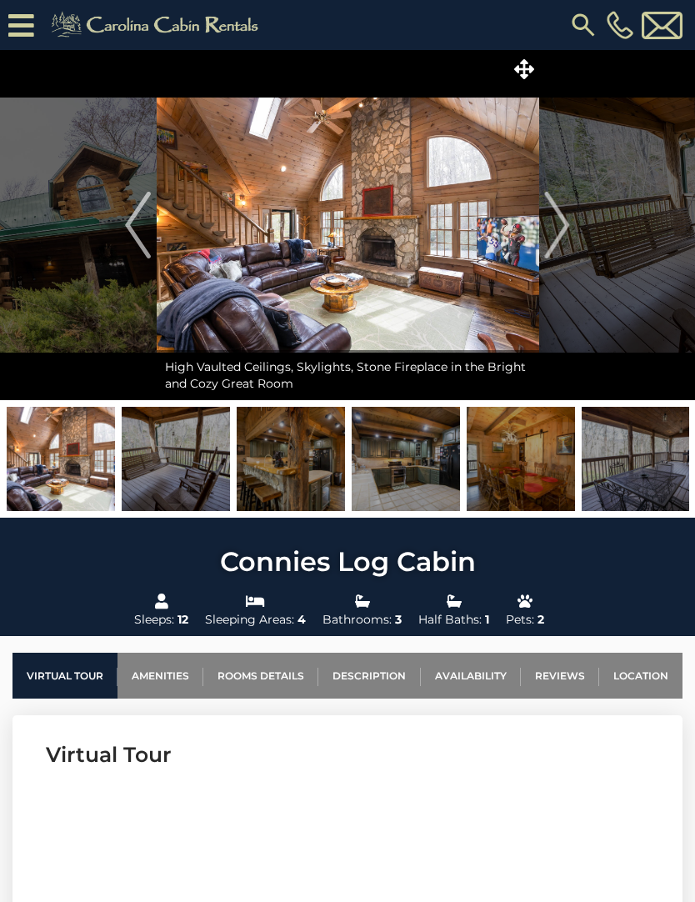
click at [564, 241] on img "Next" at bounding box center [557, 225] width 25 height 67
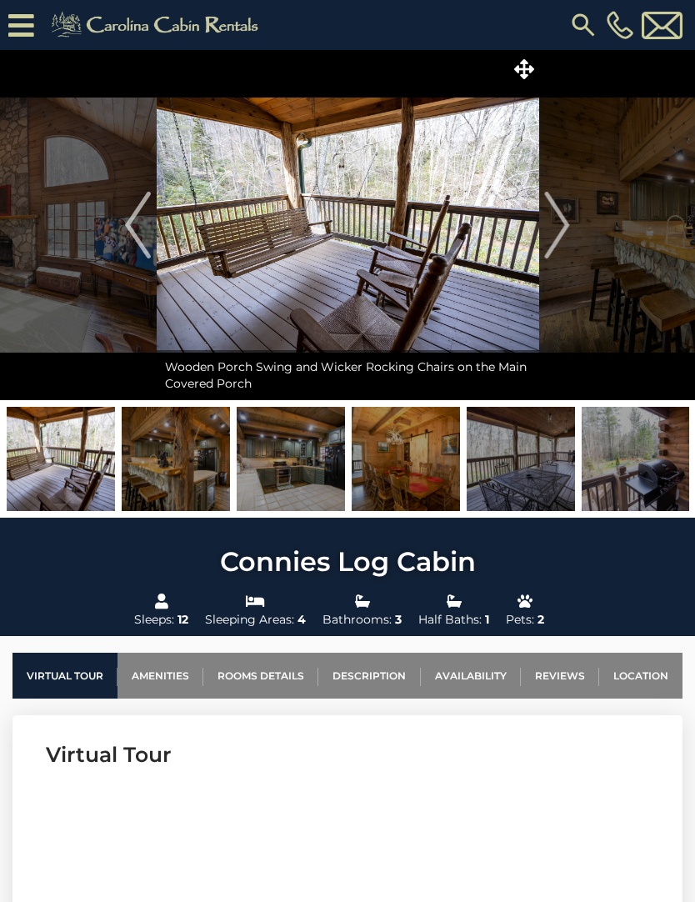
click at [563, 238] on img "Next" at bounding box center [557, 225] width 25 height 67
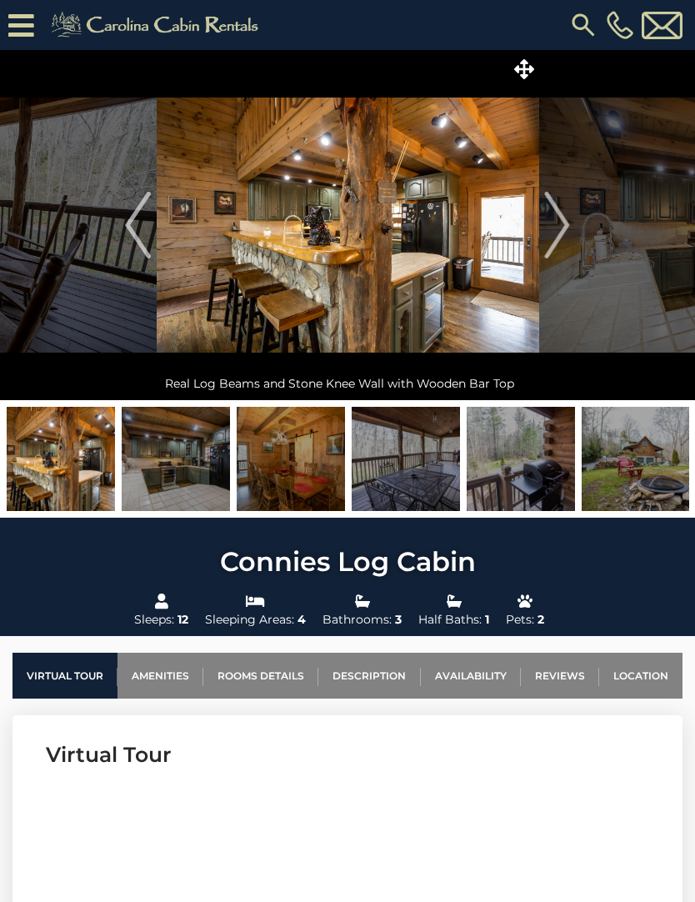
click at [566, 230] on img "Next" at bounding box center [557, 225] width 25 height 67
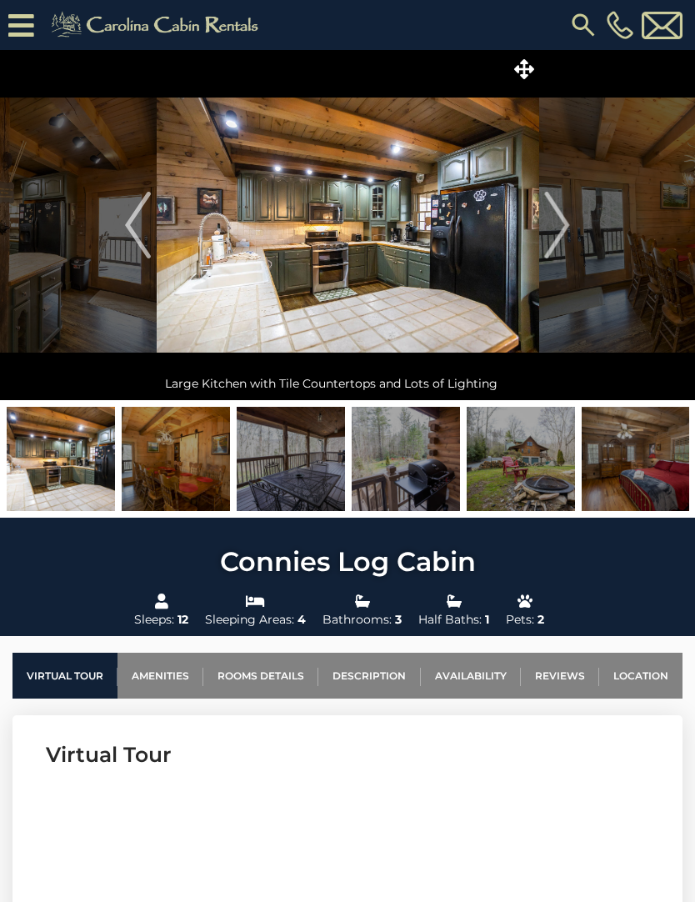
click at [567, 233] on img "Next" at bounding box center [557, 225] width 25 height 67
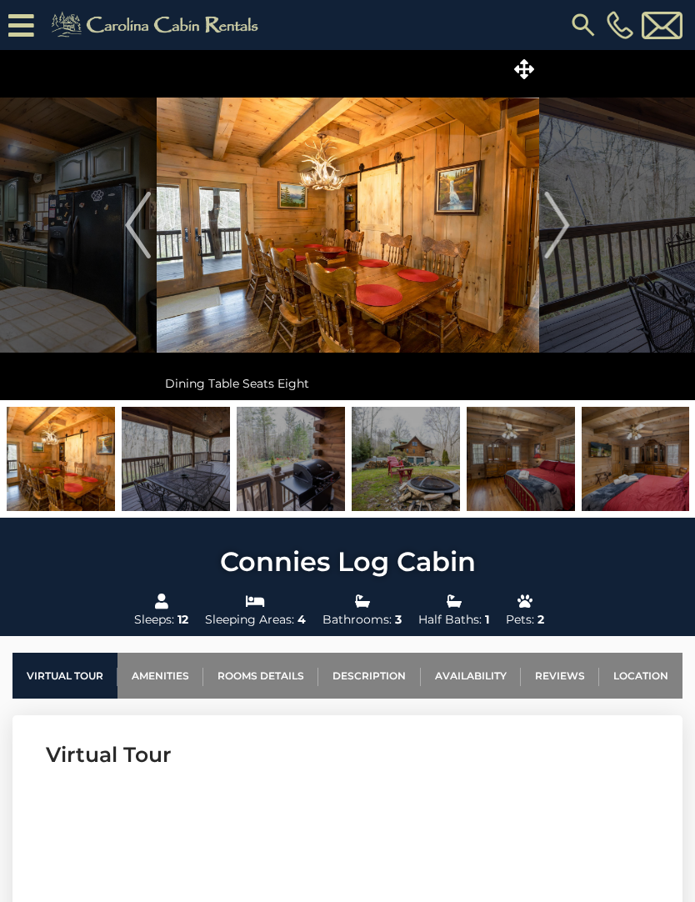
click at [571, 233] on button "Next" at bounding box center [558, 225] width 38 height 350
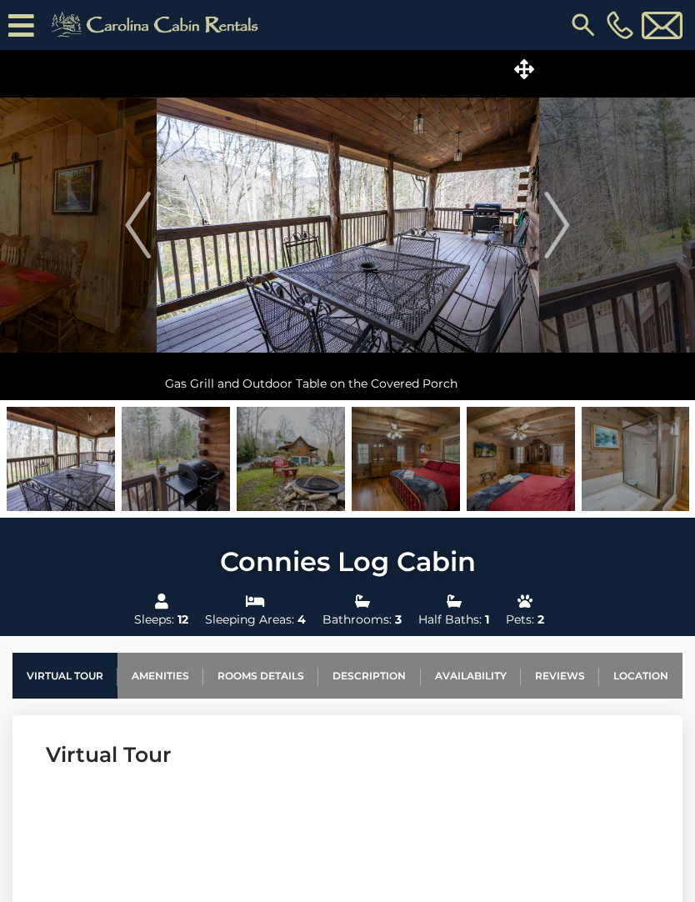
click at [559, 237] on img "Next" at bounding box center [557, 225] width 25 height 67
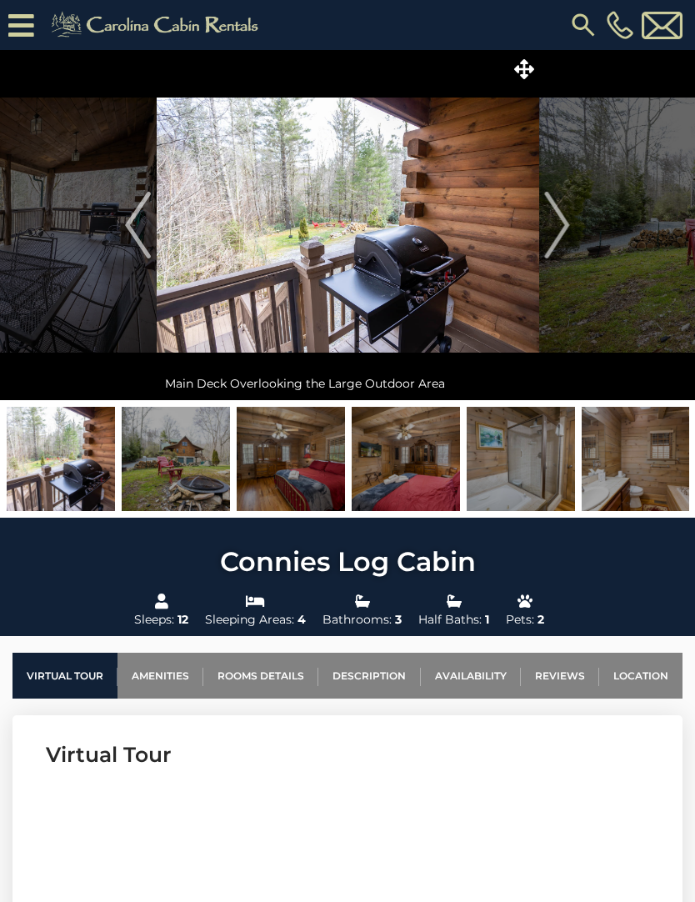
click at [566, 234] on img "Next" at bounding box center [557, 225] width 25 height 67
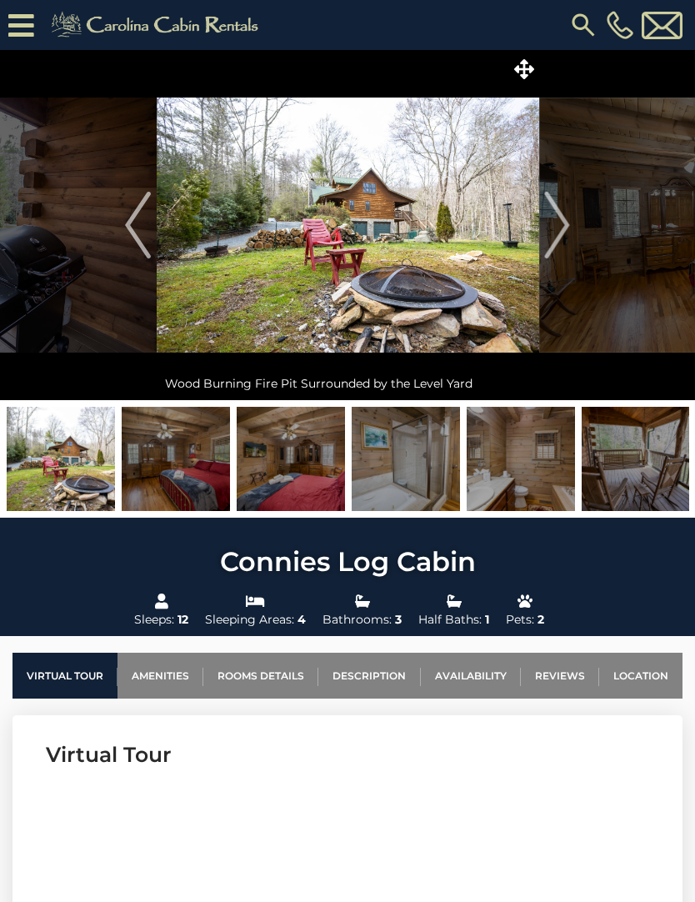
click at [574, 237] on button "Next" at bounding box center [558, 225] width 38 height 350
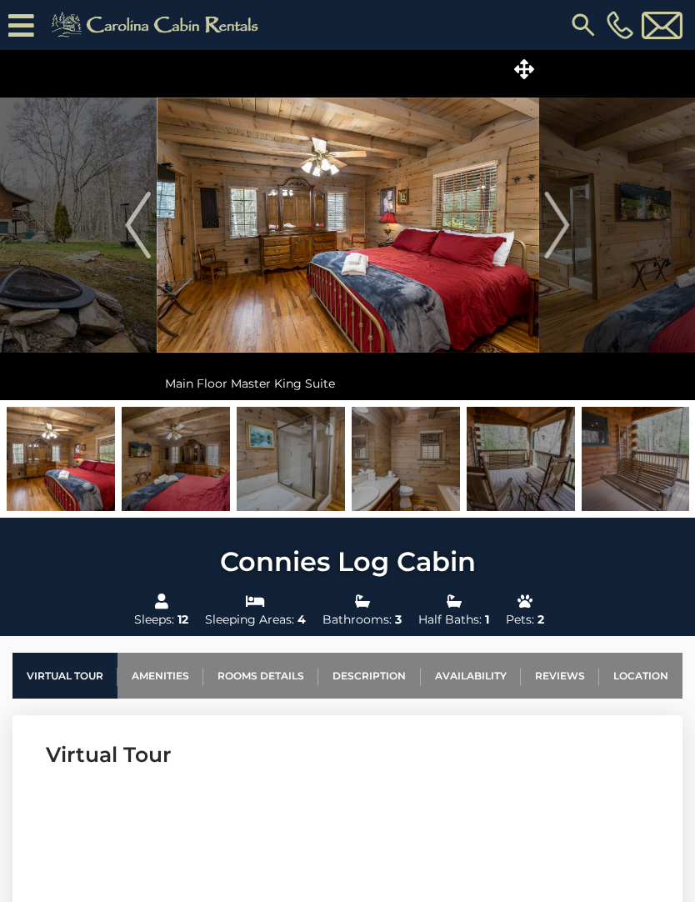
click at [566, 230] on img "Next" at bounding box center [557, 225] width 25 height 67
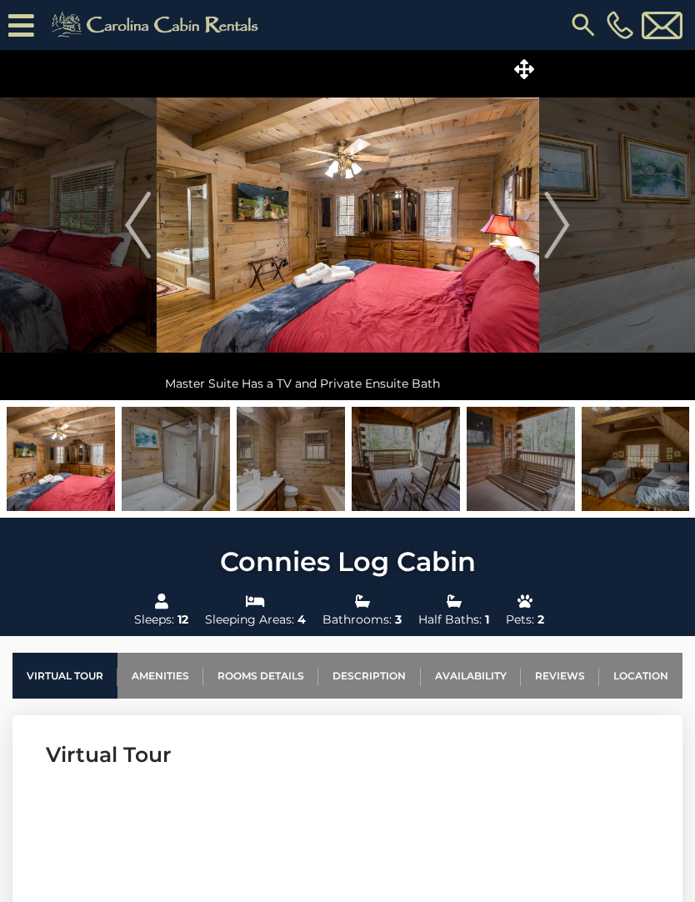
click at [566, 234] on img "Next" at bounding box center [557, 225] width 25 height 67
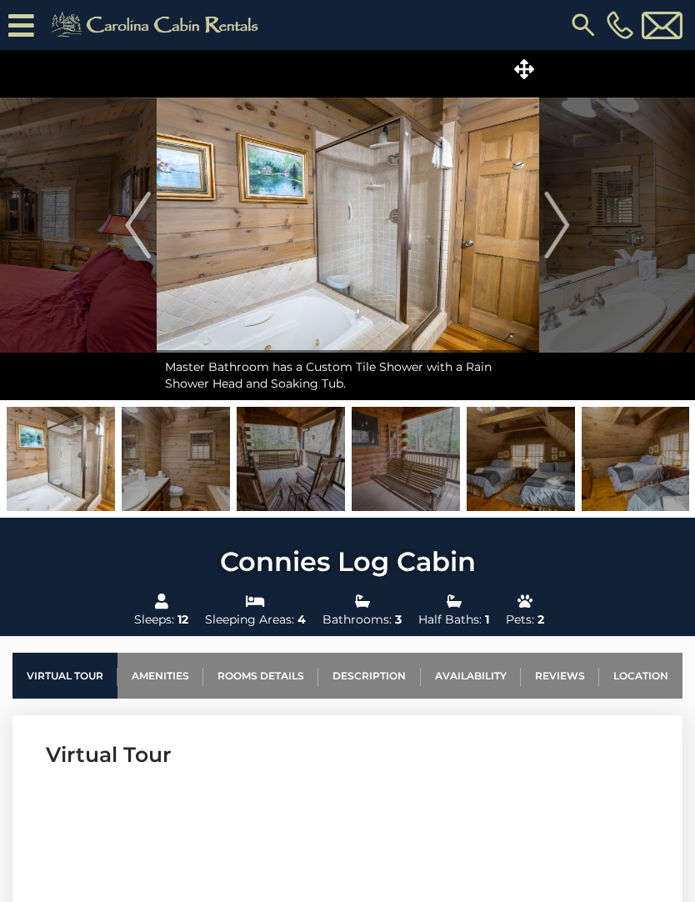
click at [566, 238] on img "Next" at bounding box center [557, 225] width 25 height 67
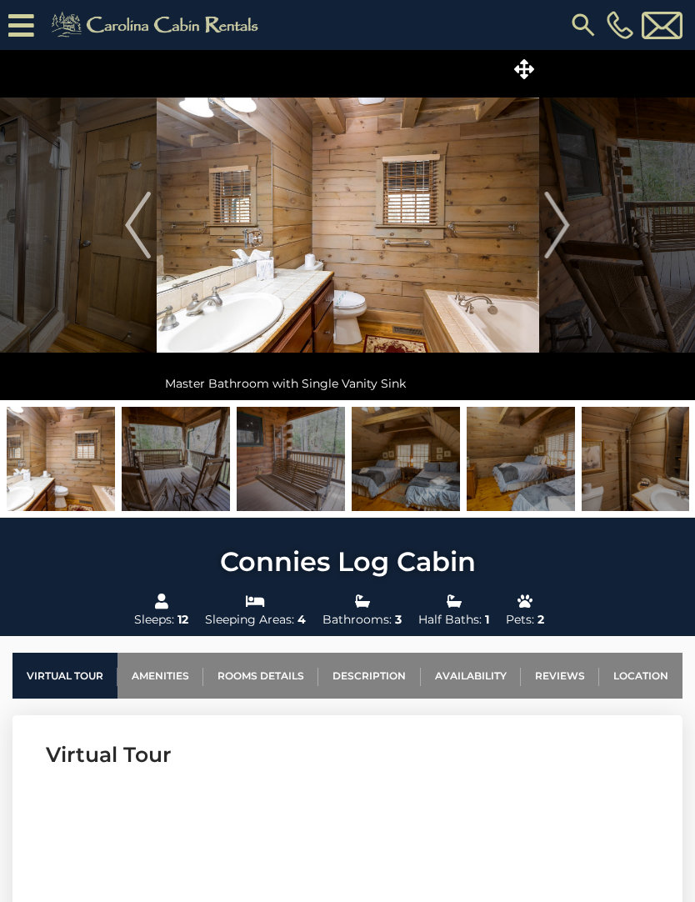
click at [551, 238] on img "Next" at bounding box center [557, 225] width 25 height 67
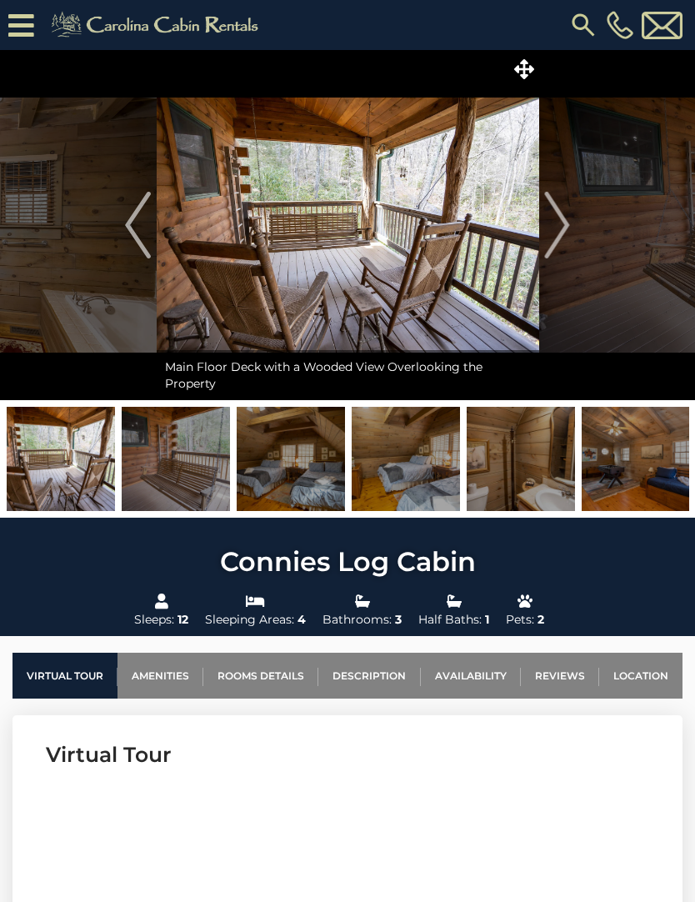
click at [562, 241] on img "Next" at bounding box center [557, 225] width 25 height 67
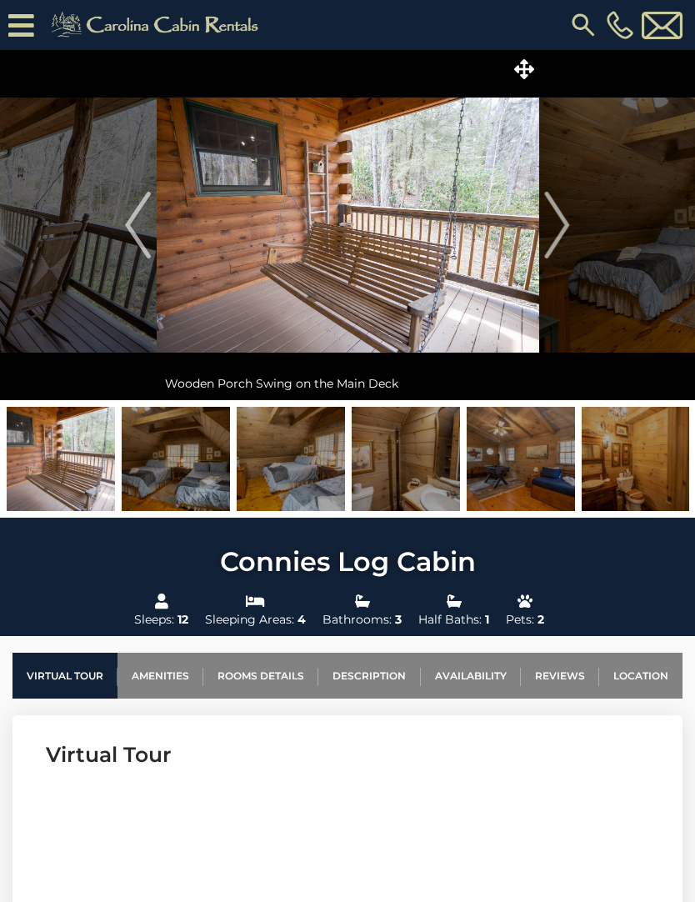
click at [547, 237] on img "Next" at bounding box center [557, 225] width 25 height 67
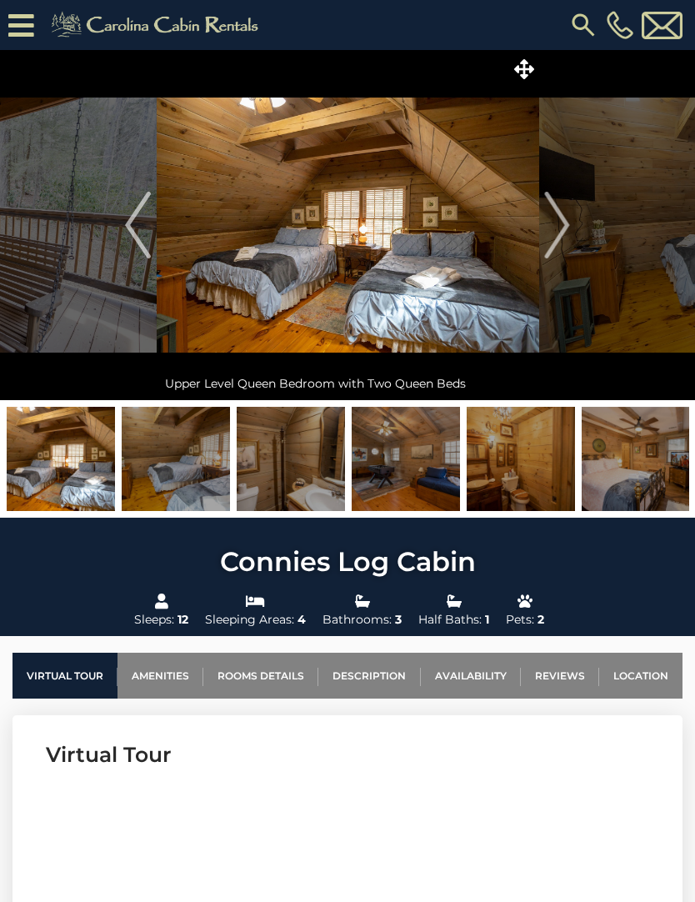
click at [549, 246] on img "Next" at bounding box center [557, 225] width 25 height 67
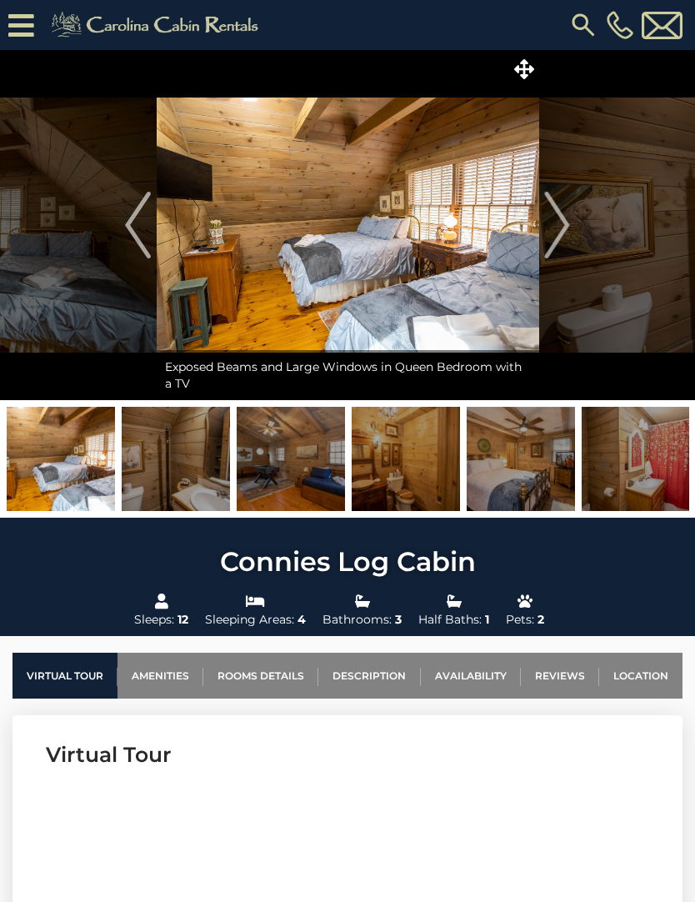
click at [555, 242] on img "Next" at bounding box center [557, 225] width 25 height 67
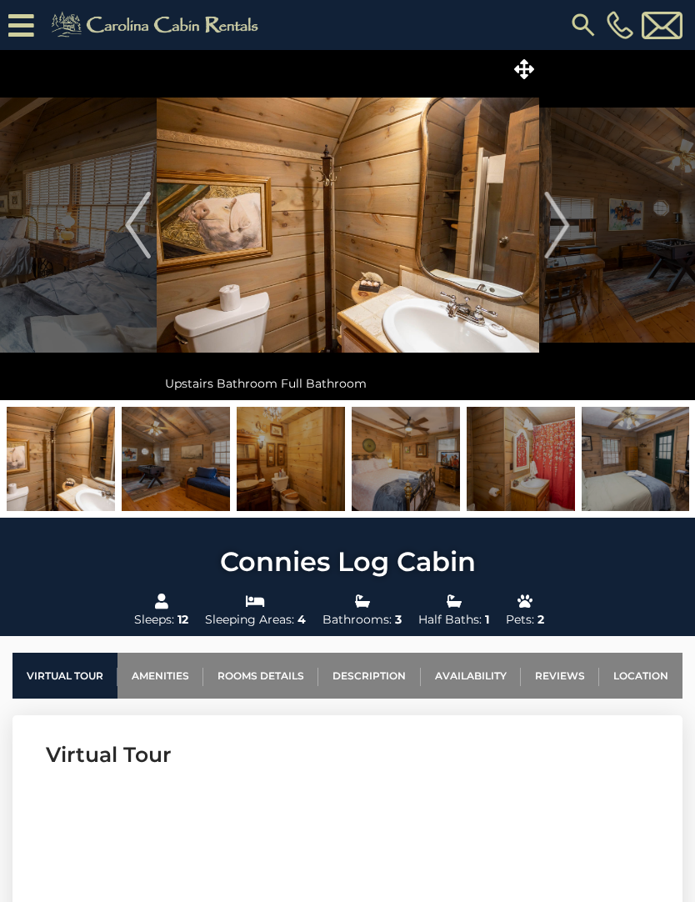
click at [556, 247] on img "Next" at bounding box center [557, 225] width 25 height 67
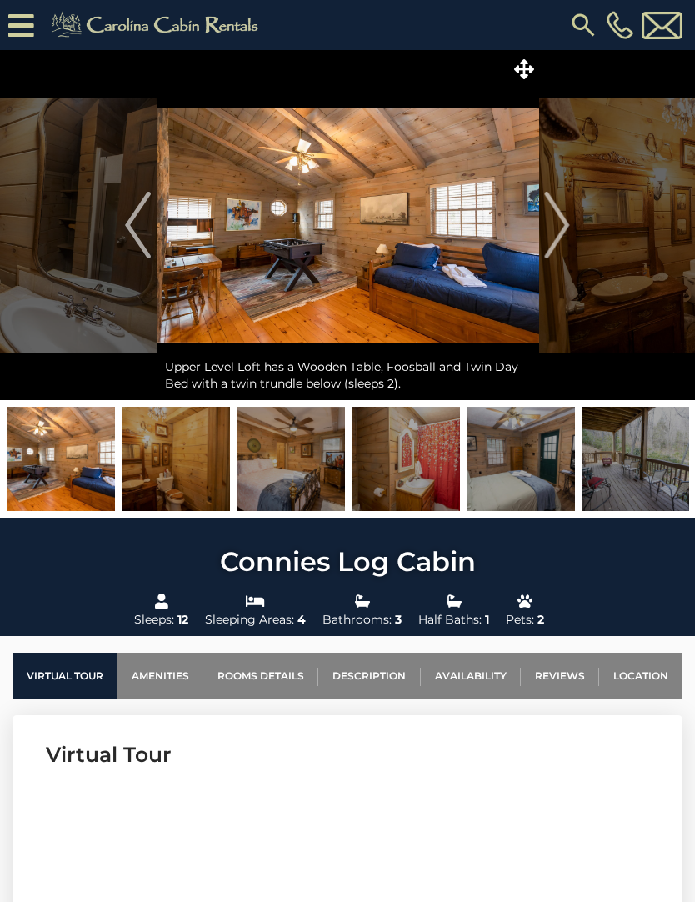
click at [567, 244] on img "Next" at bounding box center [557, 225] width 25 height 67
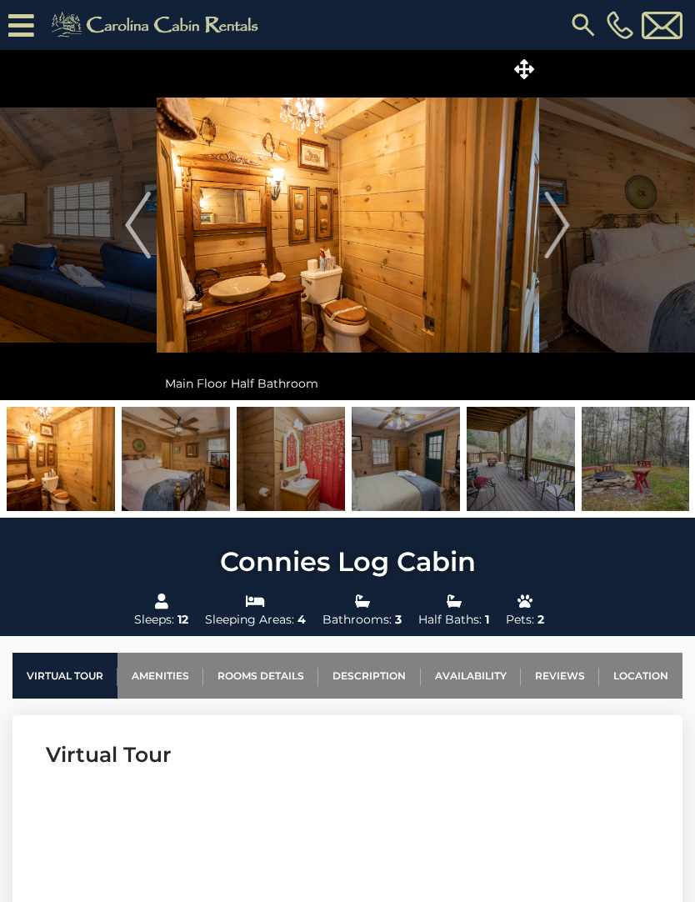
click at [565, 238] on img "Next" at bounding box center [557, 225] width 25 height 67
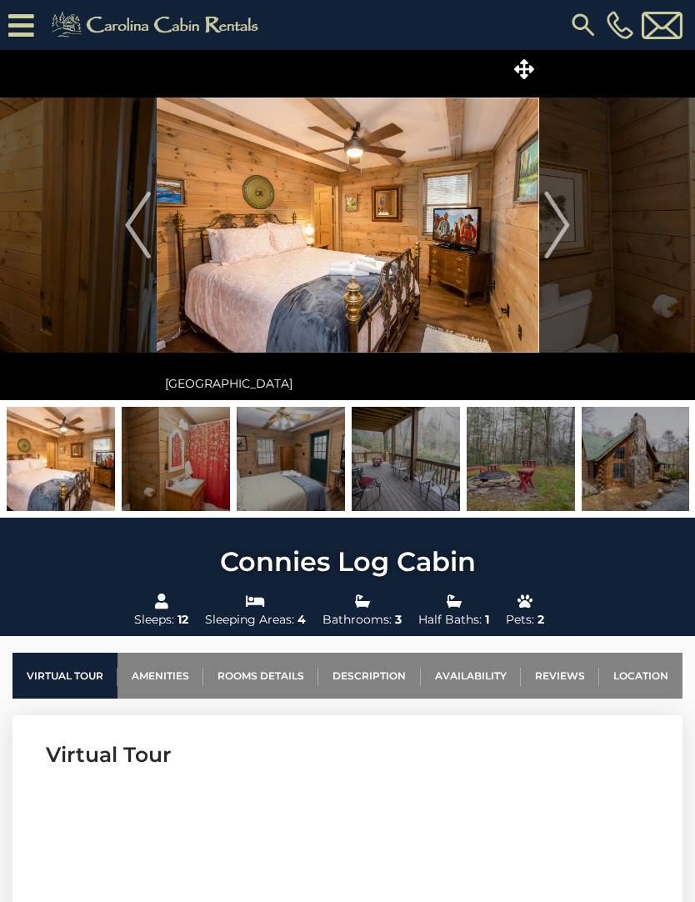
click at [567, 236] on img "Next" at bounding box center [557, 225] width 25 height 67
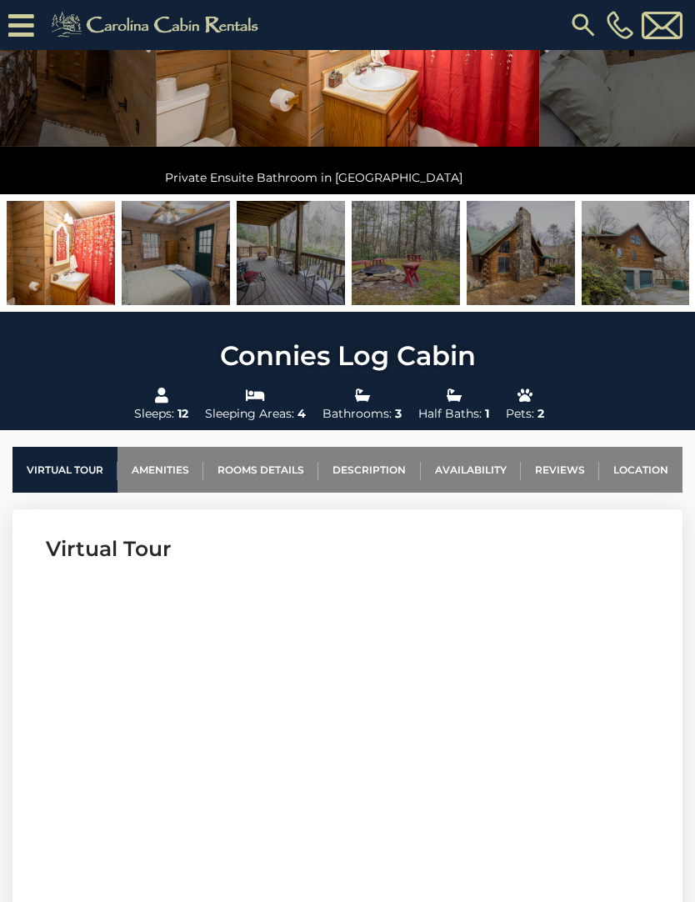
scroll to position [245, 0]
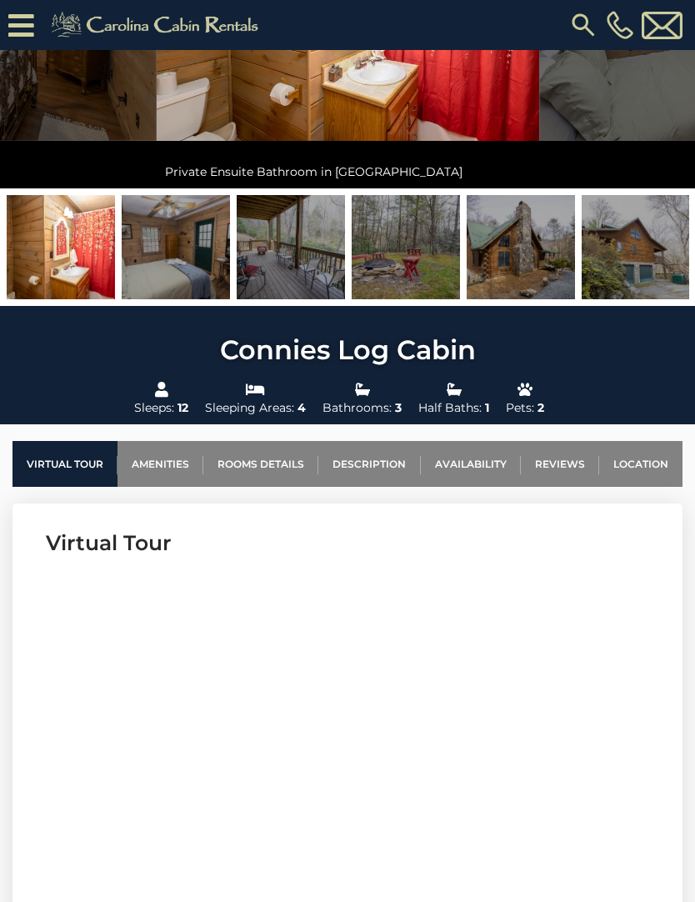
click at [523, 272] on img at bounding box center [521, 247] width 108 height 104
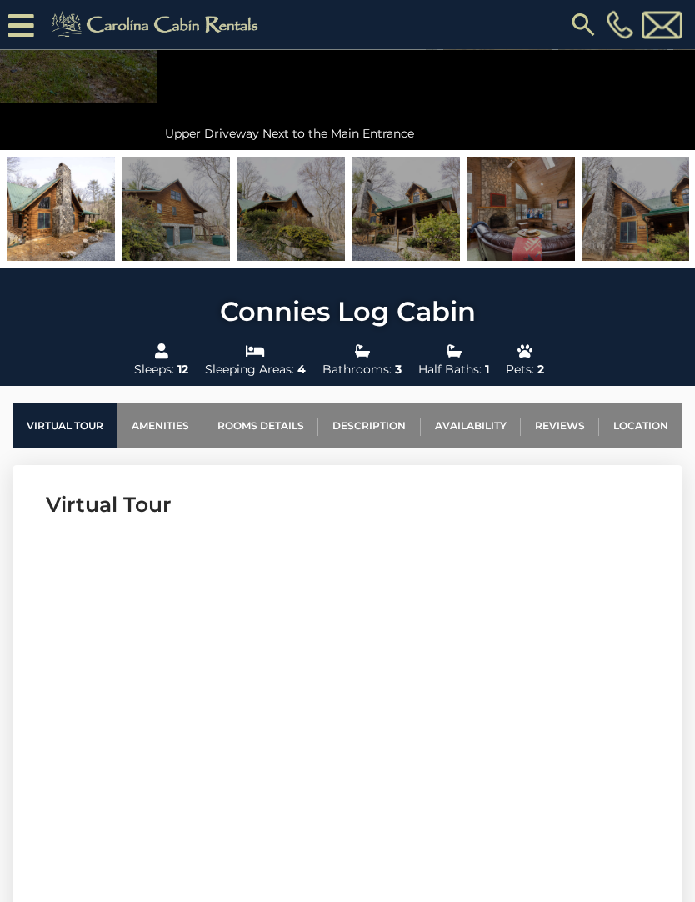
scroll to position [0, 0]
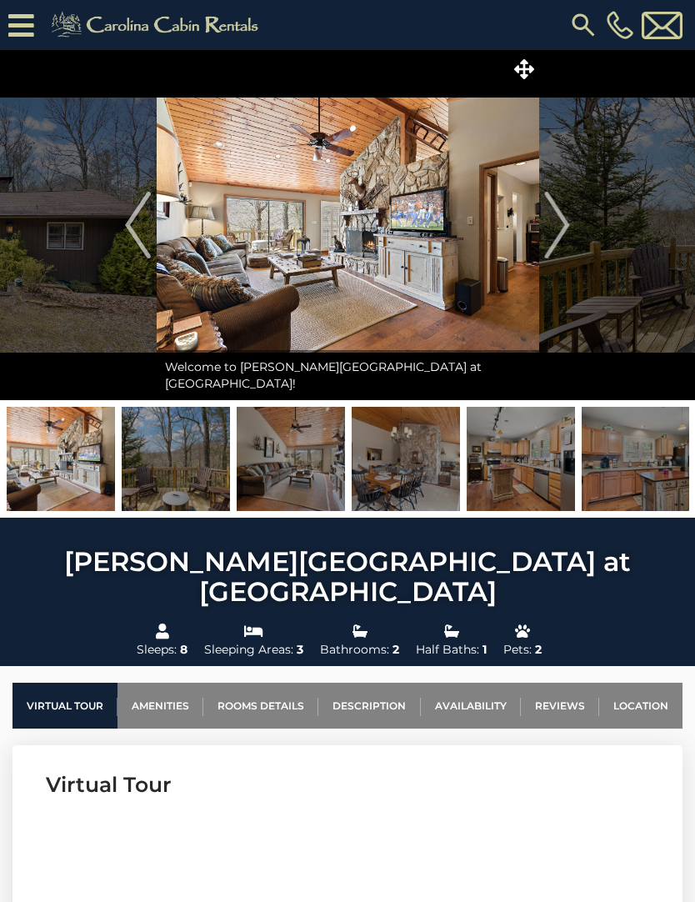
click at [563, 224] on img "Next" at bounding box center [557, 225] width 25 height 67
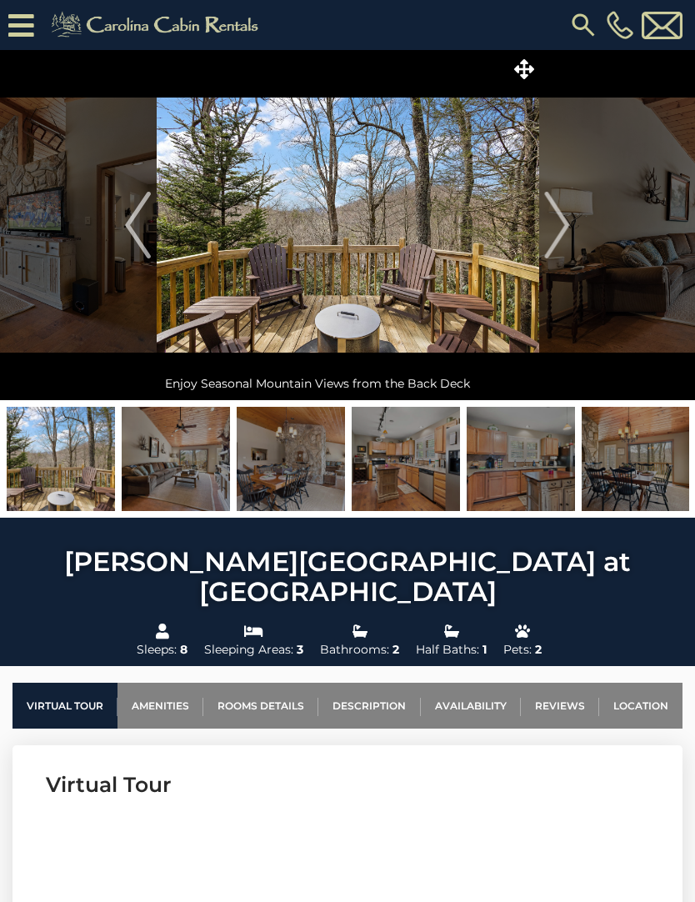
click at [573, 230] on button "Next" at bounding box center [558, 225] width 38 height 350
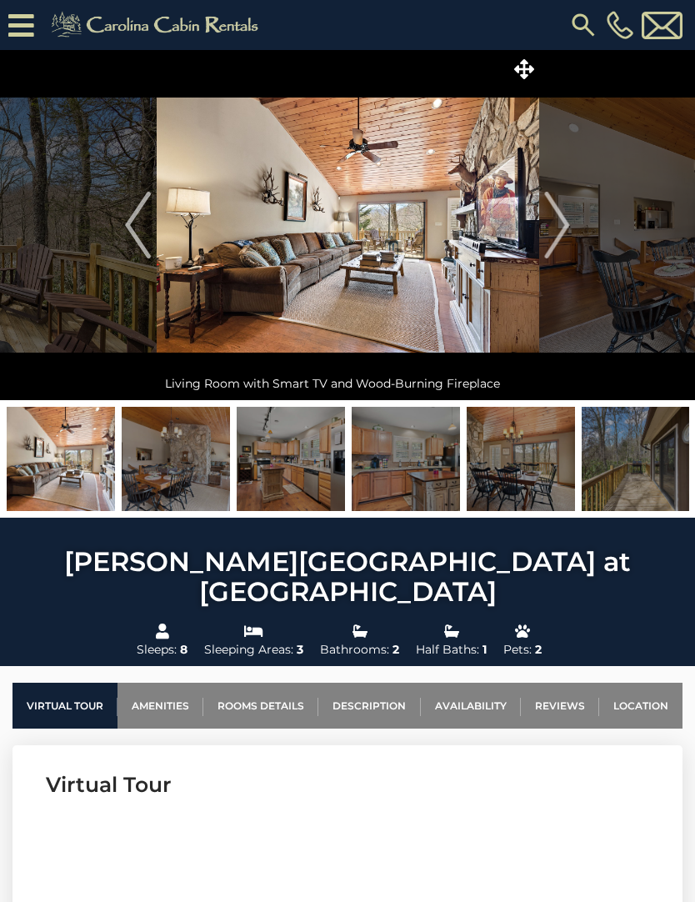
click at [573, 224] on button "Next" at bounding box center [558, 225] width 38 height 350
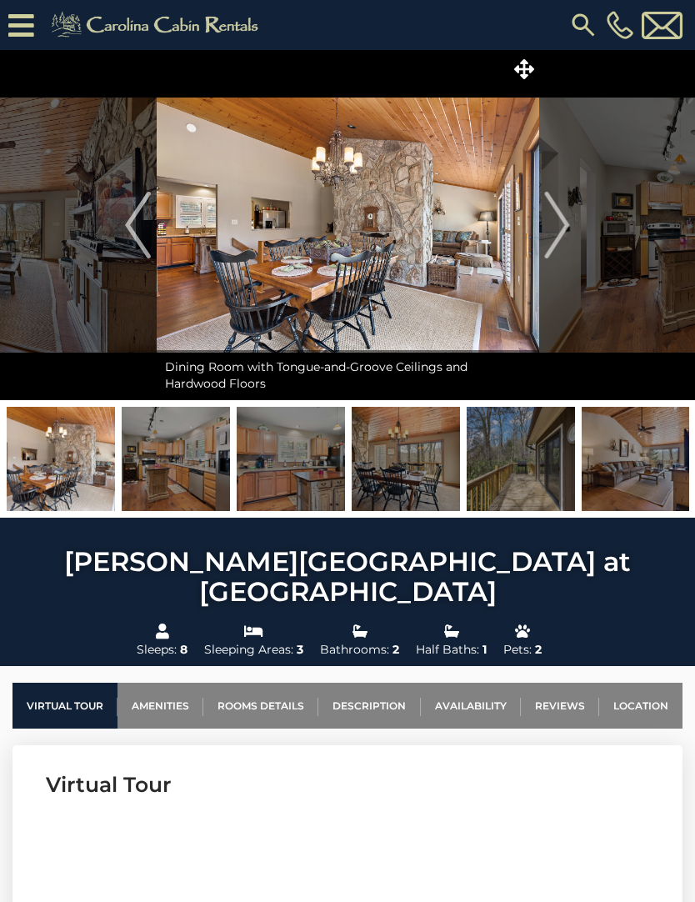
click at [570, 228] on button "Next" at bounding box center [558, 225] width 38 height 350
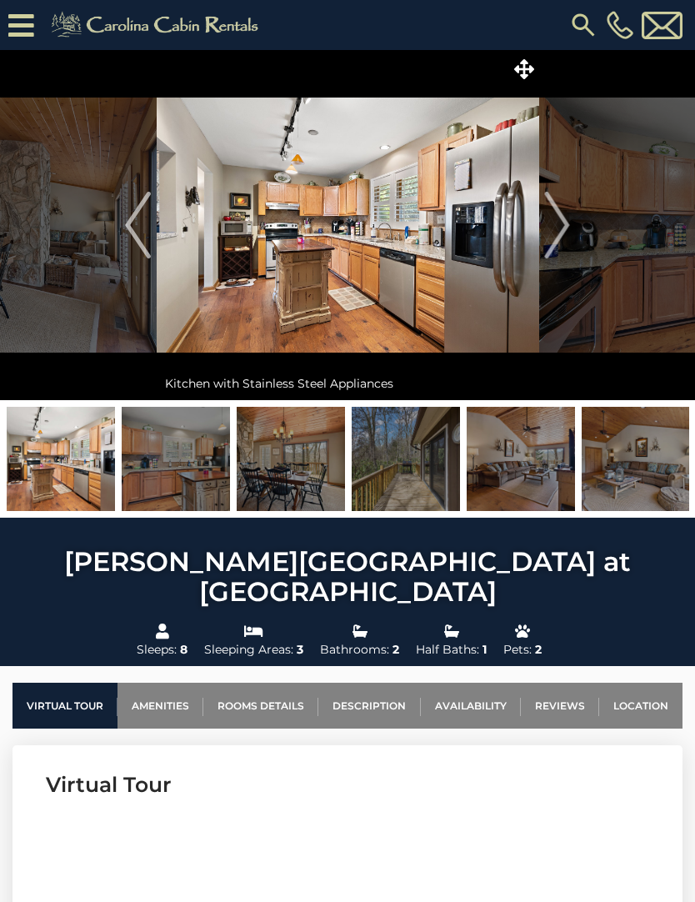
click at [558, 233] on img "Next" at bounding box center [557, 225] width 25 height 67
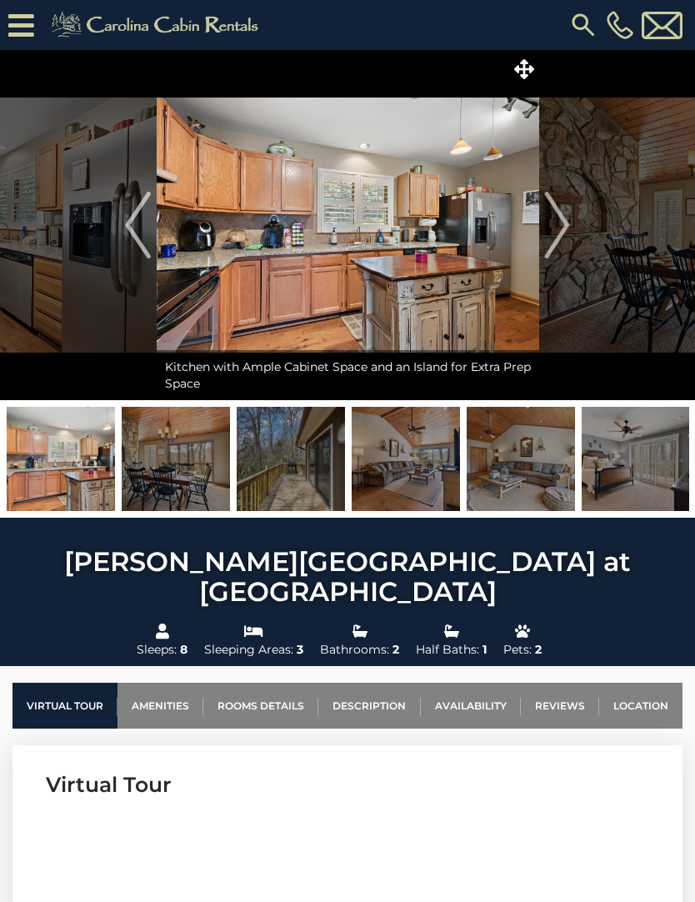
click at [568, 213] on img "Next" at bounding box center [557, 225] width 25 height 67
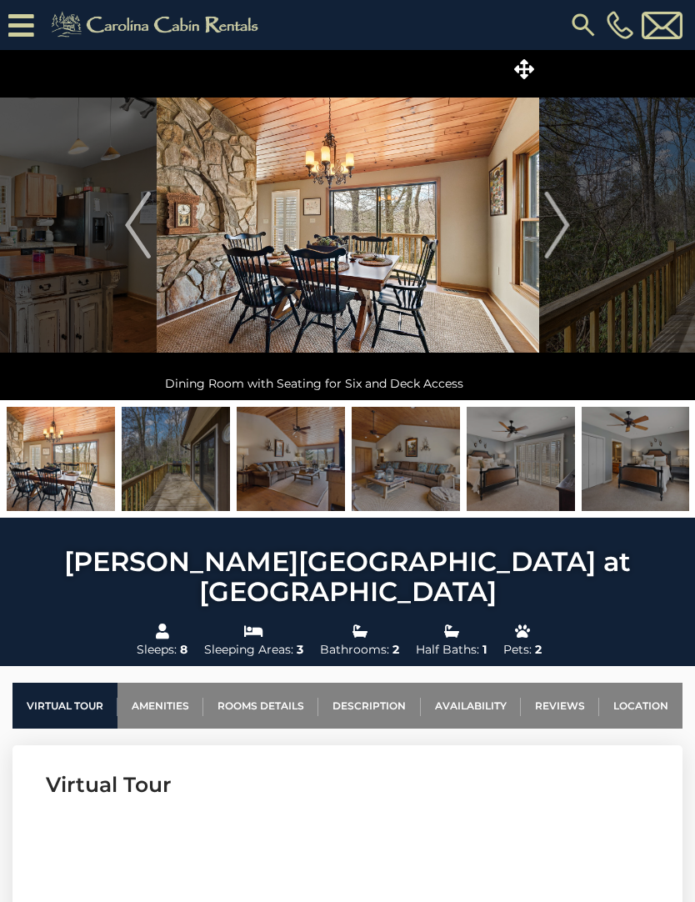
click at [568, 228] on img "Next" at bounding box center [557, 225] width 25 height 67
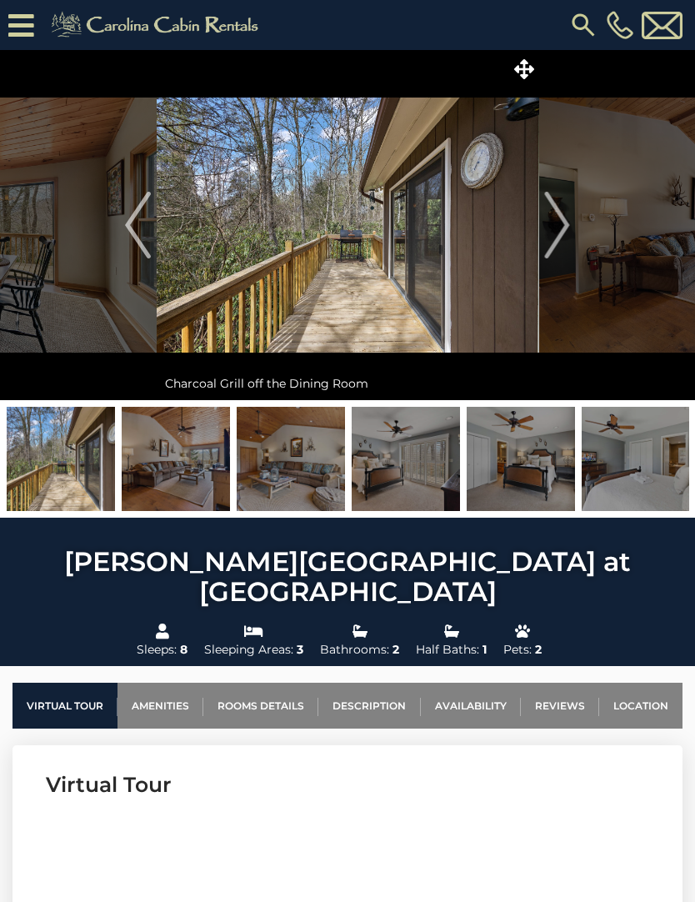
click at [573, 224] on button "Next" at bounding box center [558, 225] width 38 height 350
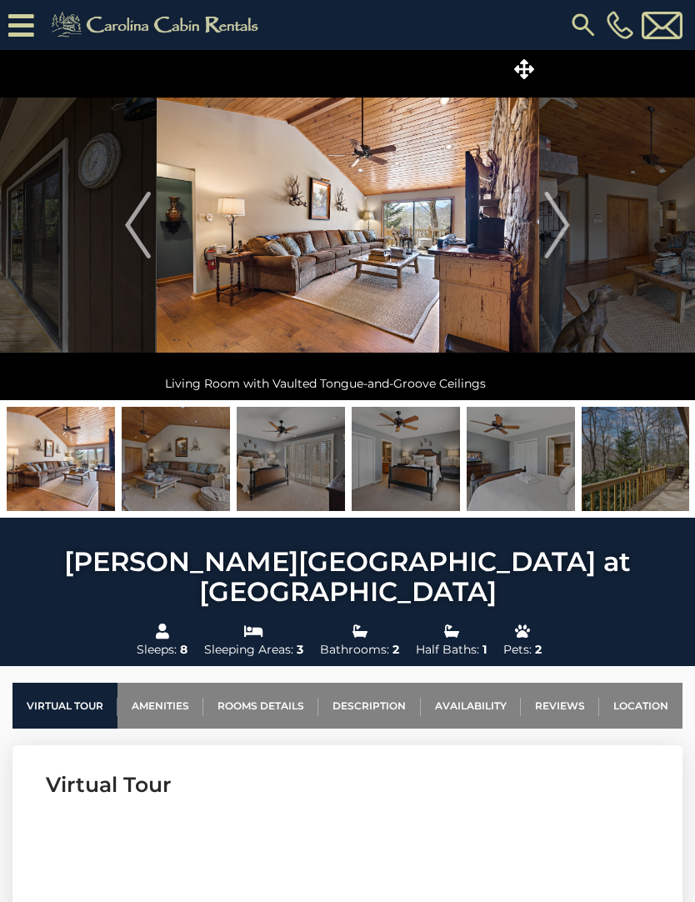
click at [569, 231] on img "Next" at bounding box center [557, 225] width 25 height 67
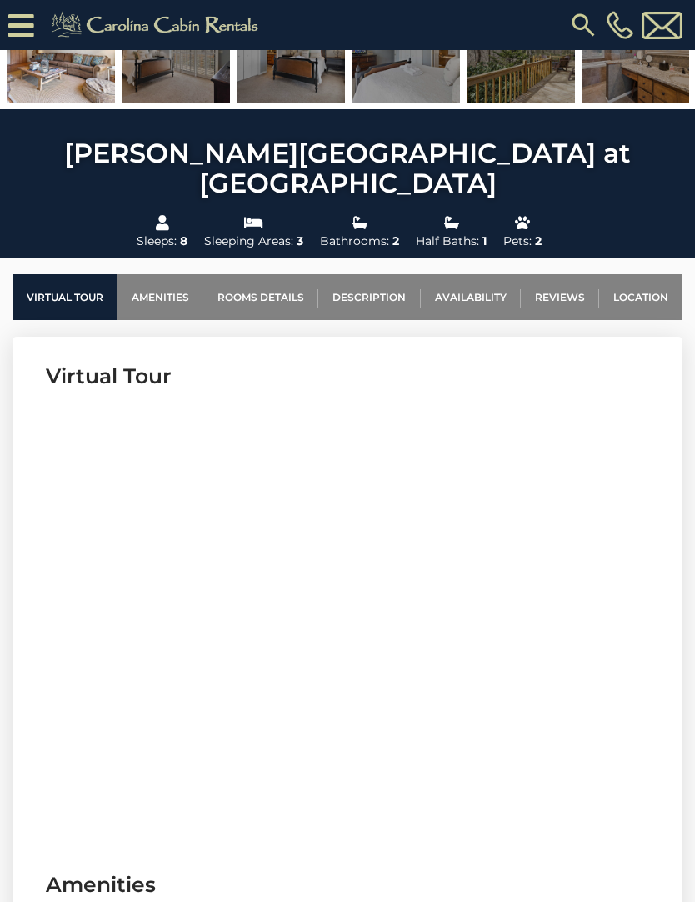
scroll to position [441, 0]
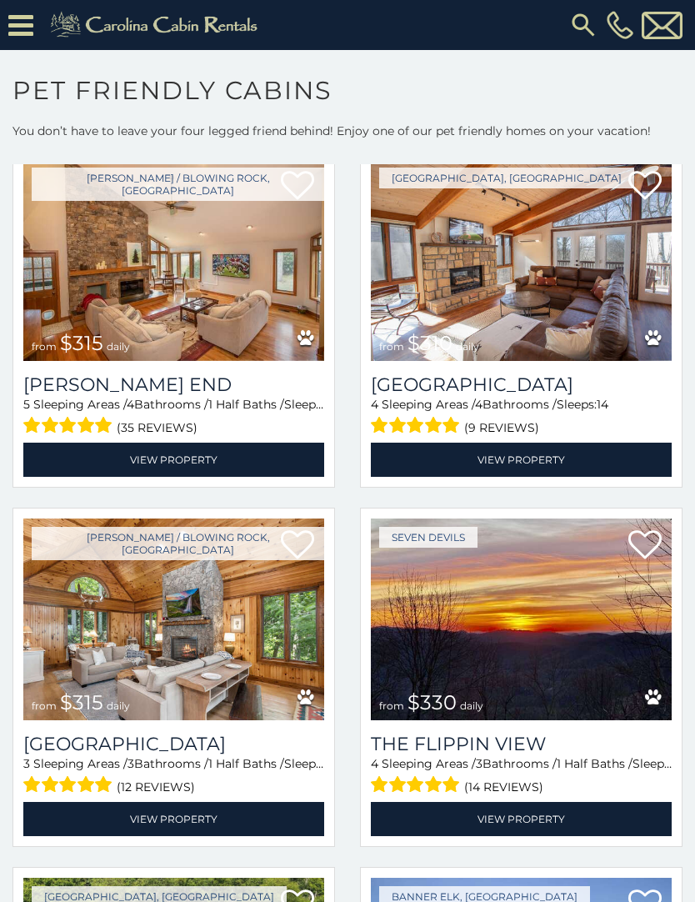
scroll to position [1166, 0]
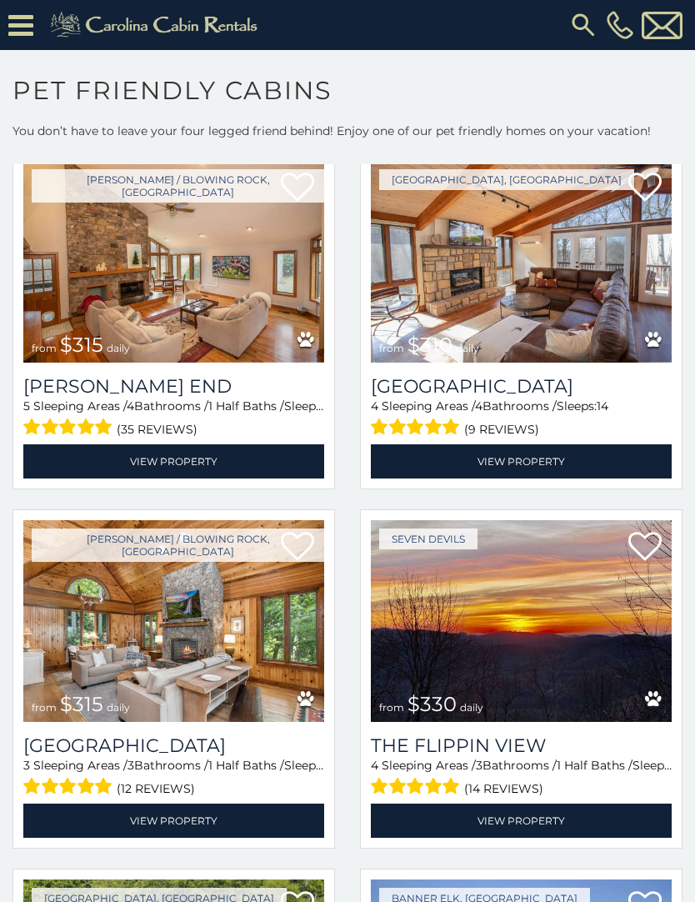
click at [218, 660] on img at bounding box center [173, 621] width 301 height 202
click at [233, 823] on link "View Property" at bounding box center [173, 821] width 301 height 34
click at [263, 694] on img at bounding box center [173, 621] width 301 height 202
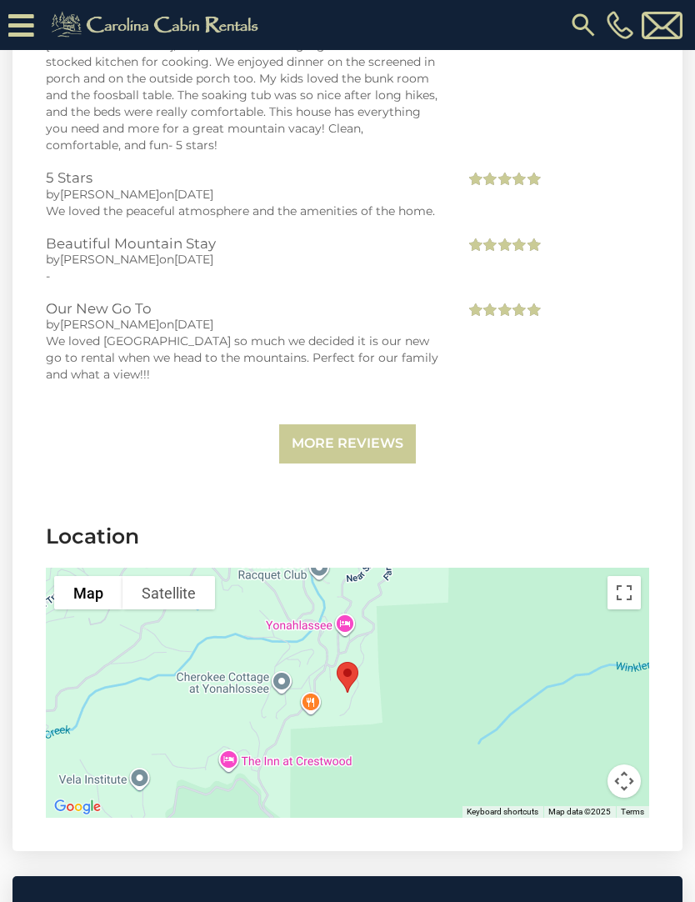
scroll to position [4186, 0]
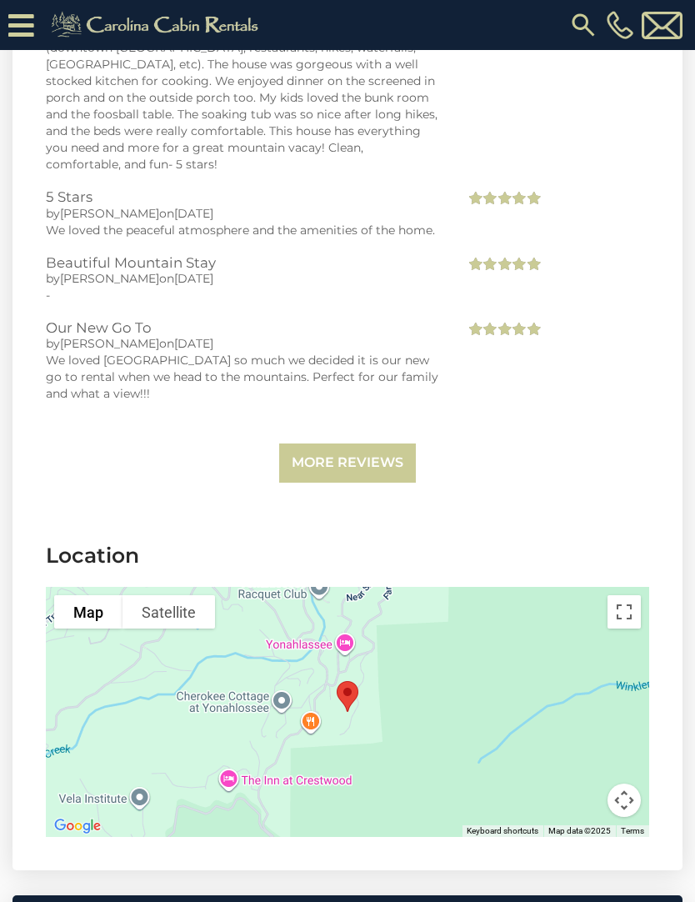
click at [368, 444] on link "More Reviews" at bounding box center [347, 463] width 137 height 39
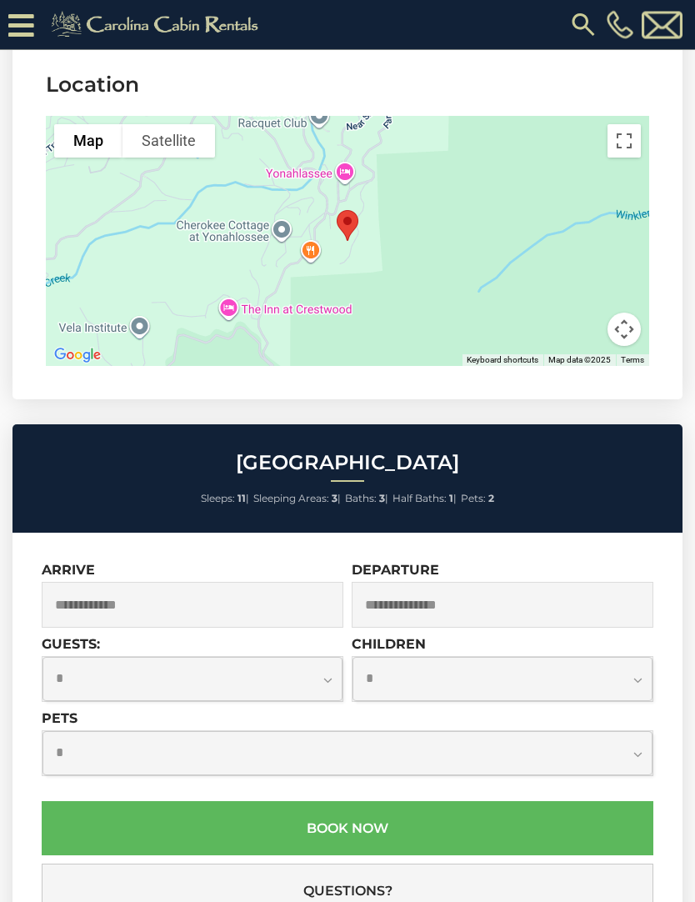
scroll to position [5500, 0]
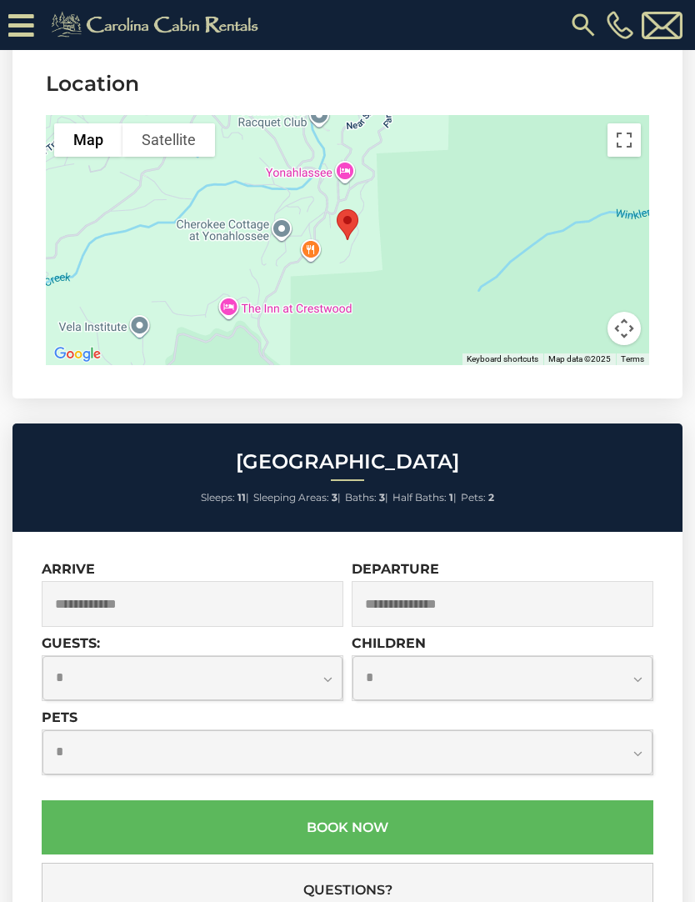
click at [245, 581] on input "text" at bounding box center [193, 604] width 302 height 46
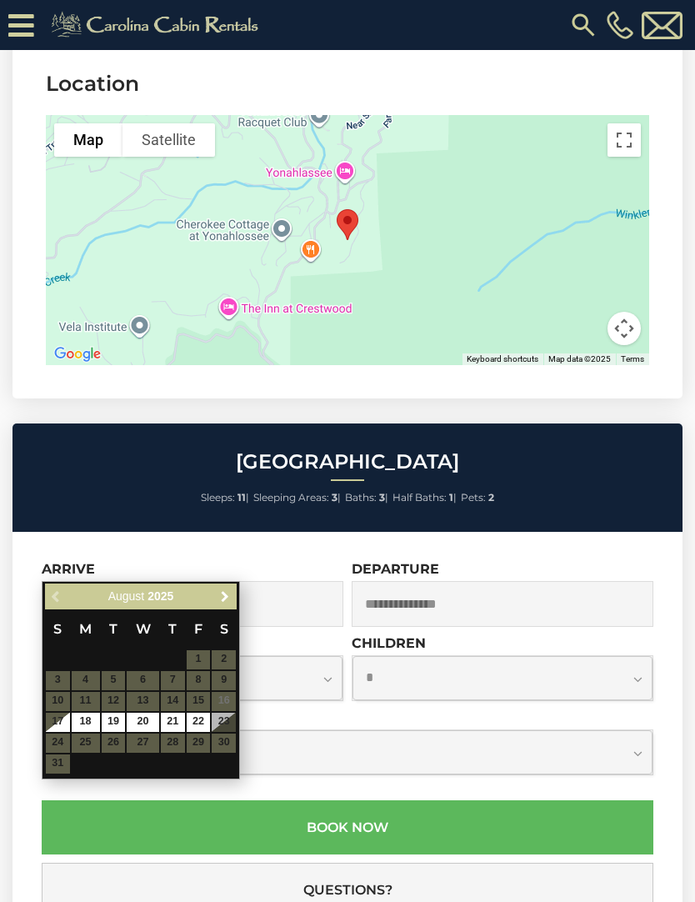
click at [225, 605] on link "Next" at bounding box center [224, 596] width 21 height 21
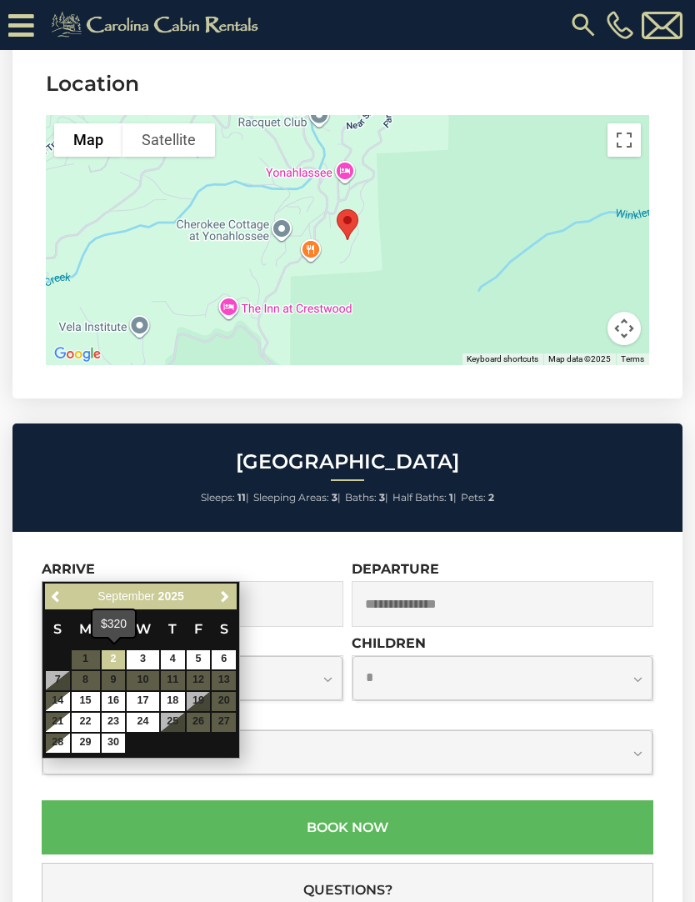
click at [117, 655] on link "2" at bounding box center [114, 659] width 24 height 19
type input "**********"
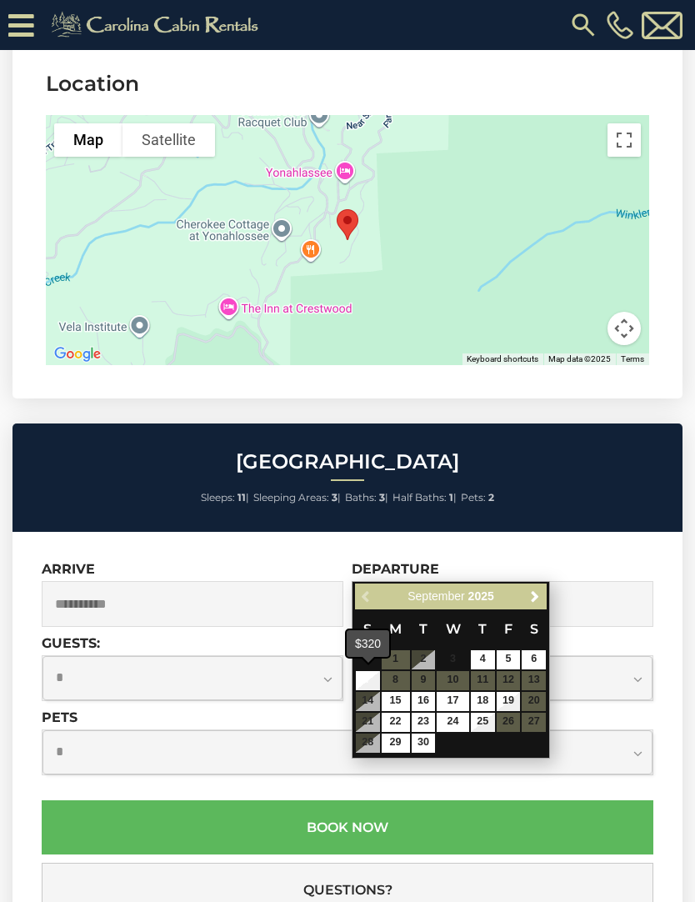
click at [369, 684] on link "7" at bounding box center [368, 680] width 24 height 19
type input "**********"
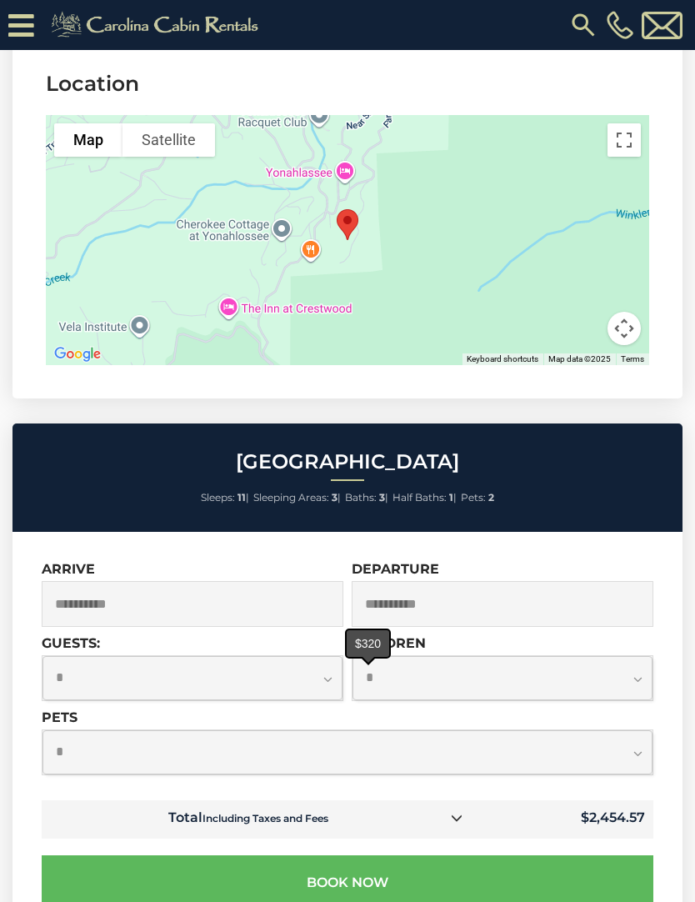
click at [320, 656] on select "**********" at bounding box center [193, 678] width 300 height 44
select select "*"
click at [623, 730] on select "**********" at bounding box center [348, 752] width 610 height 44
select select "*"
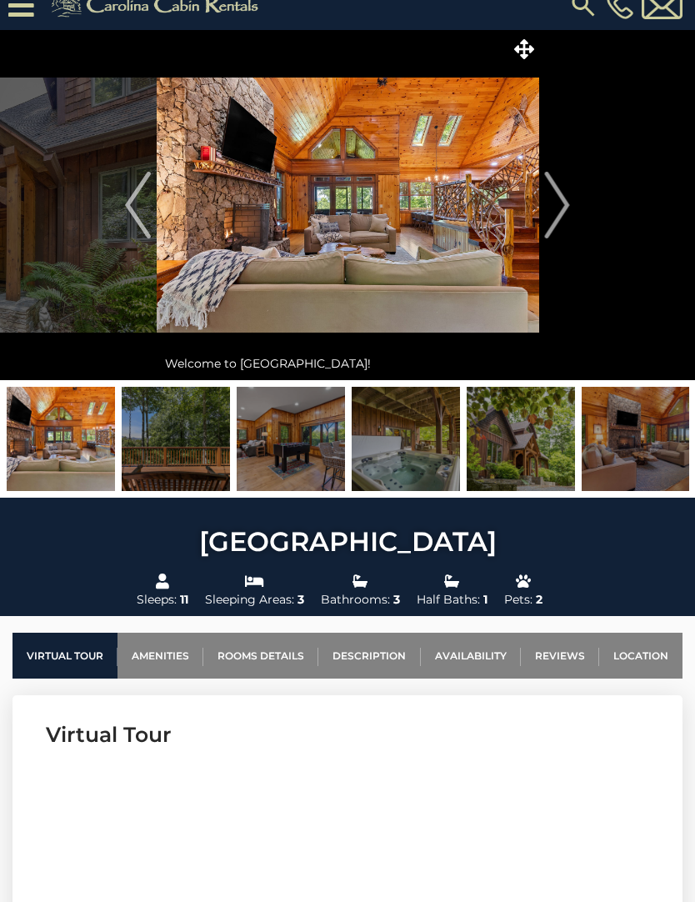
scroll to position [0, 0]
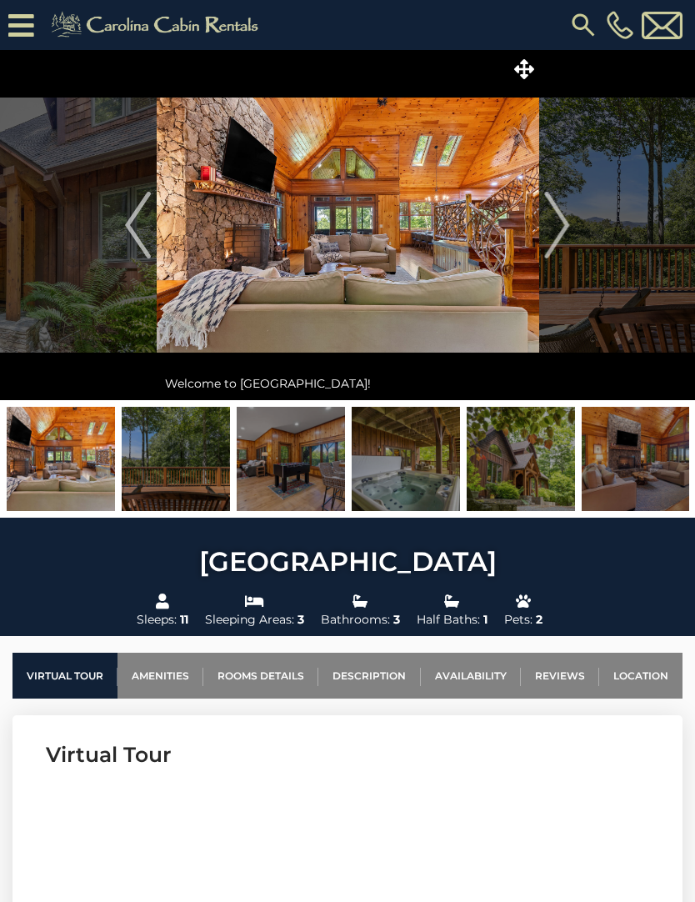
click at [556, 224] on img "Next" at bounding box center [557, 225] width 25 height 67
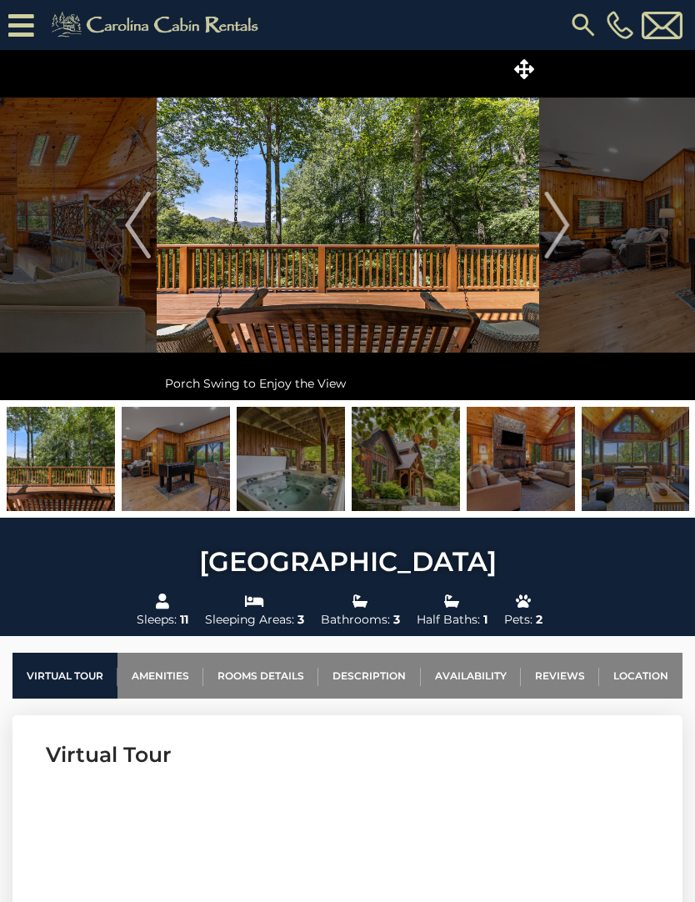
click at [563, 222] on img "Next" at bounding box center [557, 225] width 25 height 67
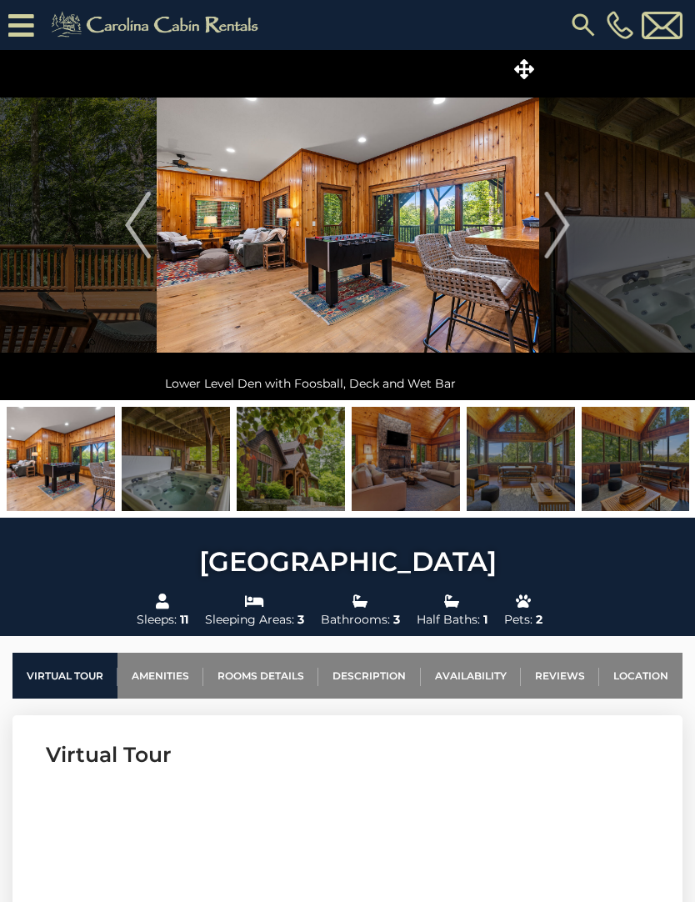
click at [559, 221] on img "Next" at bounding box center [557, 225] width 25 height 67
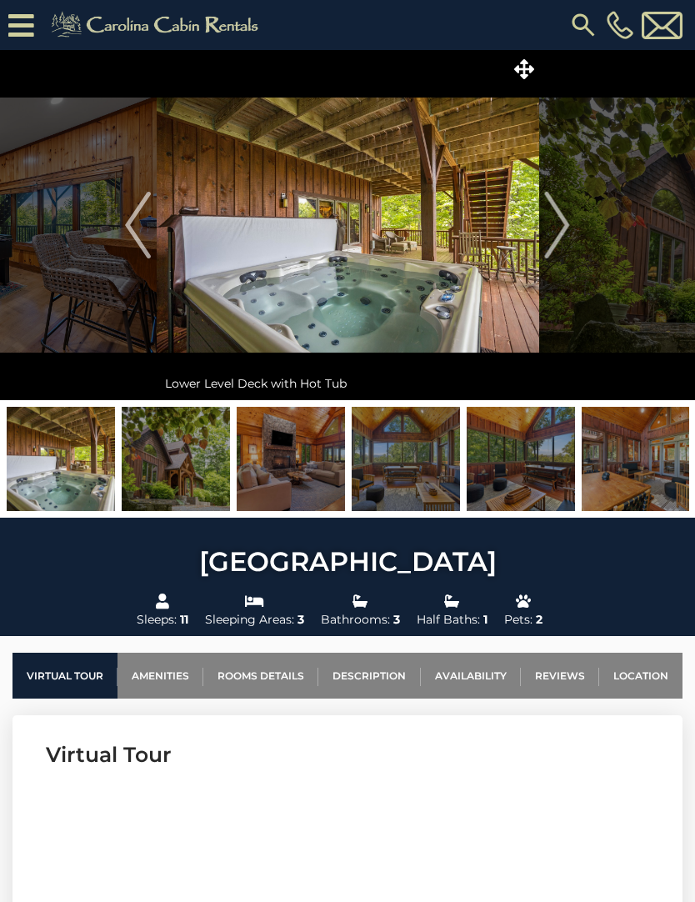
click at [564, 222] on img "Next" at bounding box center [557, 225] width 25 height 67
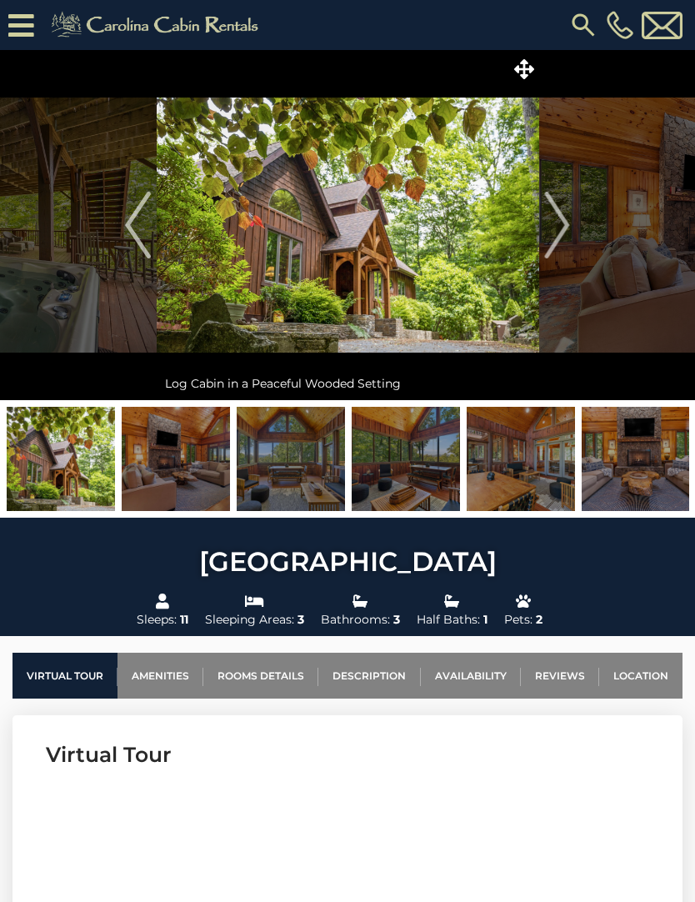
click at [564, 228] on img "Next" at bounding box center [557, 225] width 25 height 67
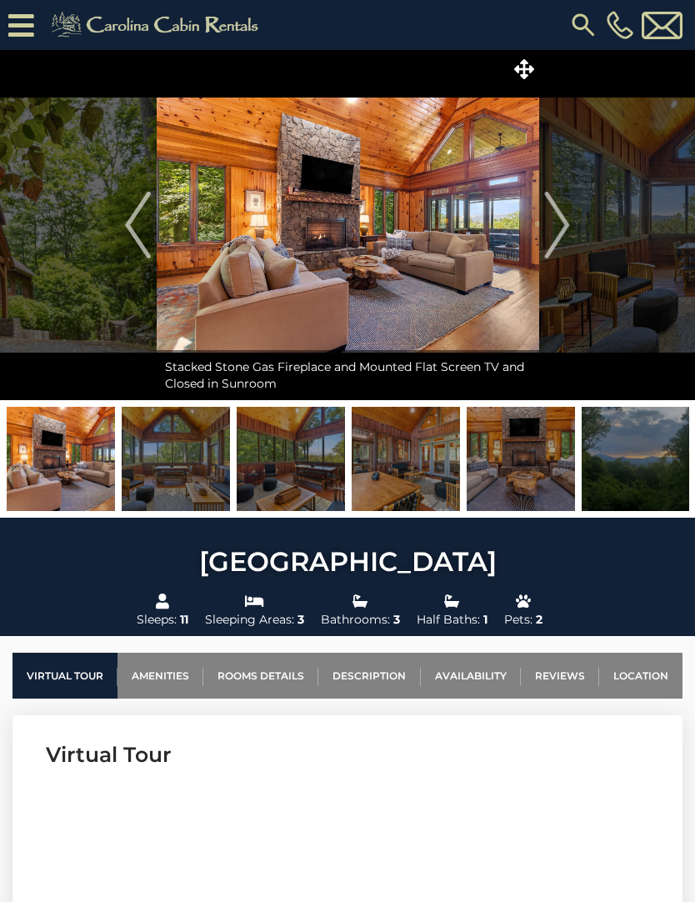
click at [563, 224] on img "Next" at bounding box center [557, 225] width 25 height 67
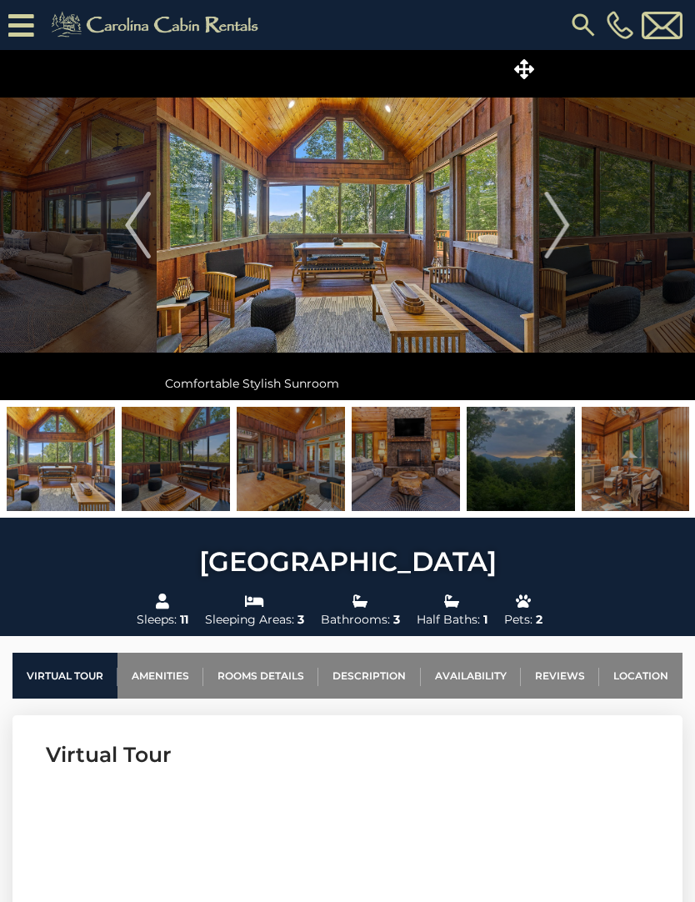
click at [564, 228] on img "Next" at bounding box center [557, 225] width 25 height 67
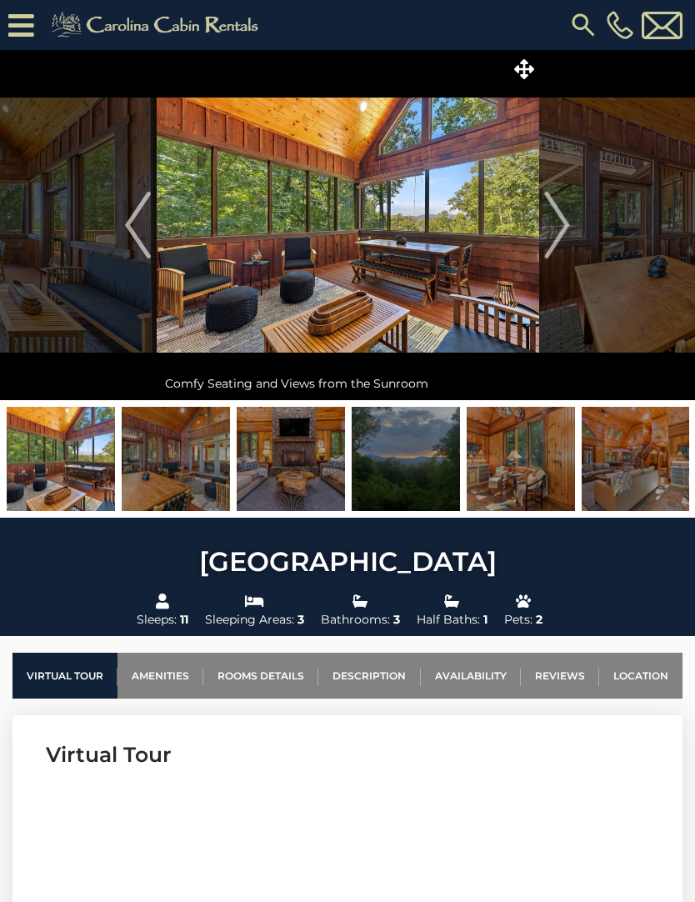
click at [561, 231] on img "Next" at bounding box center [557, 225] width 25 height 67
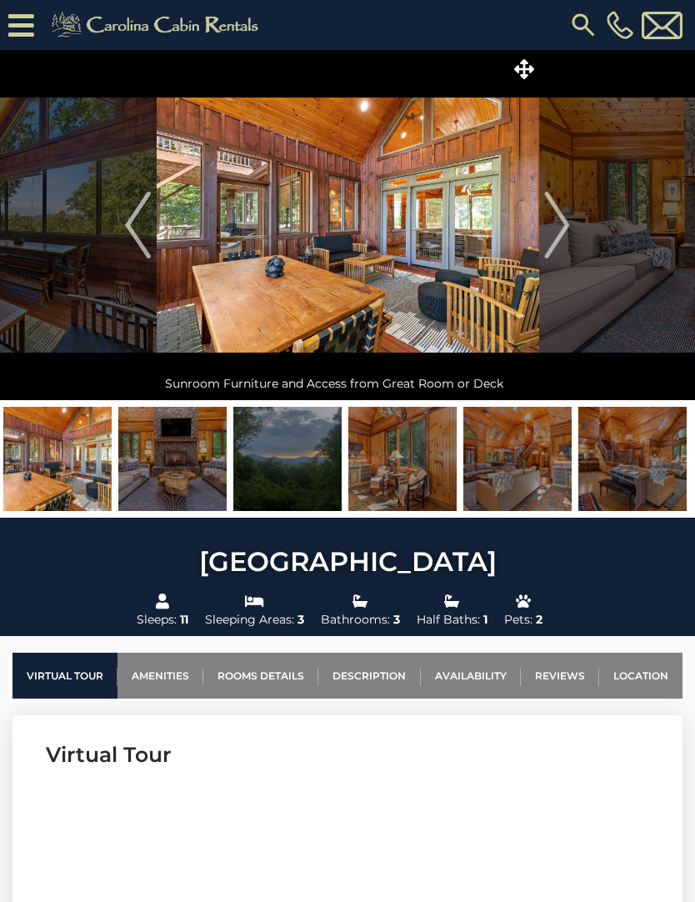
click at [178, 477] on img at bounding box center [172, 459] width 108 height 104
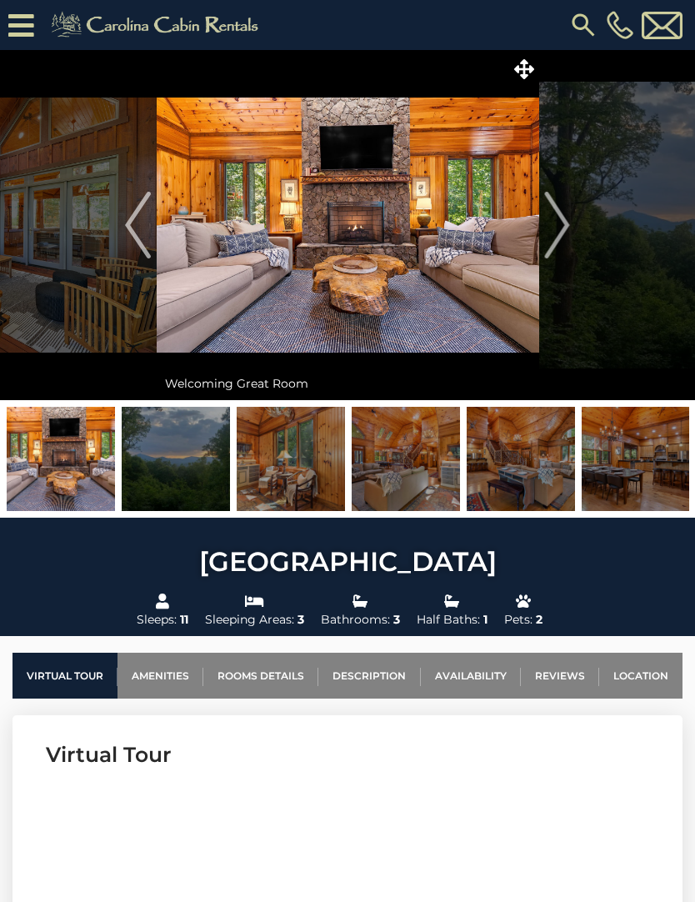
click at [553, 239] on img "Next" at bounding box center [557, 225] width 25 height 67
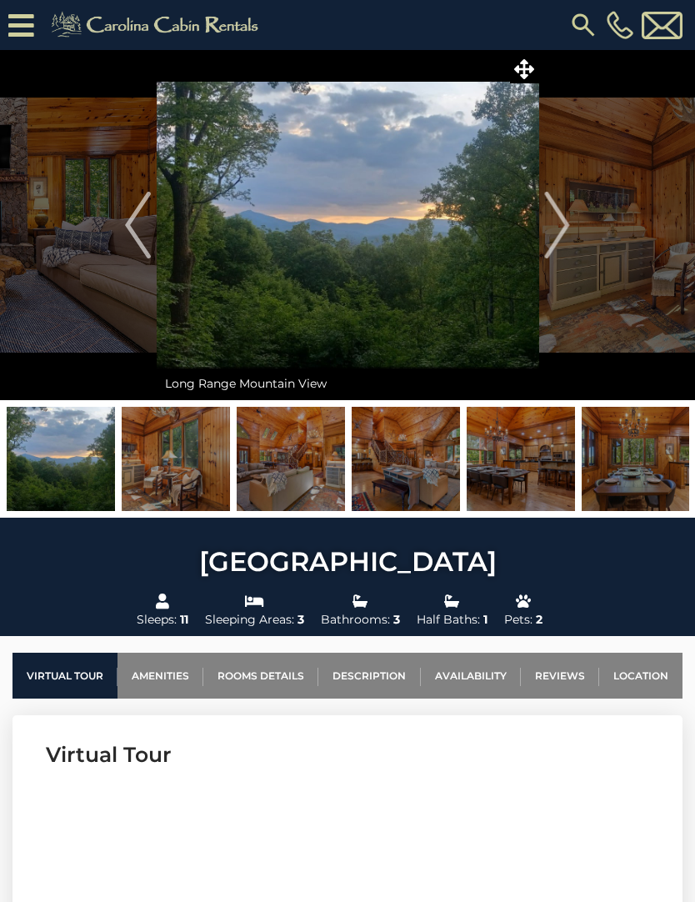
click at [571, 234] on button "Next" at bounding box center [558, 225] width 38 height 350
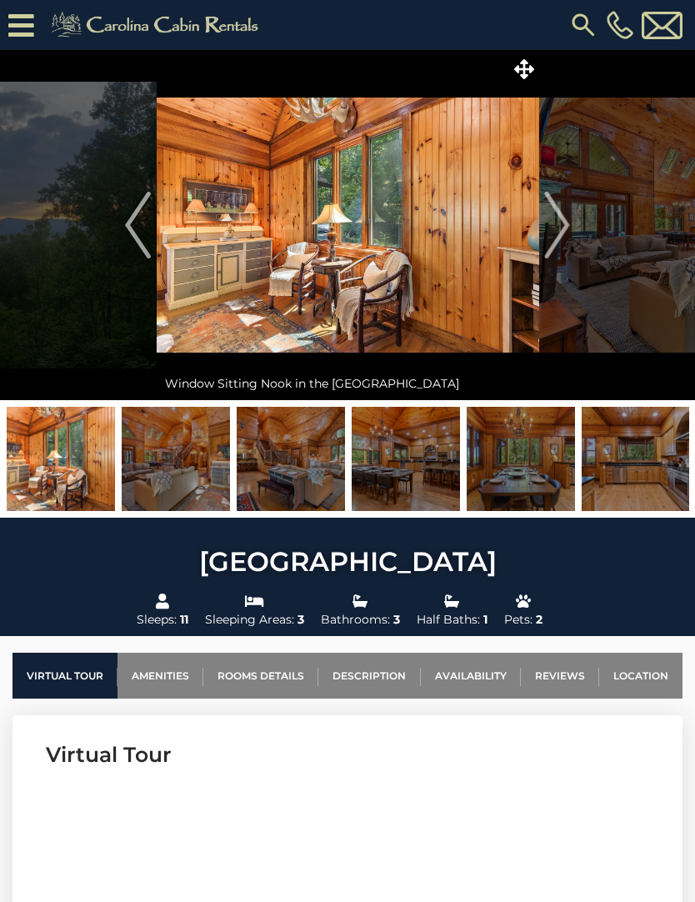
click at [562, 225] on img "Next" at bounding box center [557, 225] width 25 height 67
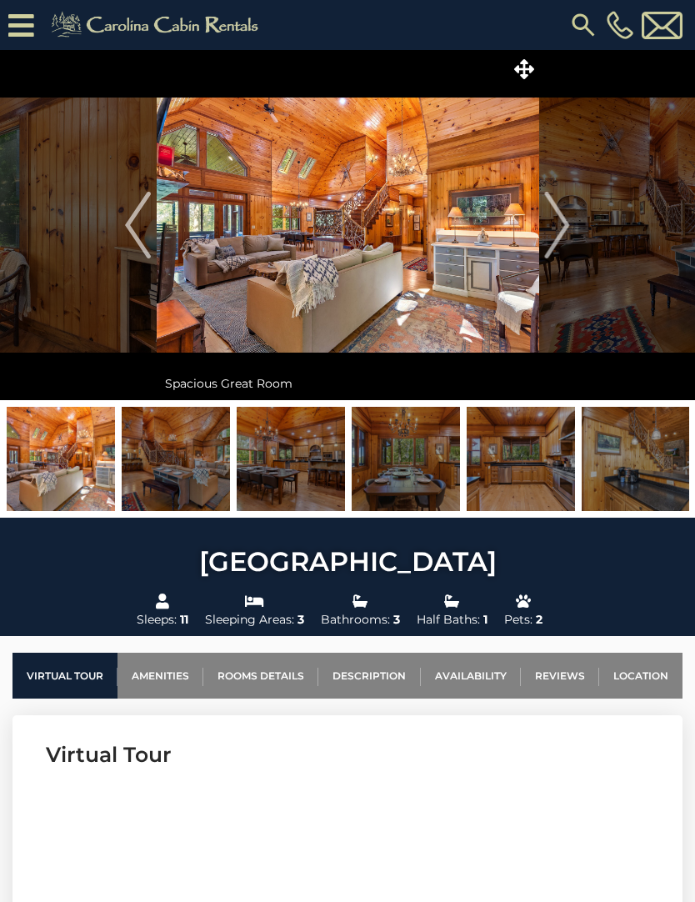
click at [566, 226] on img "Next" at bounding box center [557, 225] width 25 height 67
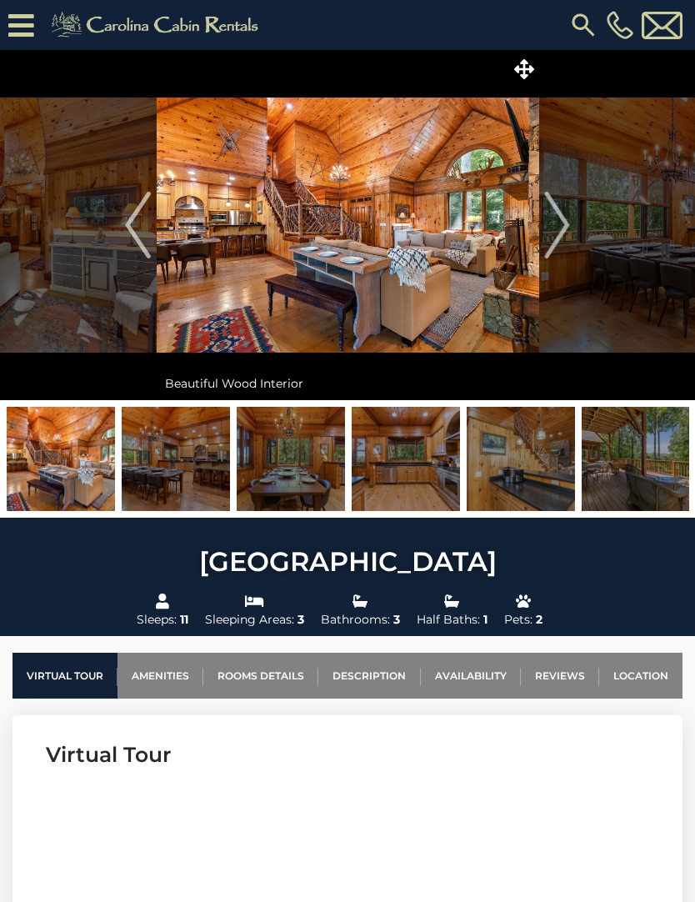
click at [564, 239] on img "Next" at bounding box center [557, 225] width 25 height 67
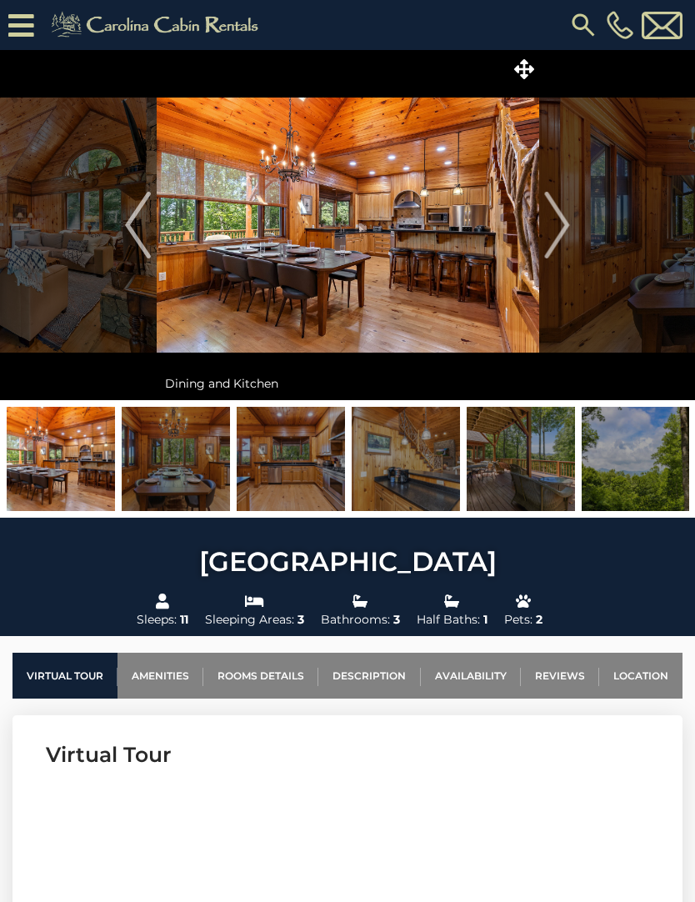
click at [559, 228] on img "Next" at bounding box center [557, 225] width 25 height 67
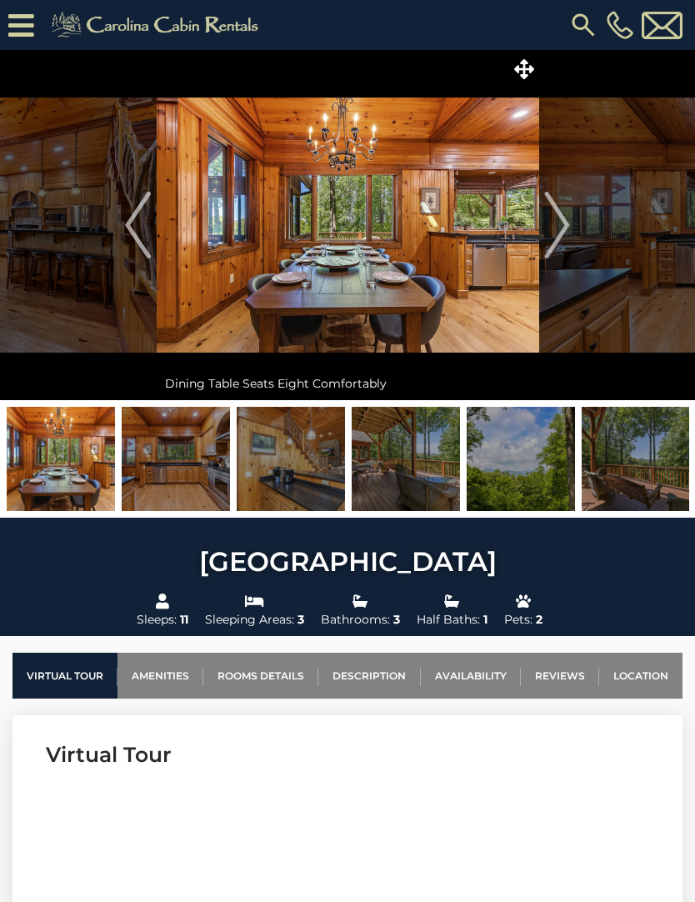
click at [572, 233] on button "Next" at bounding box center [558, 225] width 38 height 350
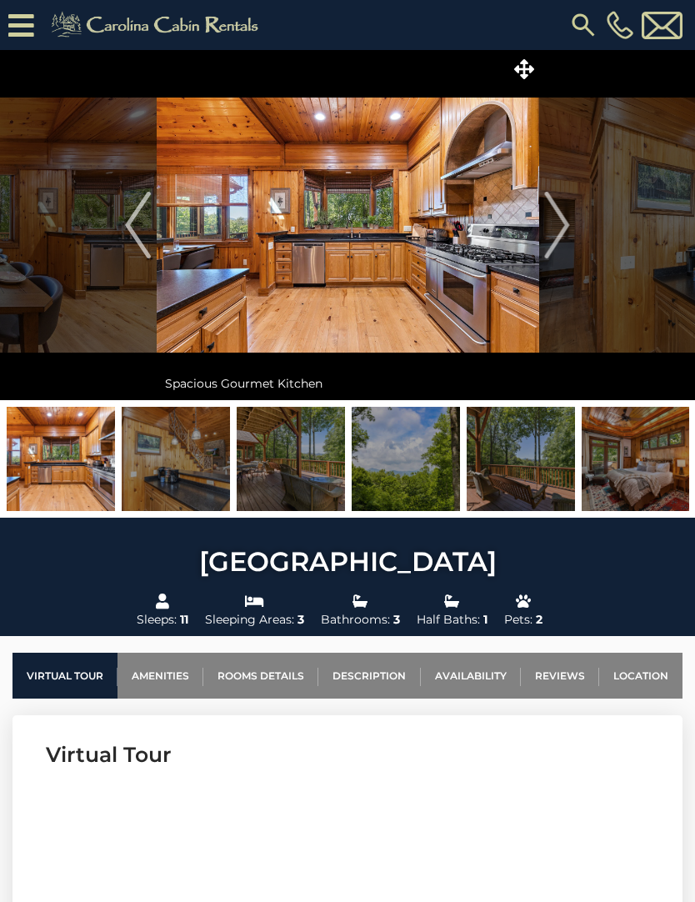
click at [565, 228] on img "Next" at bounding box center [557, 225] width 25 height 67
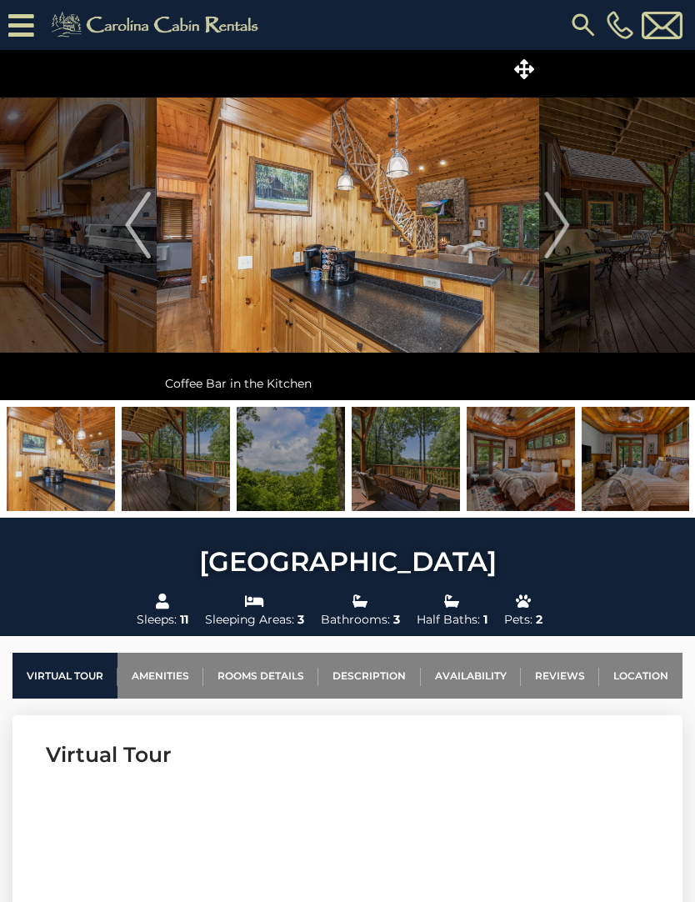
click at [568, 228] on img "Next" at bounding box center [557, 225] width 25 height 67
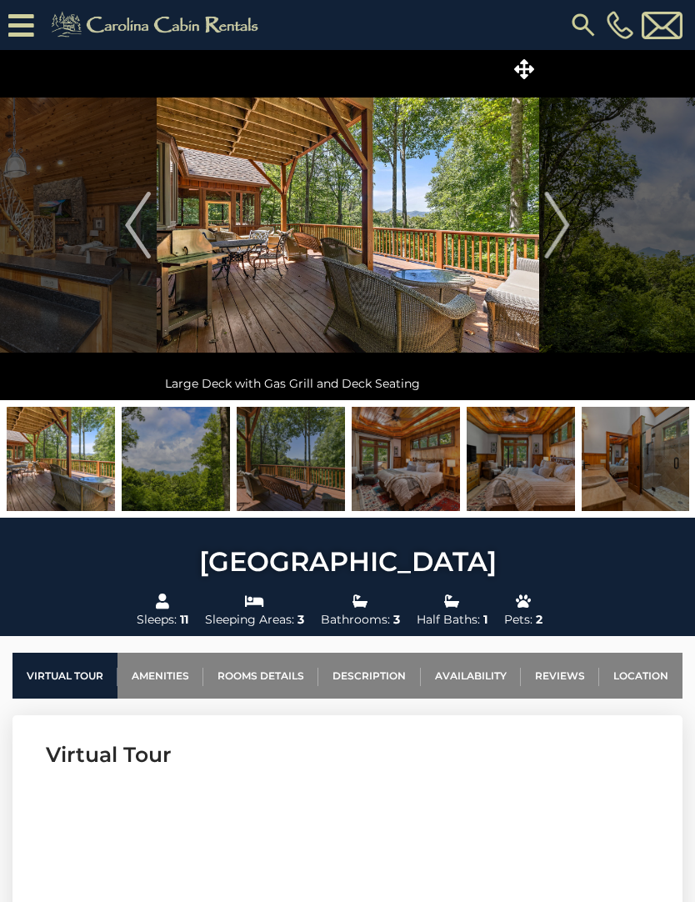
click at [570, 231] on button "Next" at bounding box center [558, 225] width 38 height 350
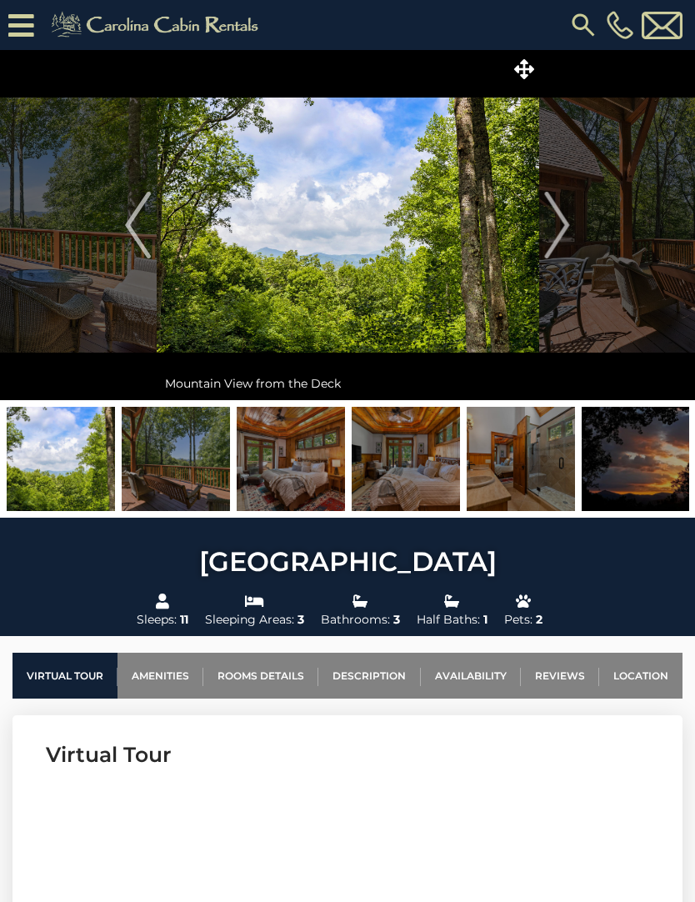
click at [549, 228] on img "Next" at bounding box center [557, 225] width 25 height 67
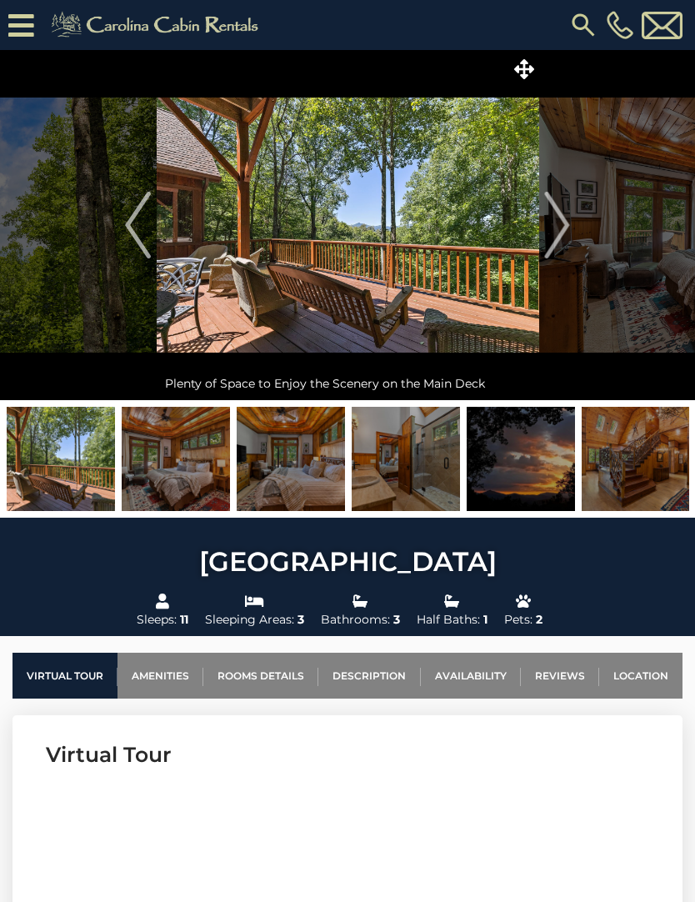
click at [573, 227] on button "Next" at bounding box center [558, 225] width 38 height 350
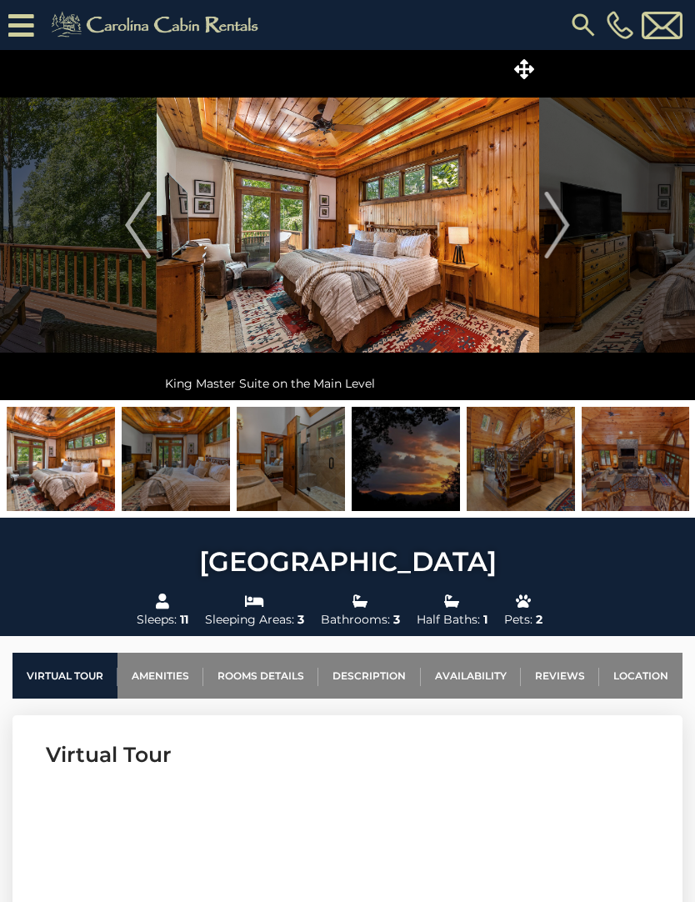
click at [560, 218] on img "Next" at bounding box center [557, 225] width 25 height 67
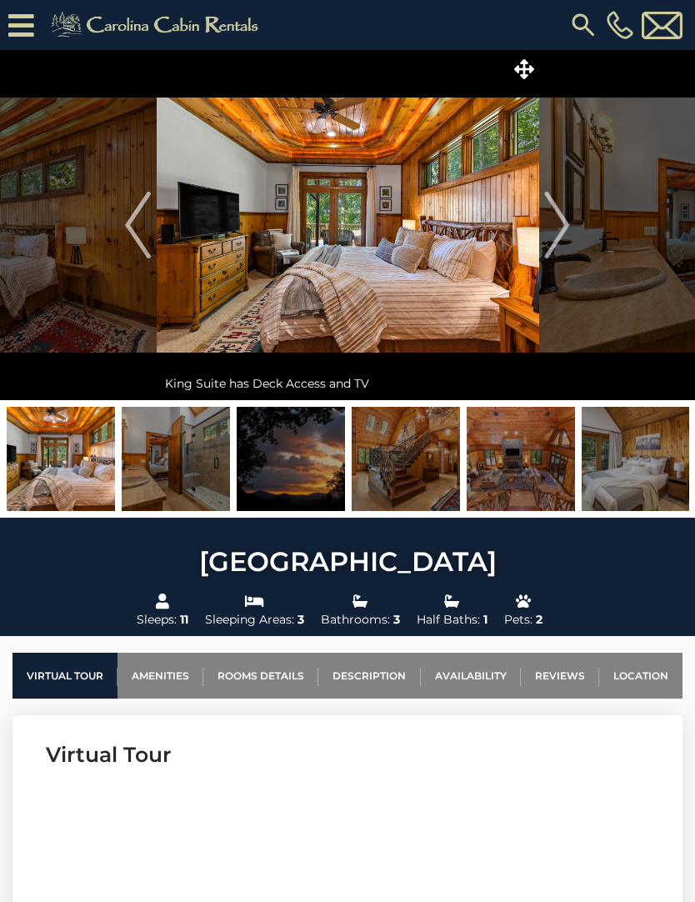
click at [570, 234] on button "Next" at bounding box center [558, 225] width 38 height 350
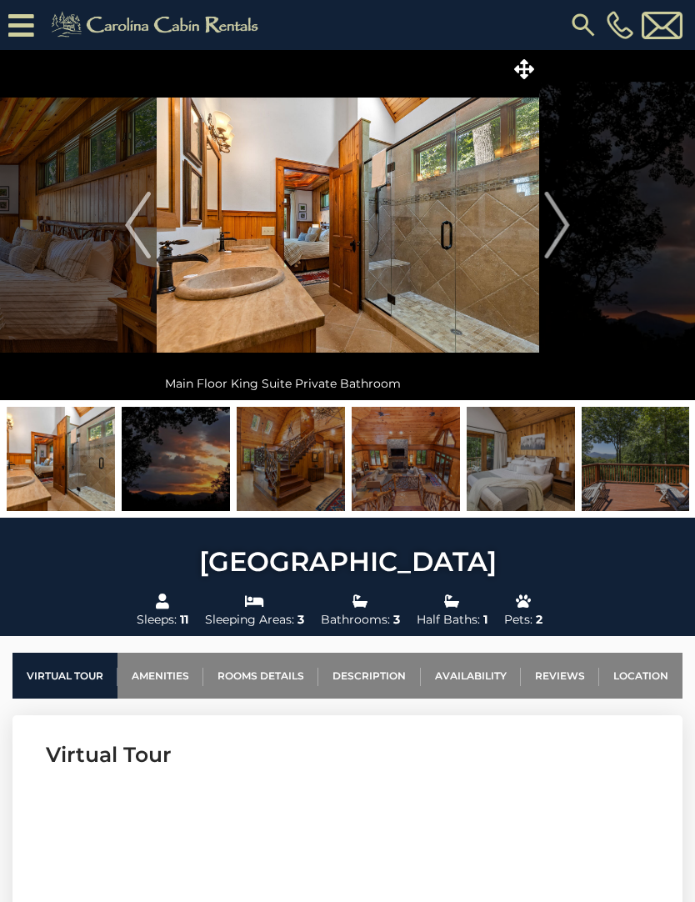
click at [559, 231] on img "Next" at bounding box center [557, 225] width 25 height 67
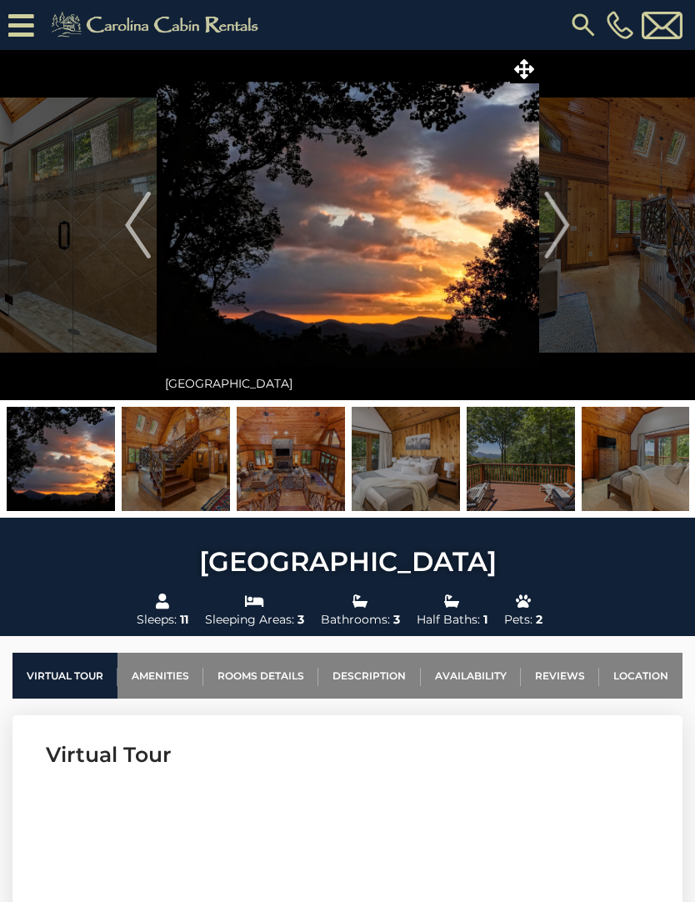
click at [547, 228] on img "Next" at bounding box center [557, 225] width 25 height 67
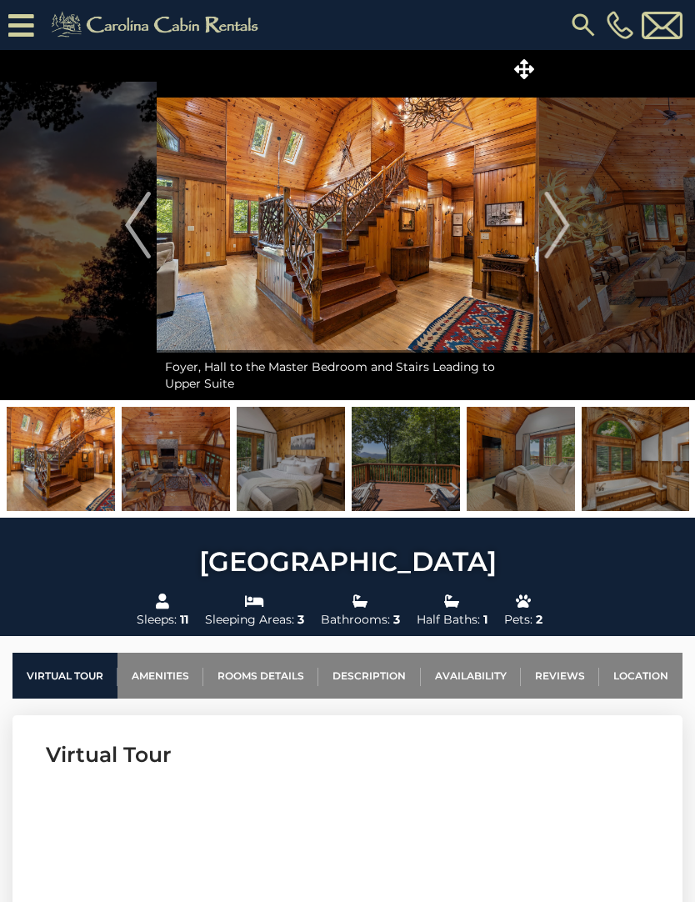
click at [559, 223] on img "Next" at bounding box center [557, 225] width 25 height 67
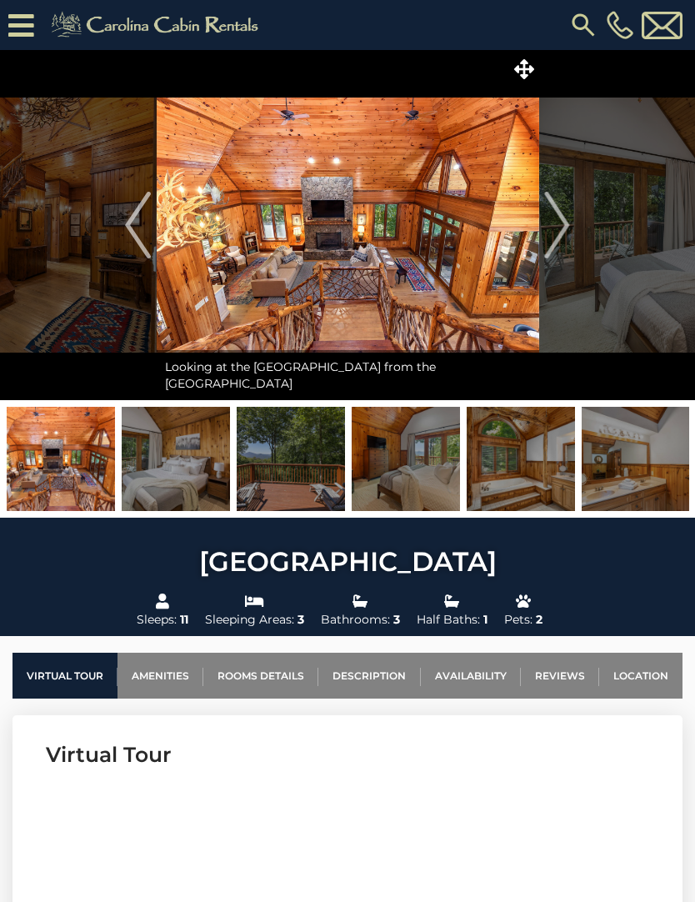
click at [553, 225] on img "Next" at bounding box center [557, 225] width 25 height 67
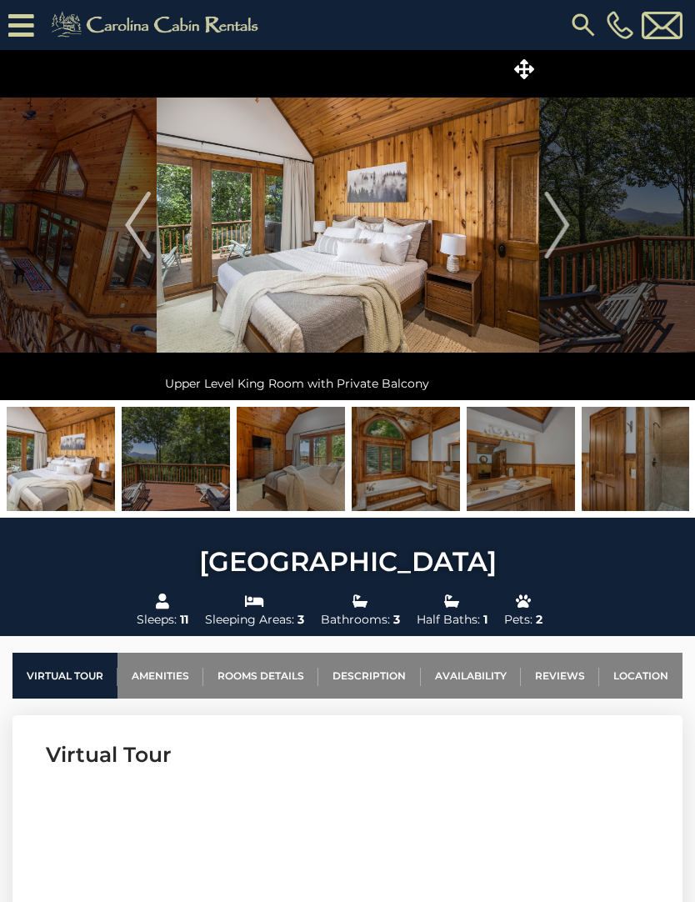
click at [572, 242] on button "Next" at bounding box center [558, 225] width 38 height 350
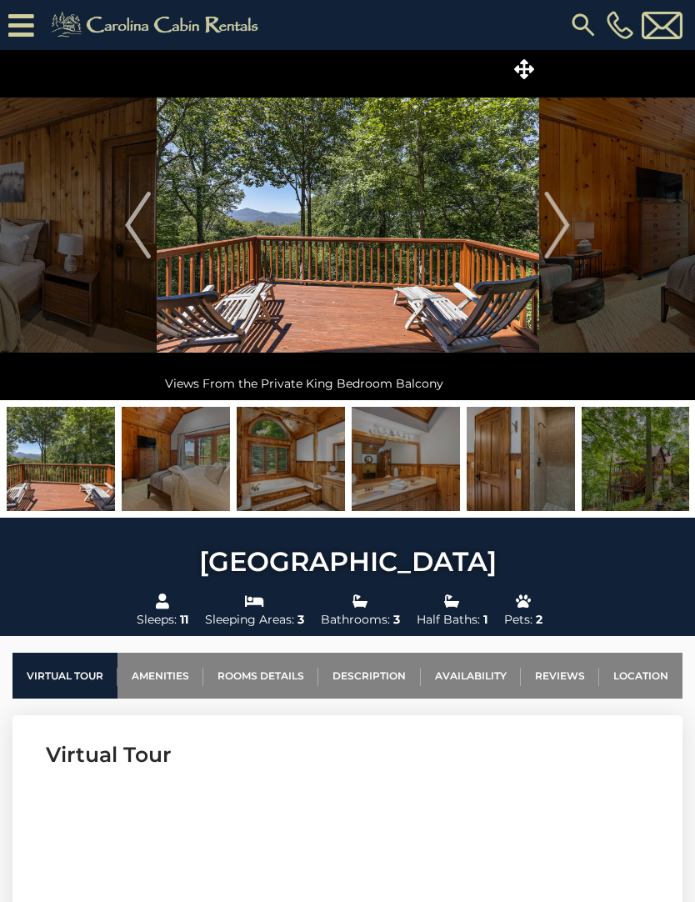
click at [549, 219] on img "Next" at bounding box center [557, 225] width 25 height 67
